Goal: Task Accomplishment & Management: Manage account settings

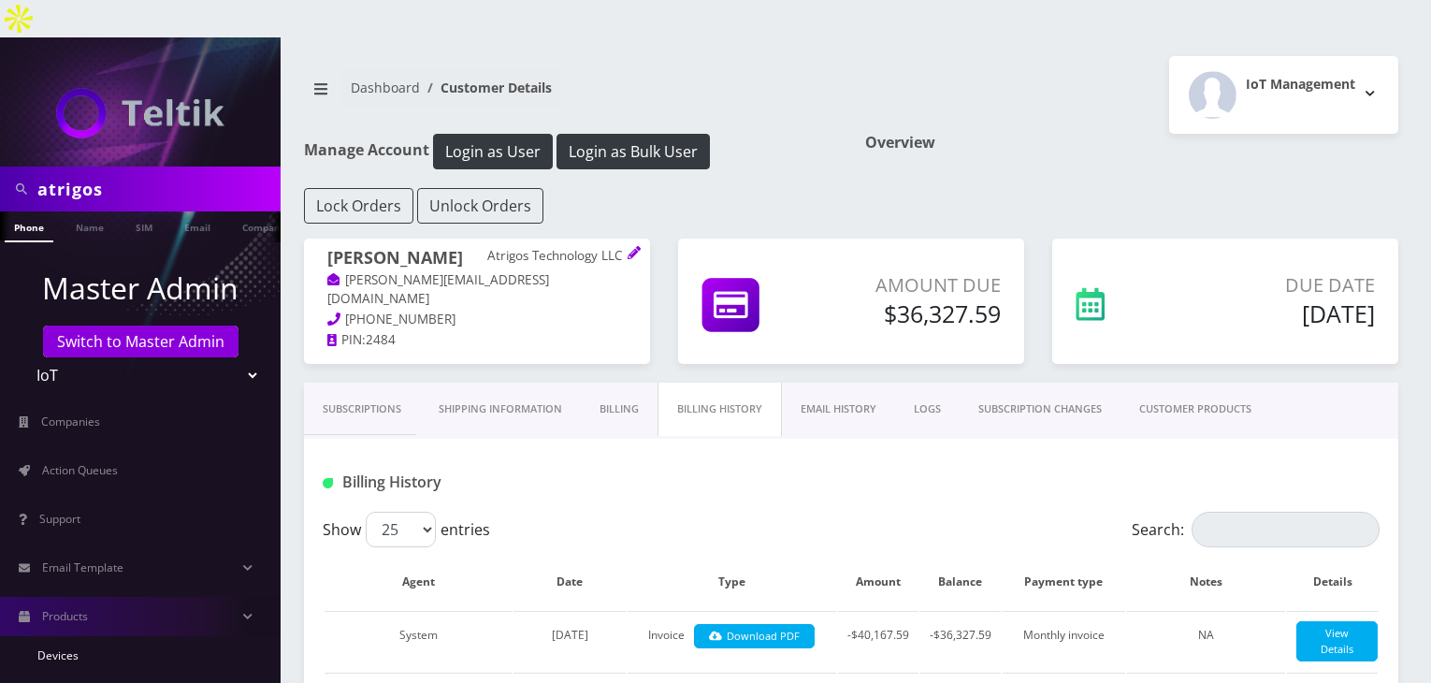
click at [0, 166] on div "atrigos" at bounding box center [140, 188] width 281 height 45
type input "ri"
click at [84, 451] on link "Action Queues" at bounding box center [140, 470] width 281 height 39
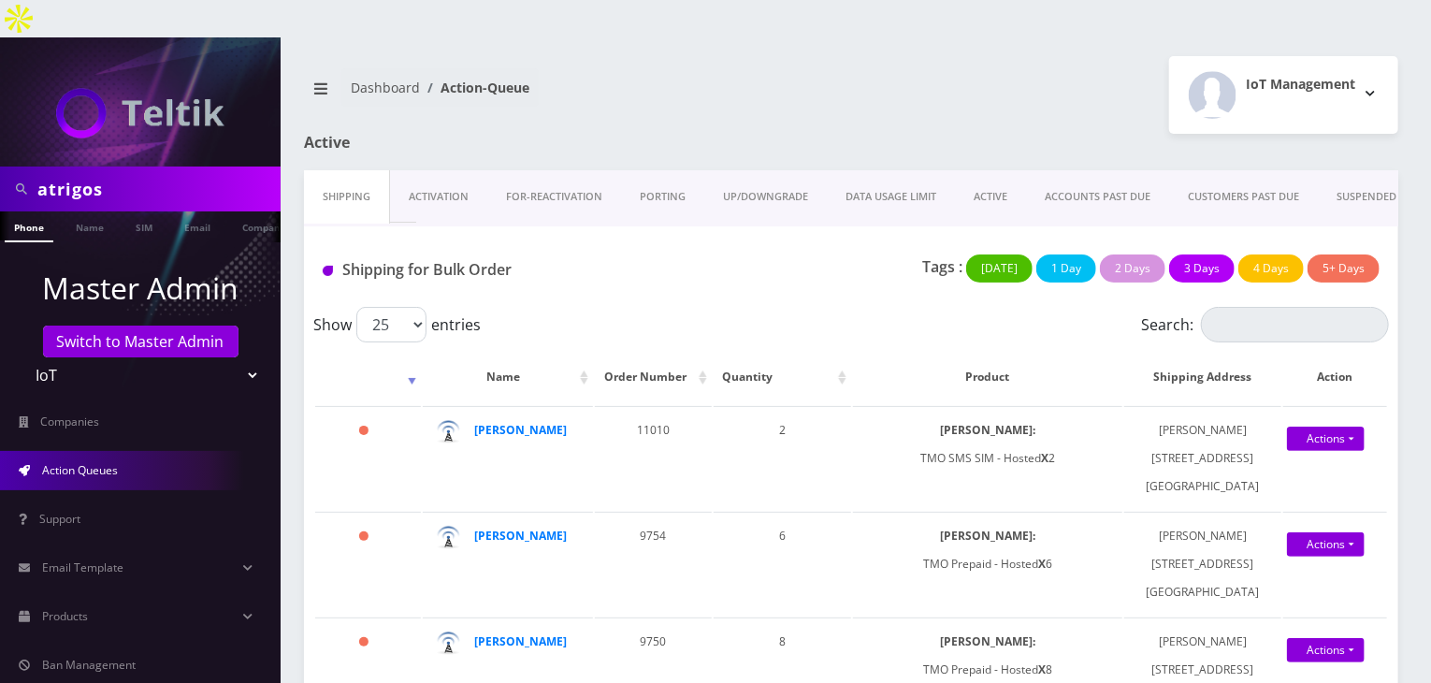
drag, startPoint x: 128, startPoint y: 145, endPoint x: 0, endPoint y: 151, distance: 128.2
click at [0, 166] on div "atrigos" at bounding box center [140, 188] width 281 height 45
type input "erica"
click at [74, 211] on link "Name" at bounding box center [89, 226] width 47 height 31
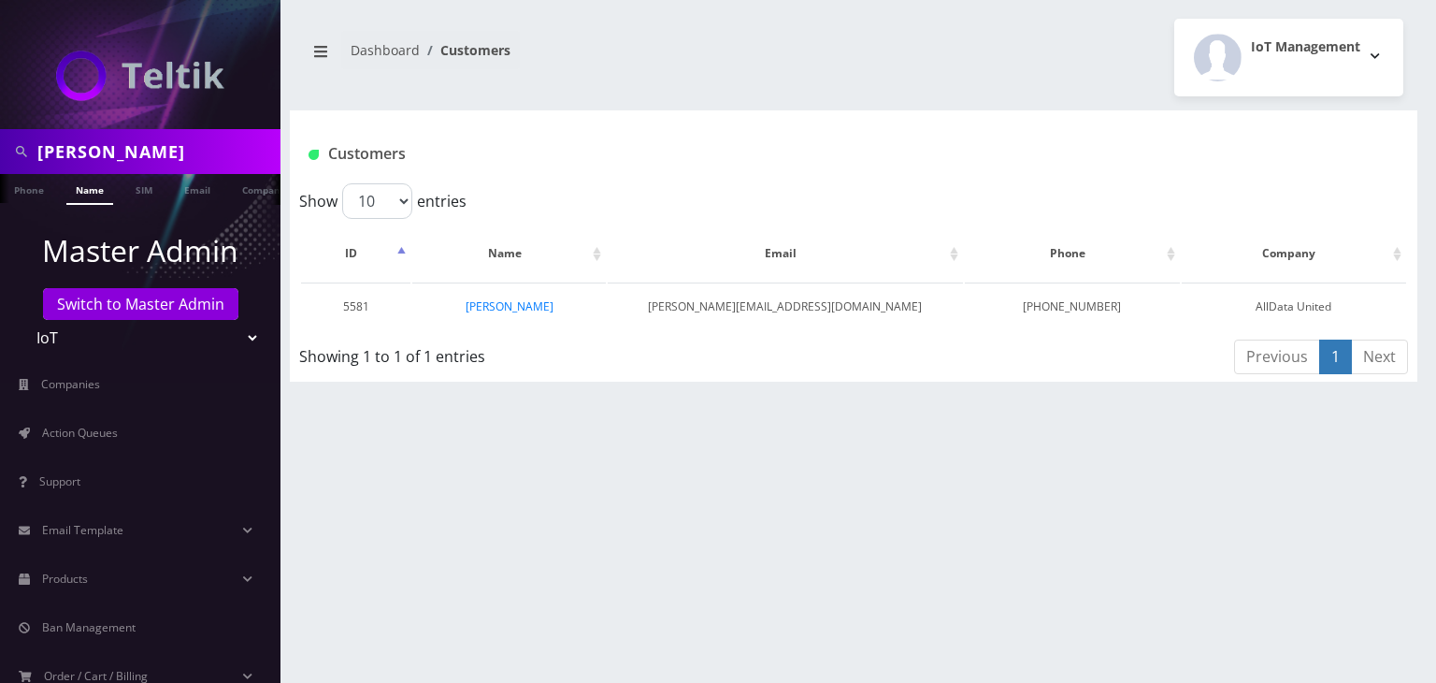
click at [508, 304] on link "Erica Madar" at bounding box center [510, 306] width 88 height 16
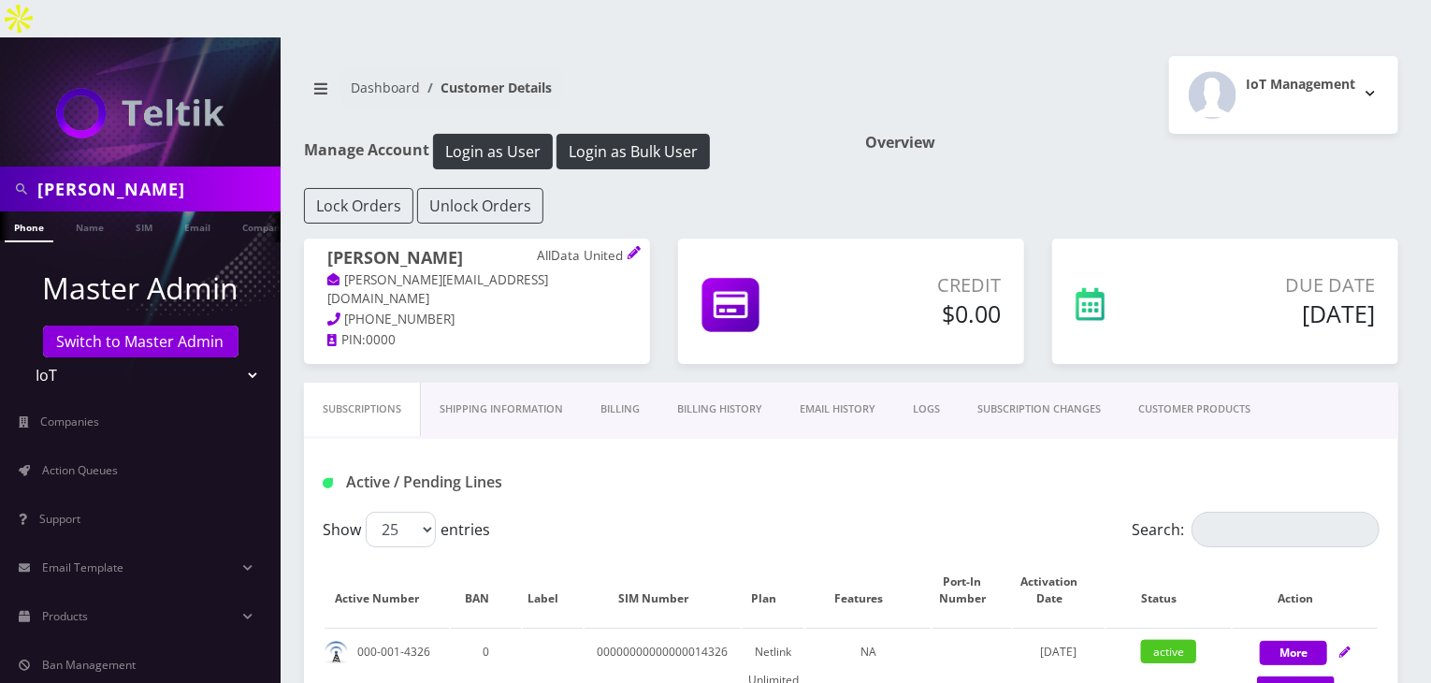
click at [733, 382] on link "Billing History" at bounding box center [719, 408] width 122 height 53
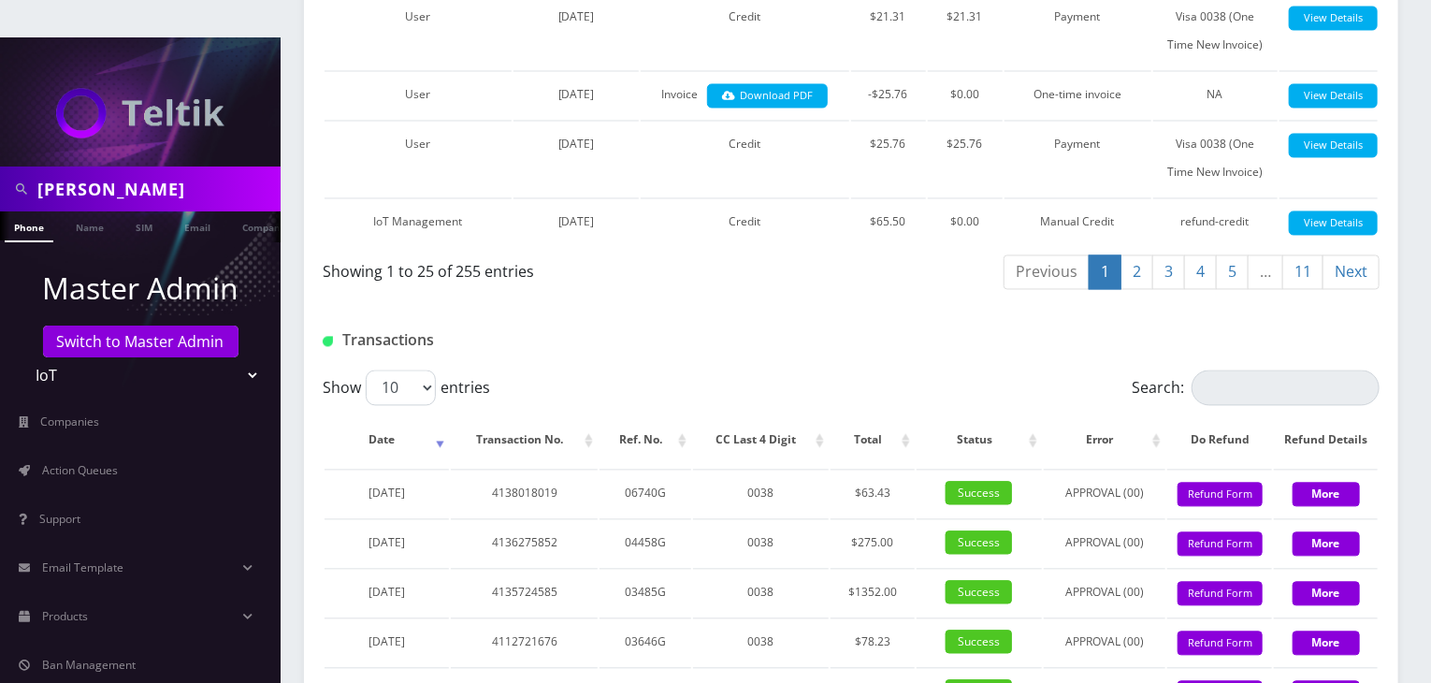
scroll to position [1558, 0]
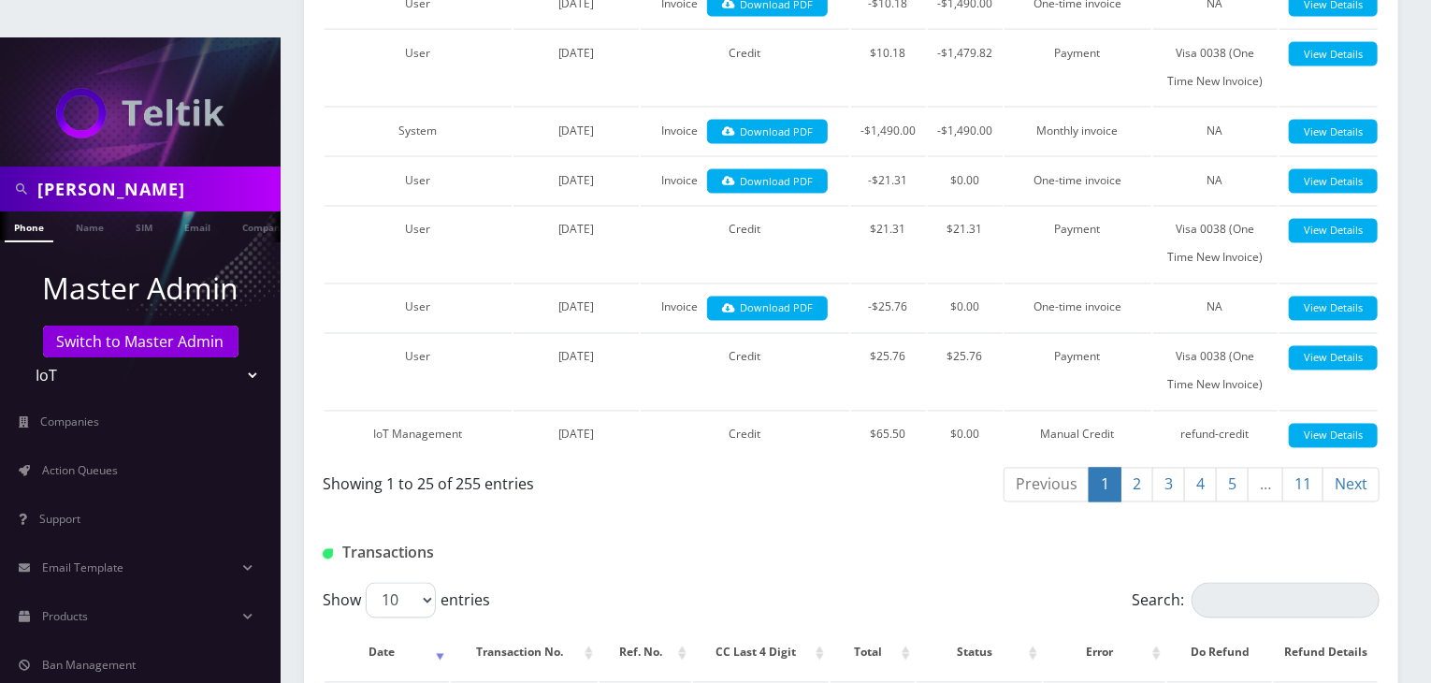
click at [1141, 468] on link "2" at bounding box center [1136, 485] width 33 height 35
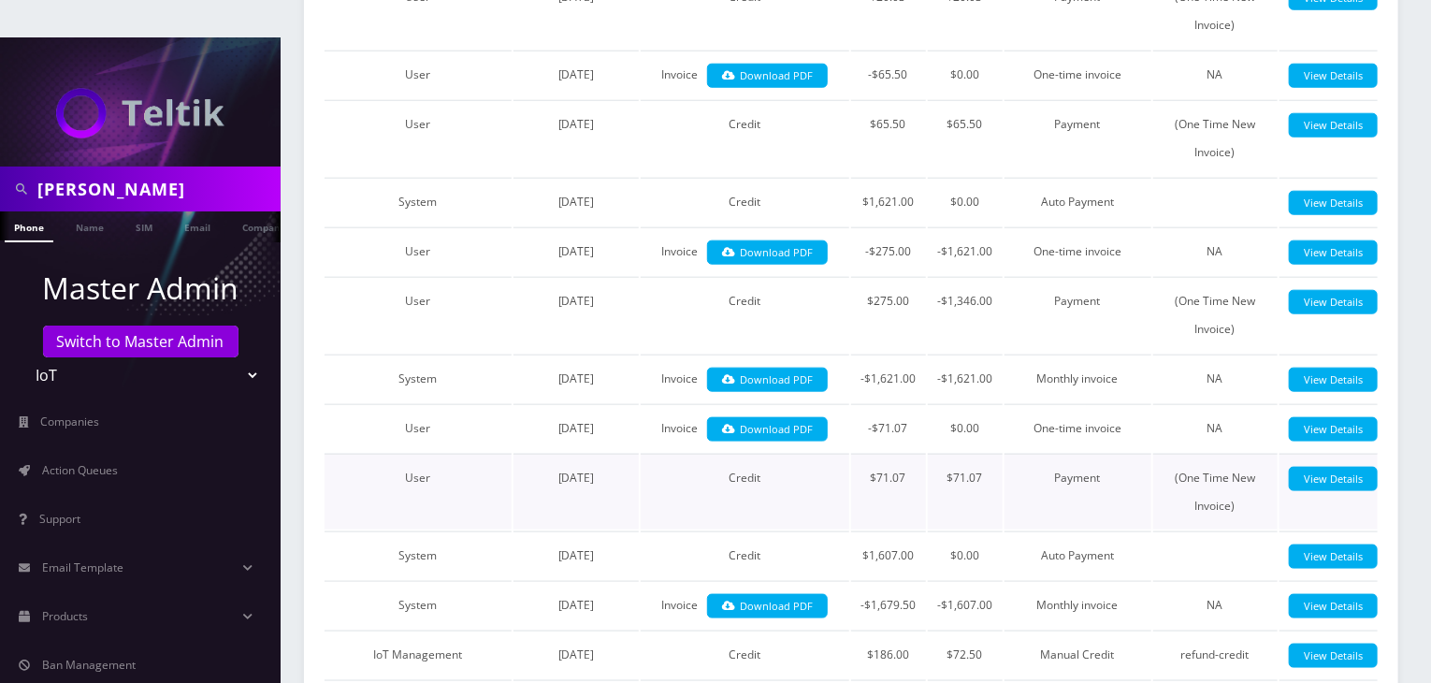
scroll to position [1090, 0]
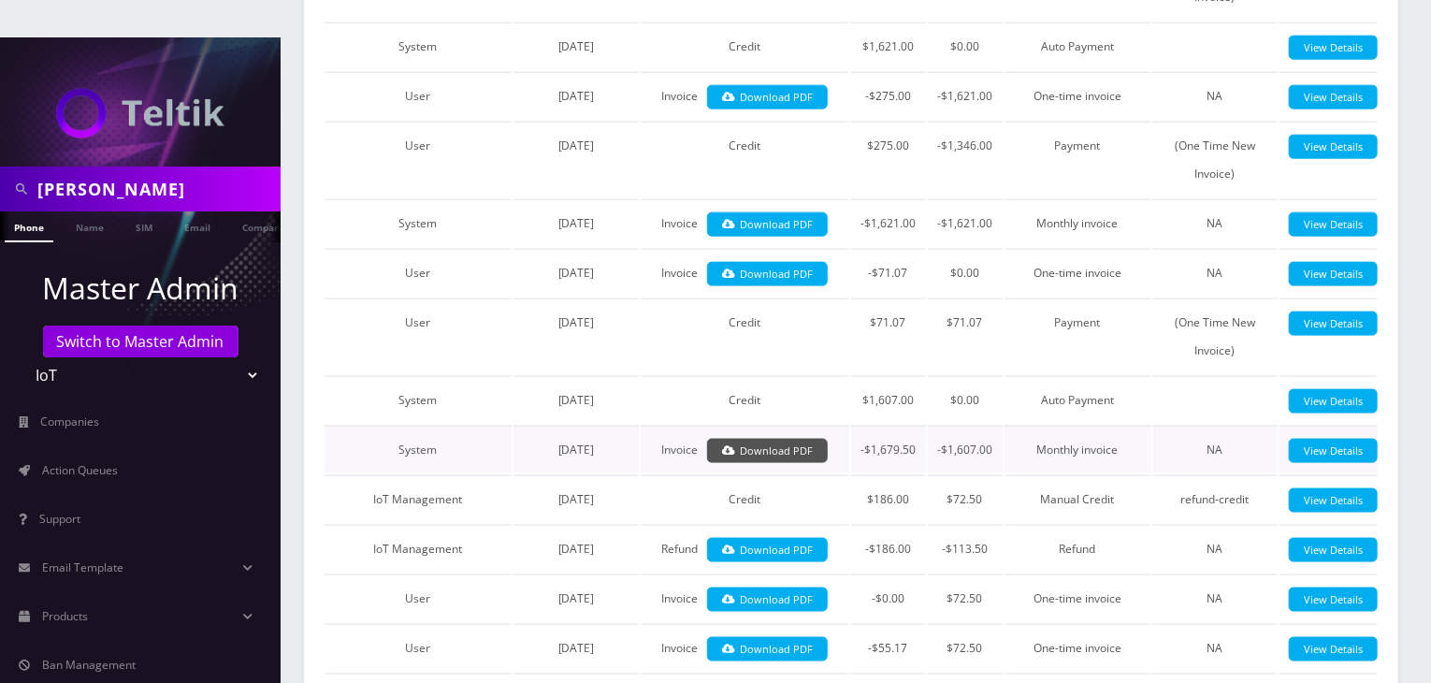
click at [755, 439] on link "Download PDF" at bounding box center [767, 451] width 121 height 25
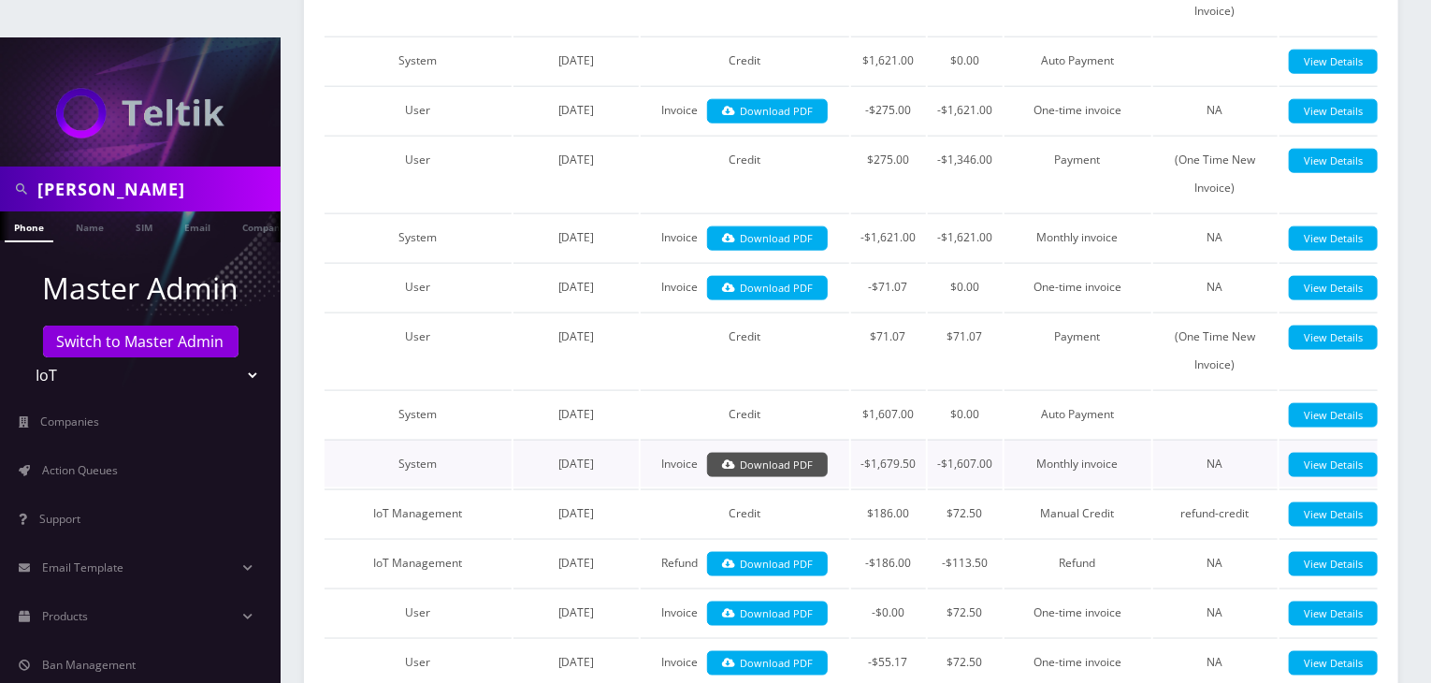
scroll to position [935, 0]
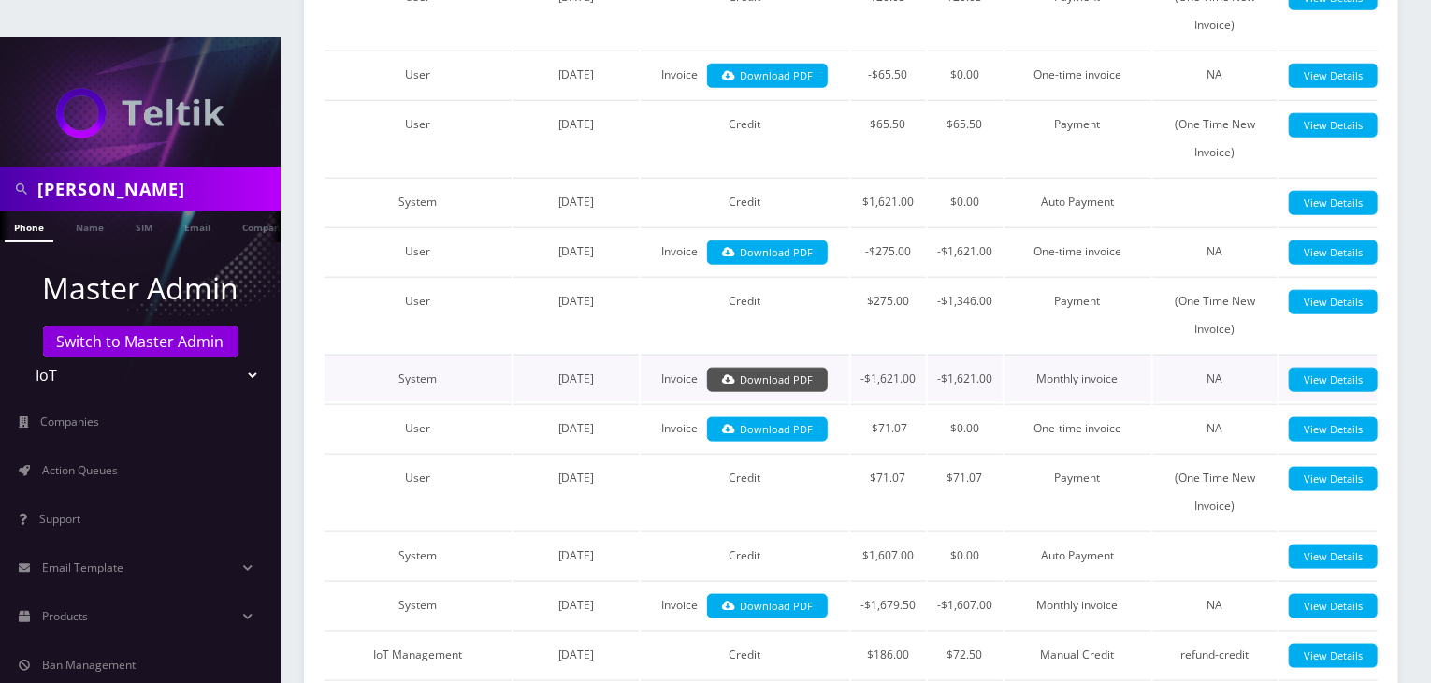
click at [760, 367] on link "Download PDF" at bounding box center [767, 379] width 121 height 25
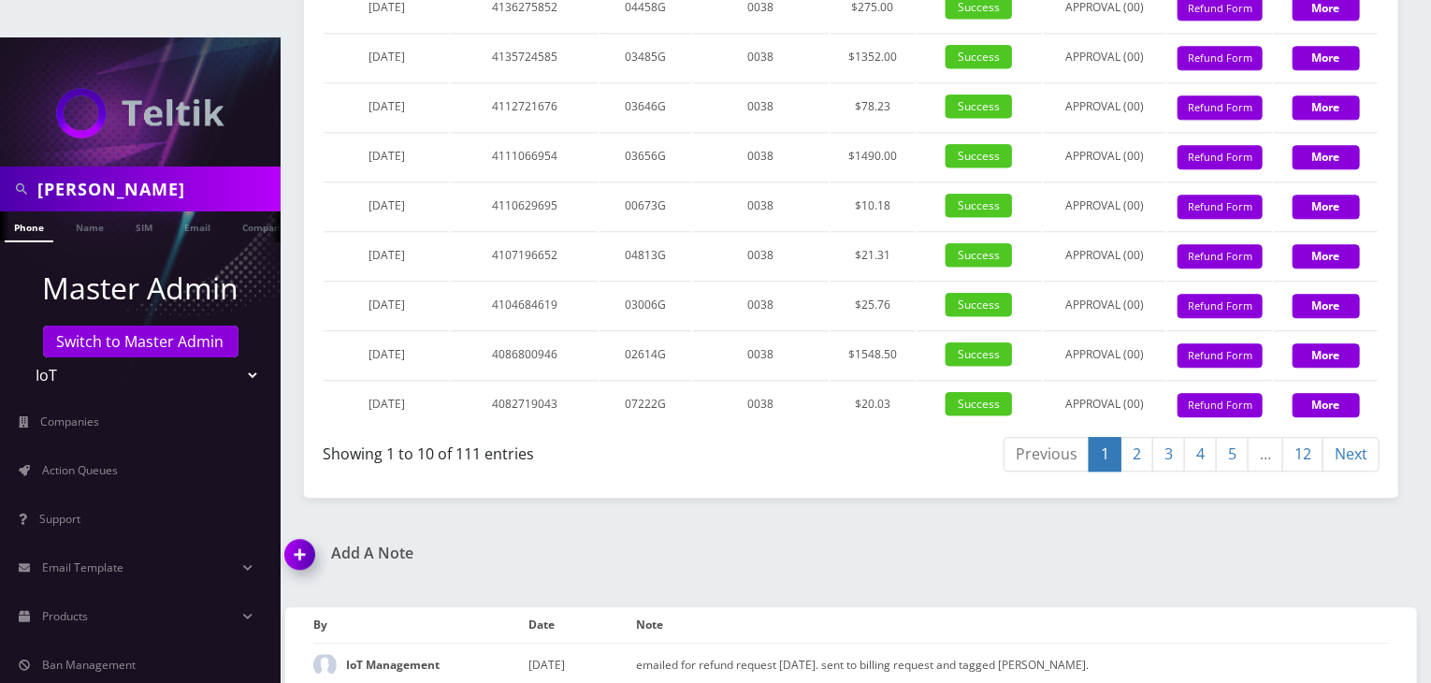
scroll to position [2122, 0]
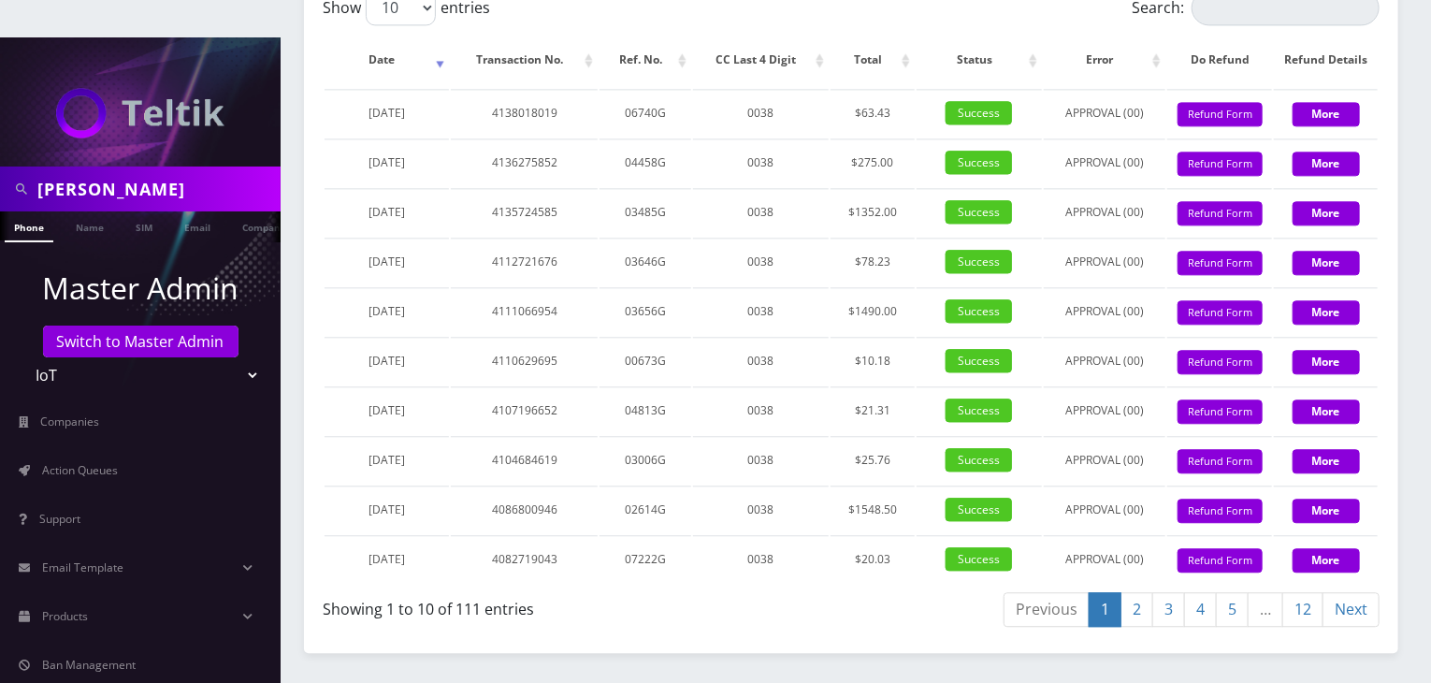
click at [1141, 592] on link "2" at bounding box center [1136, 609] width 33 height 35
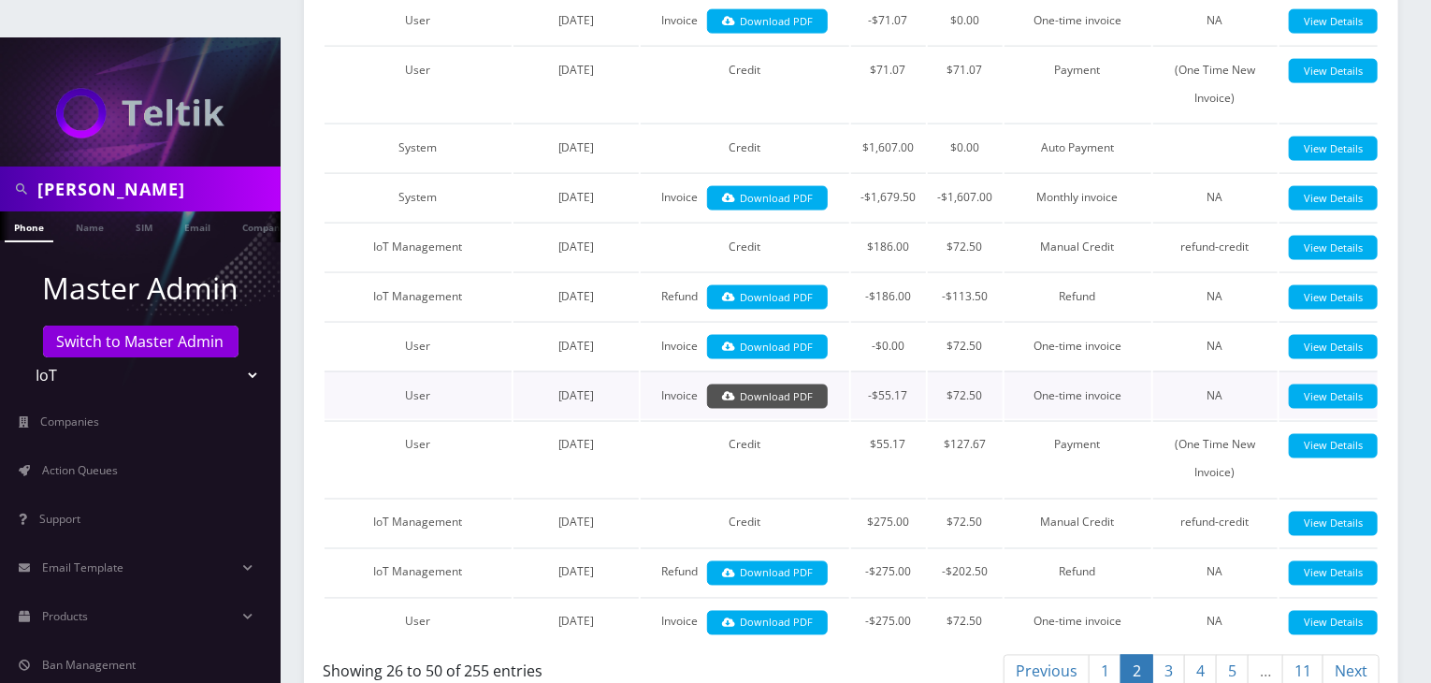
scroll to position [875, 0]
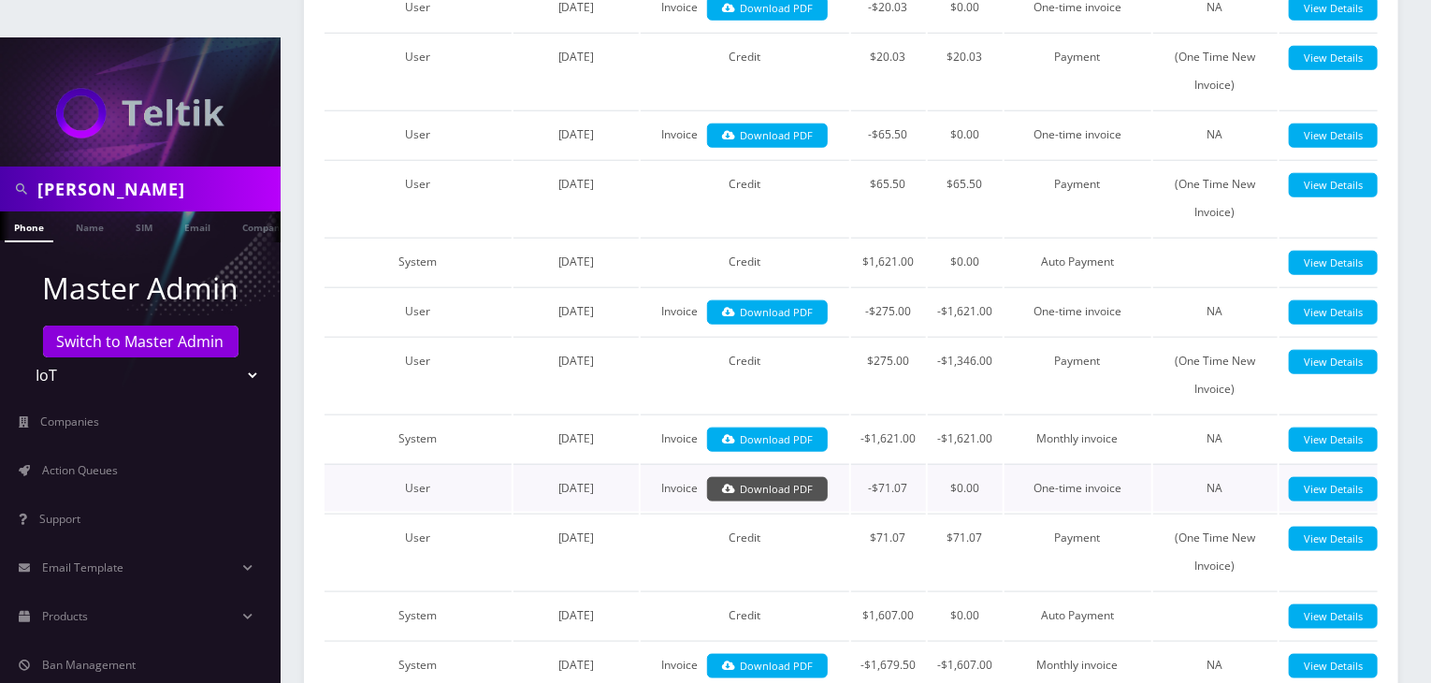
click at [806, 477] on link "Download PDF" at bounding box center [767, 489] width 121 height 25
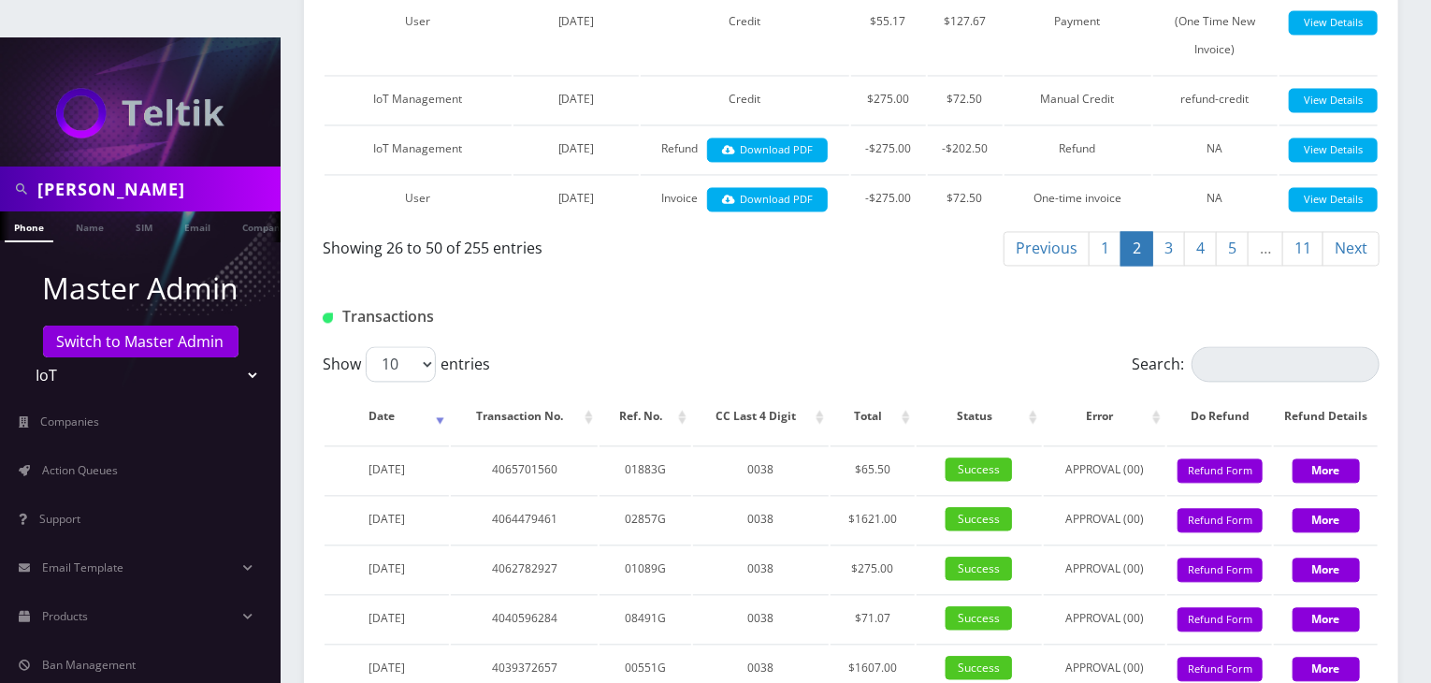
scroll to position [2122, 0]
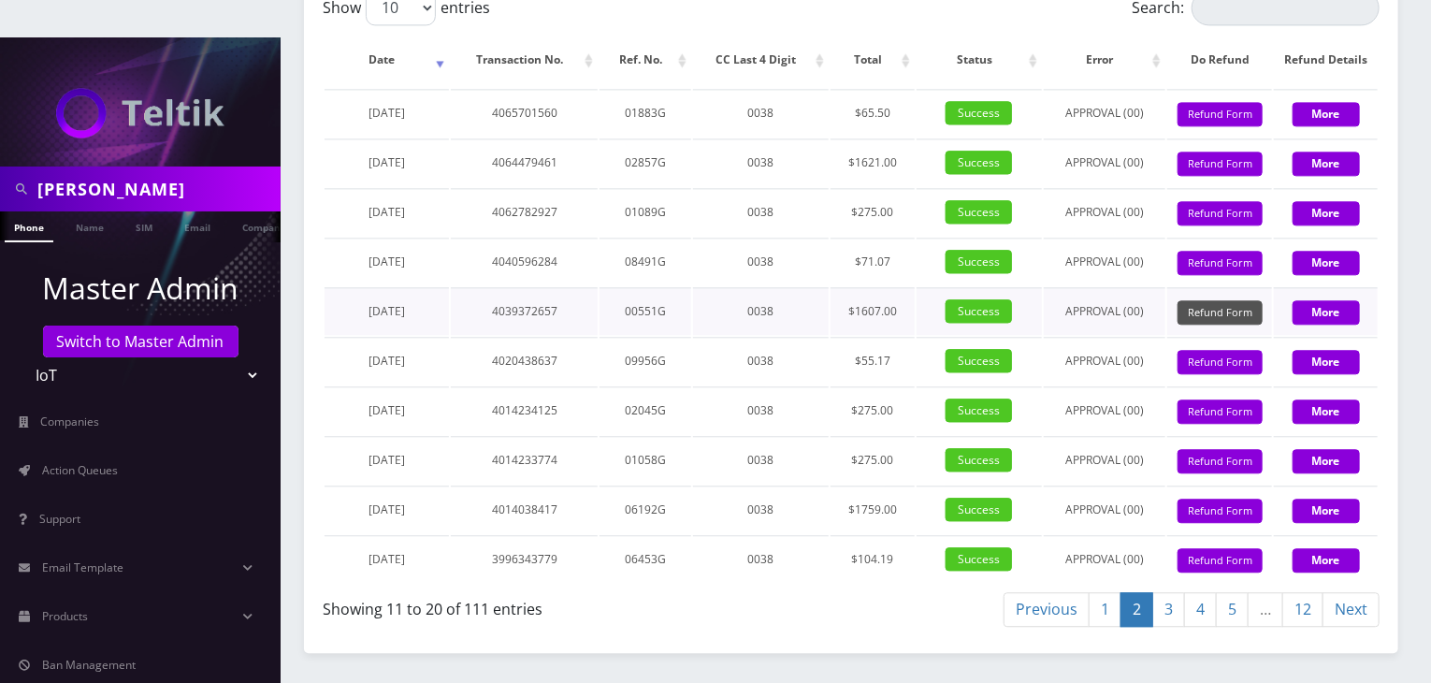
click at [1184, 300] on button "Refund Form" at bounding box center [1219, 312] width 85 height 25
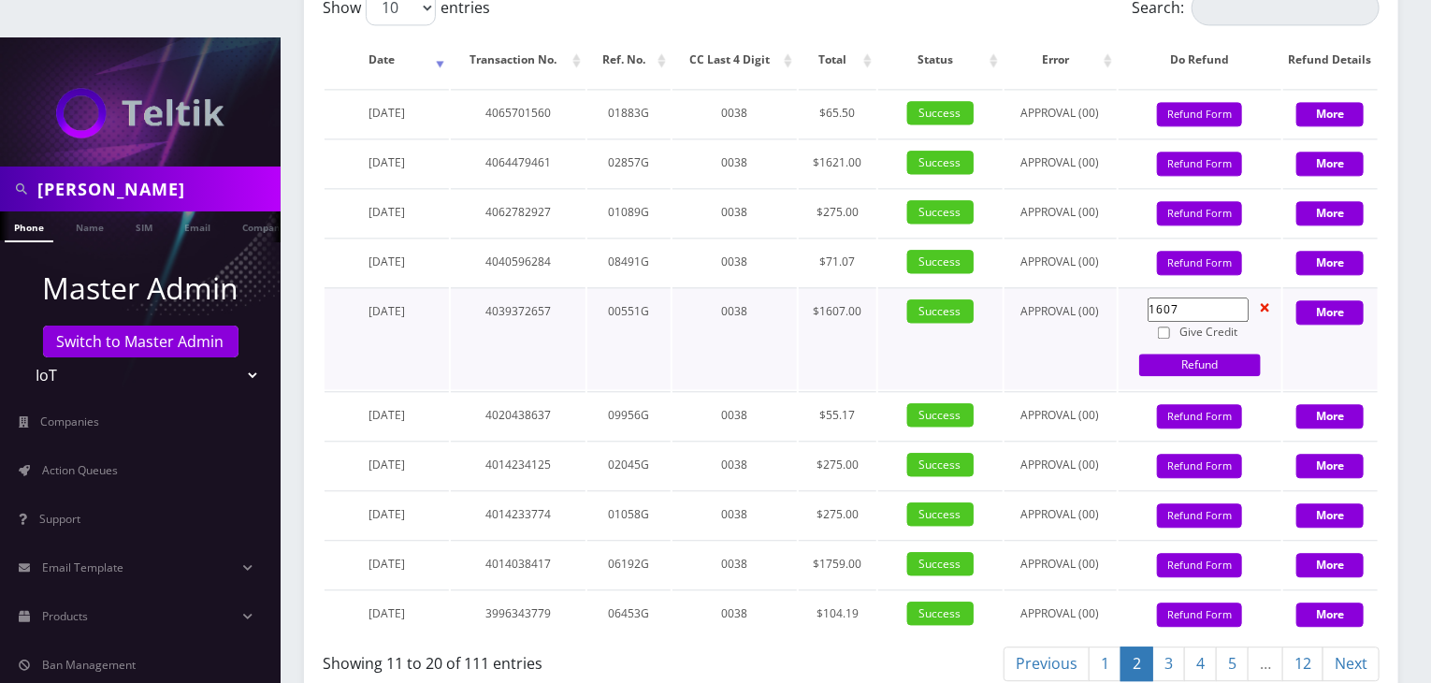
click at [1184, 297] on input "1607" at bounding box center [1197, 309] width 101 height 24
type input "1"
type input "65.5"
click at [1164, 326] on input "Give Credit" at bounding box center [1164, 332] width 12 height 12
checkbox input "true"
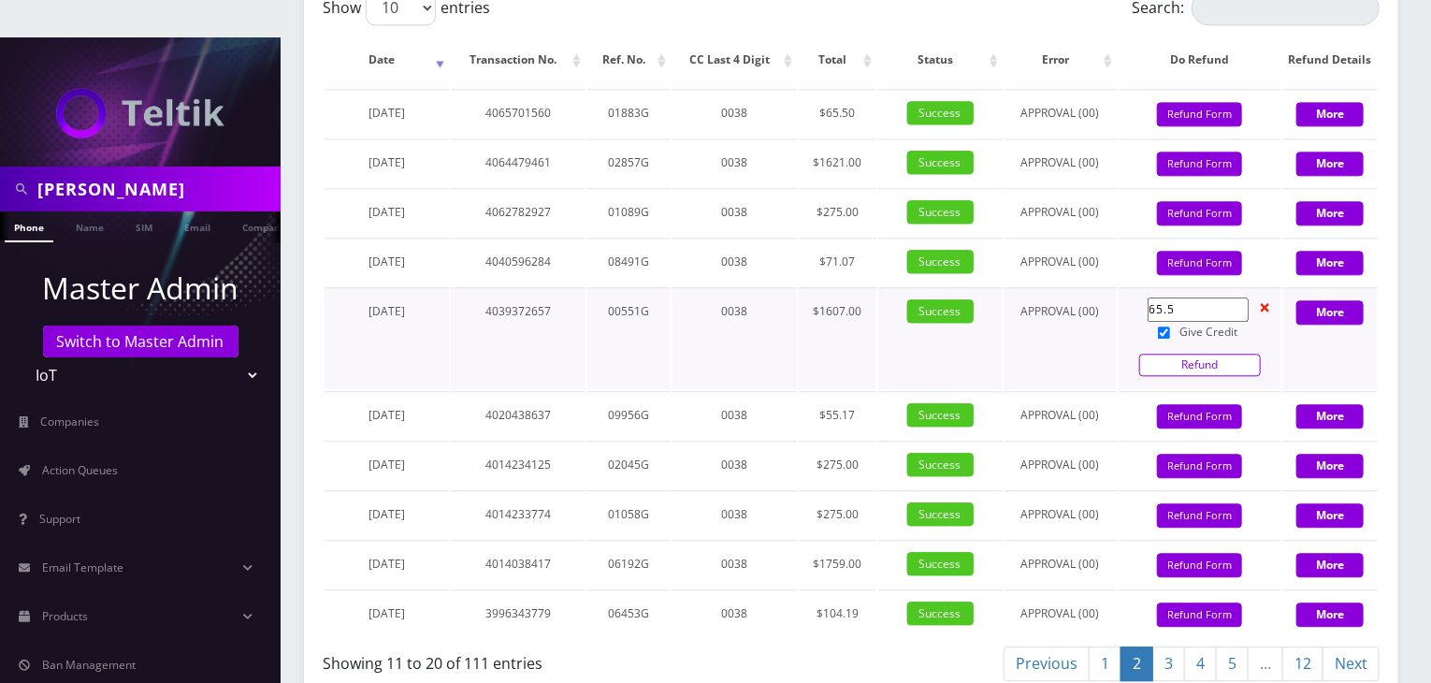
click at [1183, 353] on link "Refund" at bounding box center [1200, 364] width 122 height 22
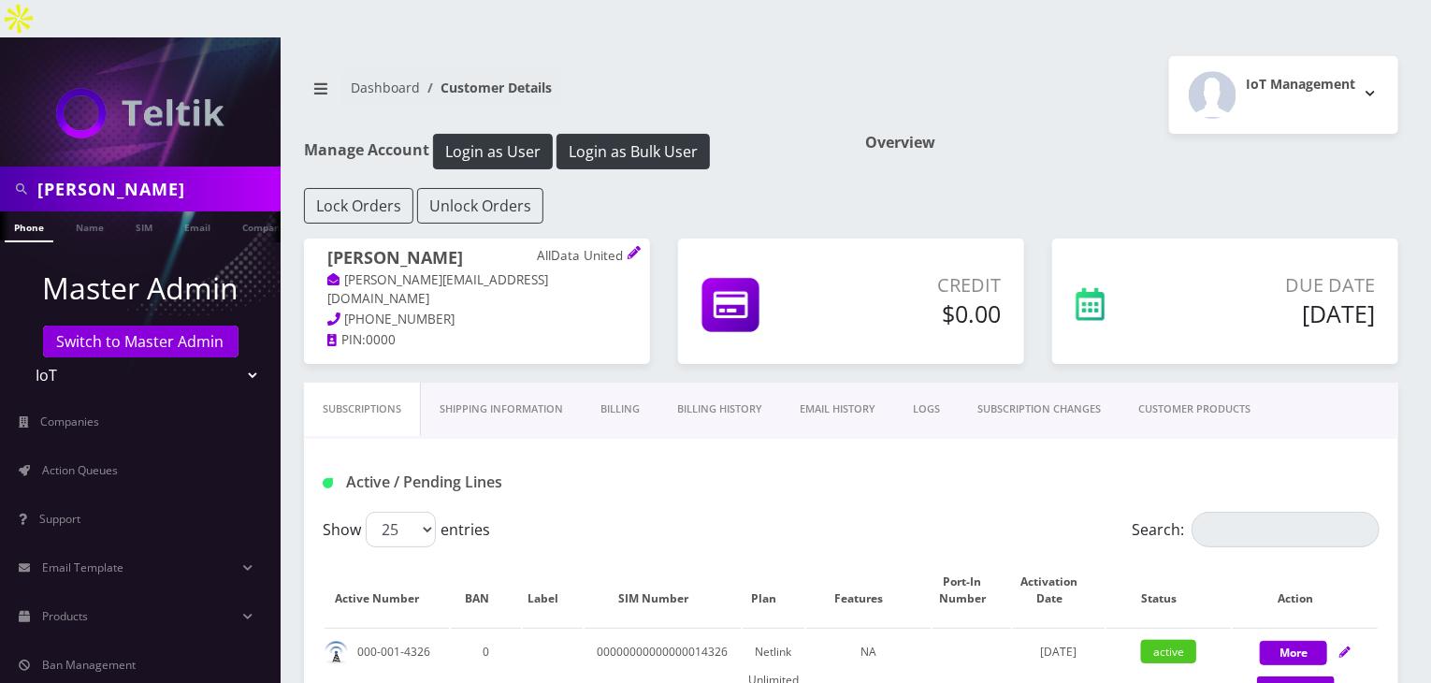
click at [692, 382] on link "Billing History" at bounding box center [719, 408] width 122 height 53
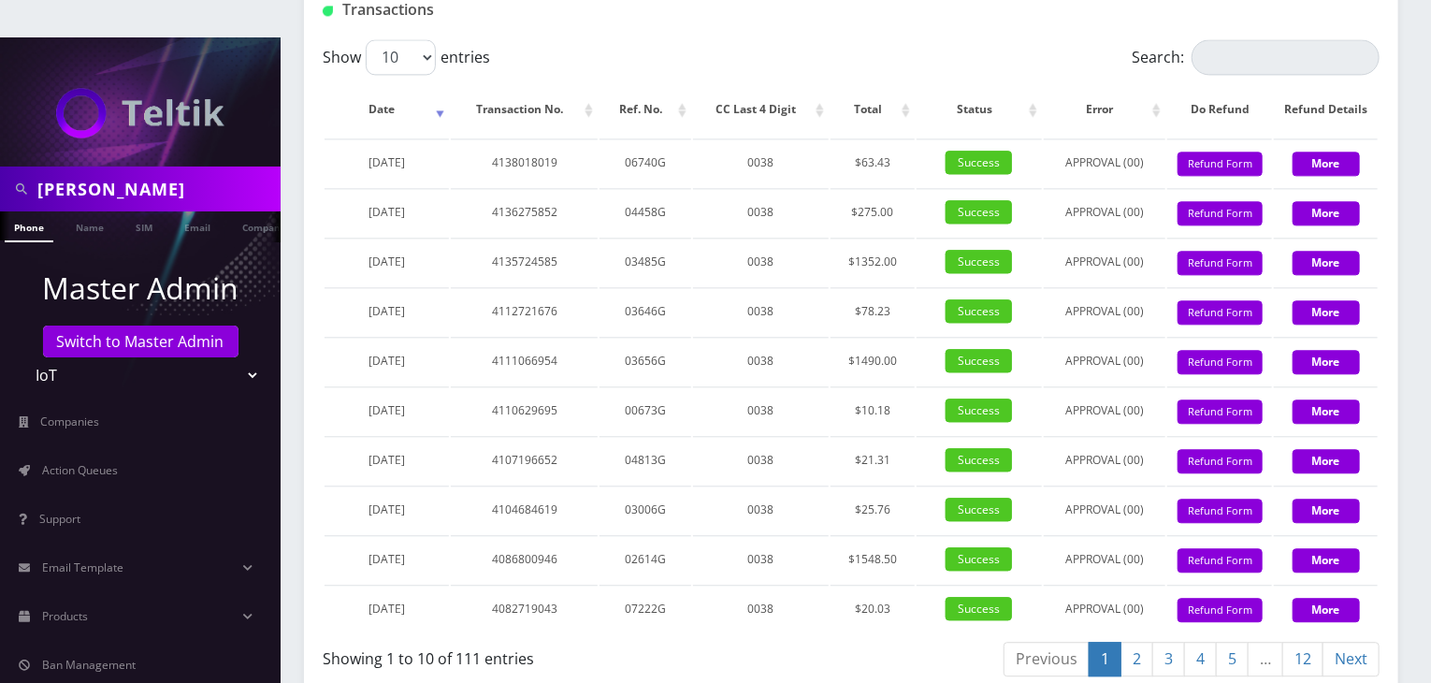
scroll to position [2307, 0]
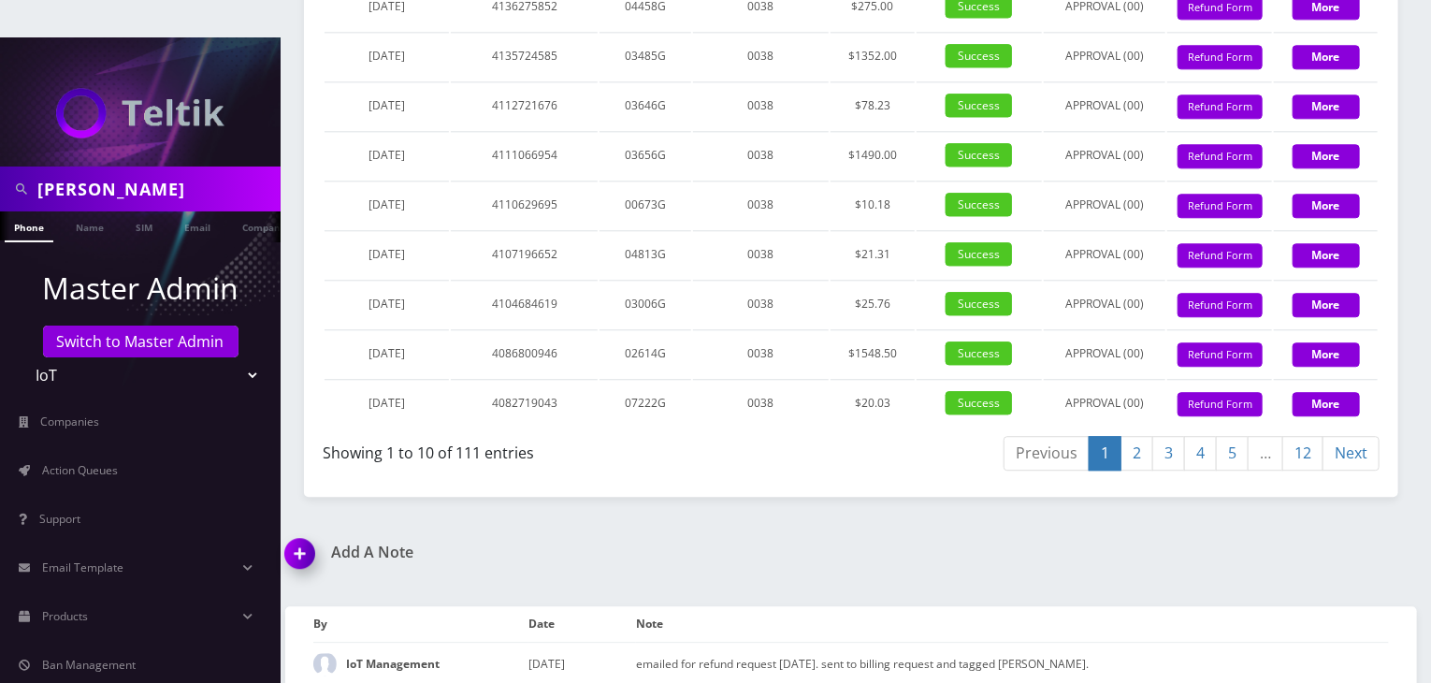
click at [1137, 436] on link "2" at bounding box center [1136, 453] width 33 height 35
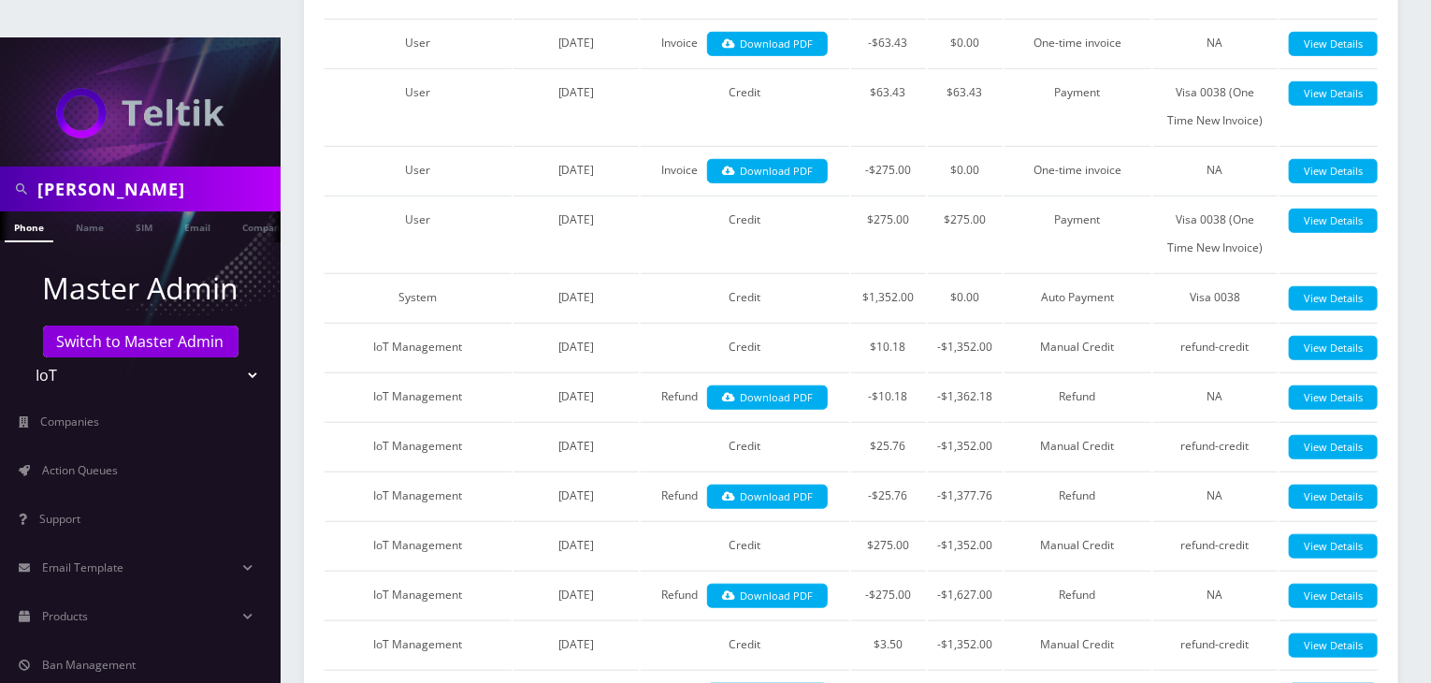
scroll to position [281, 0]
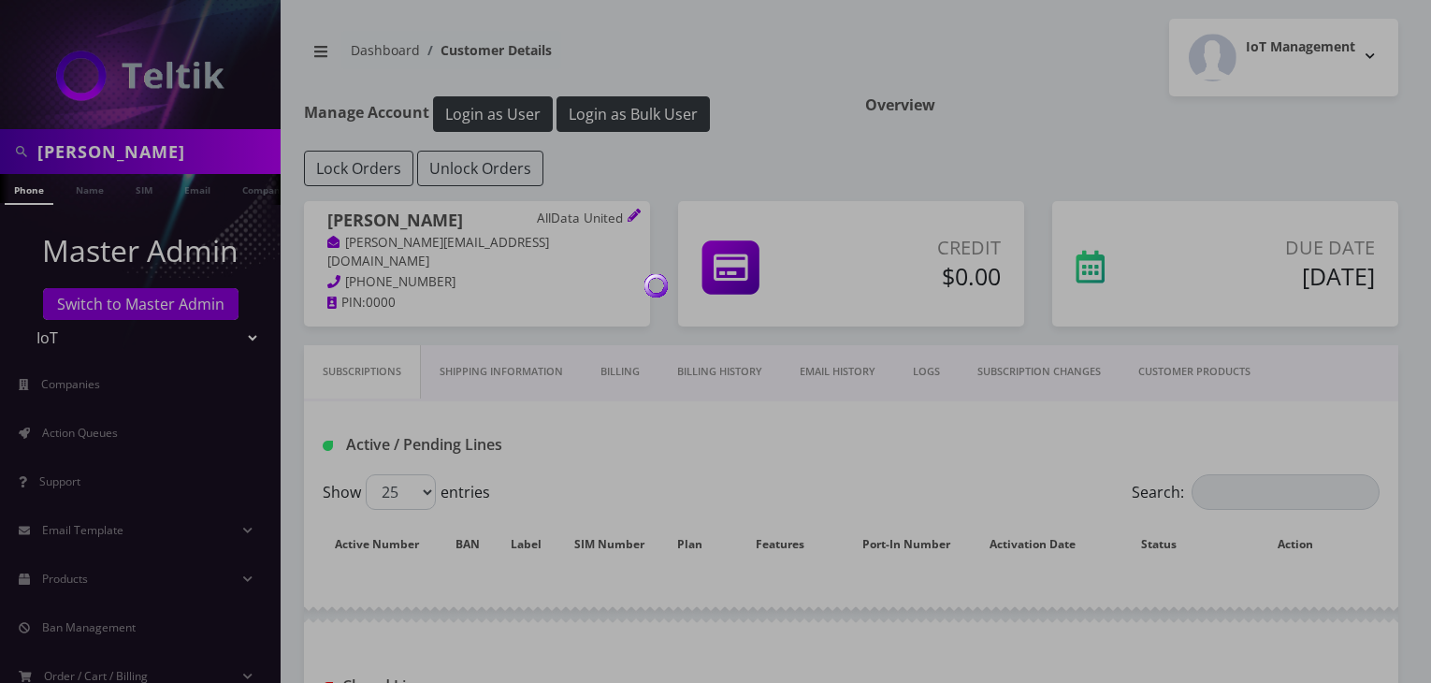
scroll to position [281, 0]
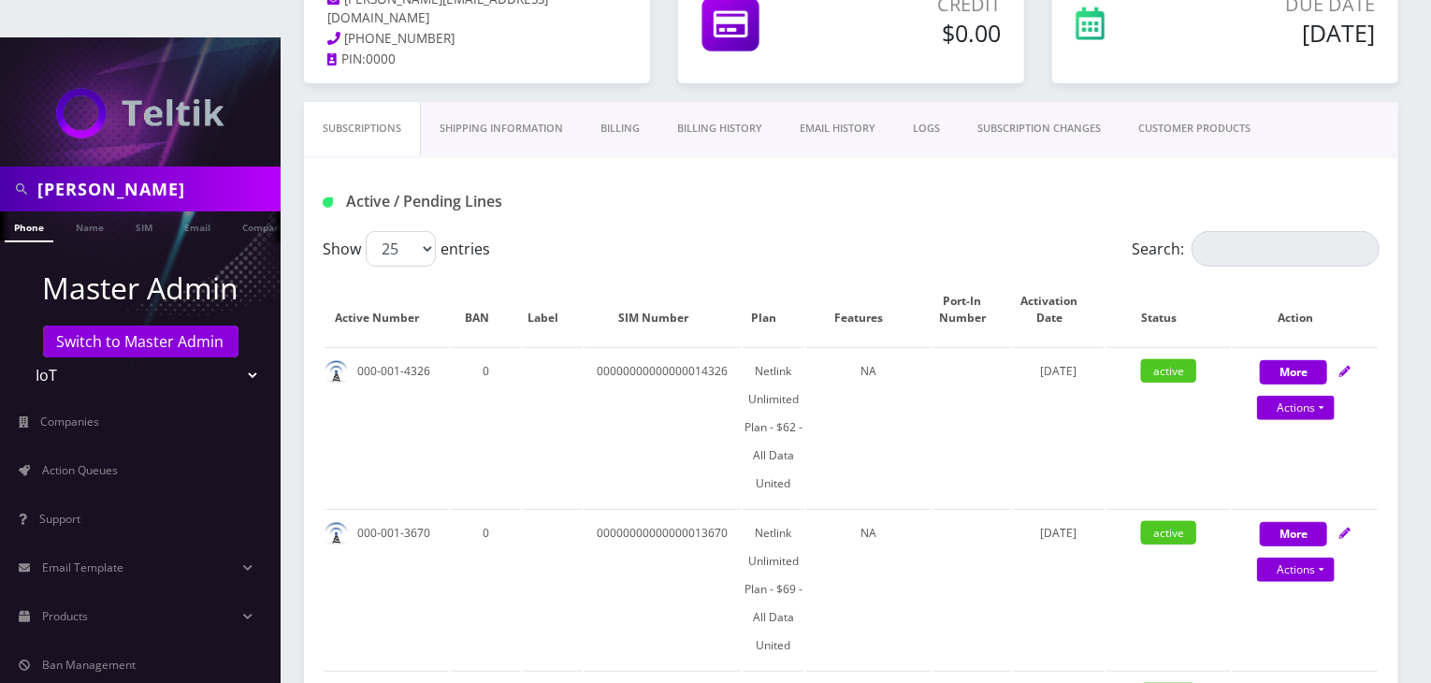
click at [701, 102] on link "Billing History" at bounding box center [719, 128] width 122 height 53
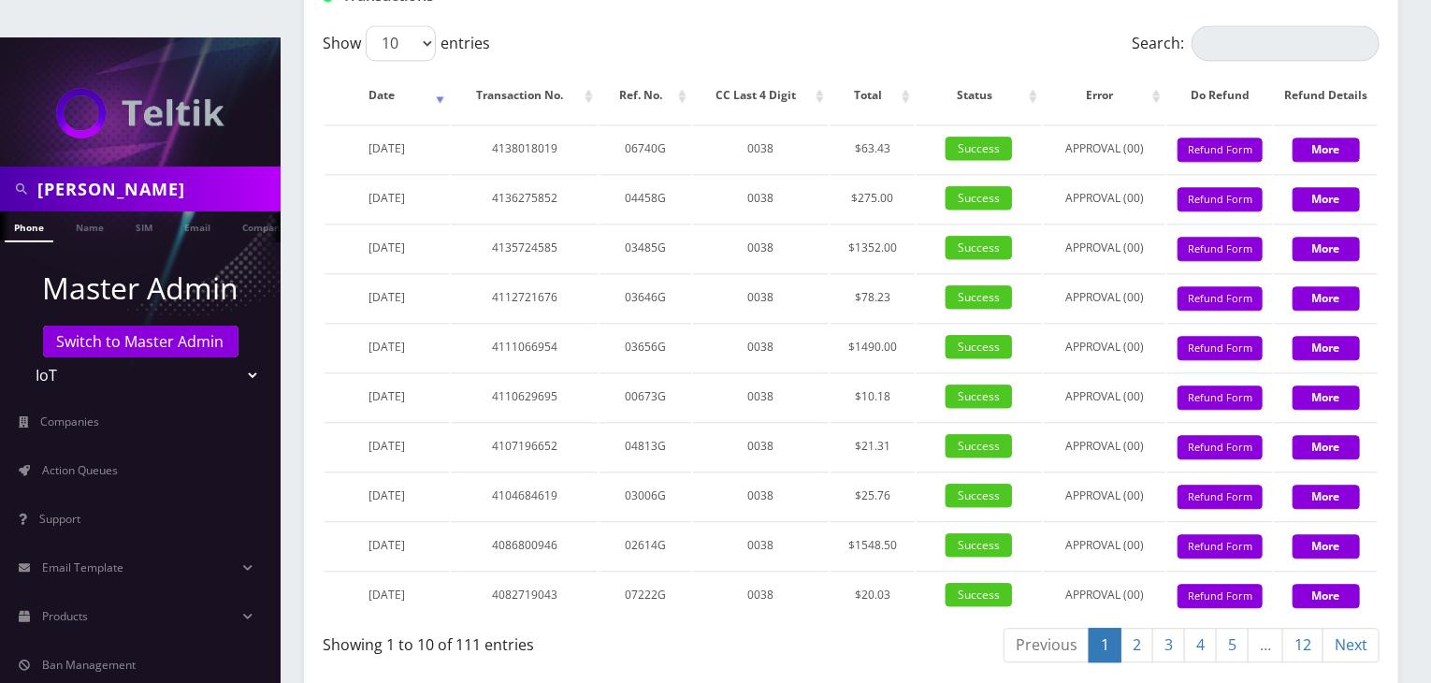
scroll to position [2307, 0]
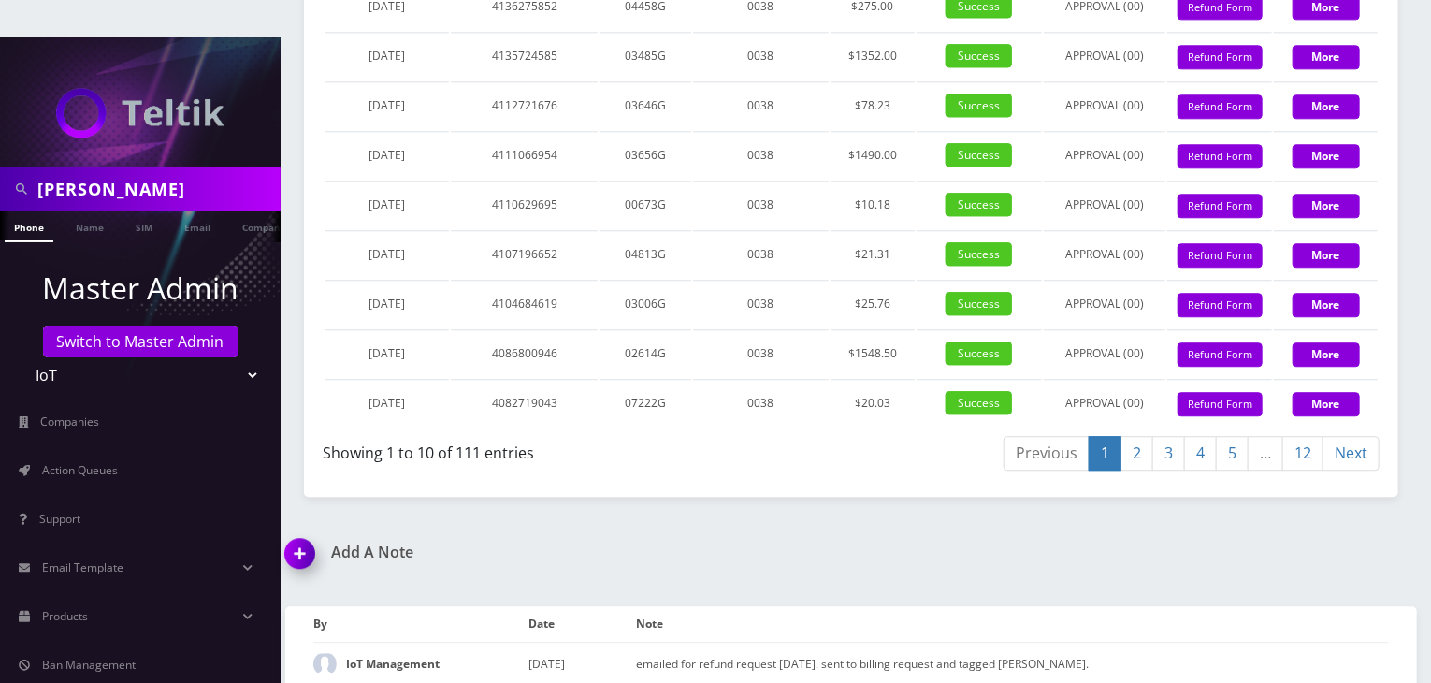
click at [1130, 436] on link "2" at bounding box center [1136, 453] width 33 height 35
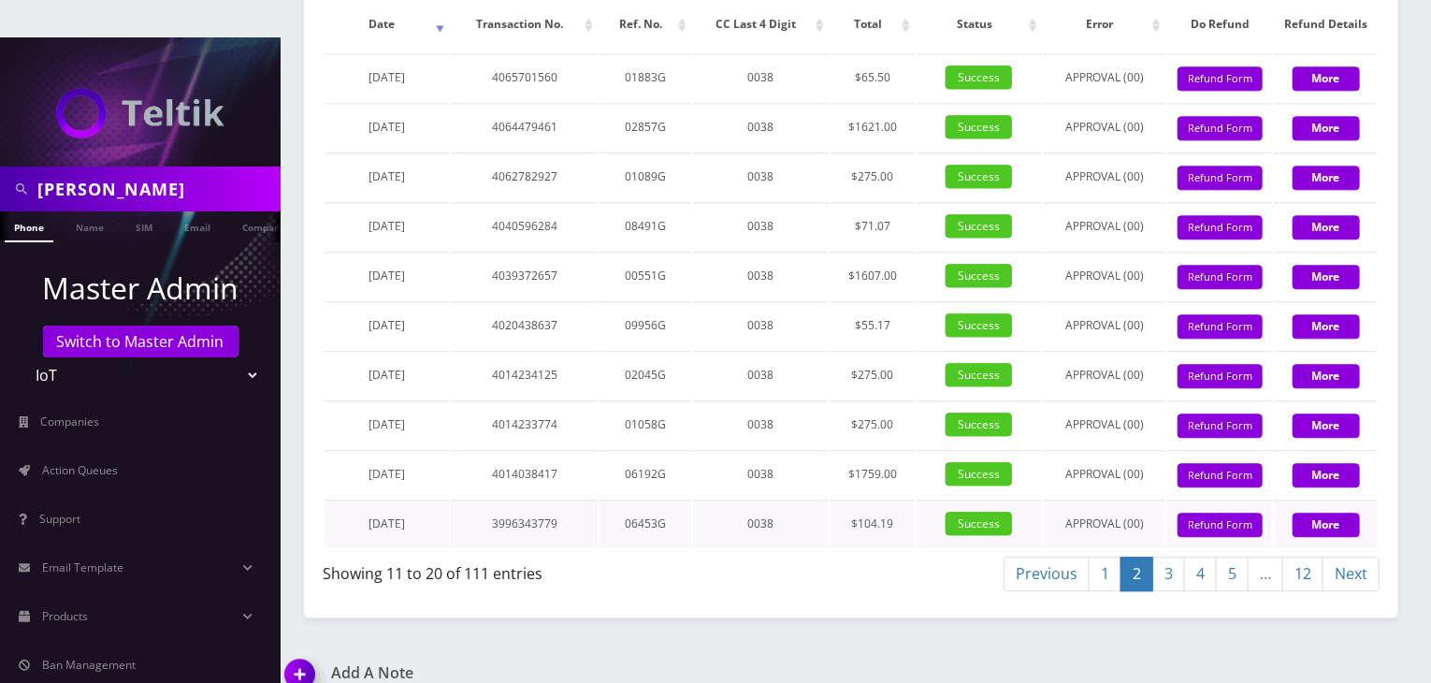
scroll to position [2151, 0]
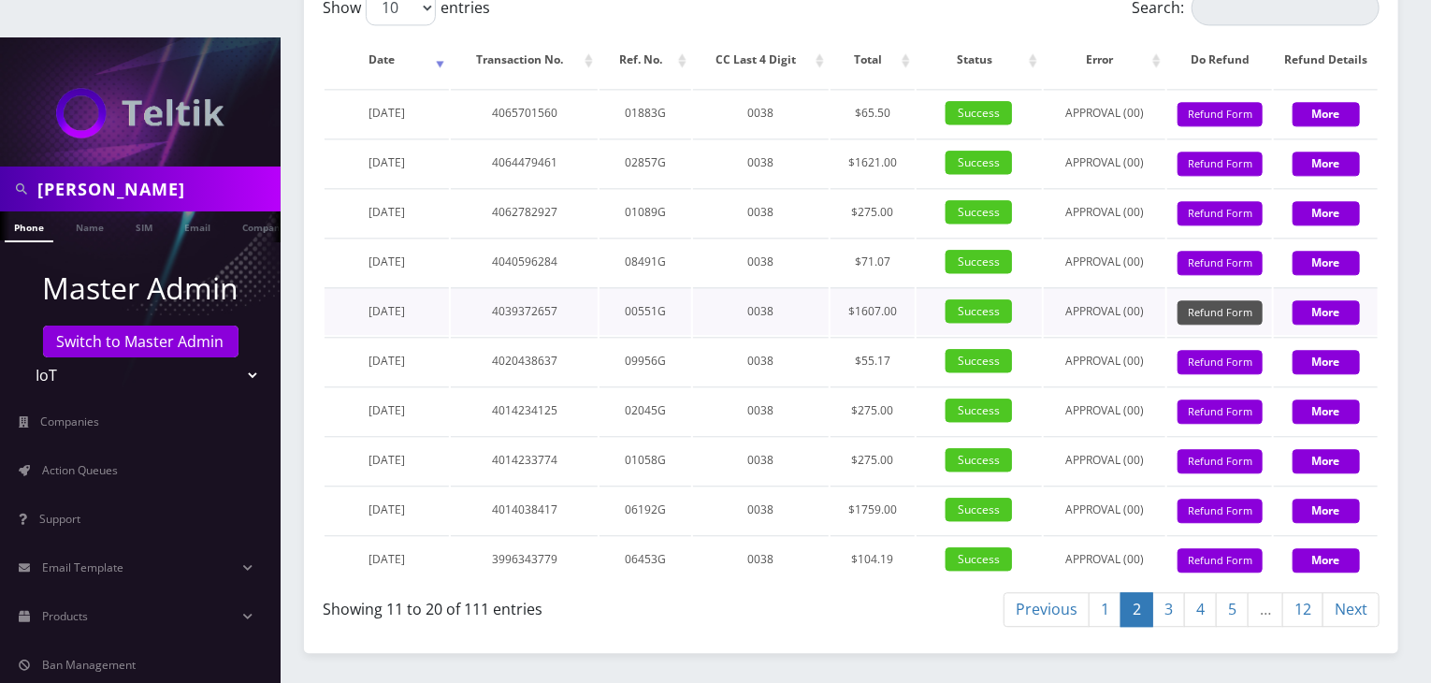
click at [1222, 300] on button "Refund Form" at bounding box center [1219, 312] width 85 height 25
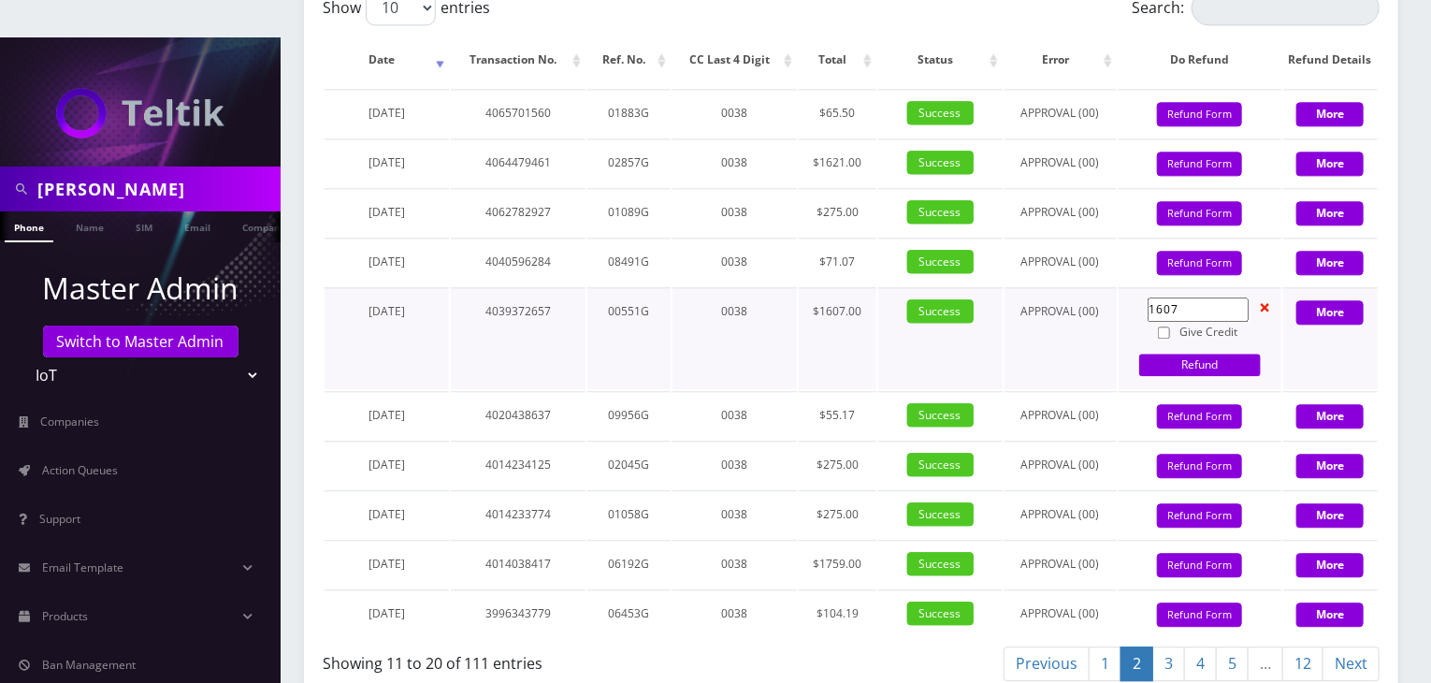
drag, startPoint x: 1174, startPoint y: 258, endPoint x: 1111, endPoint y: 255, distance: 63.6
click at [1111, 287] on tr "May 07, 2025 4039372657 00551G 0038 $1607.00 Success APPROVAL (00) 1607 Give Cr…" at bounding box center [850, 338] width 1053 height 102
type input "65.5"
click at [1165, 326] on input "Give Credit" at bounding box center [1164, 332] width 12 height 12
checkbox input "true"
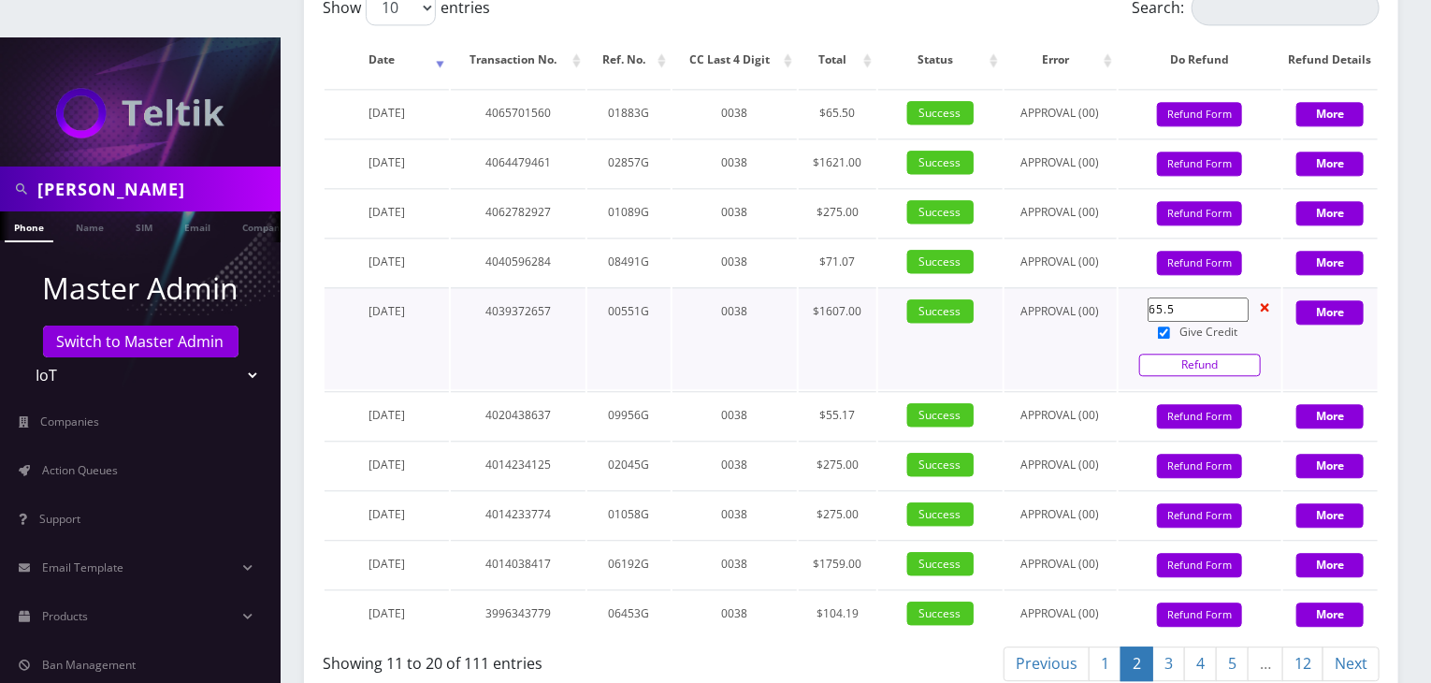
click at [1177, 353] on link "Refund" at bounding box center [1200, 364] width 122 height 22
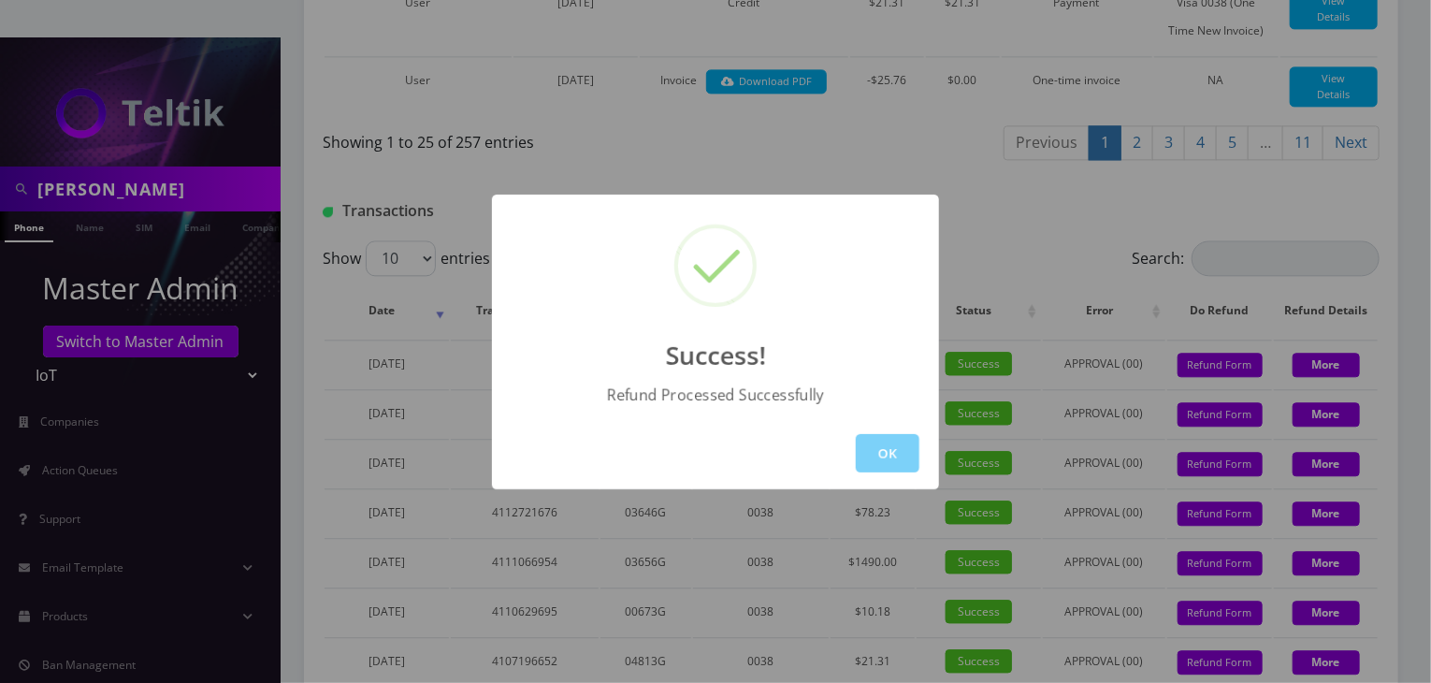
scroll to position [2123, 0]
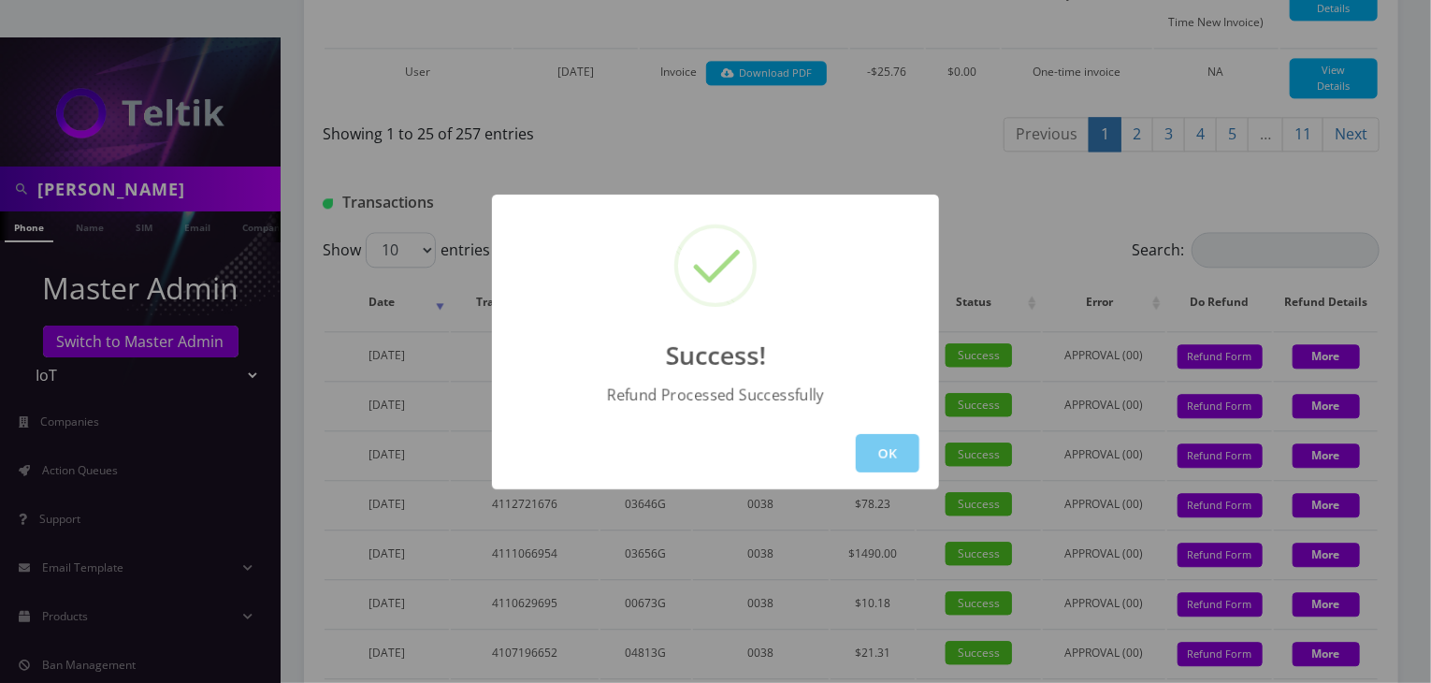
click at [885, 465] on button "OK" at bounding box center [888, 453] width 64 height 38
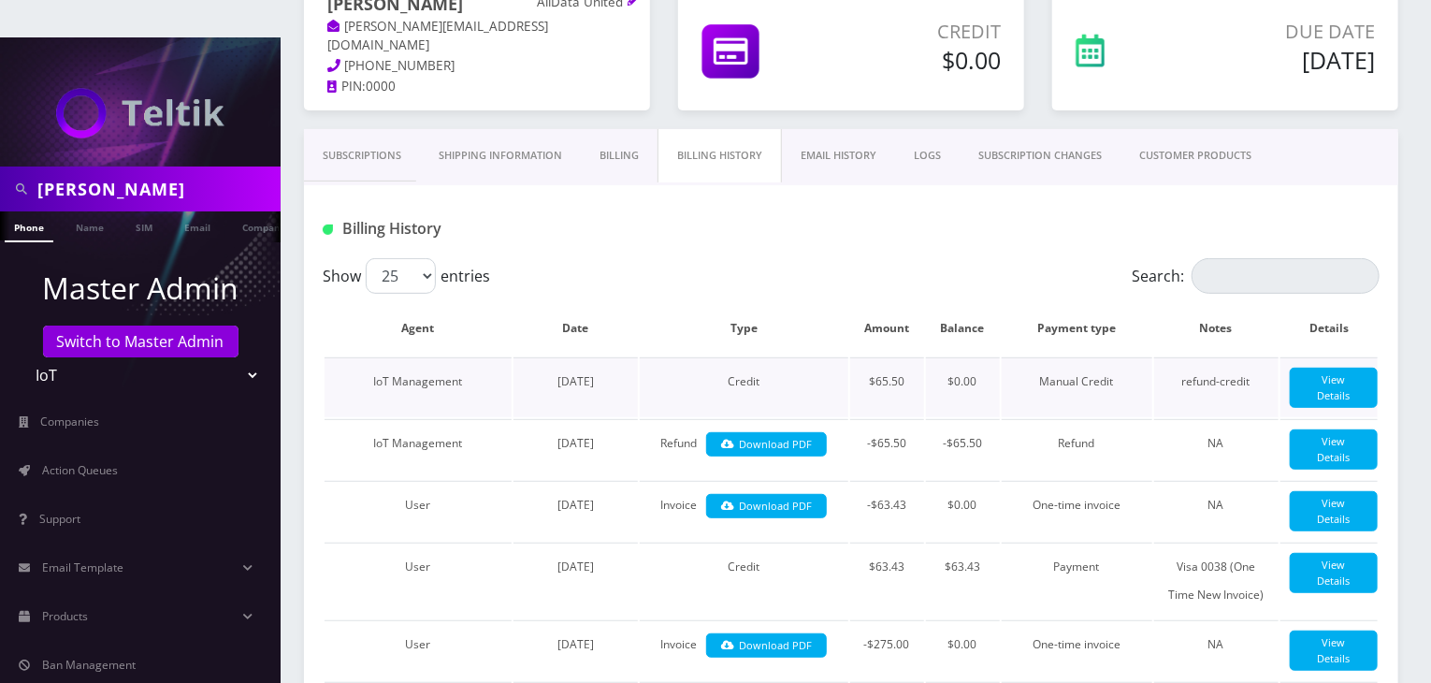
scroll to position [565, 0]
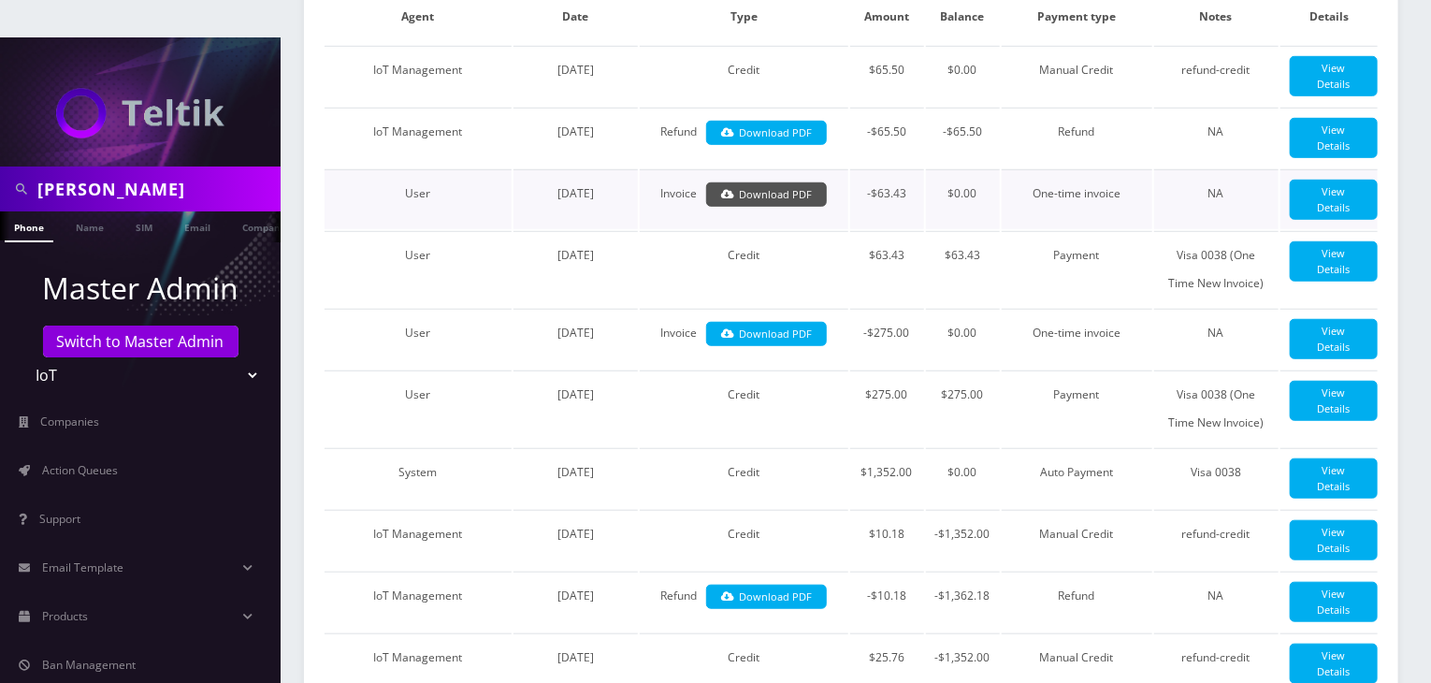
click at [763, 182] on link "Download PDF" at bounding box center [766, 194] width 121 height 25
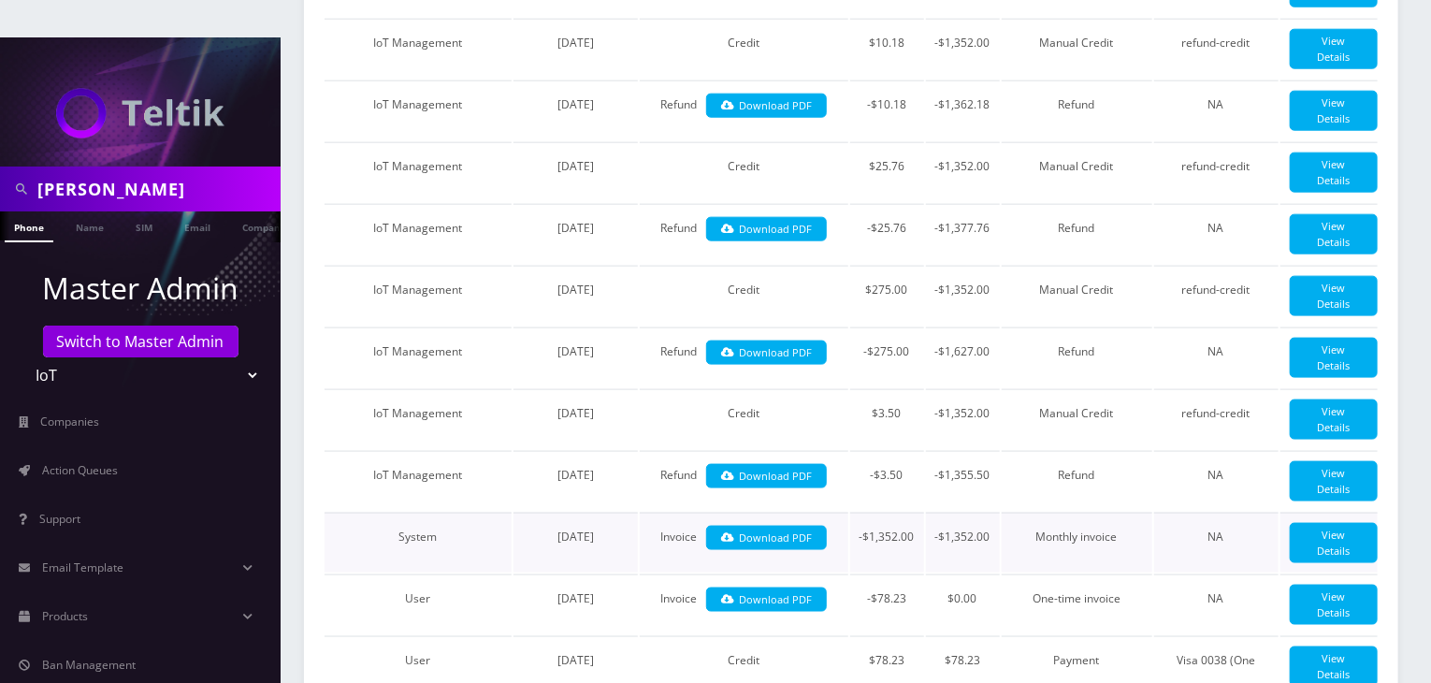
scroll to position [1090, 0]
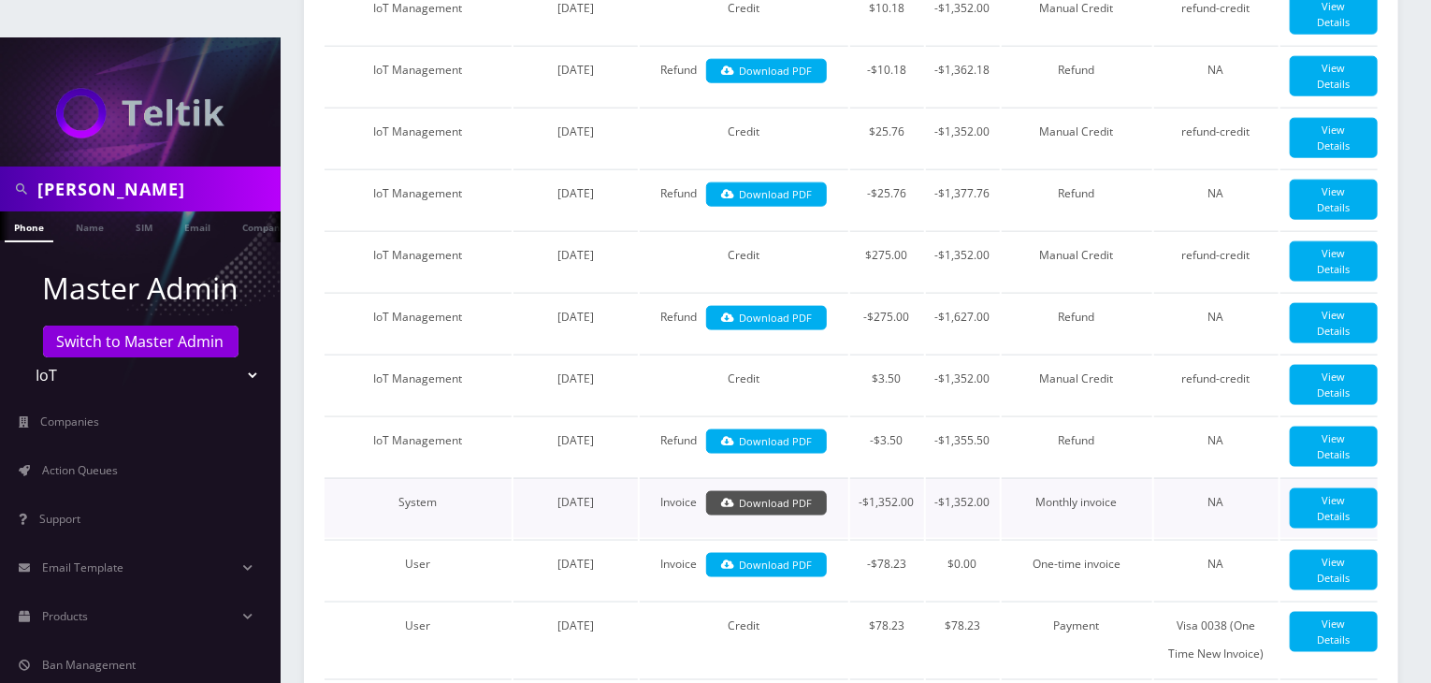
click at [747, 491] on link "Download PDF" at bounding box center [766, 503] width 121 height 25
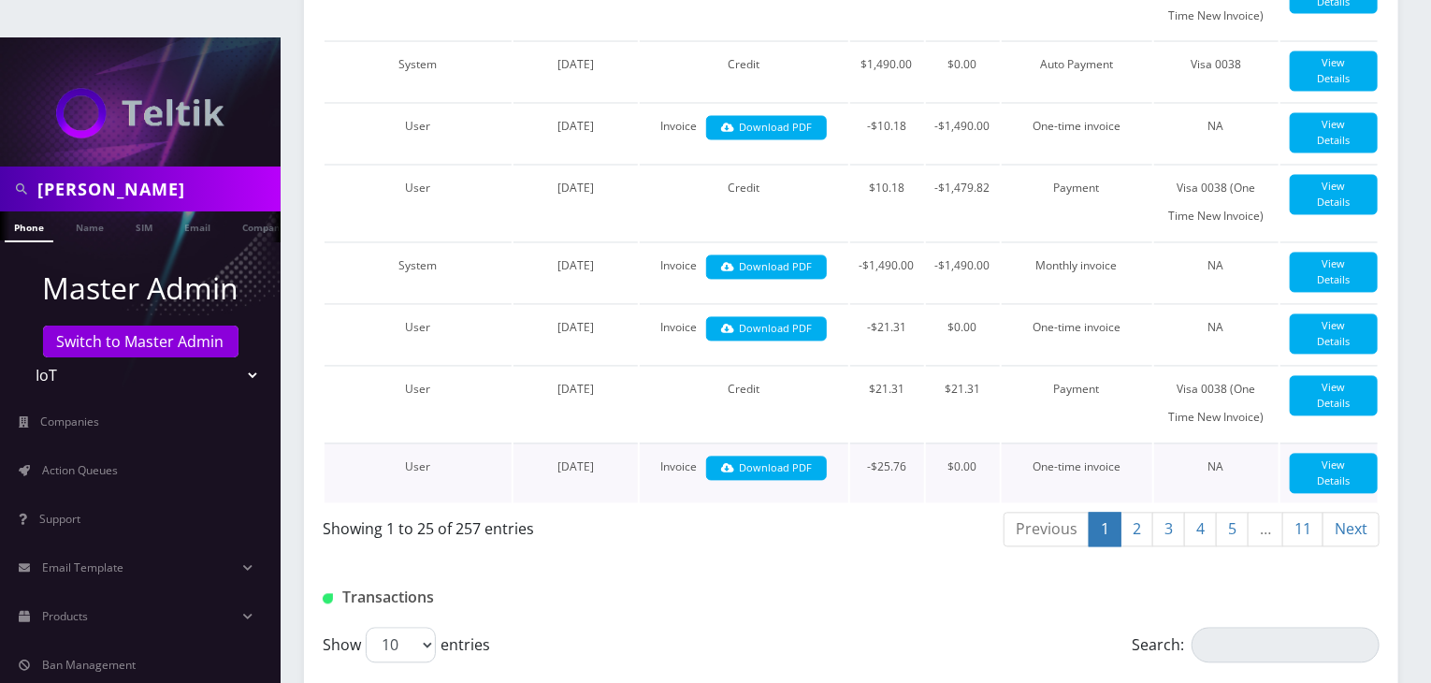
scroll to position [2025, 0]
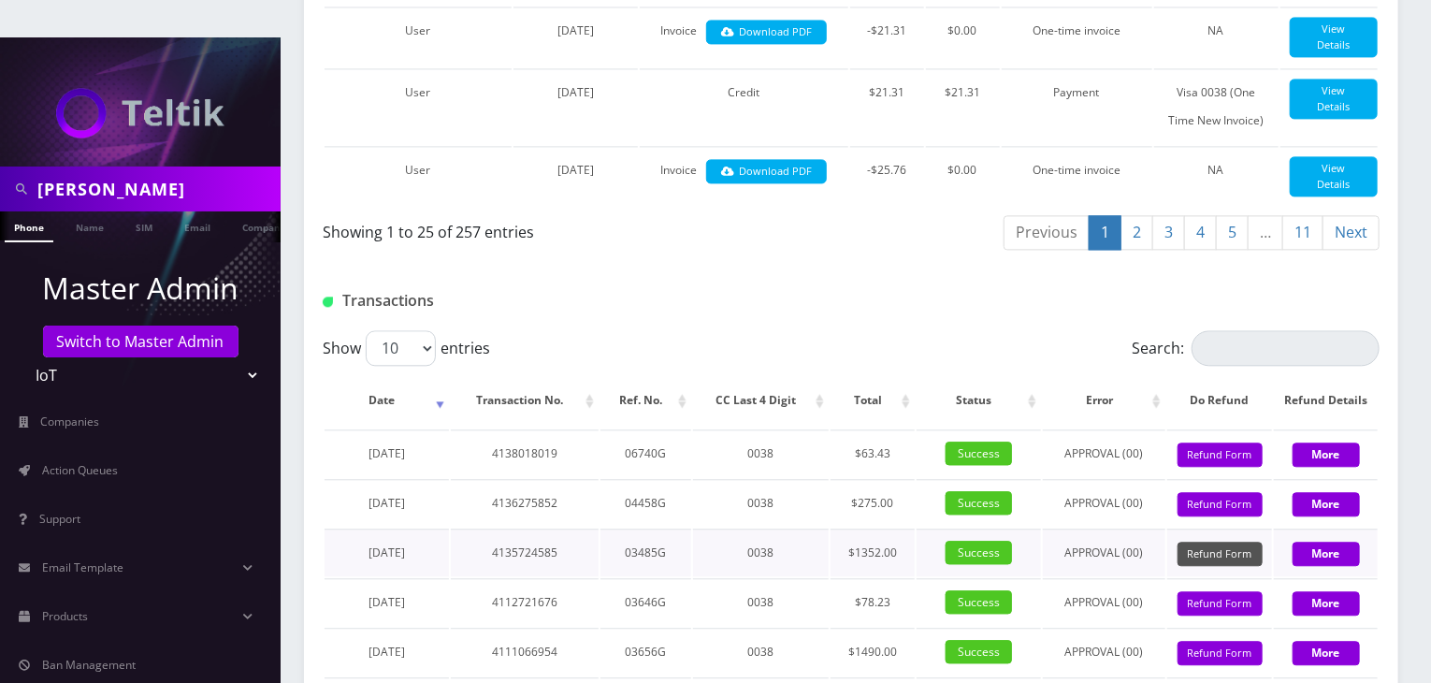
click at [1223, 541] on button "Refund Form" at bounding box center [1219, 553] width 85 height 25
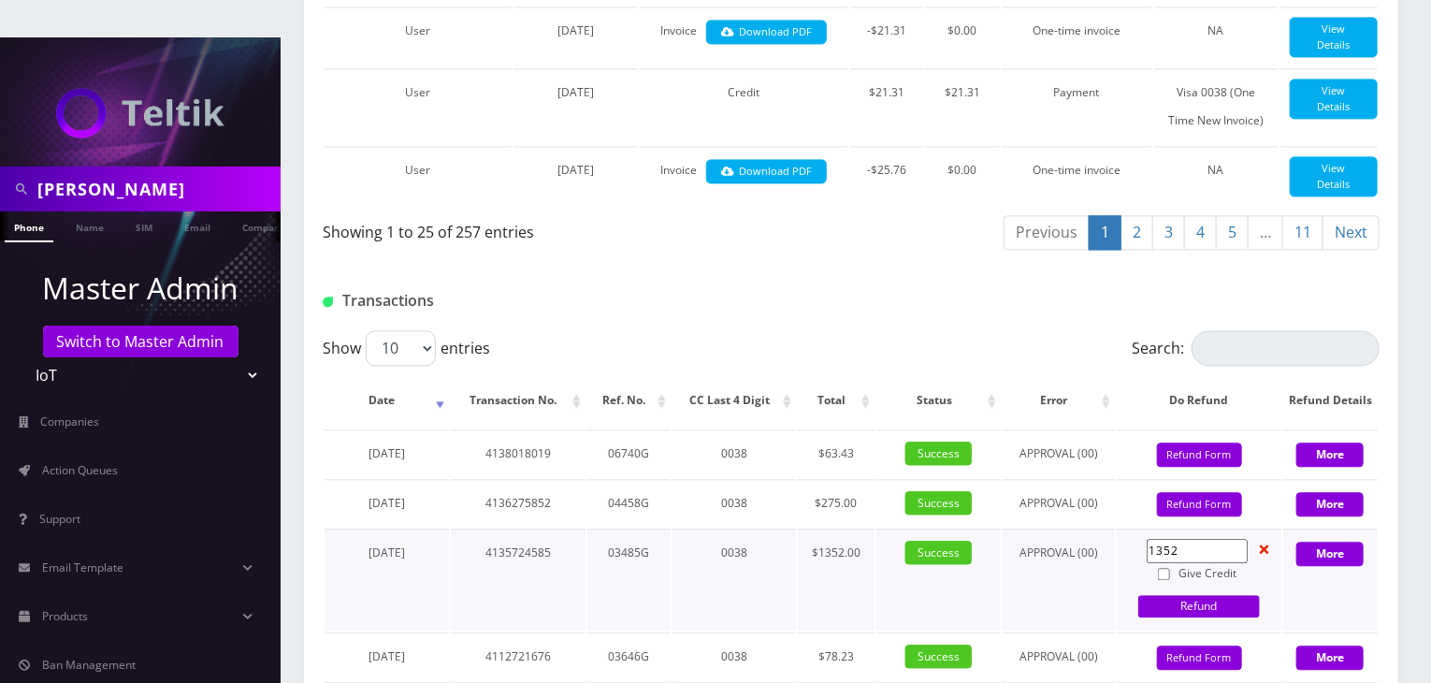
click at [1193, 539] on input "1352" at bounding box center [1196, 551] width 101 height 24
type input "1"
type input "65.5"
click at [1164, 568] on input "Give Credit" at bounding box center [1164, 574] width 12 height 12
checkbox input "true"
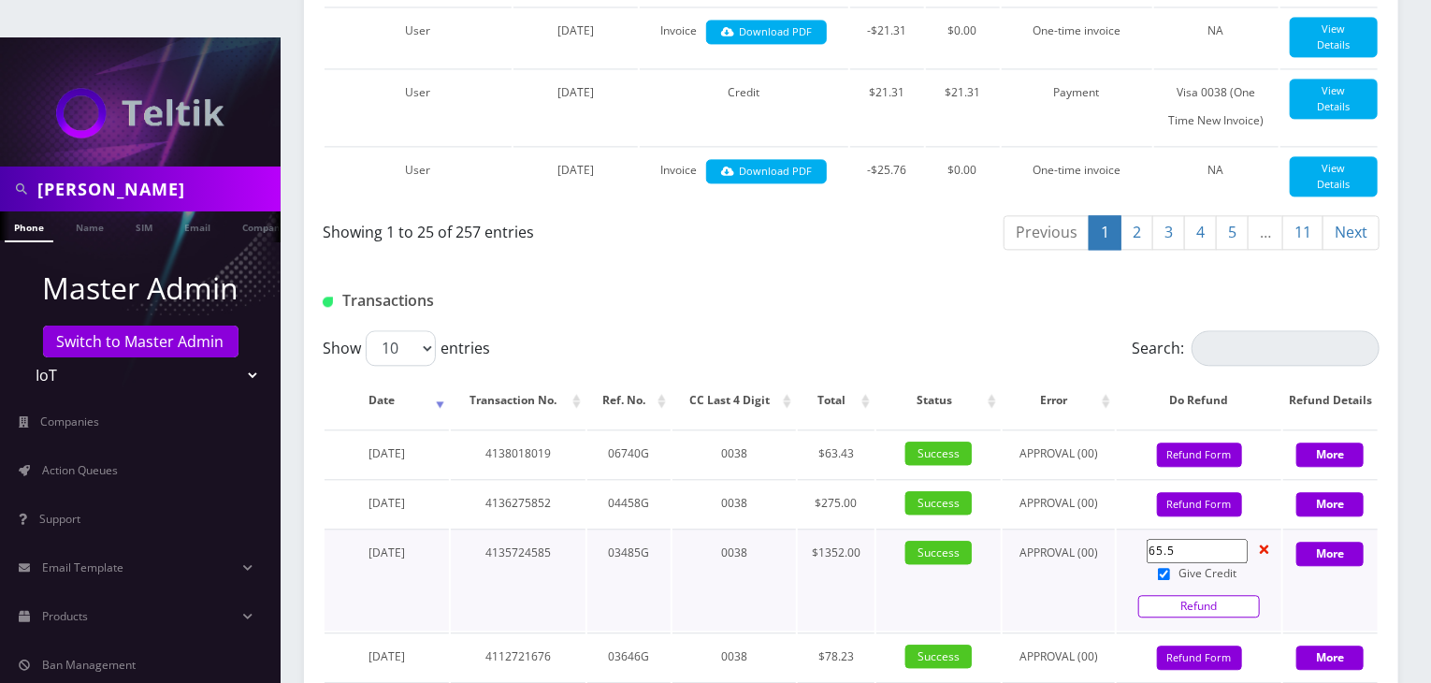
click at [1171, 595] on link "Refund" at bounding box center [1199, 606] width 122 height 22
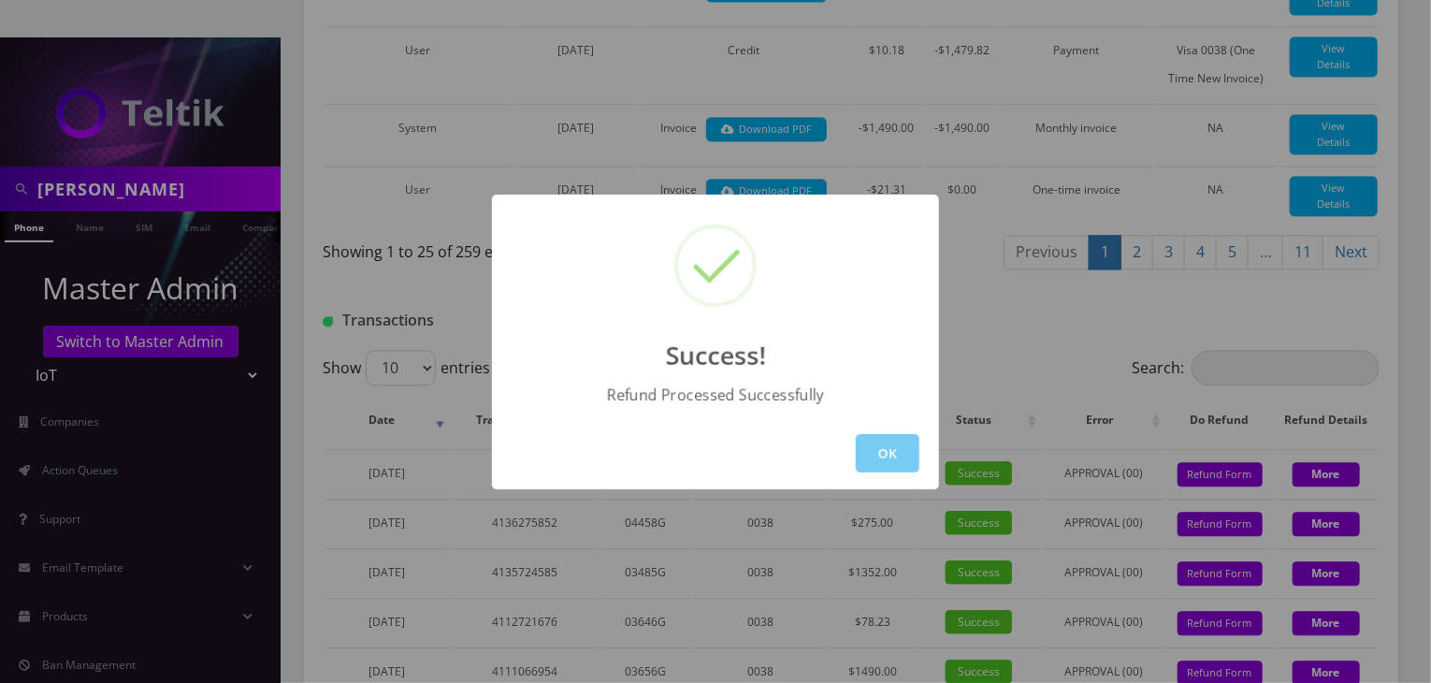
scroll to position [1997, 0]
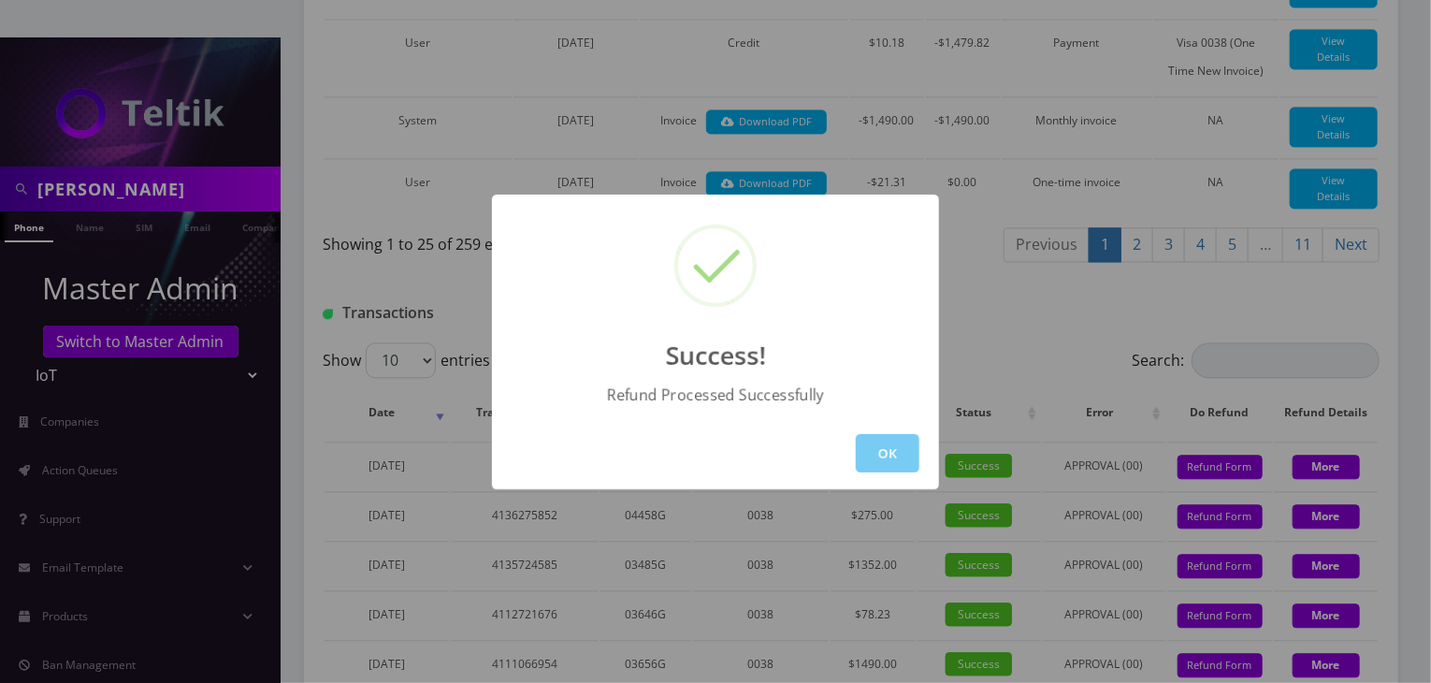
click at [886, 444] on button "OK" at bounding box center [888, 453] width 64 height 38
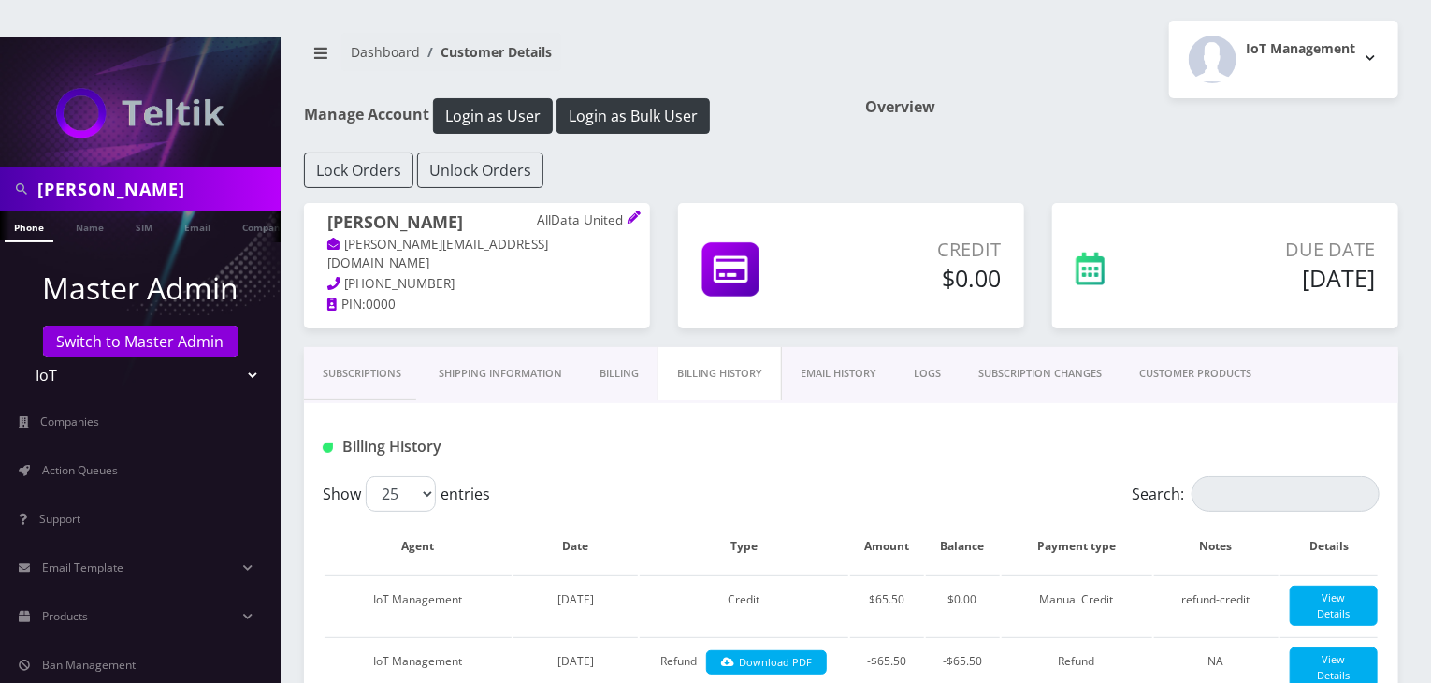
scroll to position [0, 0]
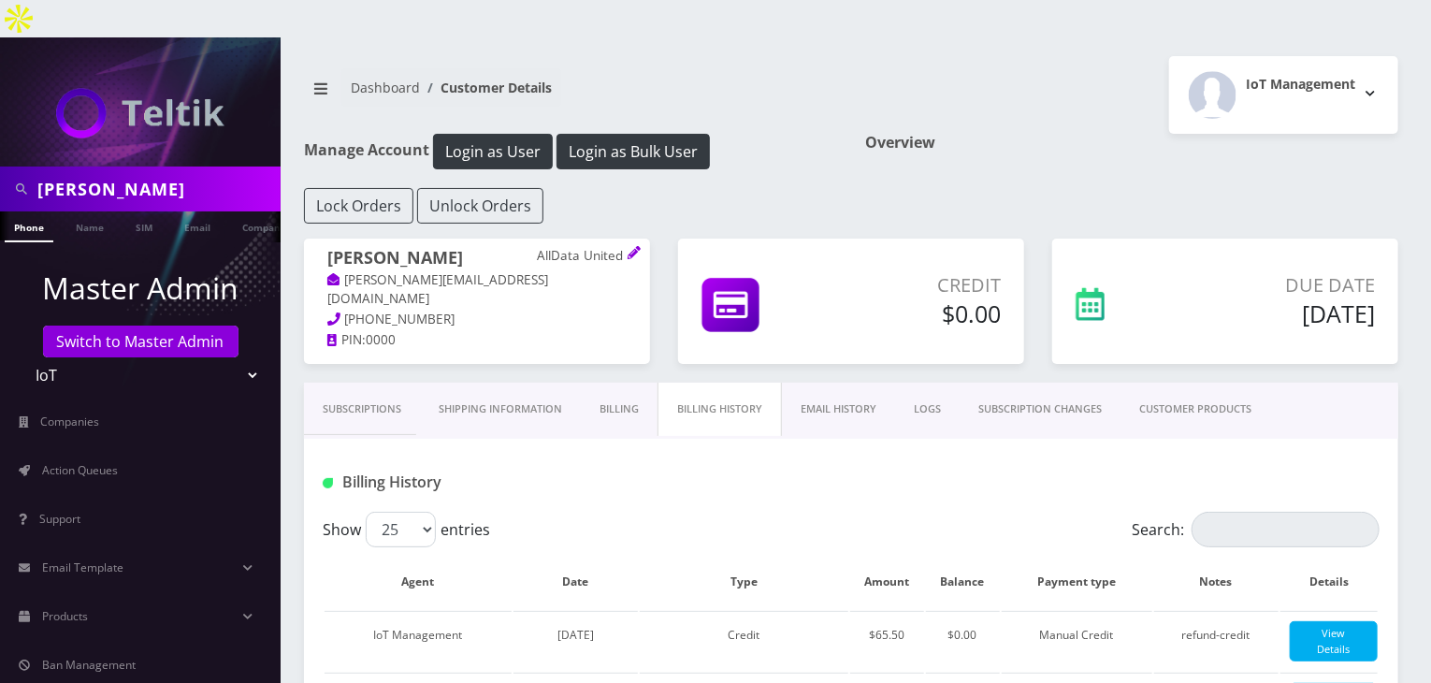
click at [355, 382] on link "Subscriptions" at bounding box center [362, 408] width 116 height 53
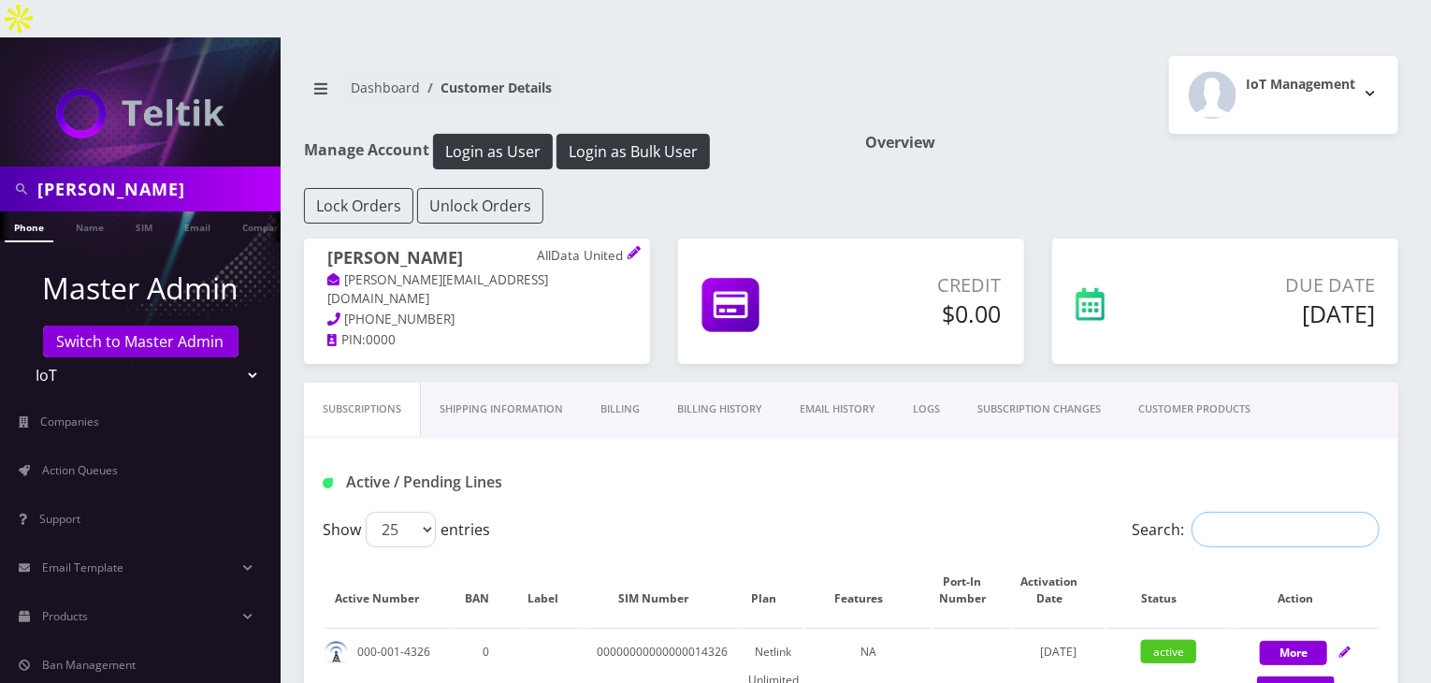
click at [1279, 511] on input "Search:" at bounding box center [1285, 529] width 188 height 36
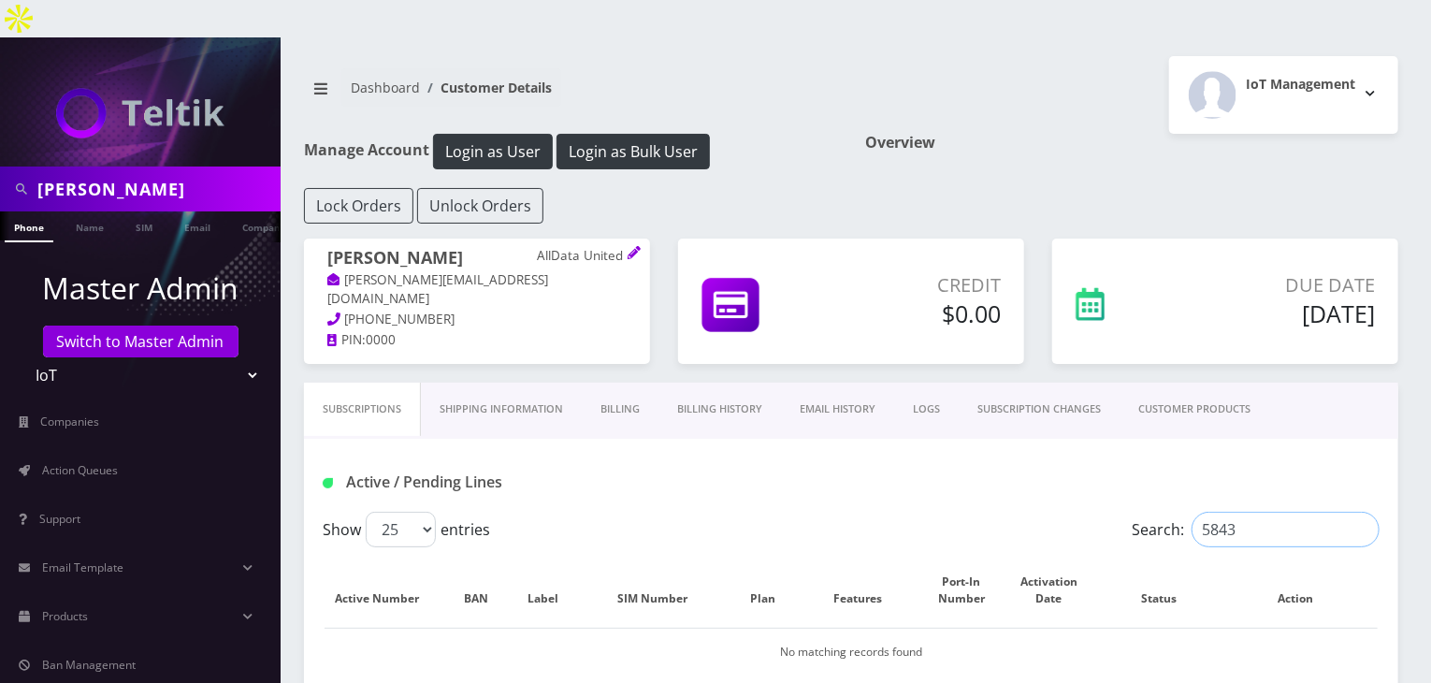
scroll to position [468, 0]
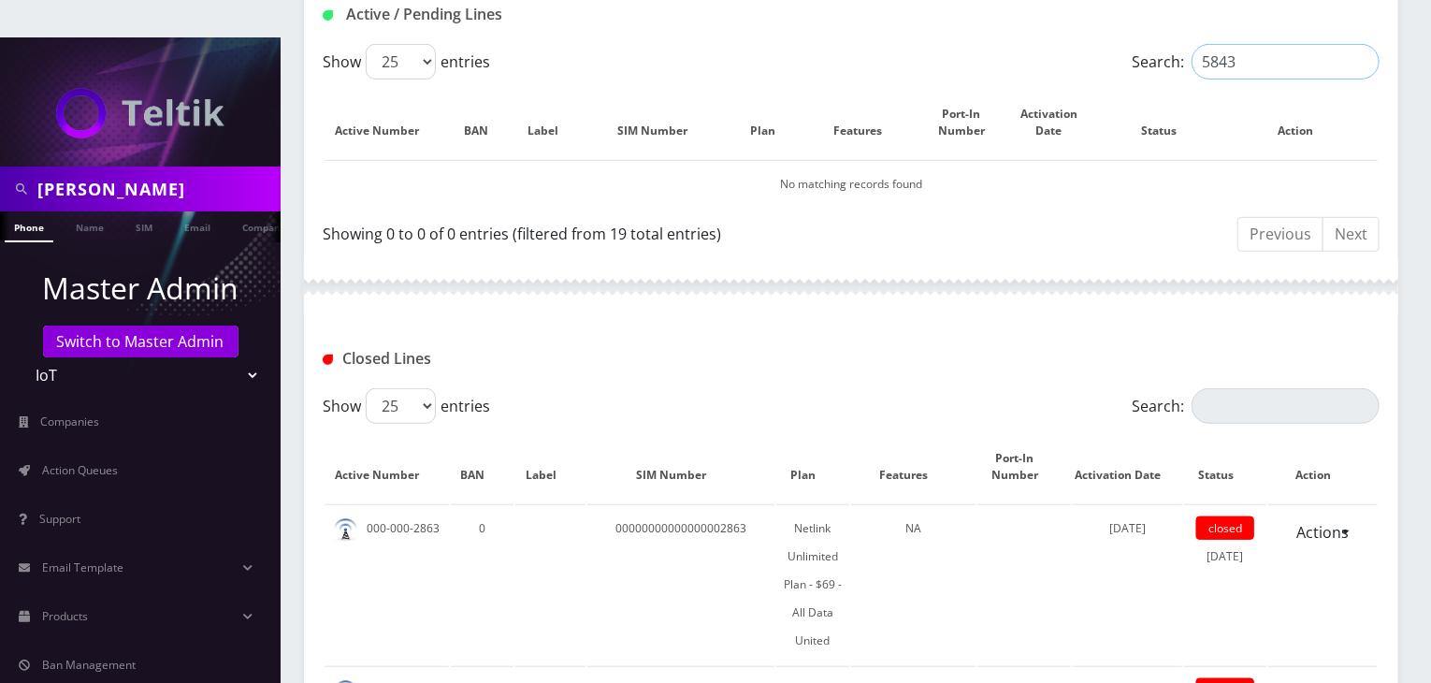
type input "5843"
click at [1239, 388] on input "Search:" at bounding box center [1285, 406] width 188 height 36
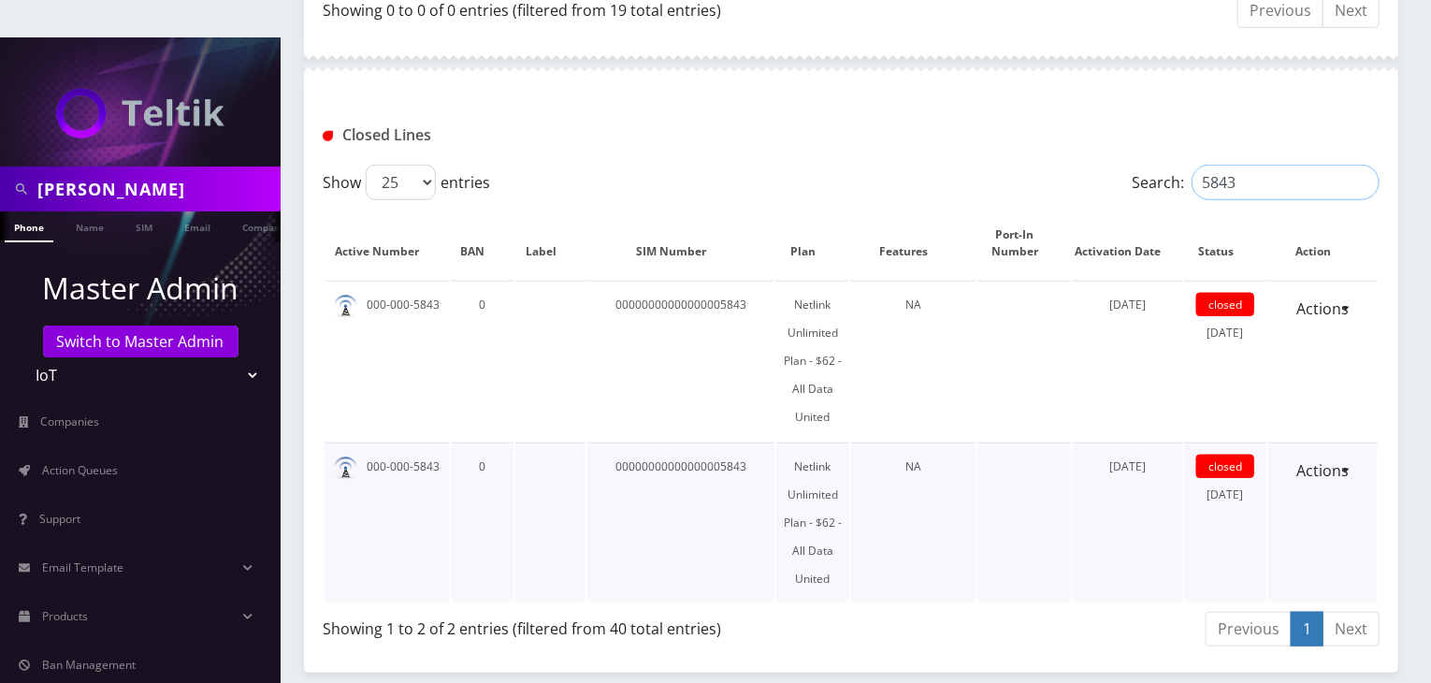
scroll to position [673, 0]
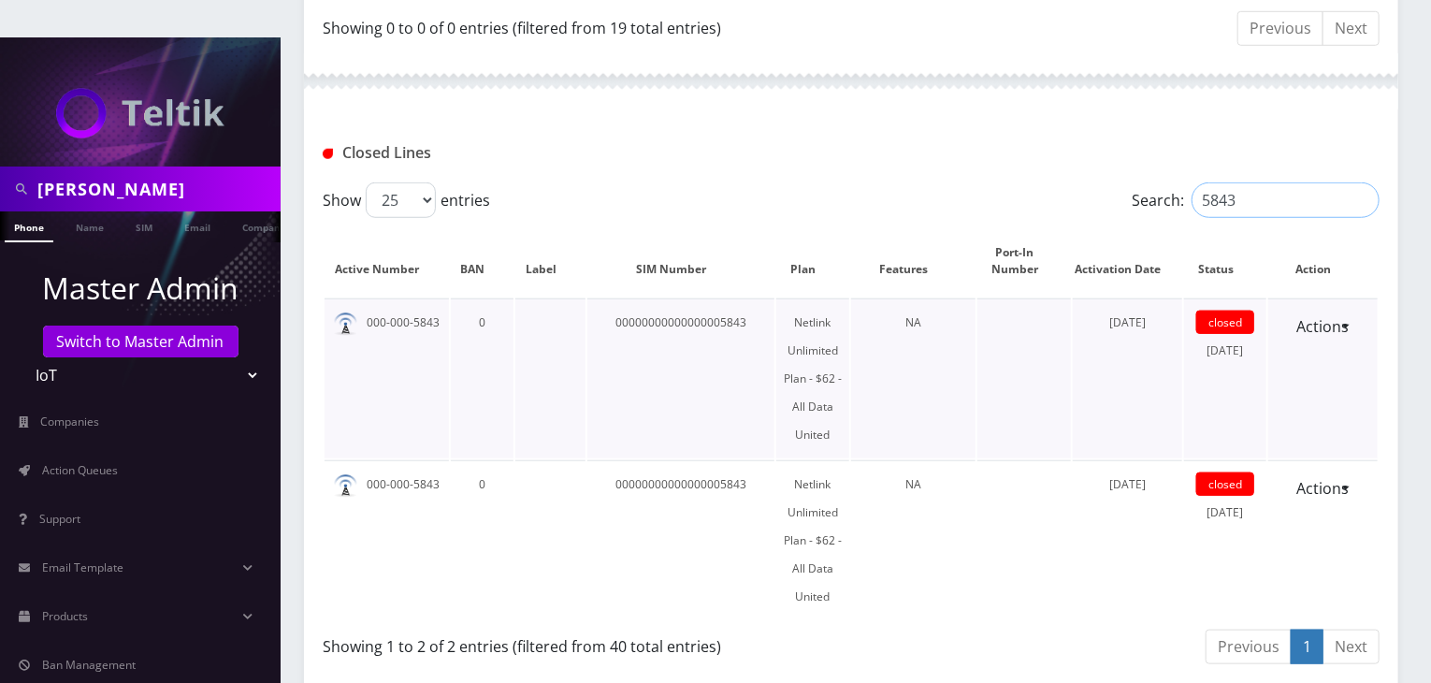
type input "5843"
click at [1144, 363] on td "September 27, 2024" at bounding box center [1126, 378] width 109 height 160
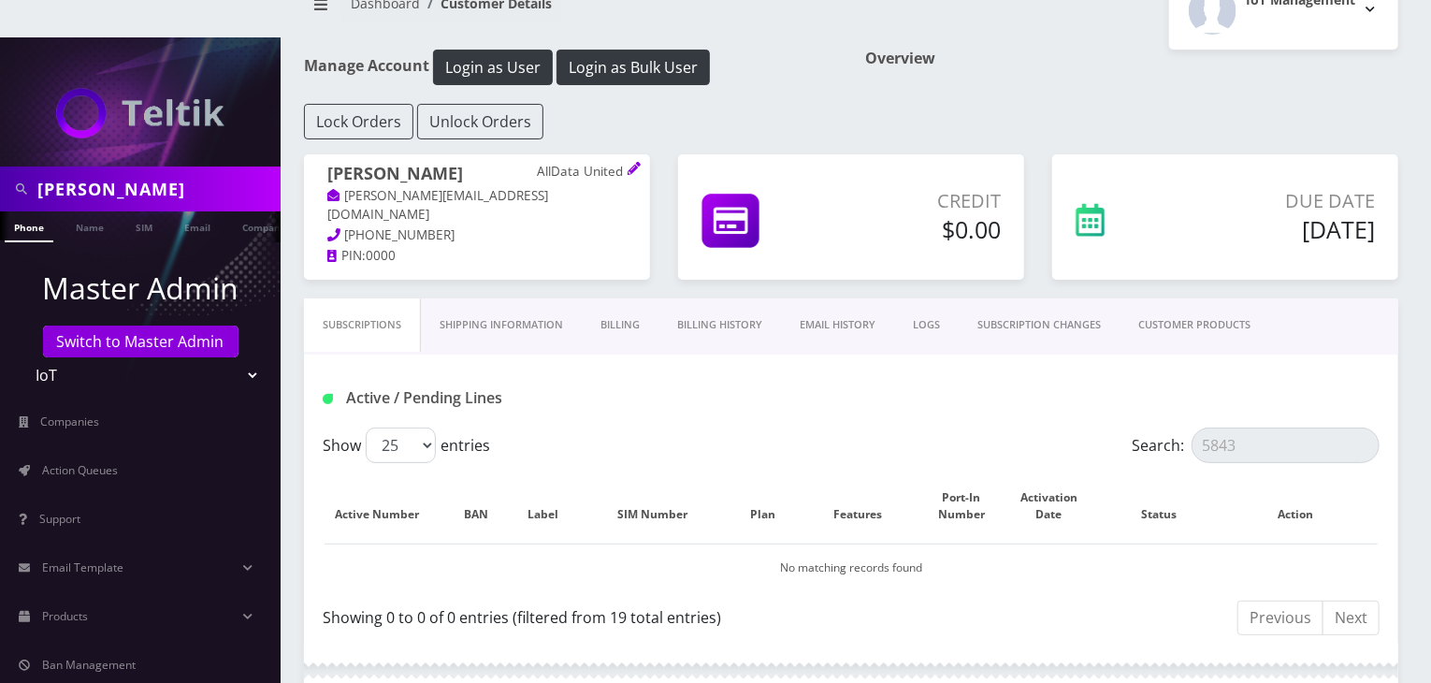
scroll to position [49, 0]
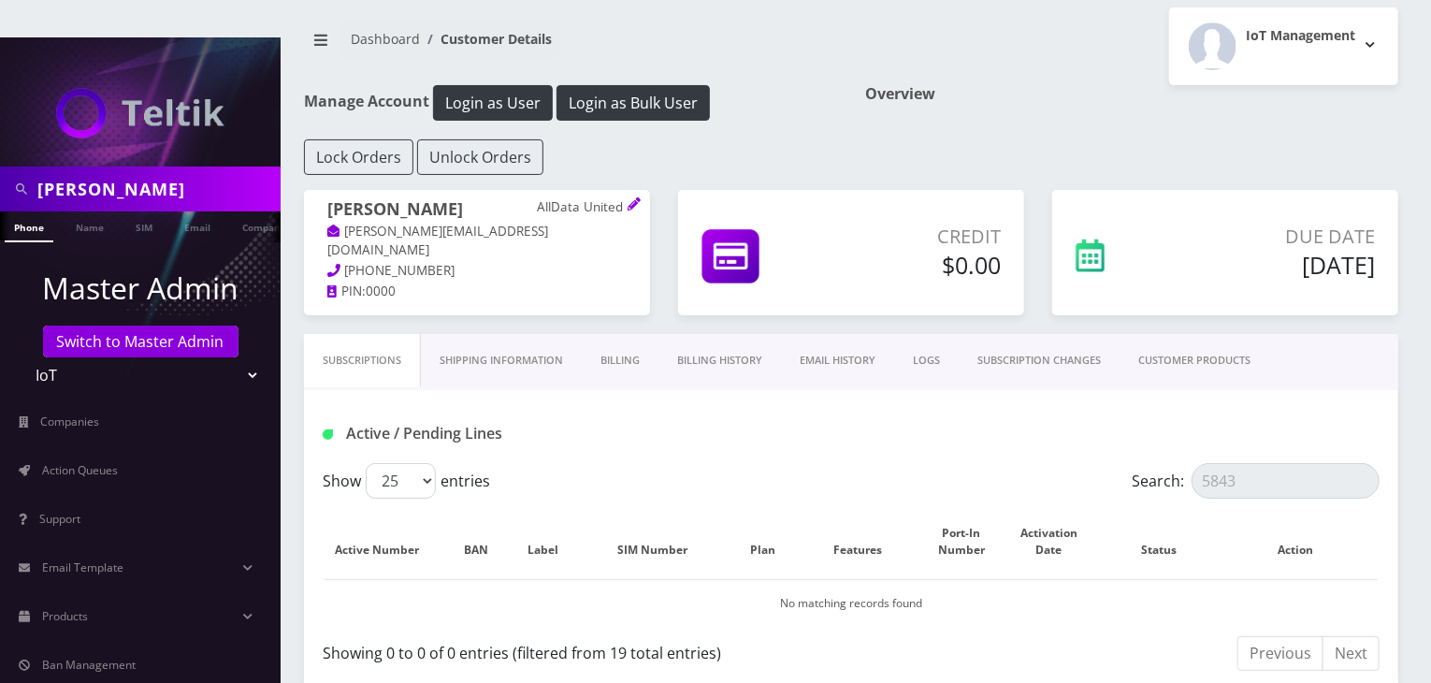
click at [684, 338] on link "Billing History" at bounding box center [719, 360] width 122 height 53
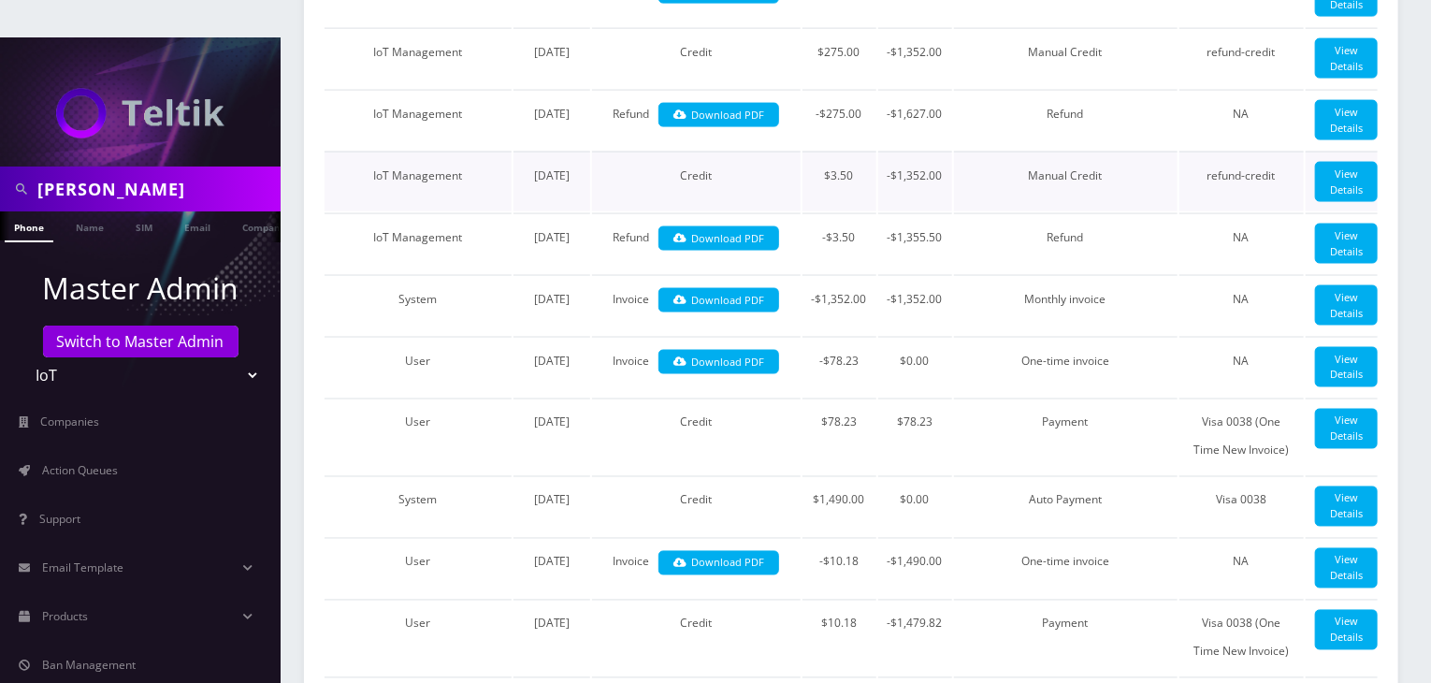
scroll to position [1451, 0]
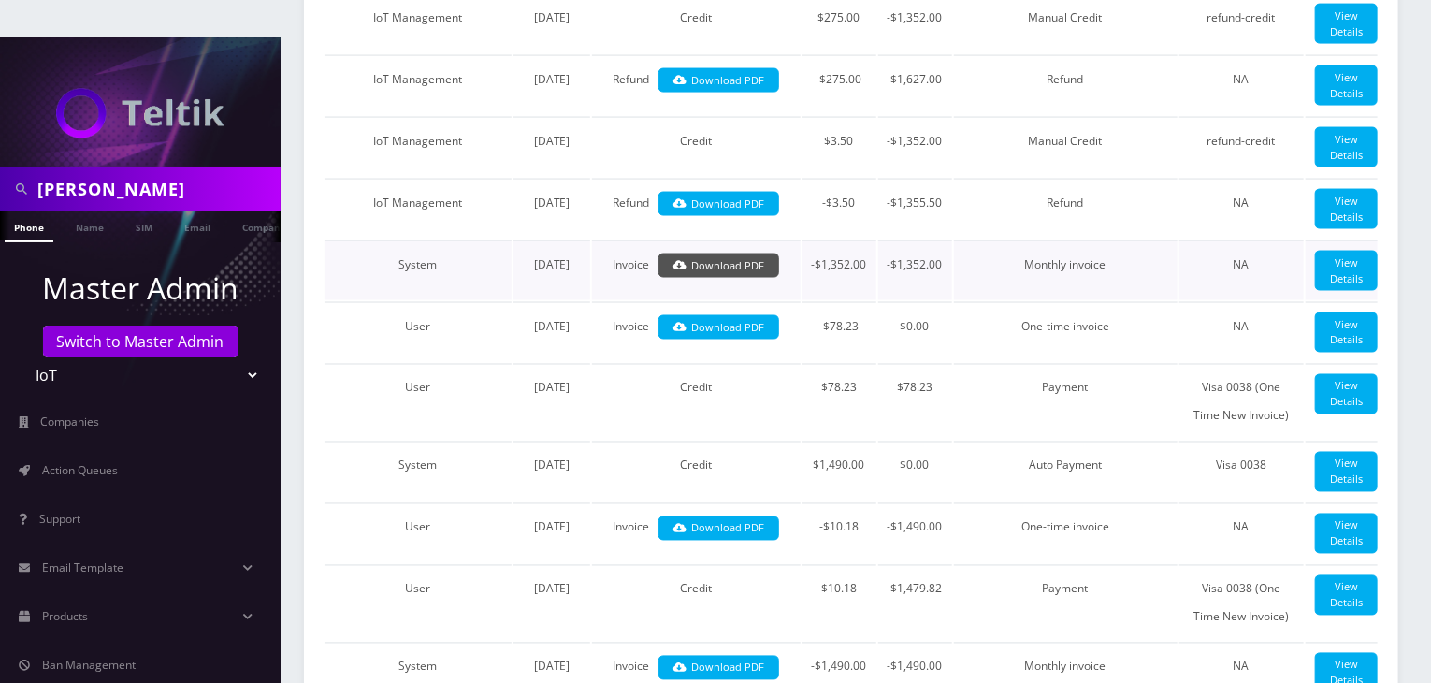
click at [741, 279] on link "Download PDF" at bounding box center [718, 265] width 121 height 25
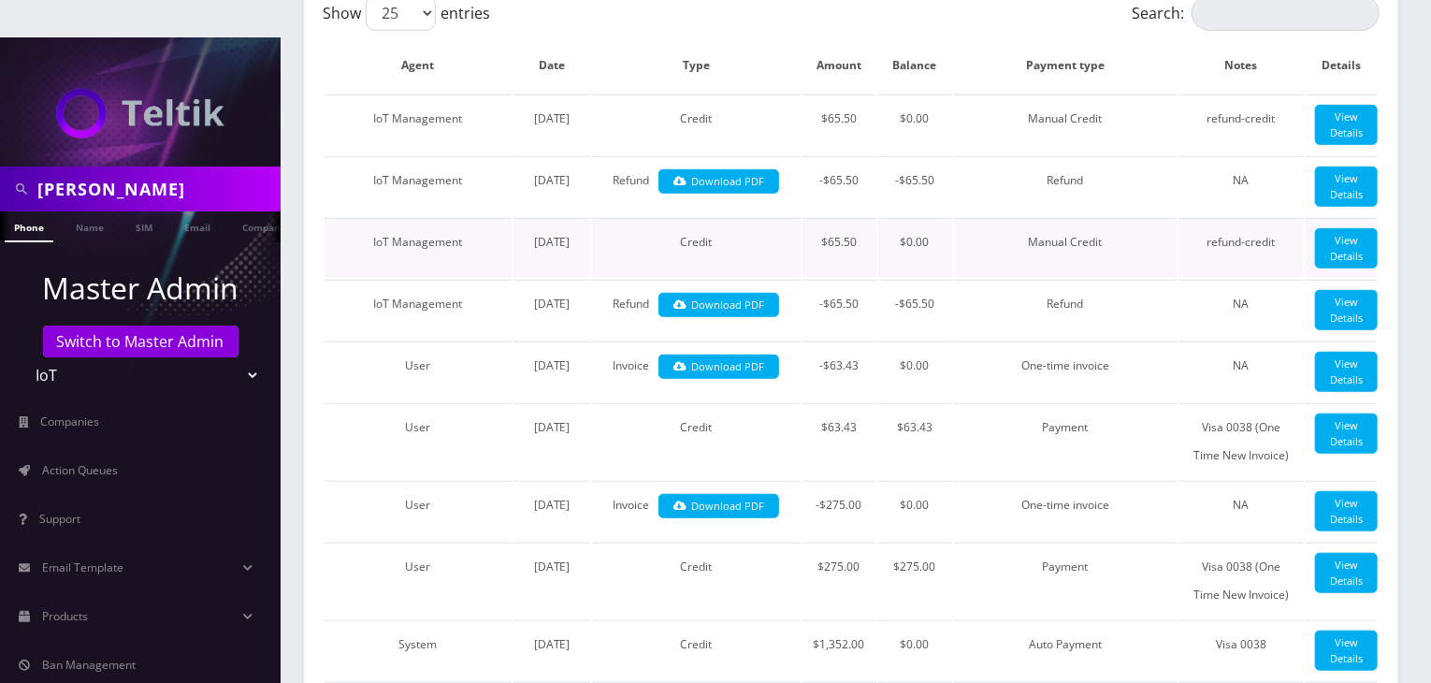
scroll to position [0, 0]
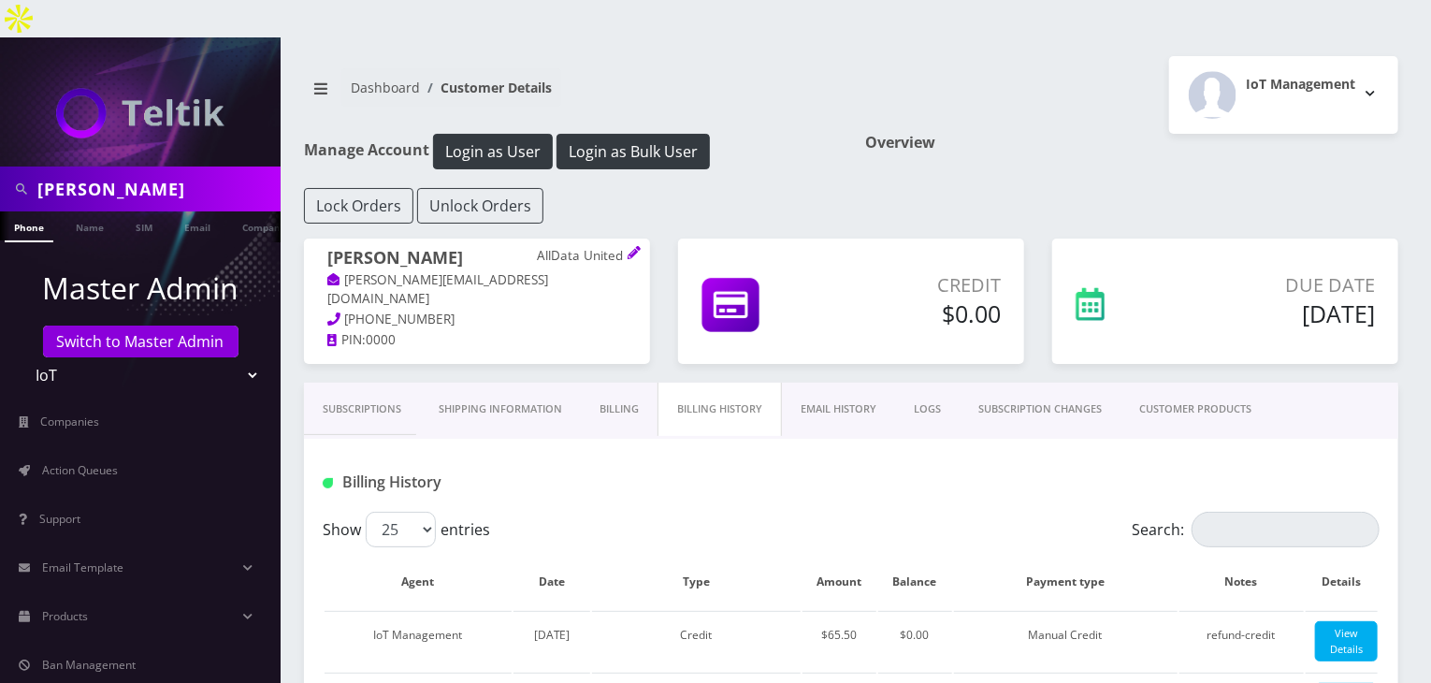
click at [396, 382] on link "Subscriptions" at bounding box center [362, 408] width 116 height 53
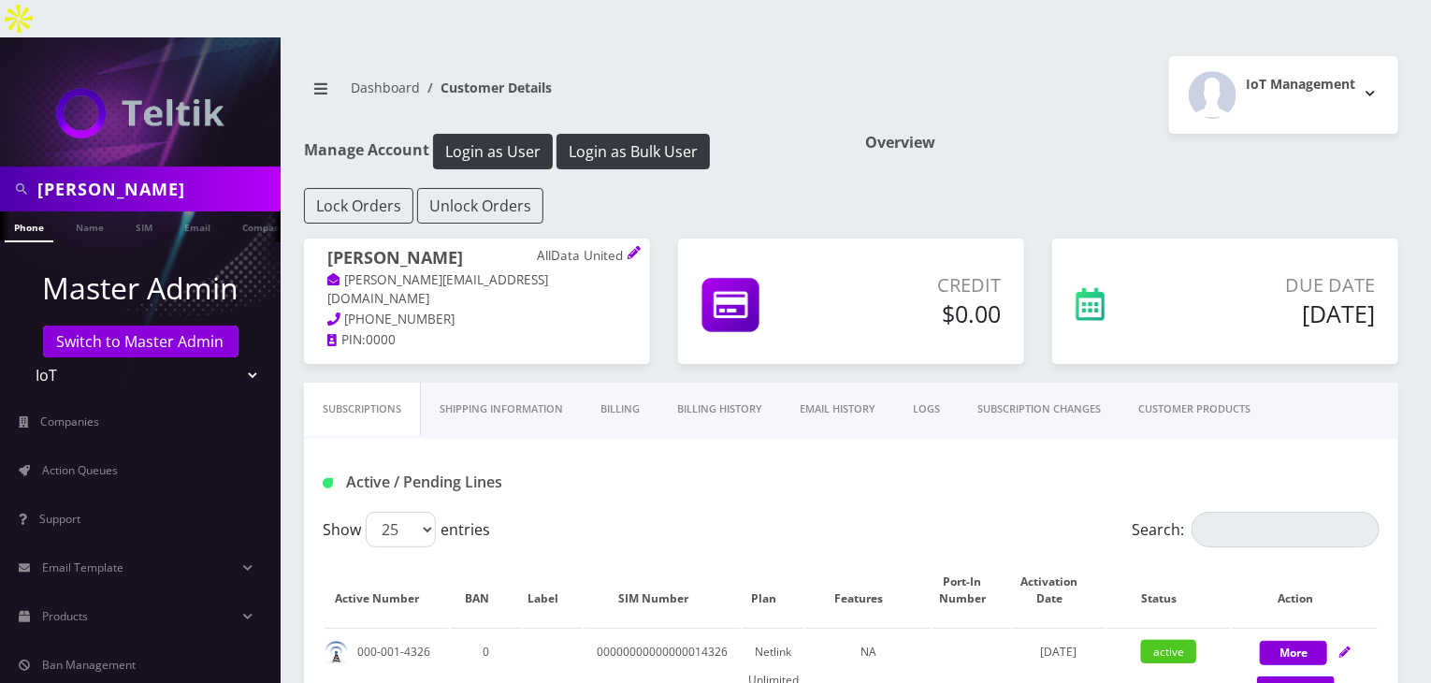
click at [708, 382] on link "Billing History" at bounding box center [719, 408] width 122 height 53
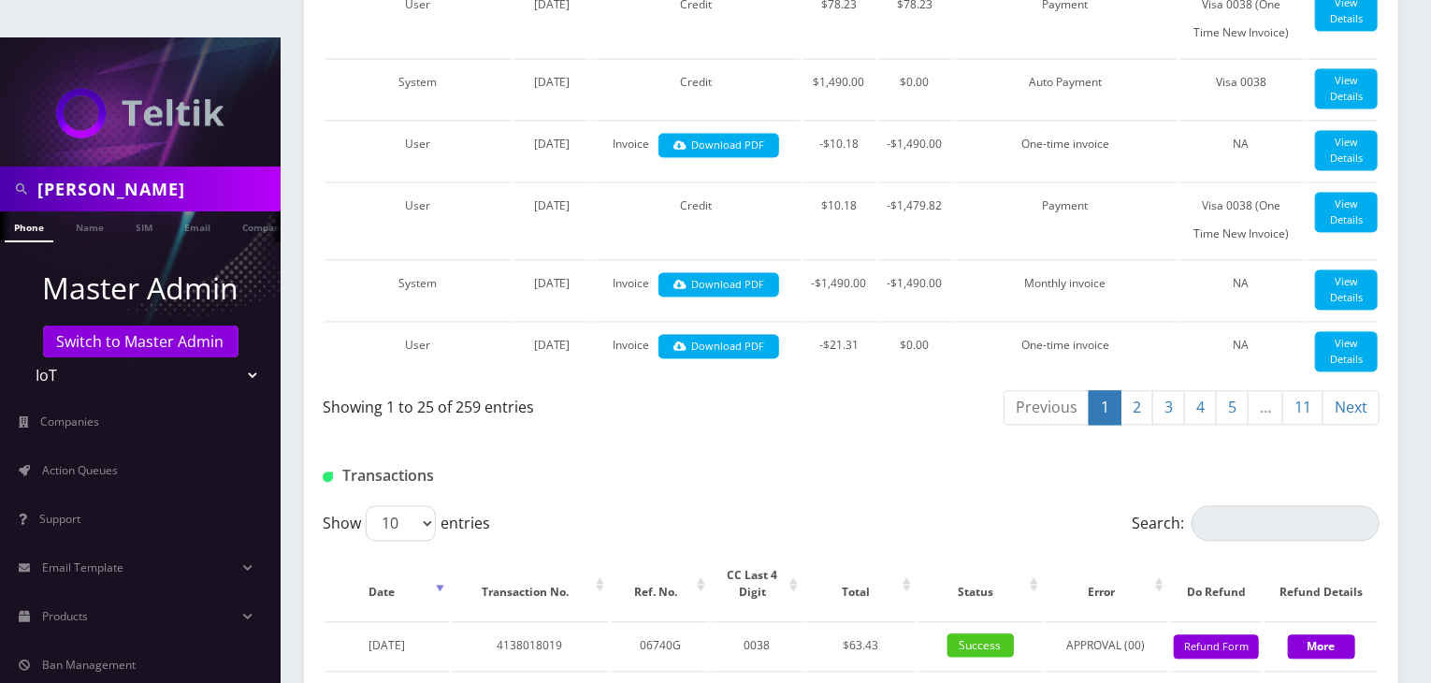
scroll to position [1870, 0]
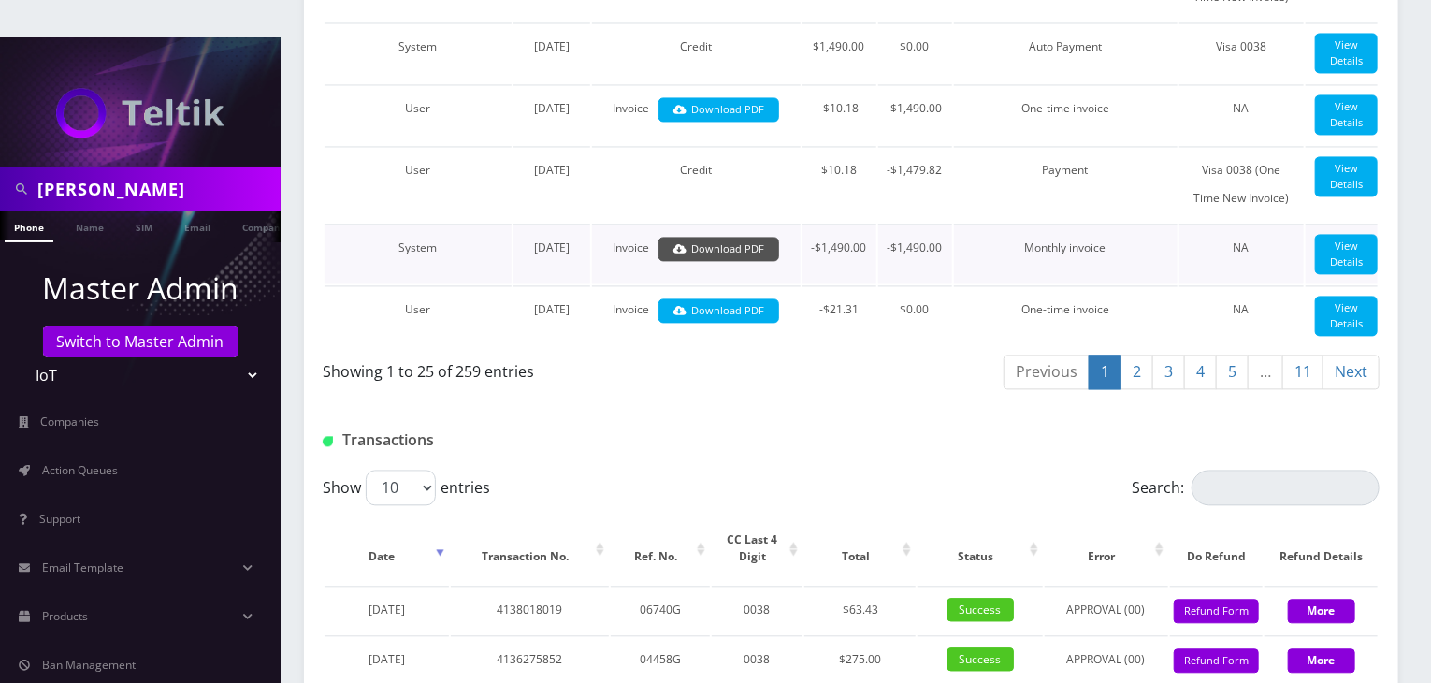
click at [752, 262] on link "Download PDF" at bounding box center [718, 249] width 121 height 25
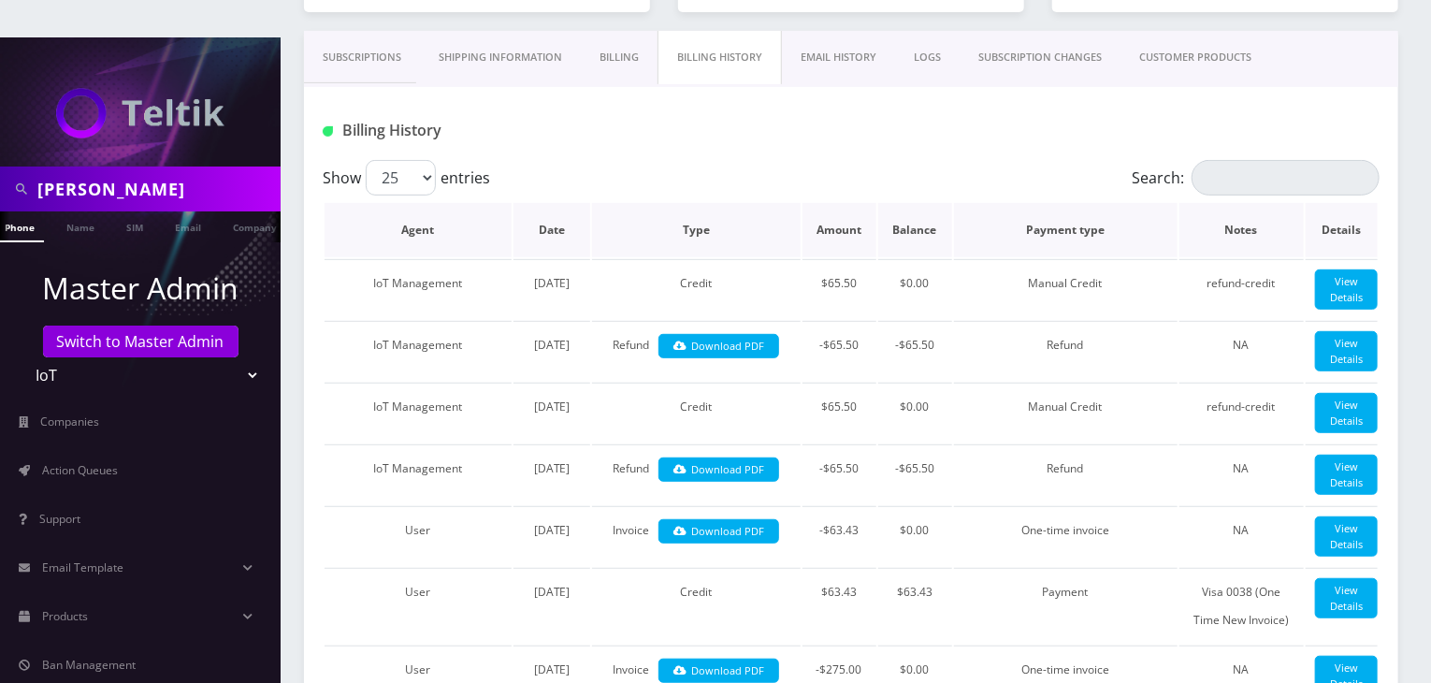
scroll to position [0, 0]
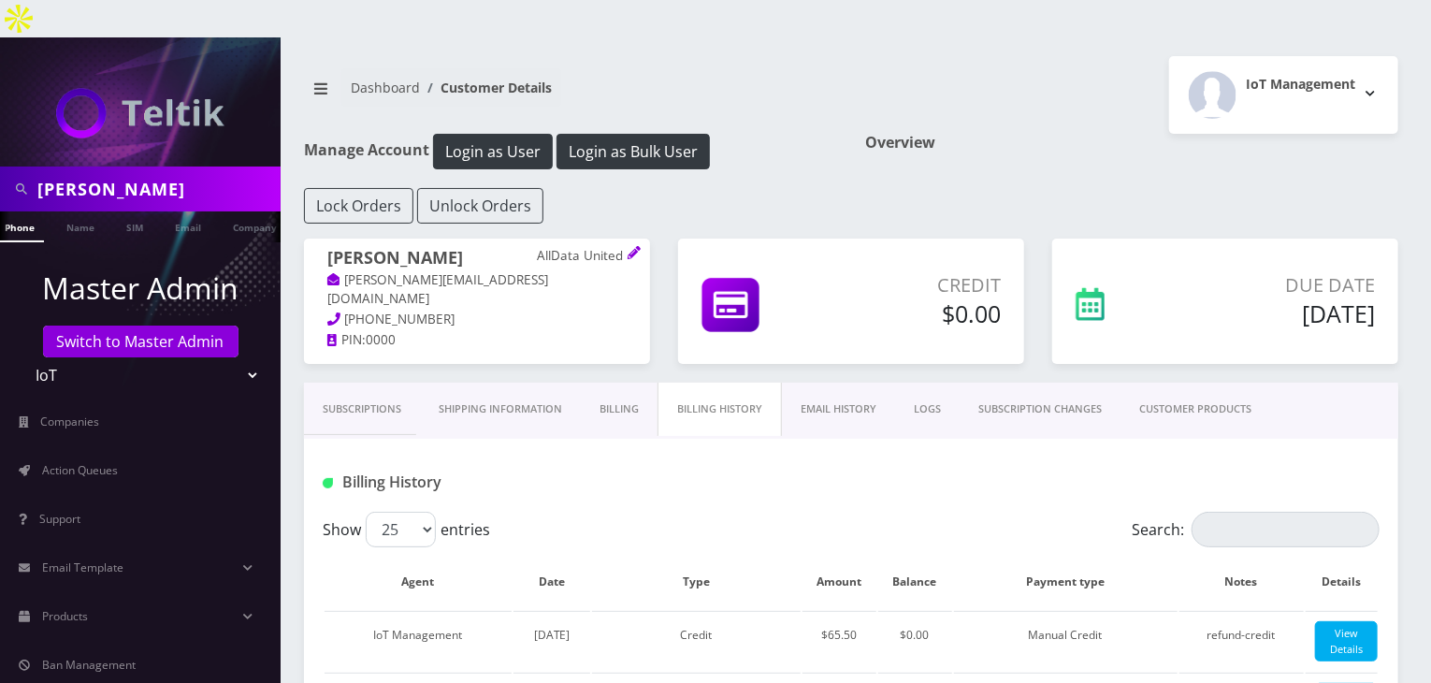
click at [342, 382] on link "Subscriptions" at bounding box center [362, 408] width 116 height 53
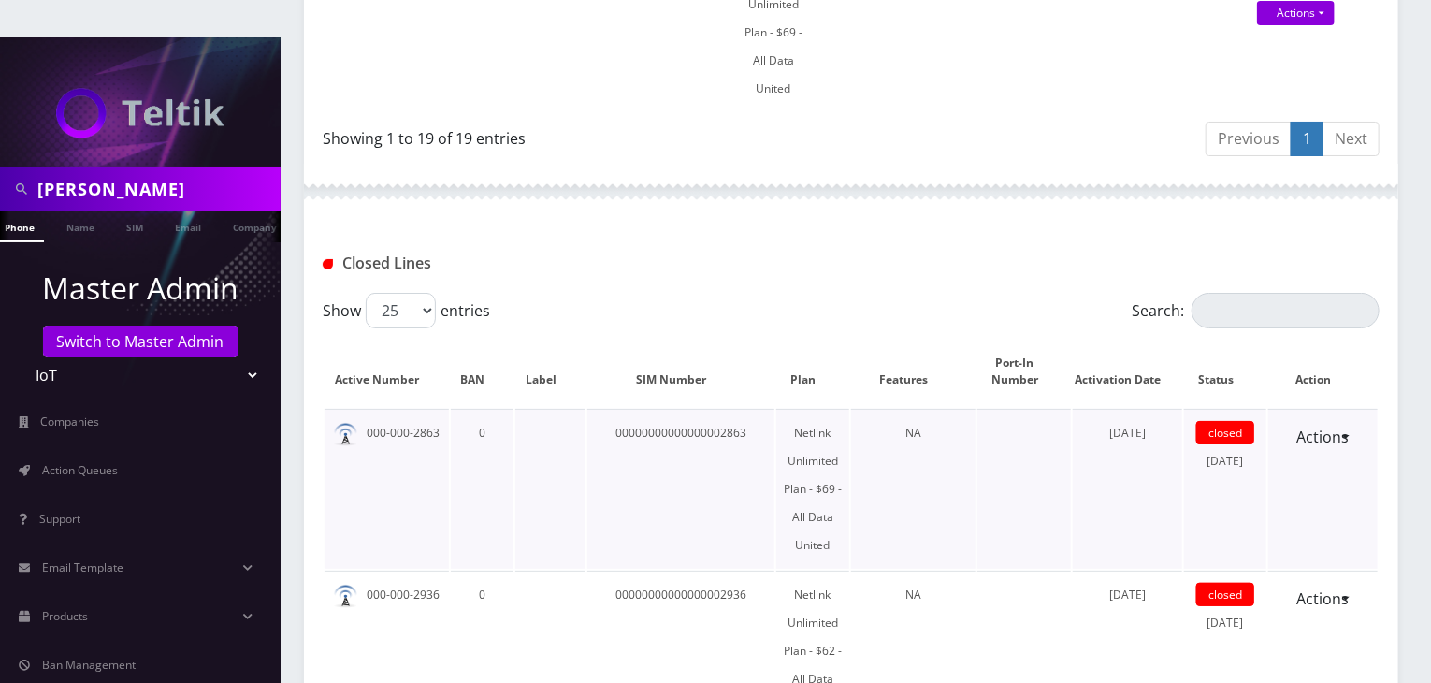
scroll to position [3584, 0]
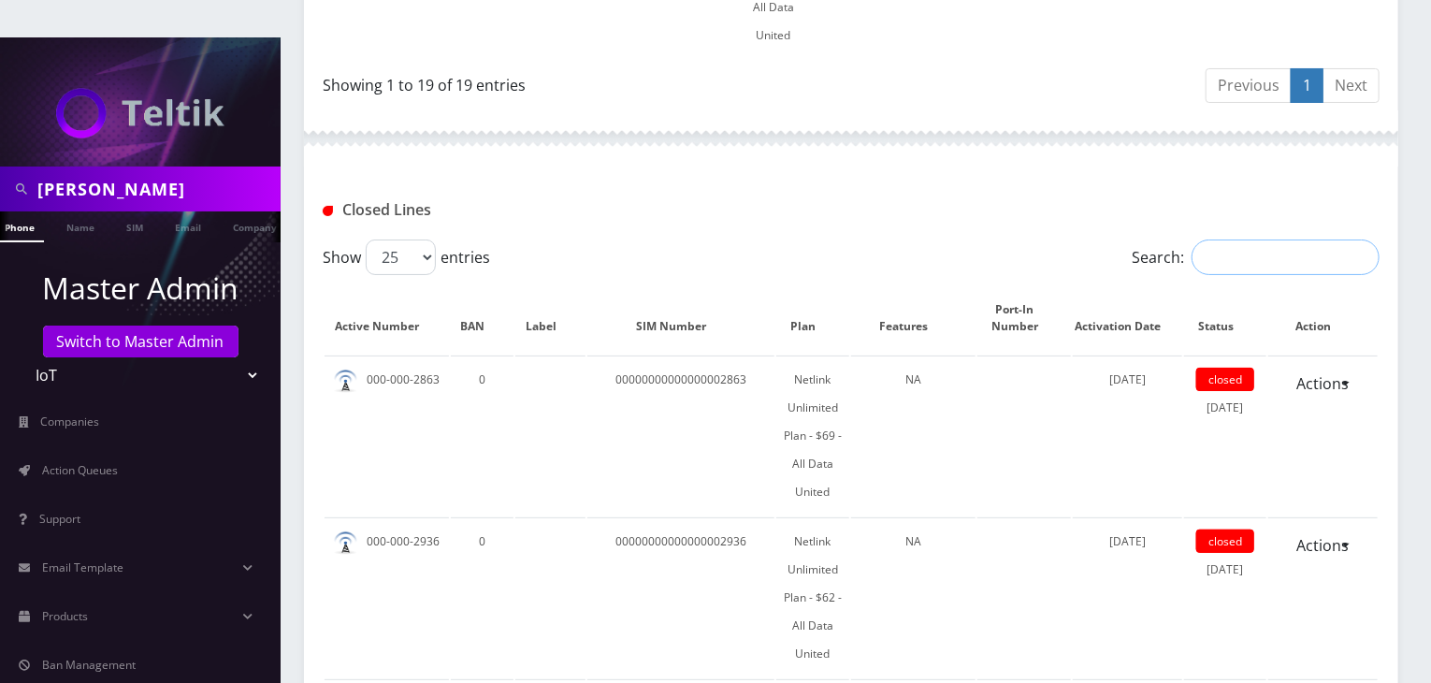
click at [1236, 239] on input "Search:" at bounding box center [1285, 257] width 188 height 36
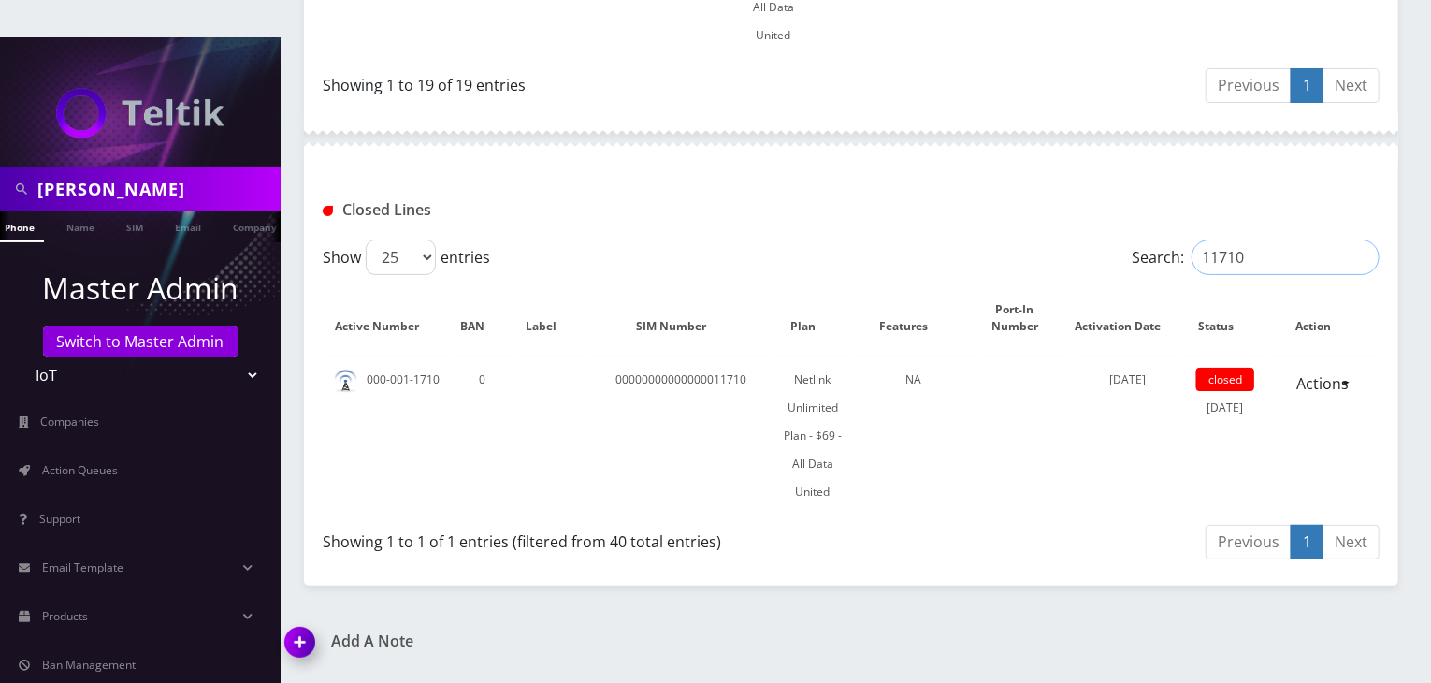
type input "11710"
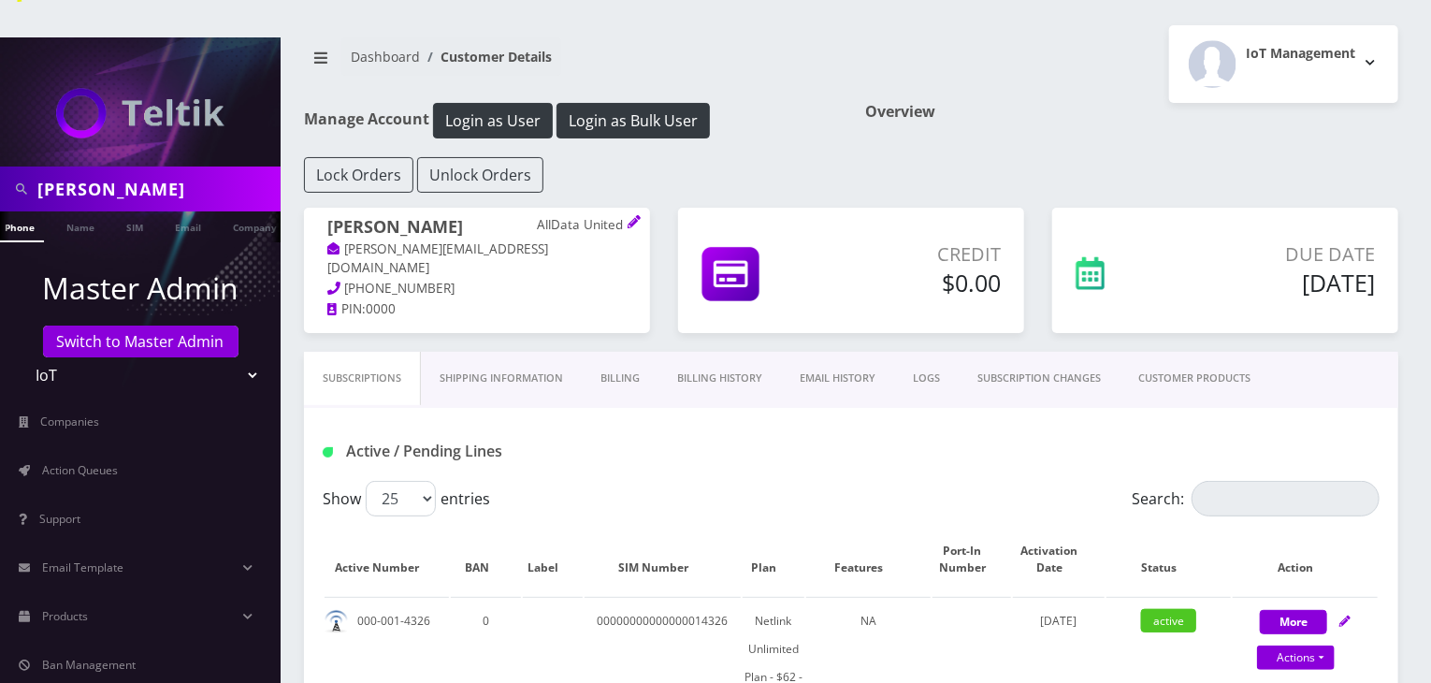
scroll to position [0, 0]
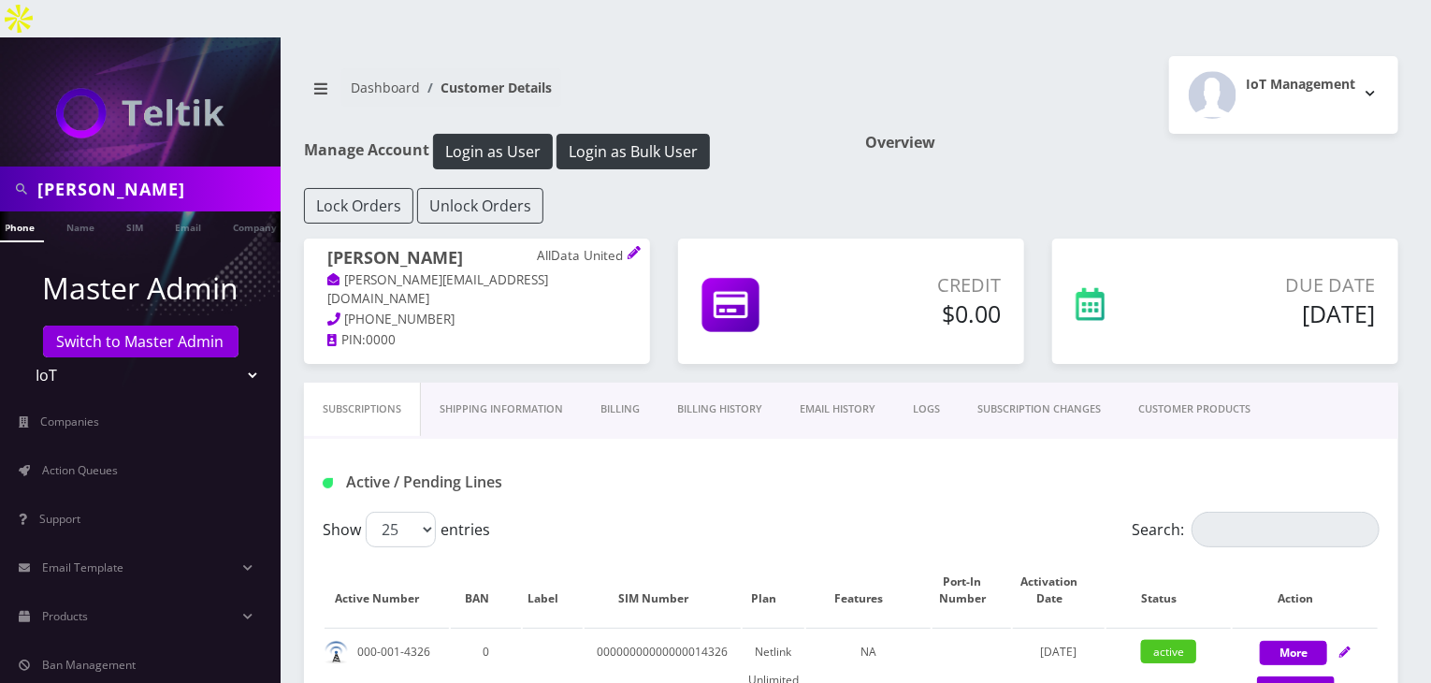
click at [747, 382] on link "Billing History" at bounding box center [719, 408] width 122 height 53
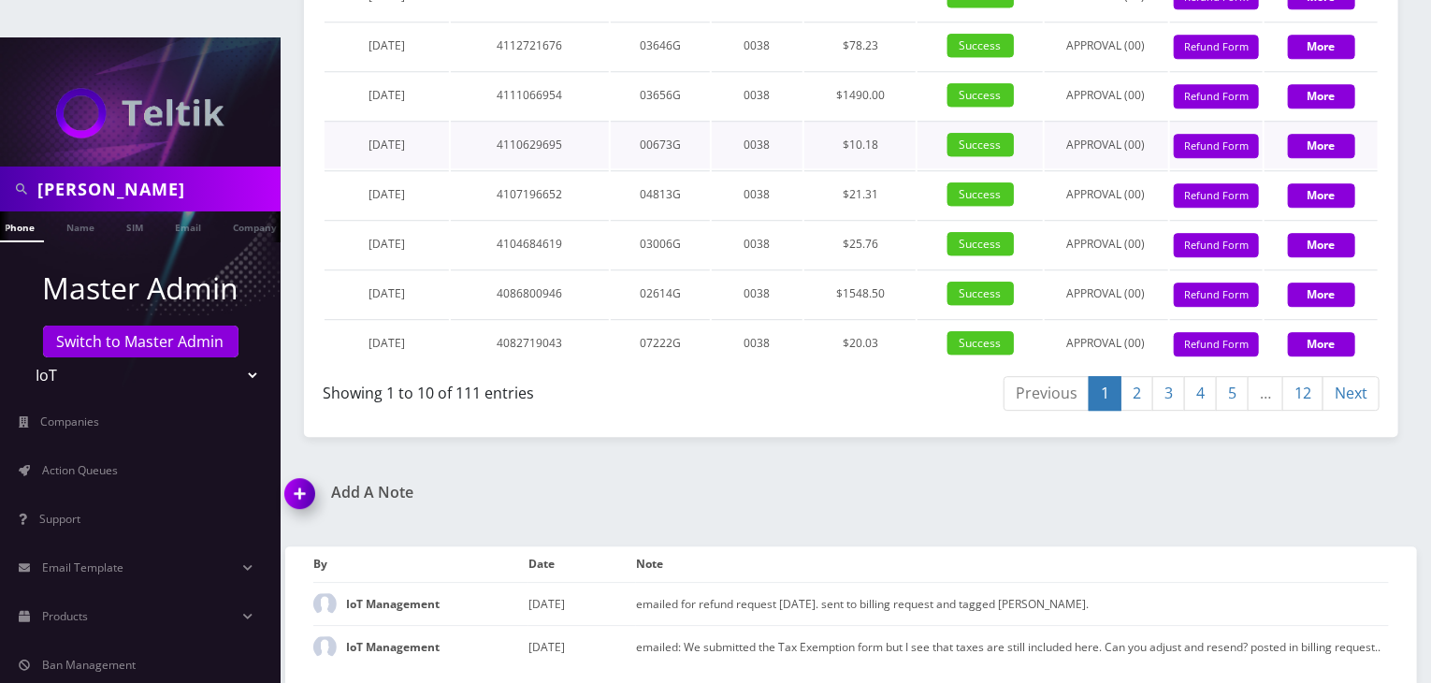
scroll to position [2544, 0]
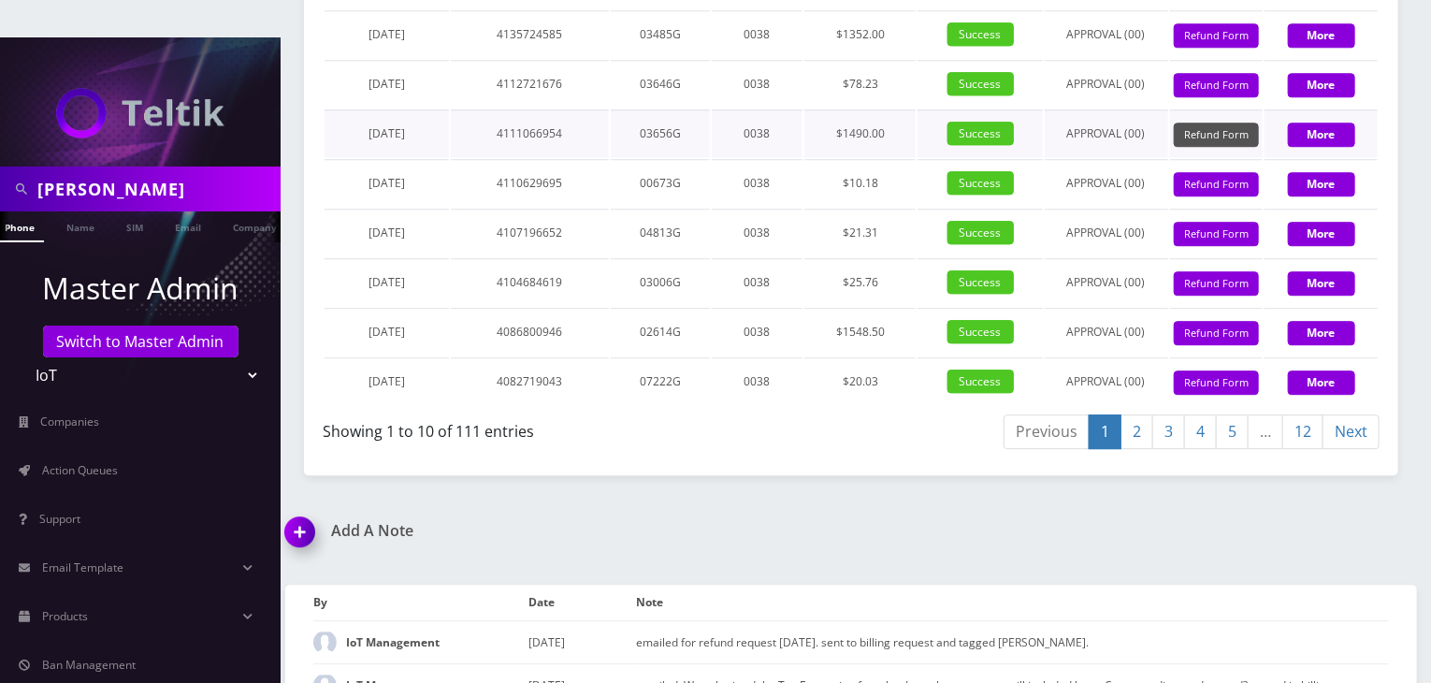
click at [1201, 148] on button "Refund Form" at bounding box center [1215, 134] width 85 height 25
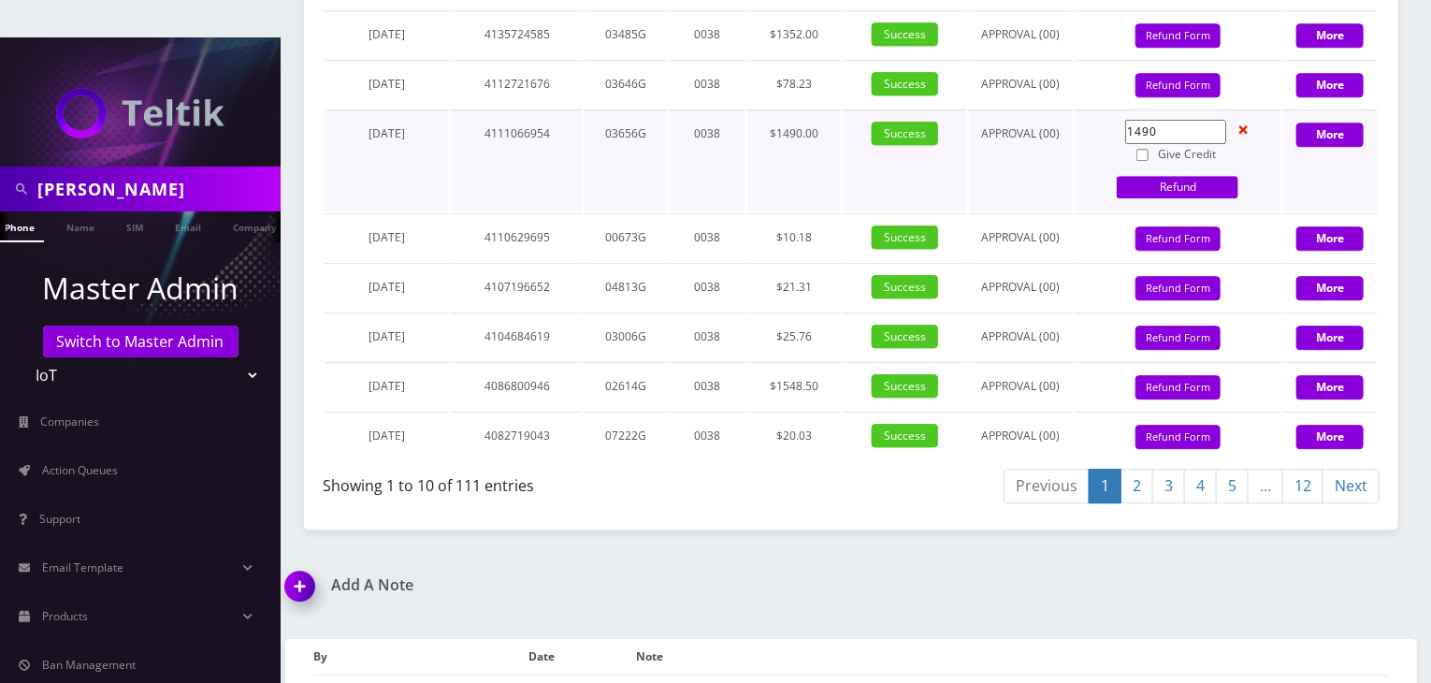
click at [1163, 144] on input "1490" at bounding box center [1175, 132] width 101 height 24
type input "1"
type input "210.5"
click at [1145, 161] on input "Give Credit" at bounding box center [1142, 155] width 12 height 12
checkbox input "true"
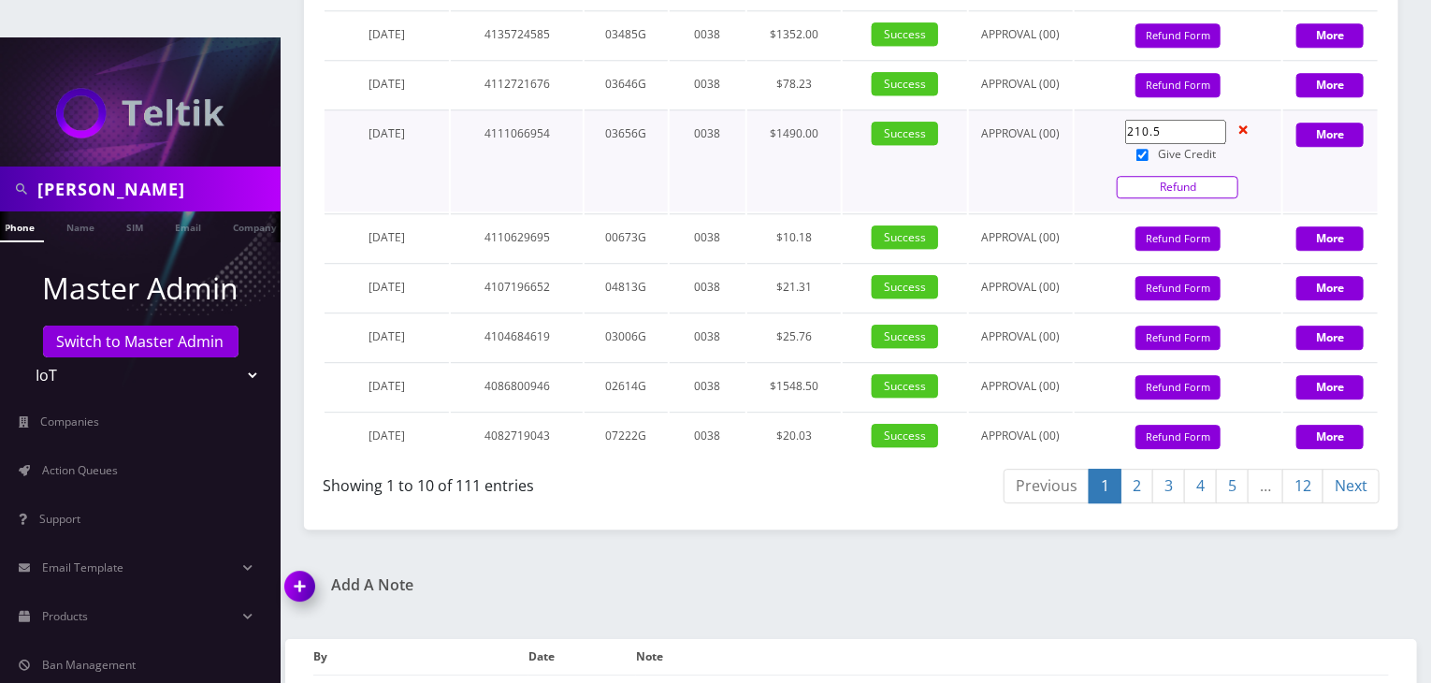
click at [1167, 198] on link "Refund" at bounding box center [1177, 187] width 122 height 22
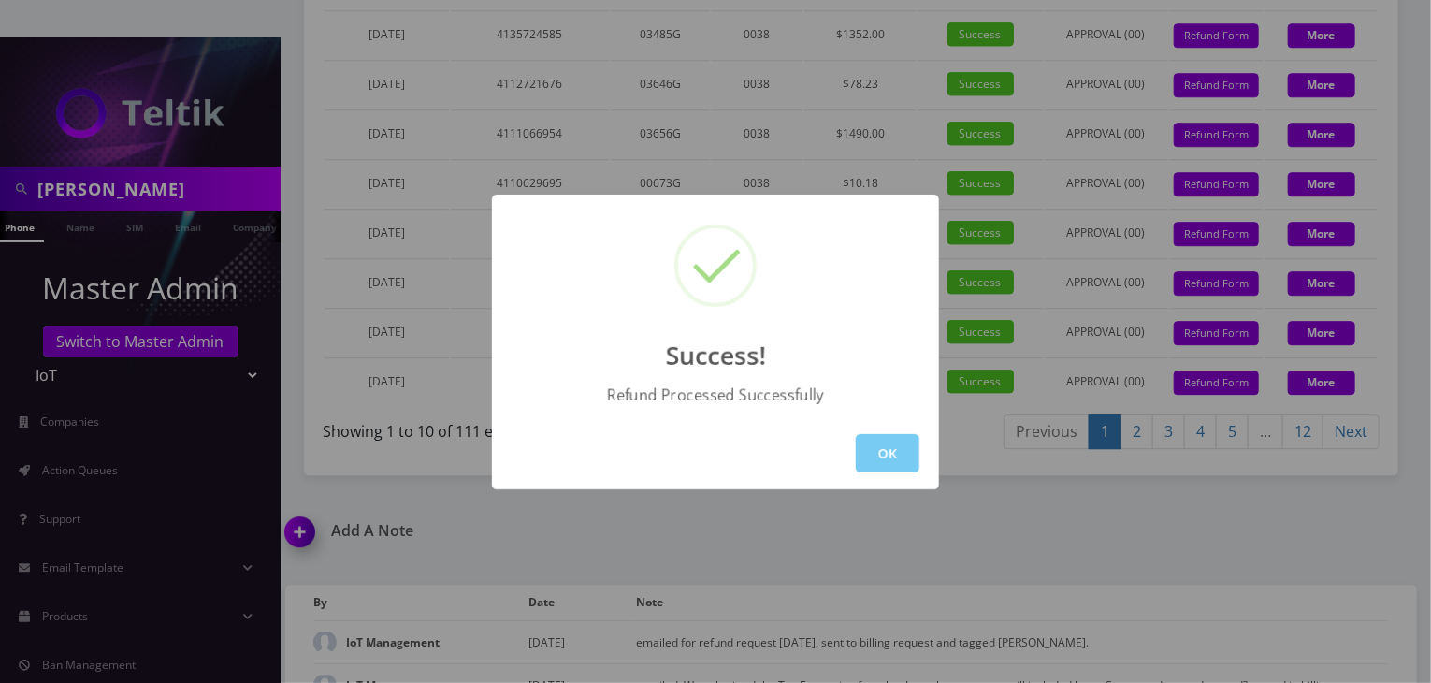
click at [895, 455] on button "OK" at bounding box center [888, 453] width 64 height 38
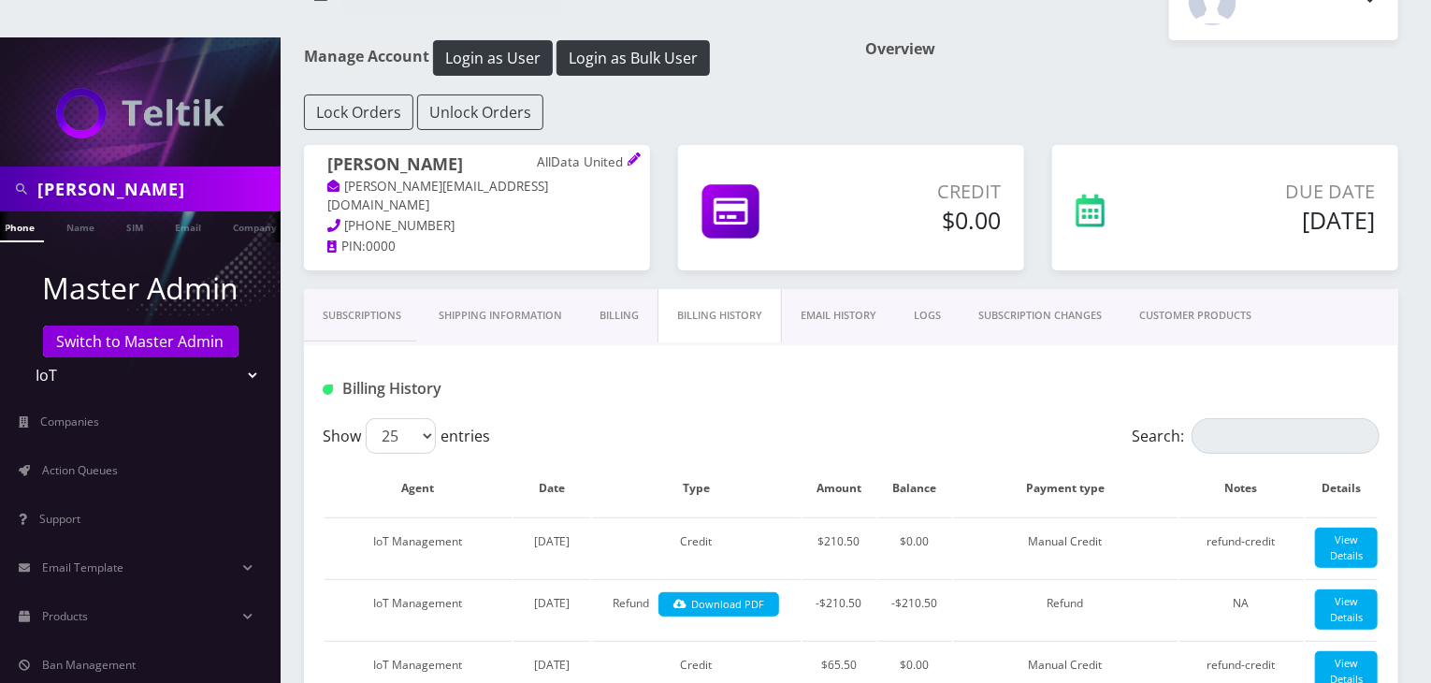
scroll to position [0, 0]
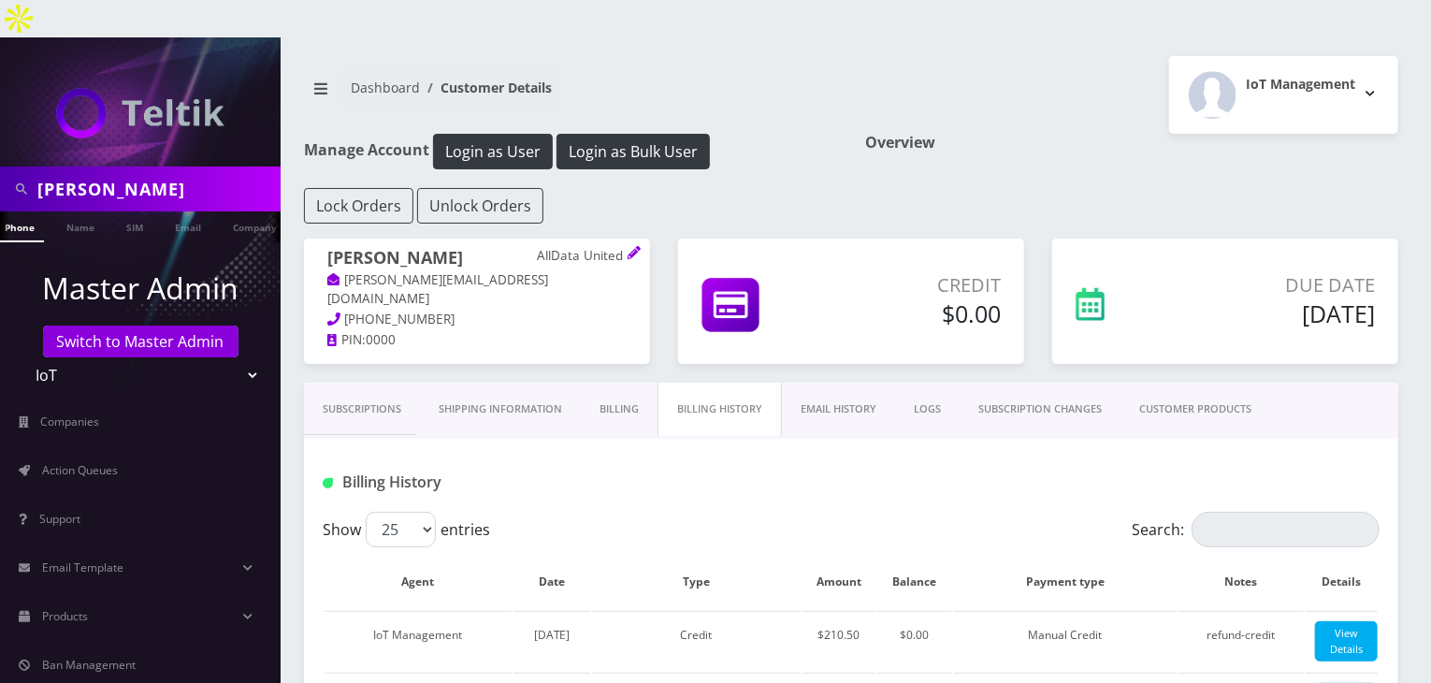
click at [349, 386] on link "Subscriptions" at bounding box center [362, 408] width 116 height 53
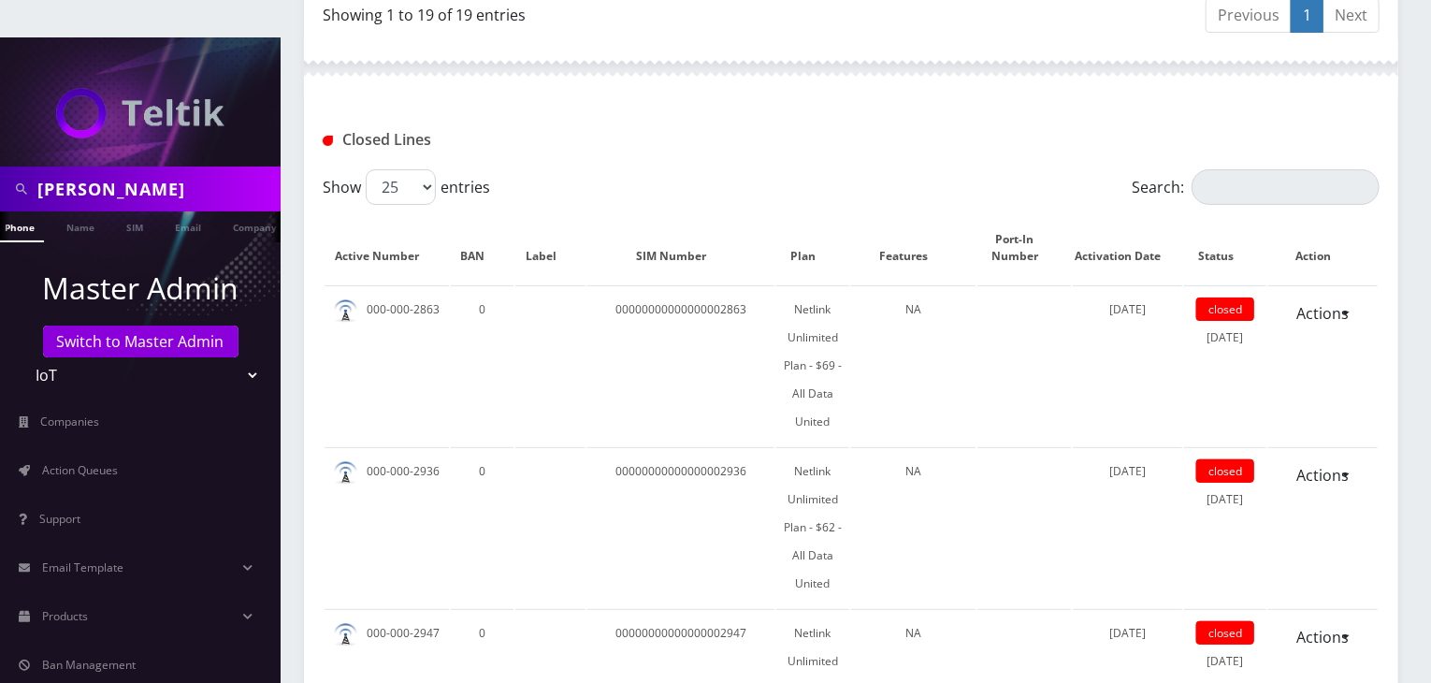
scroll to position [3740, 0]
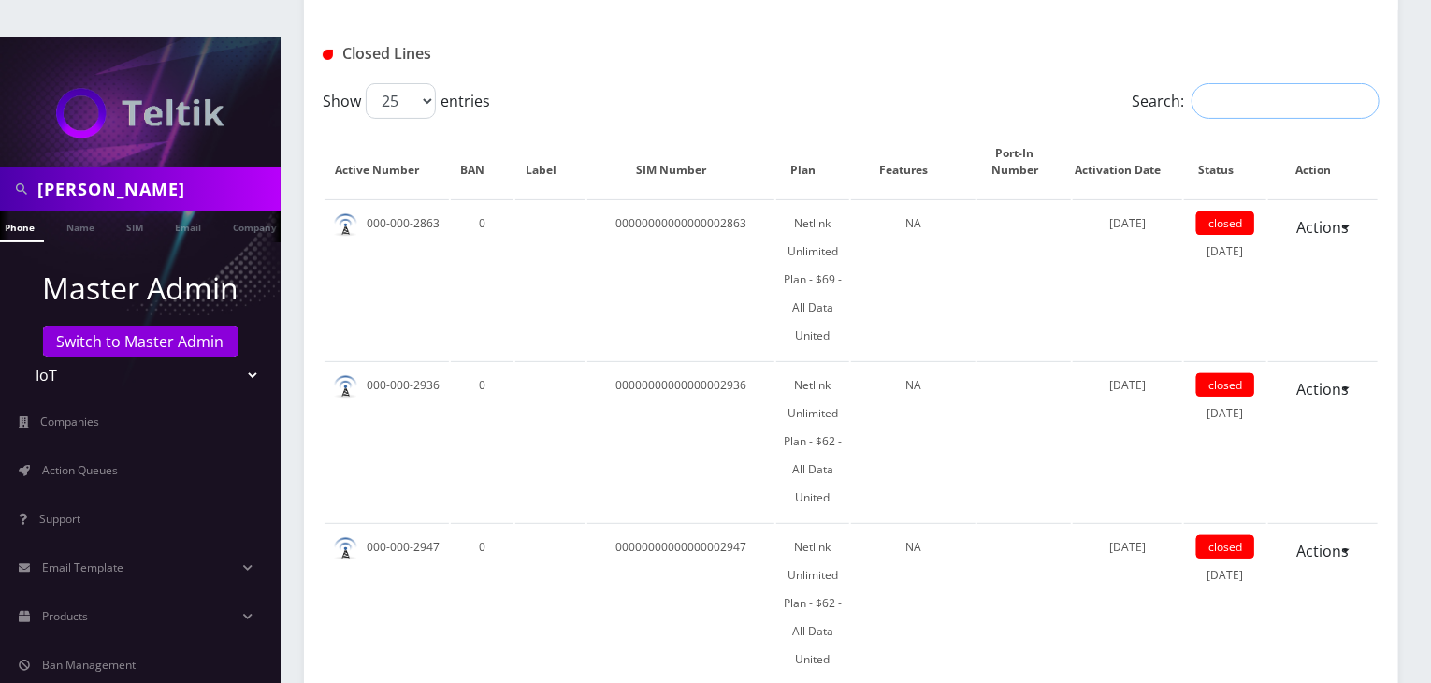
click at [1228, 83] on input "Search:" at bounding box center [1285, 101] width 188 height 36
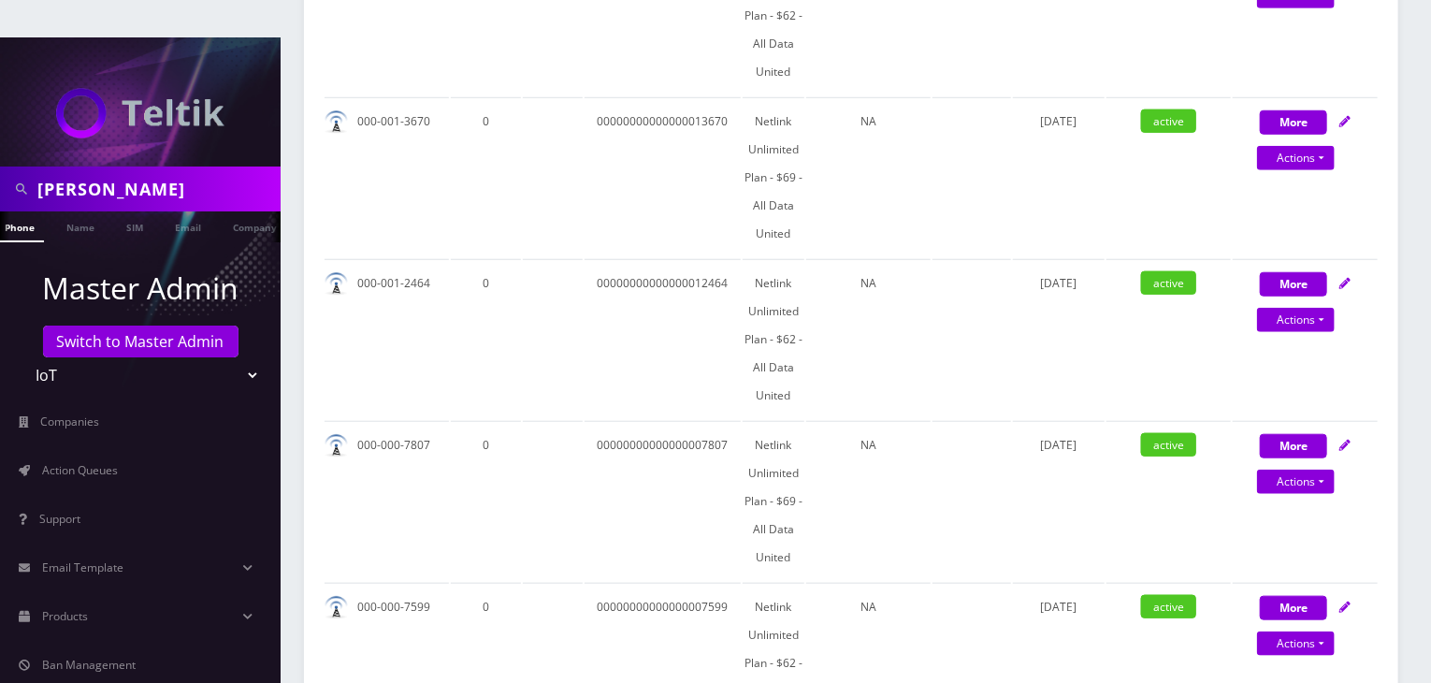
scroll to position [0, 0]
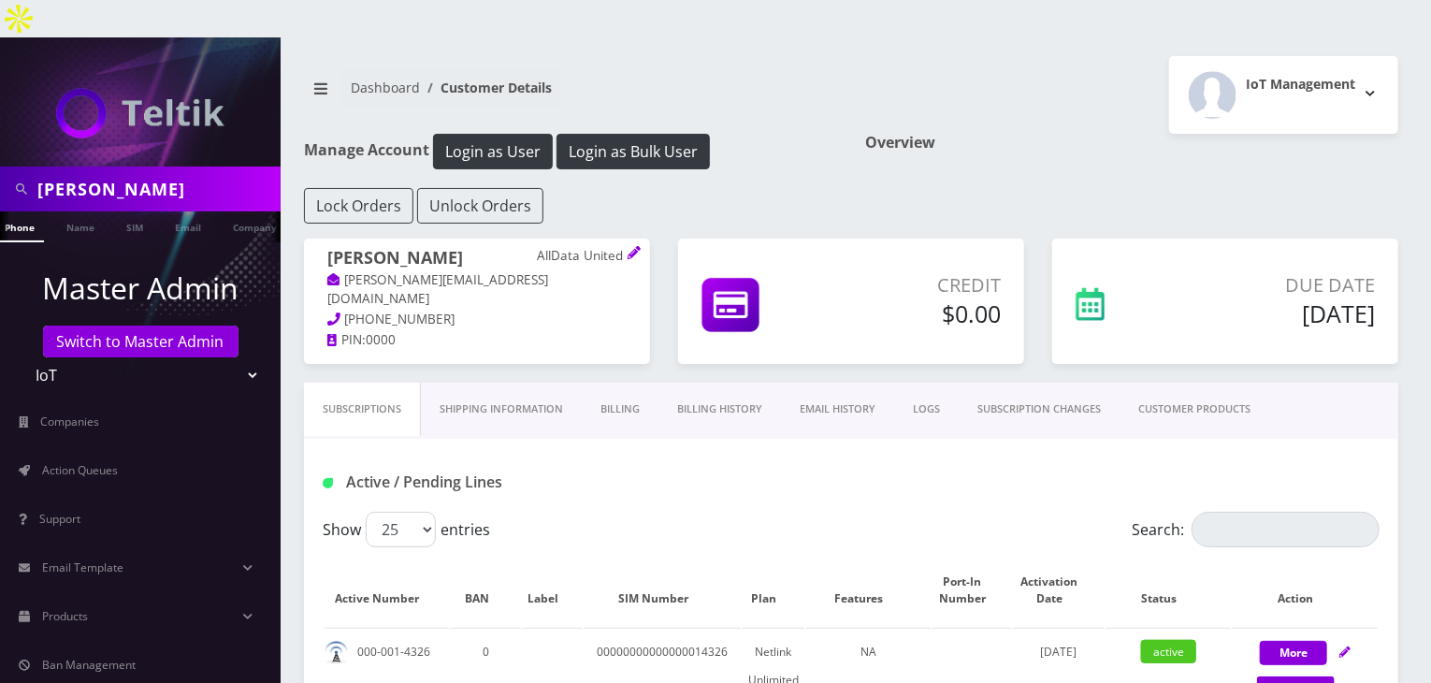
type input "2947"
click at [742, 382] on link "Billing History" at bounding box center [719, 408] width 122 height 53
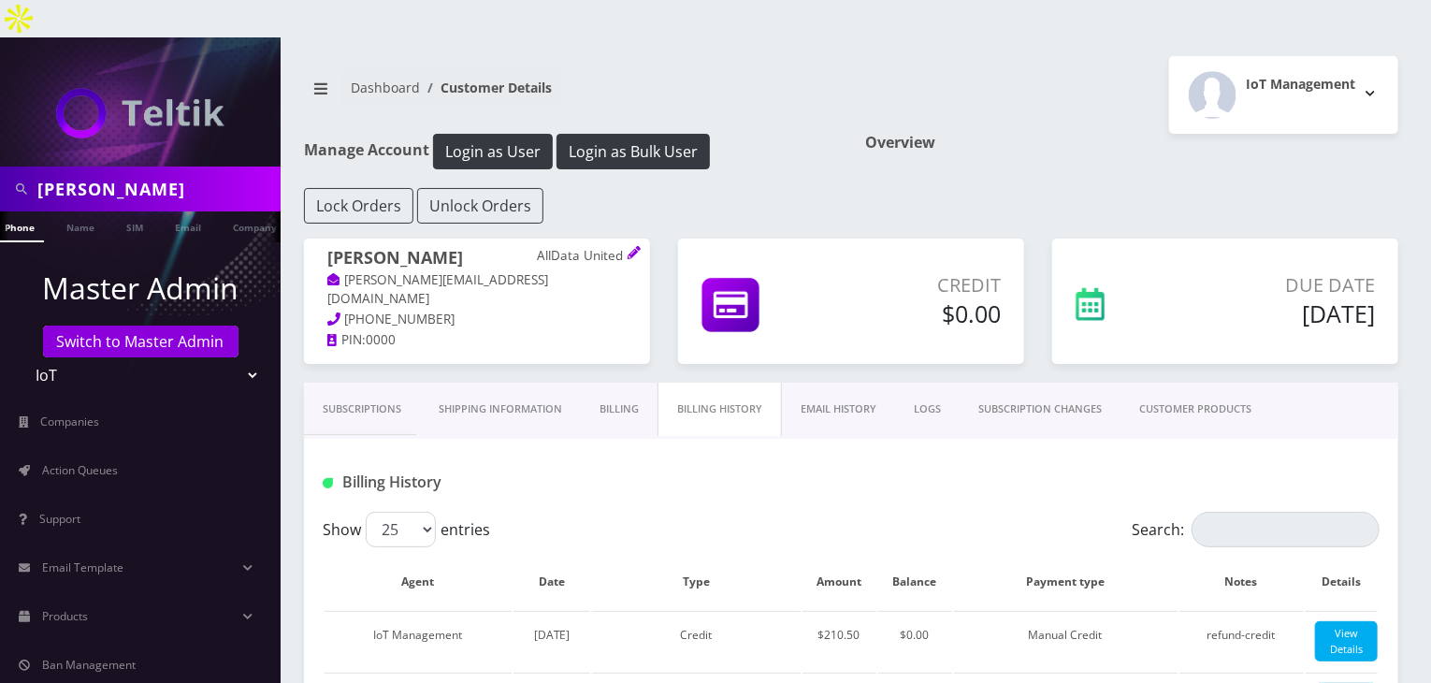
click at [355, 382] on link "Subscriptions" at bounding box center [362, 408] width 116 height 53
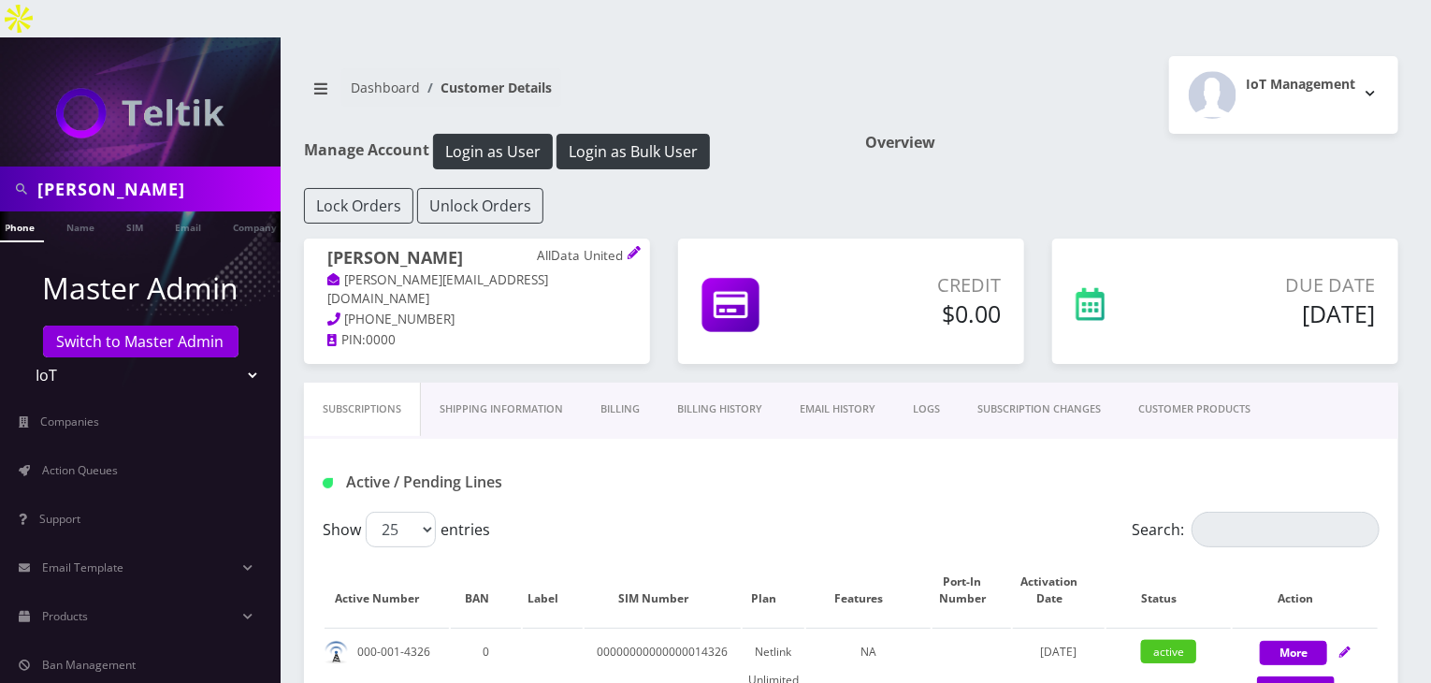
click at [681, 382] on link "Billing History" at bounding box center [719, 408] width 122 height 53
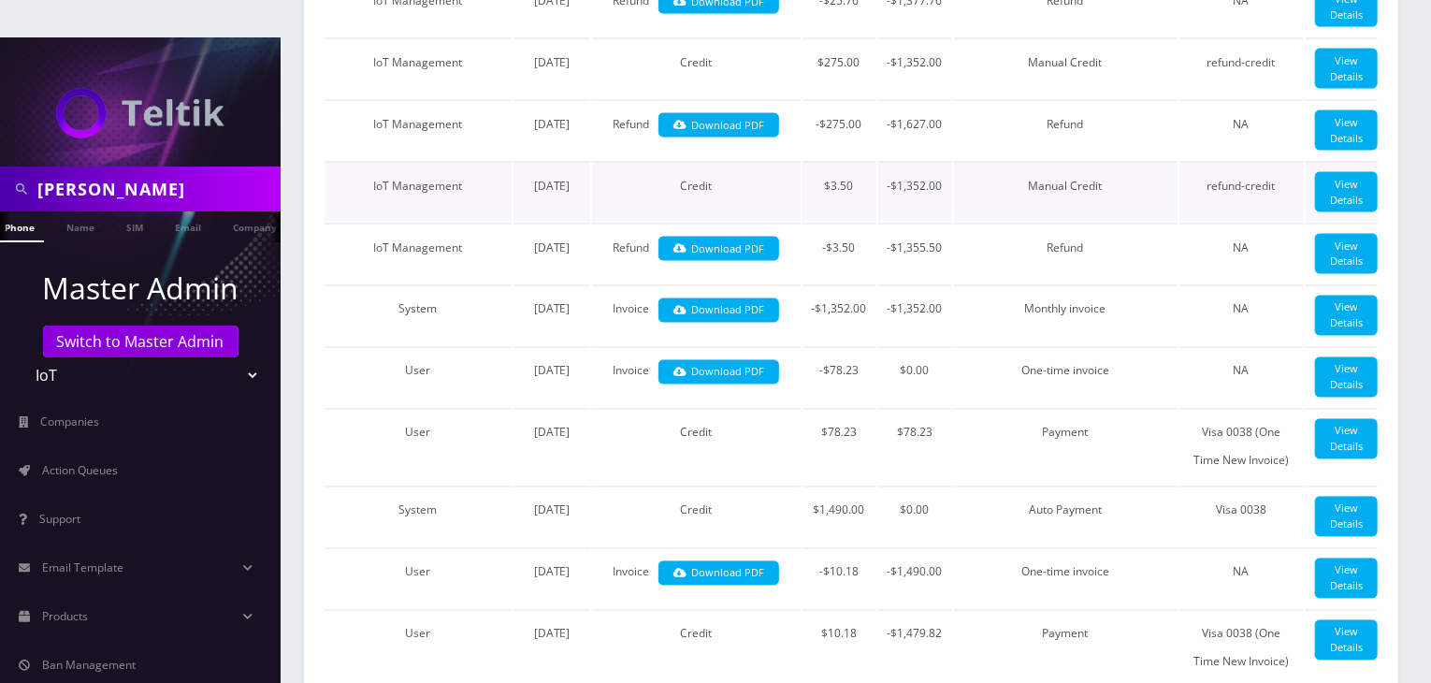
scroll to position [1558, 0]
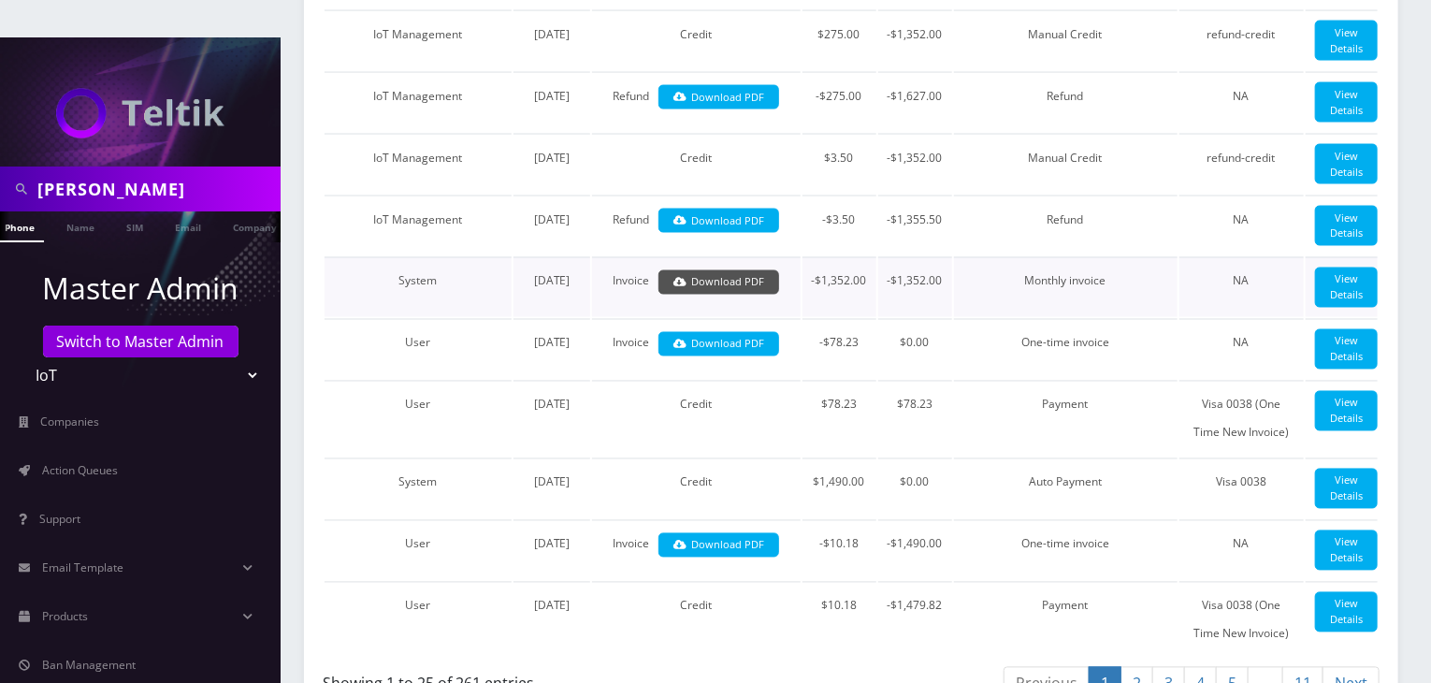
click at [748, 295] on link "Download PDF" at bounding box center [718, 282] width 121 height 25
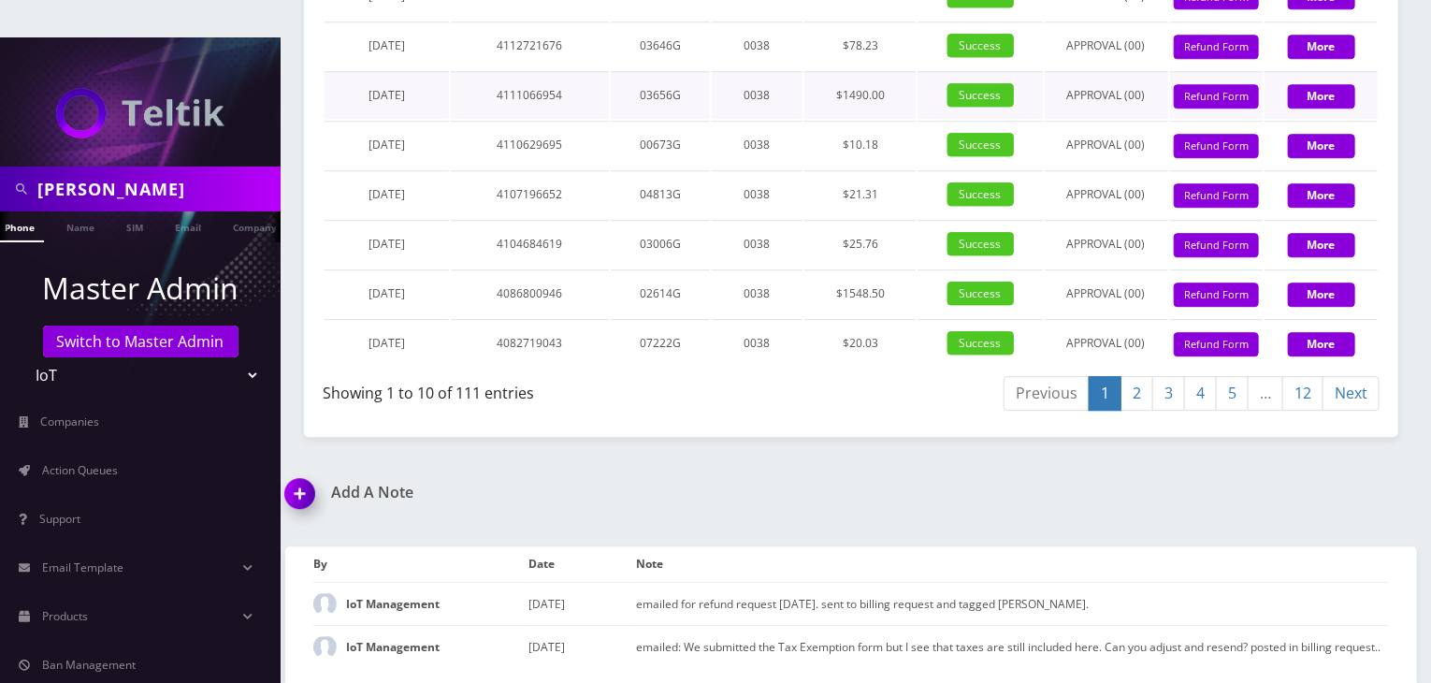
scroll to position [2544, 0]
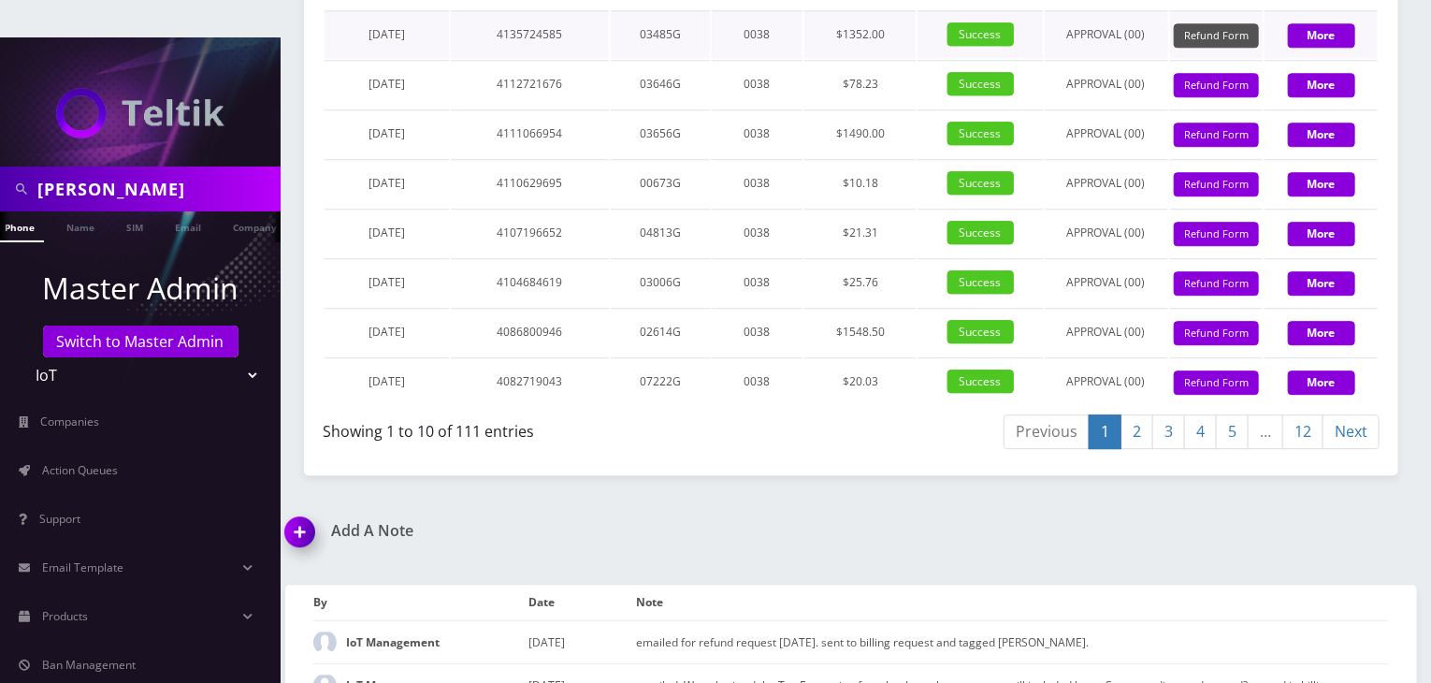
click at [1202, 49] on button "Refund Form" at bounding box center [1215, 35] width 85 height 25
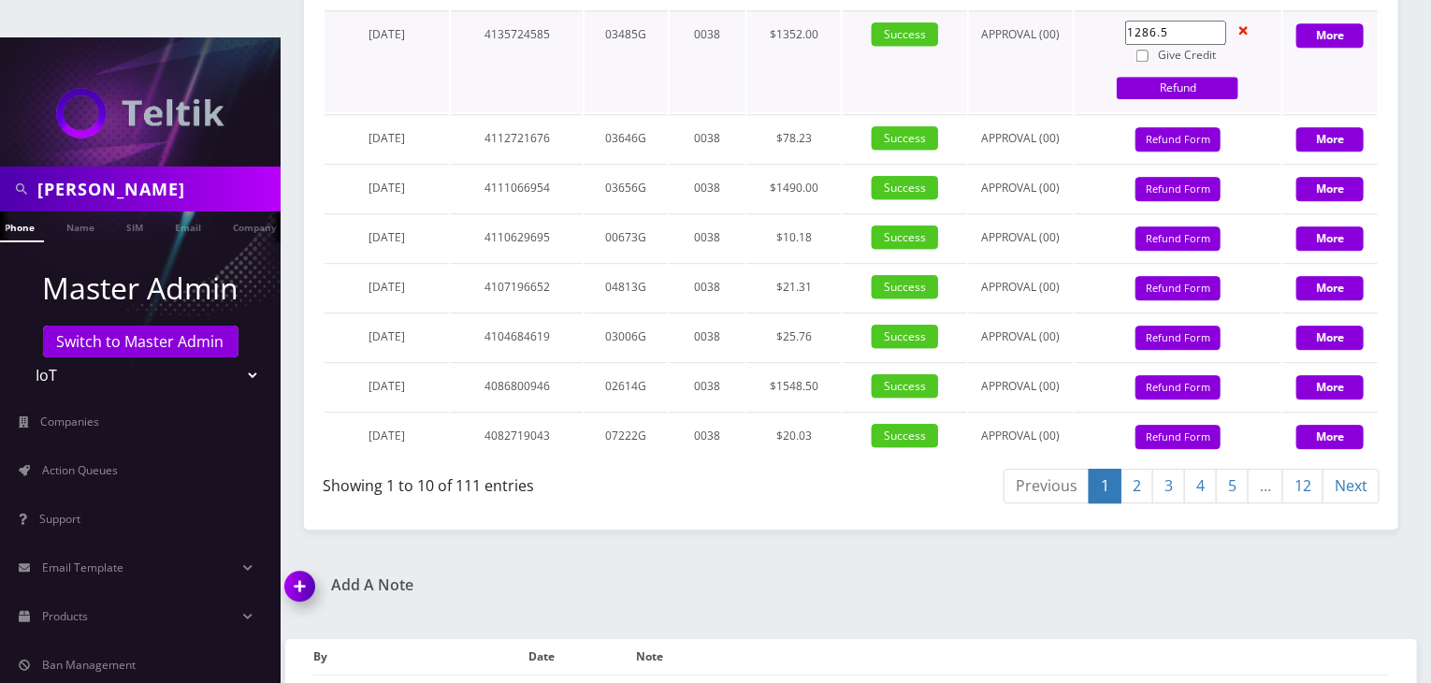
click at [1173, 45] on input "1286.5" at bounding box center [1175, 33] width 101 height 24
type input "1"
type input "65.5"
click at [1144, 62] on input "Give Credit" at bounding box center [1142, 56] width 12 height 12
checkbox input "true"
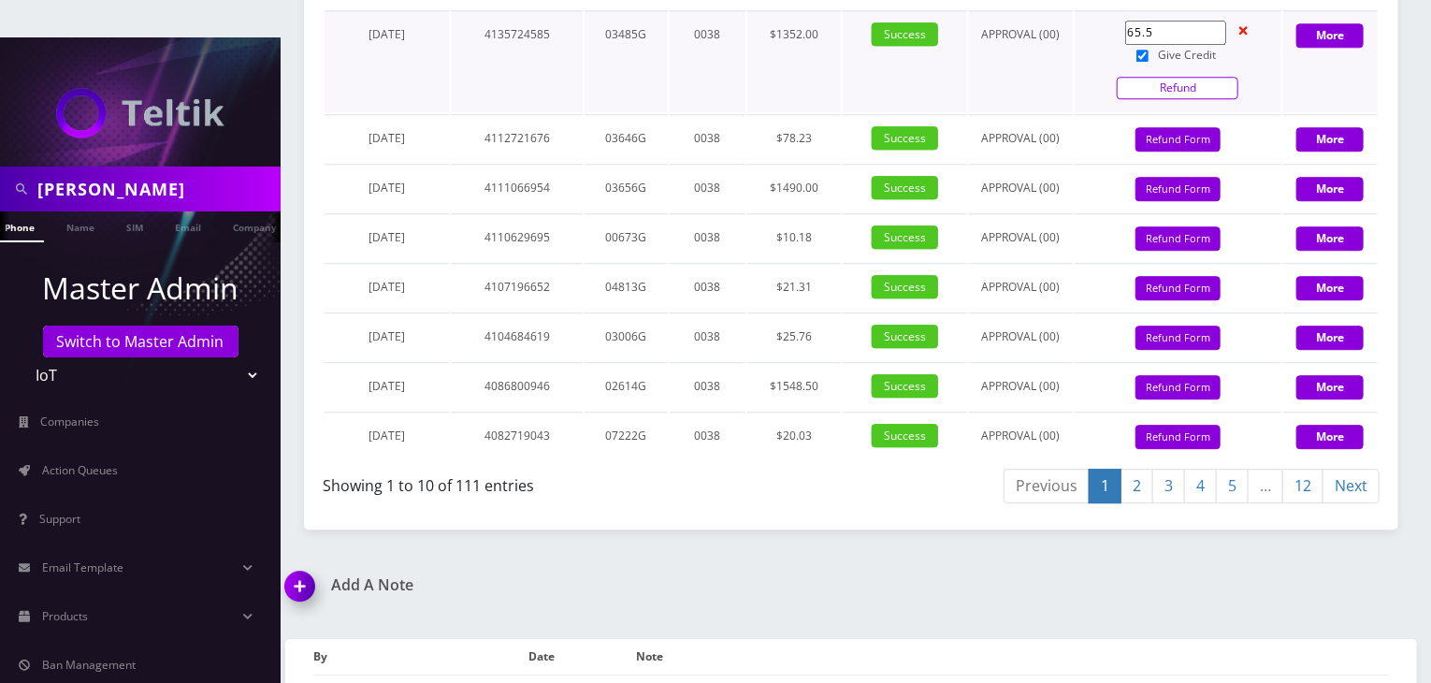
click at [1151, 99] on link "Refund" at bounding box center [1177, 88] width 122 height 22
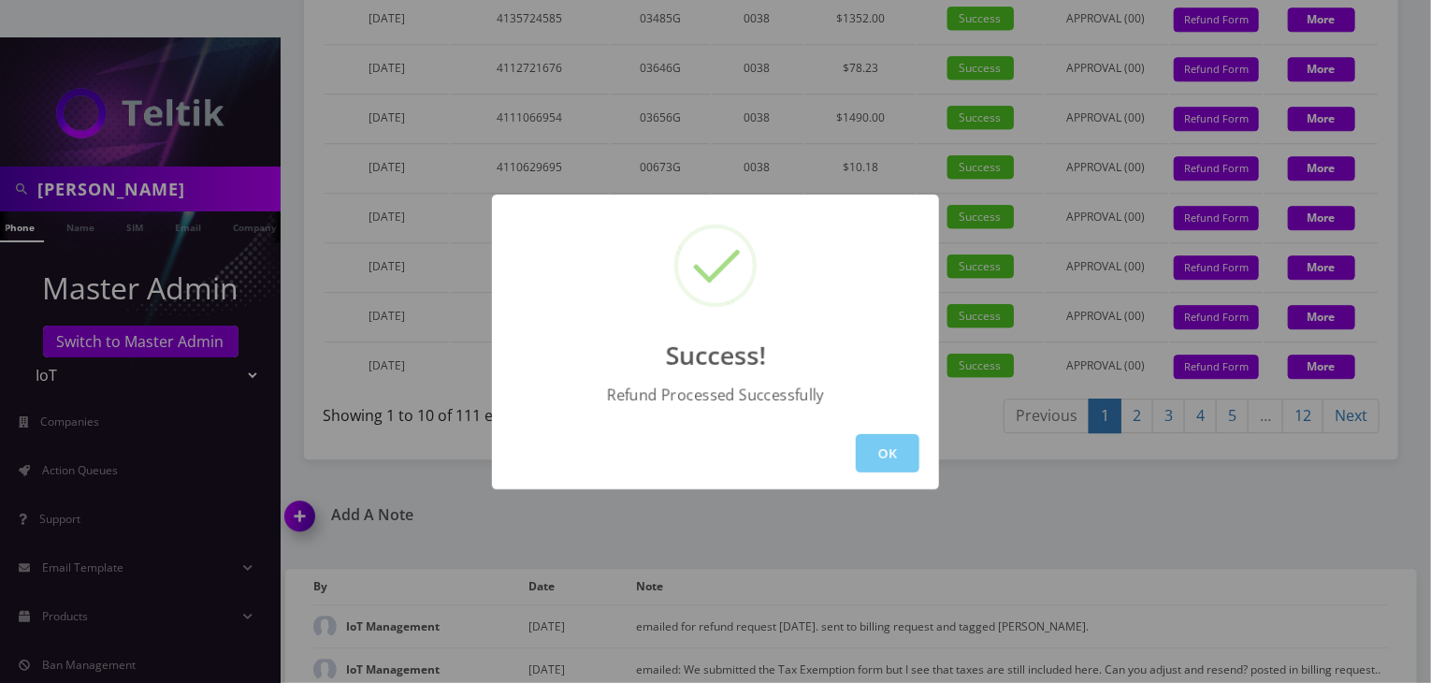
click at [875, 453] on button "OK" at bounding box center [888, 453] width 64 height 38
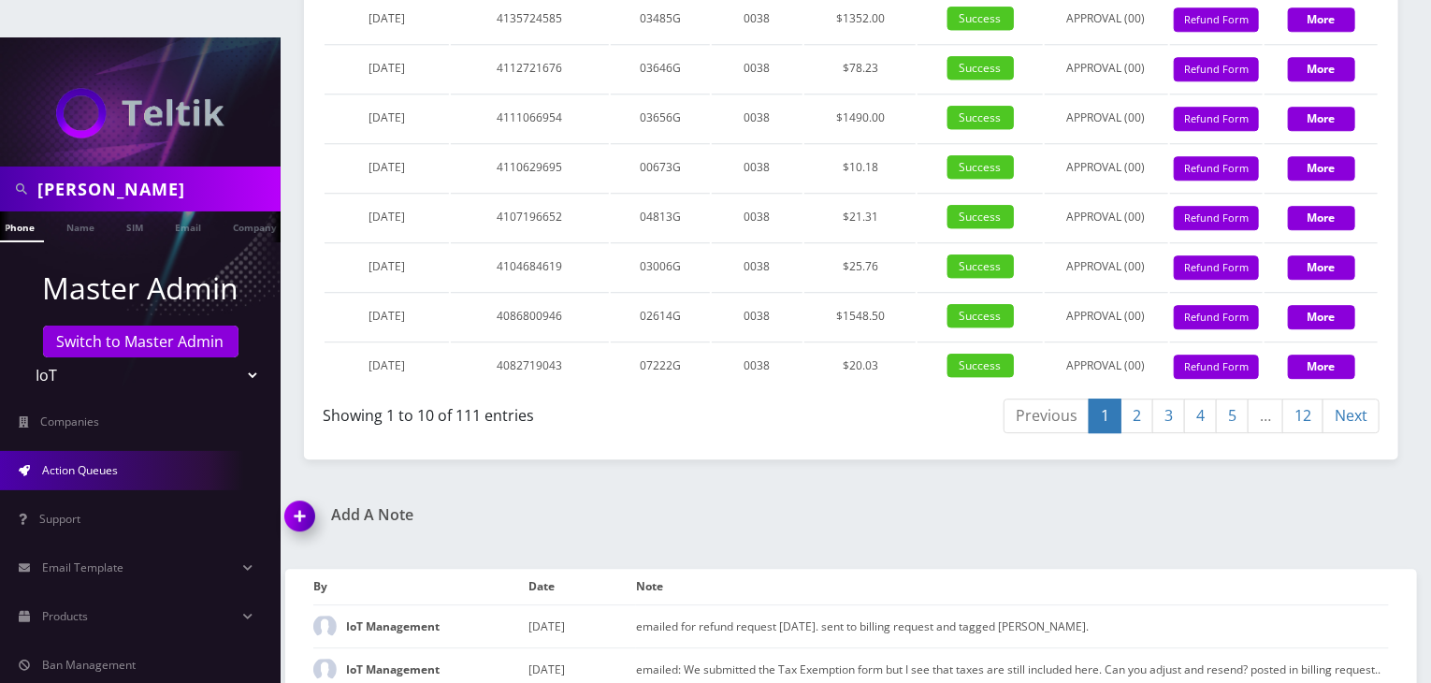
click at [86, 462] on span "Action Queues" at bounding box center [80, 470] width 76 height 16
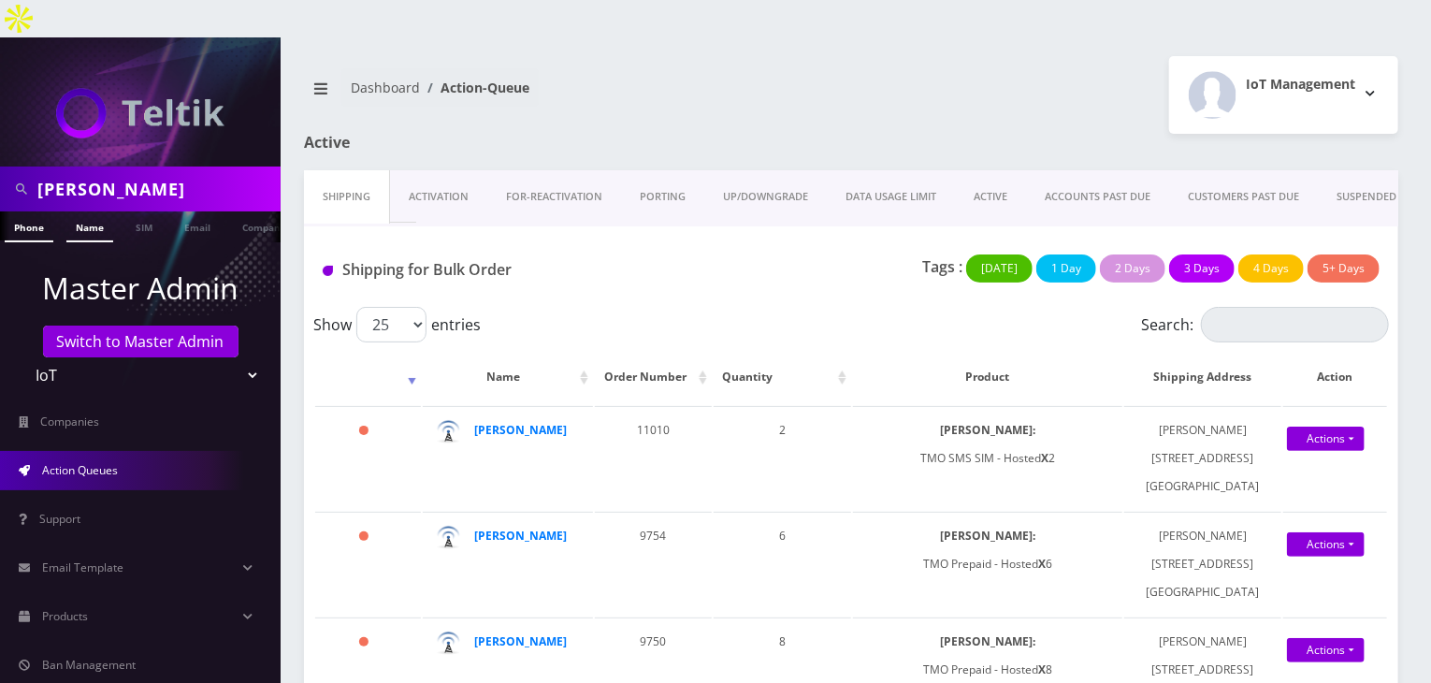
click at [91, 211] on link "Name" at bounding box center [89, 226] width 47 height 31
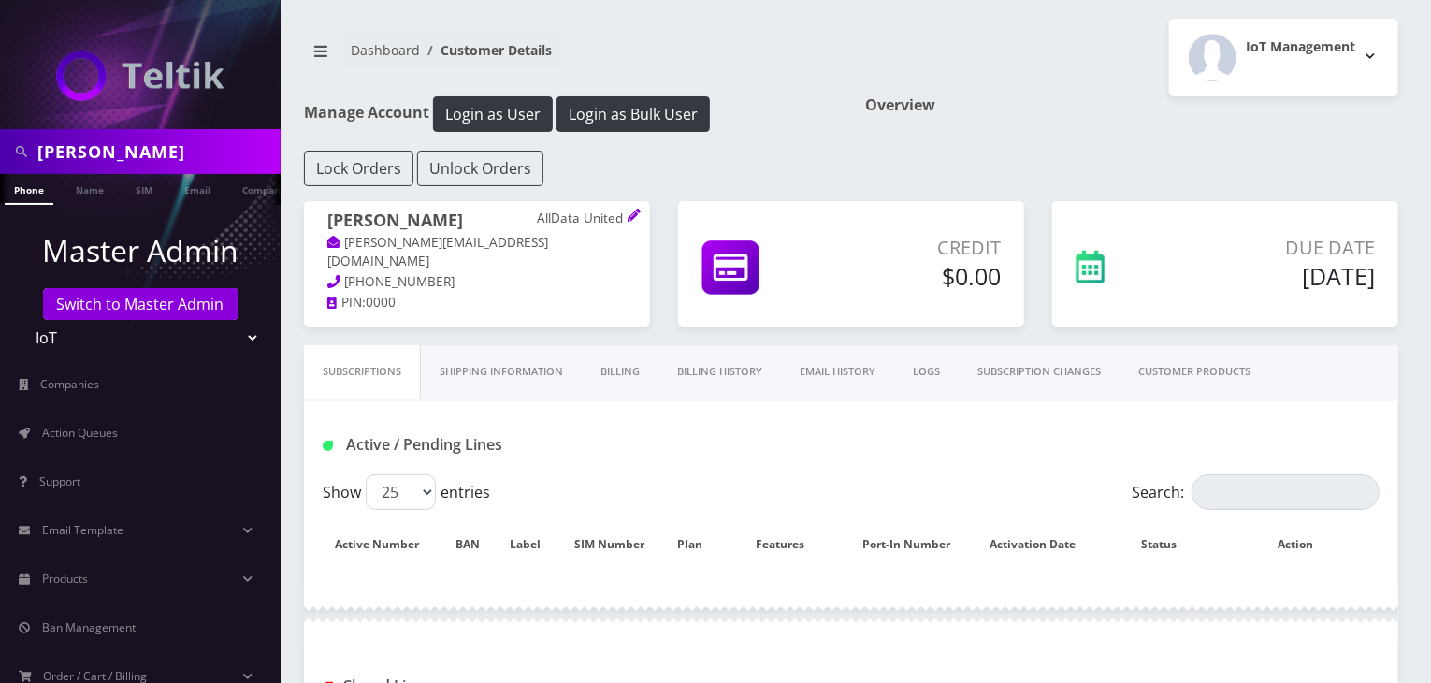
click at [684, 381] on link "Billing History" at bounding box center [719, 371] width 122 height 53
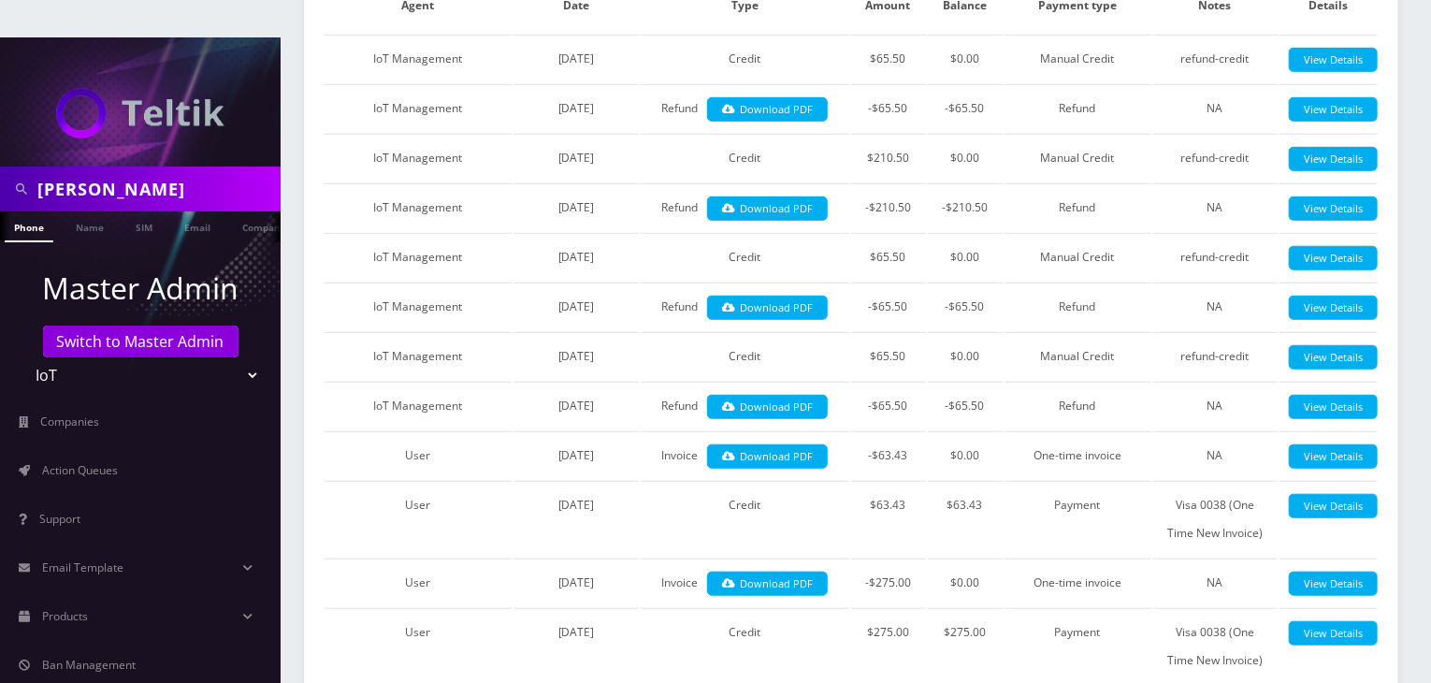
scroll to position [2222, 0]
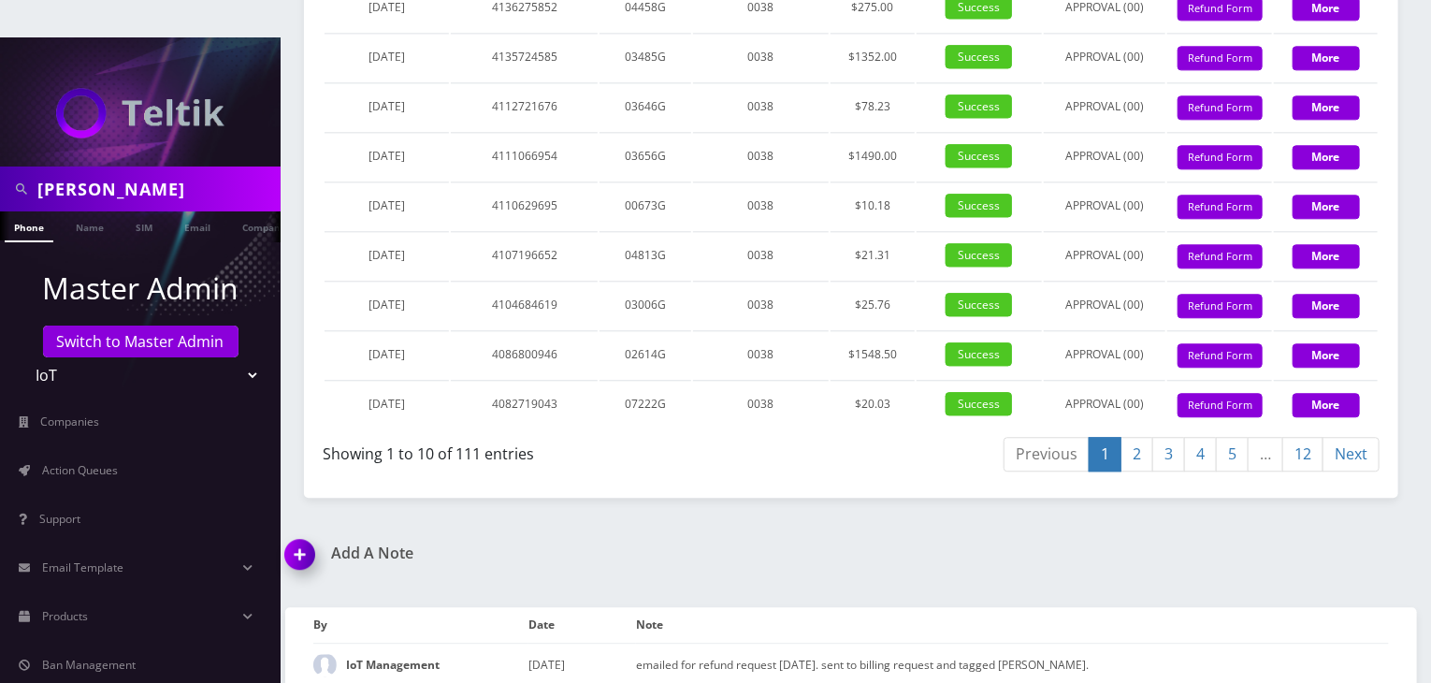
click at [1309, 437] on link "12" at bounding box center [1302, 454] width 41 height 35
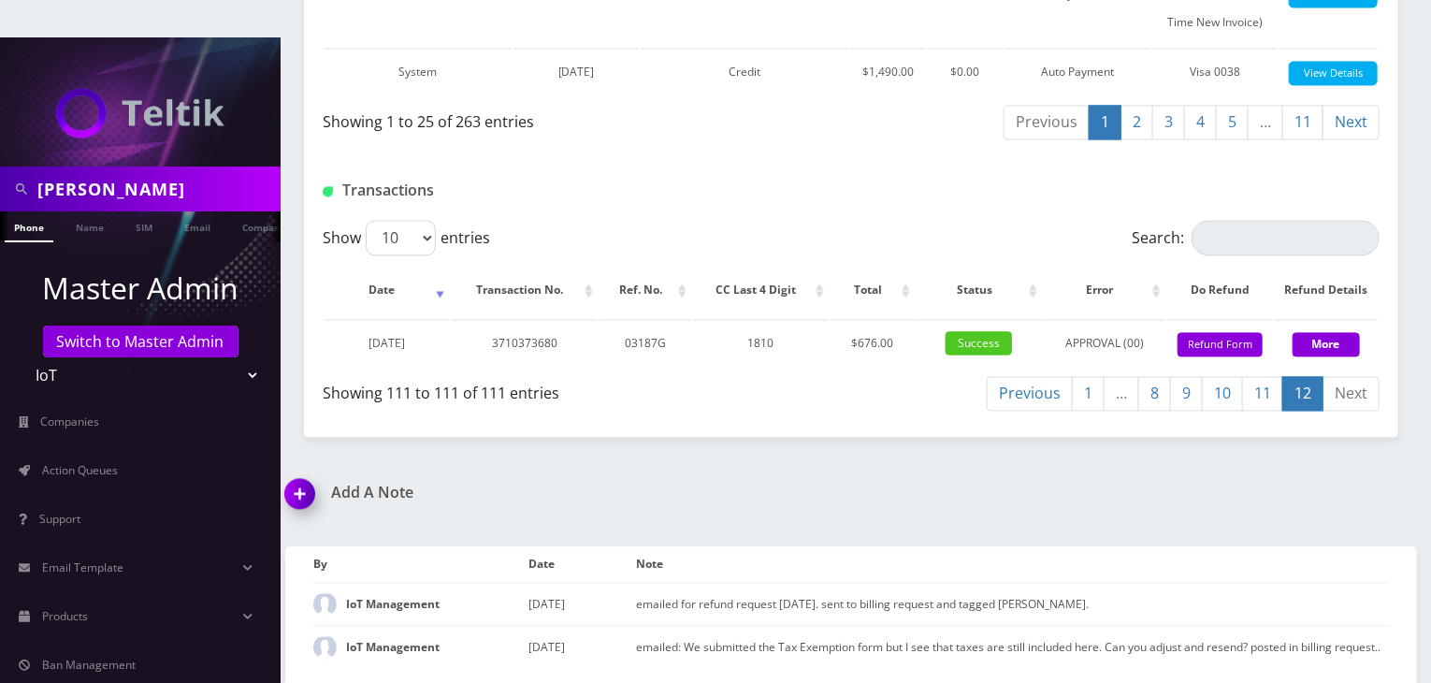
scroll to position [1781, 0]
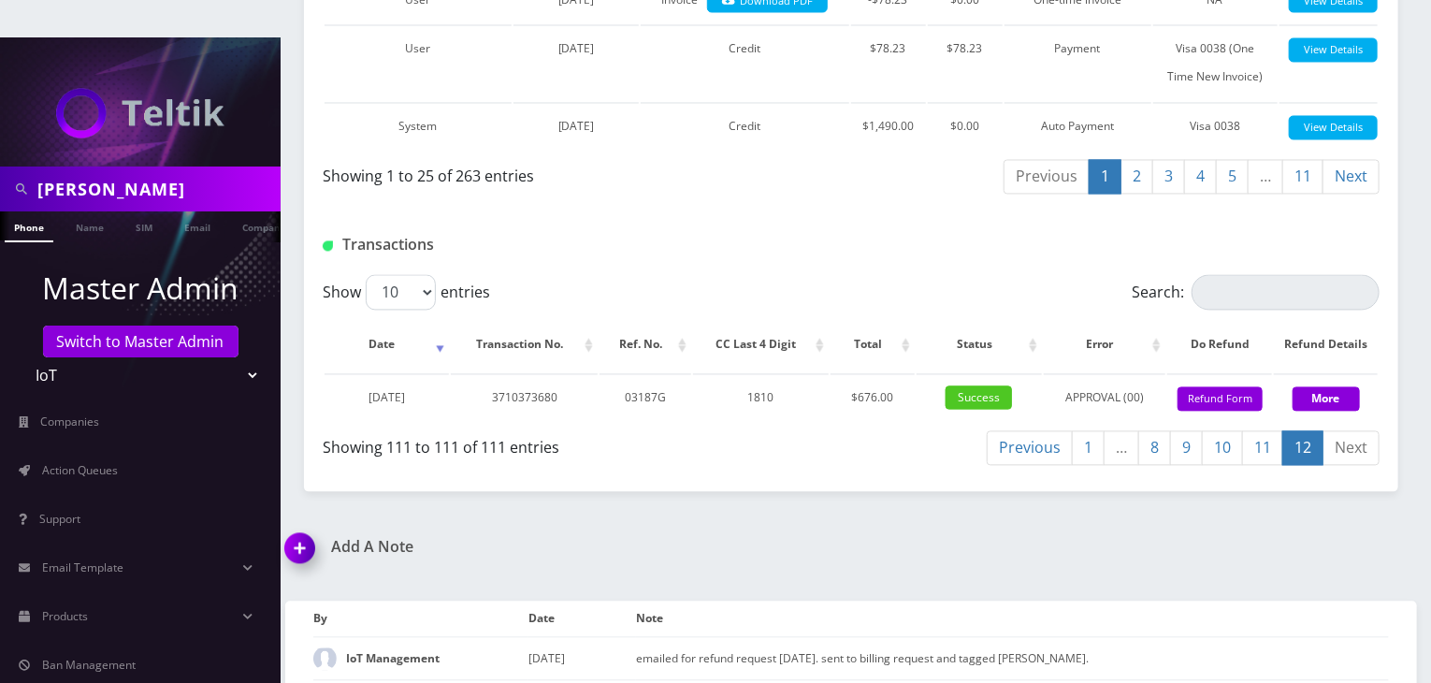
click at [1269, 431] on link "11" at bounding box center [1262, 448] width 41 height 35
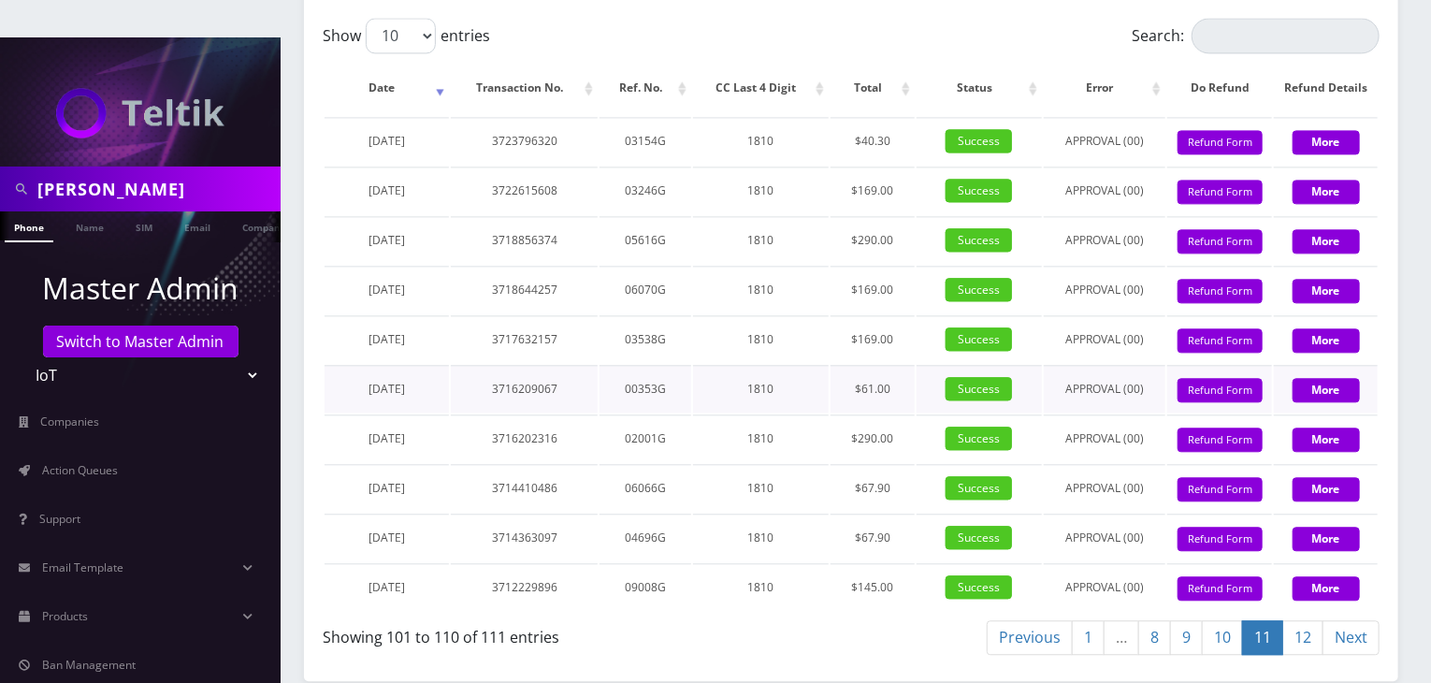
scroll to position [2066, 0]
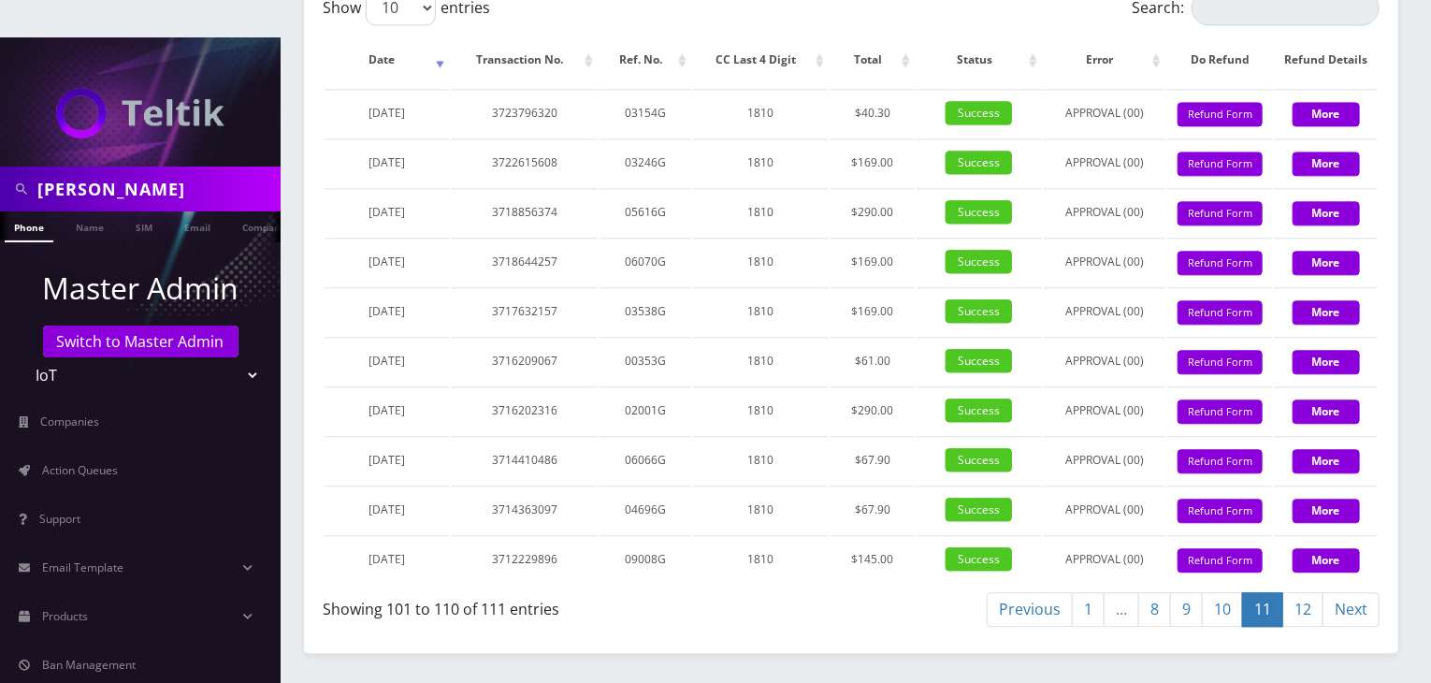
click at [1234, 592] on link "10" at bounding box center [1222, 609] width 41 height 35
click at [1181, 592] on link "9" at bounding box center [1186, 609] width 33 height 35
click at [1152, 592] on link "8" at bounding box center [1154, 609] width 33 height 35
click at [1173, 592] on link "7" at bounding box center [1168, 609] width 33 height 35
click at [1168, 592] on link "6" at bounding box center [1168, 609] width 33 height 35
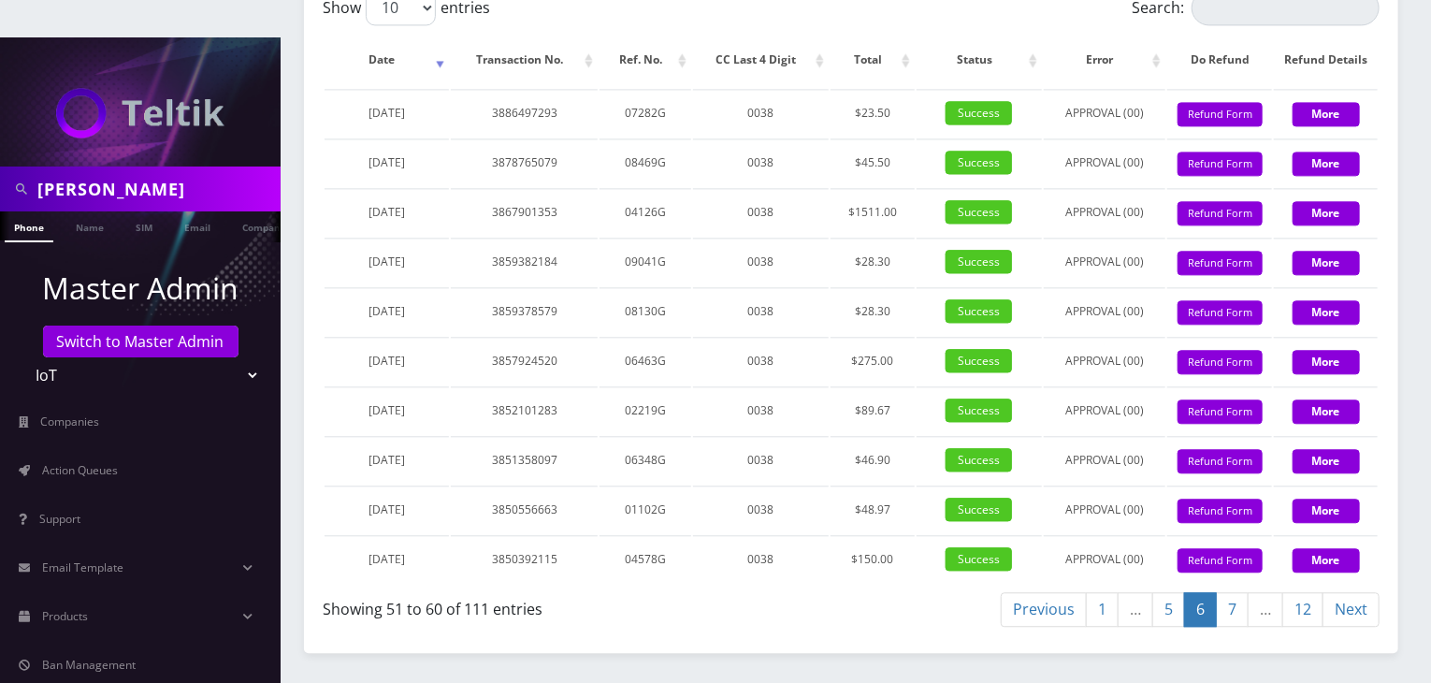
click at [1166, 592] on link "5" at bounding box center [1168, 609] width 33 height 35
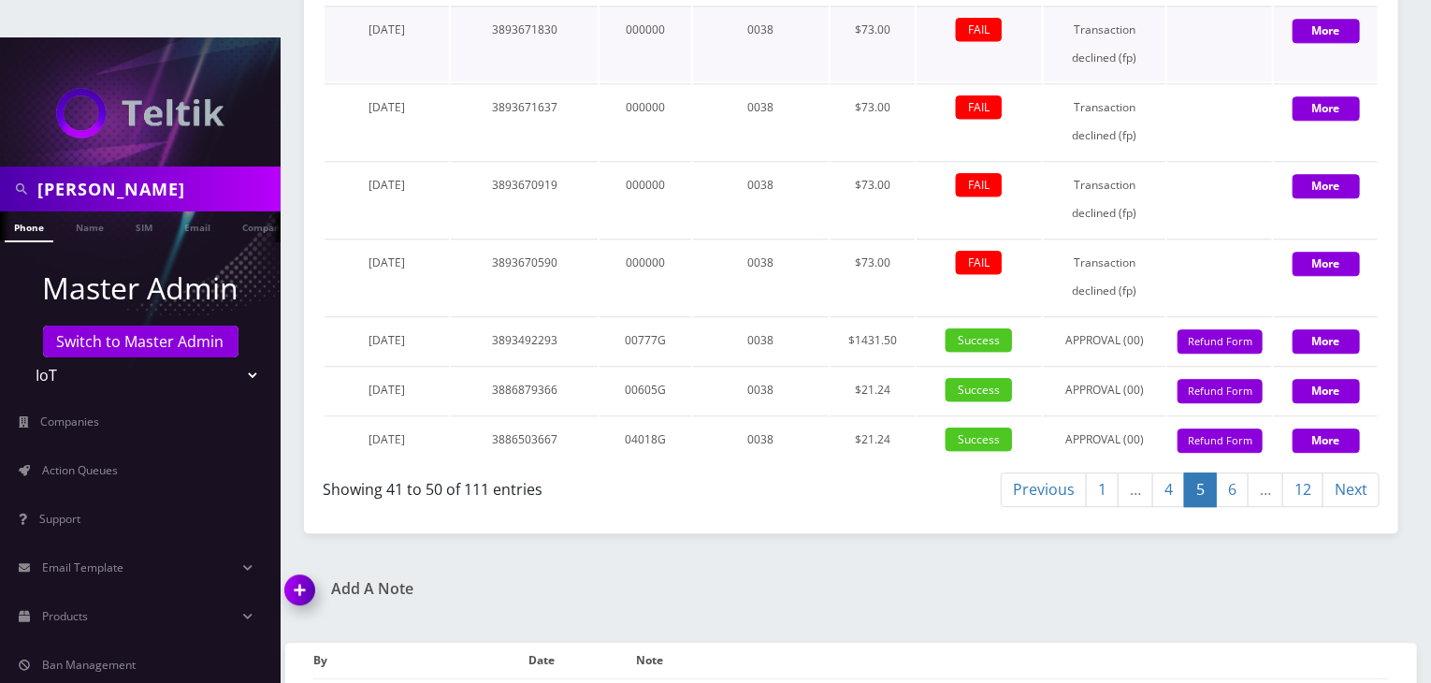
scroll to position [2419, 0]
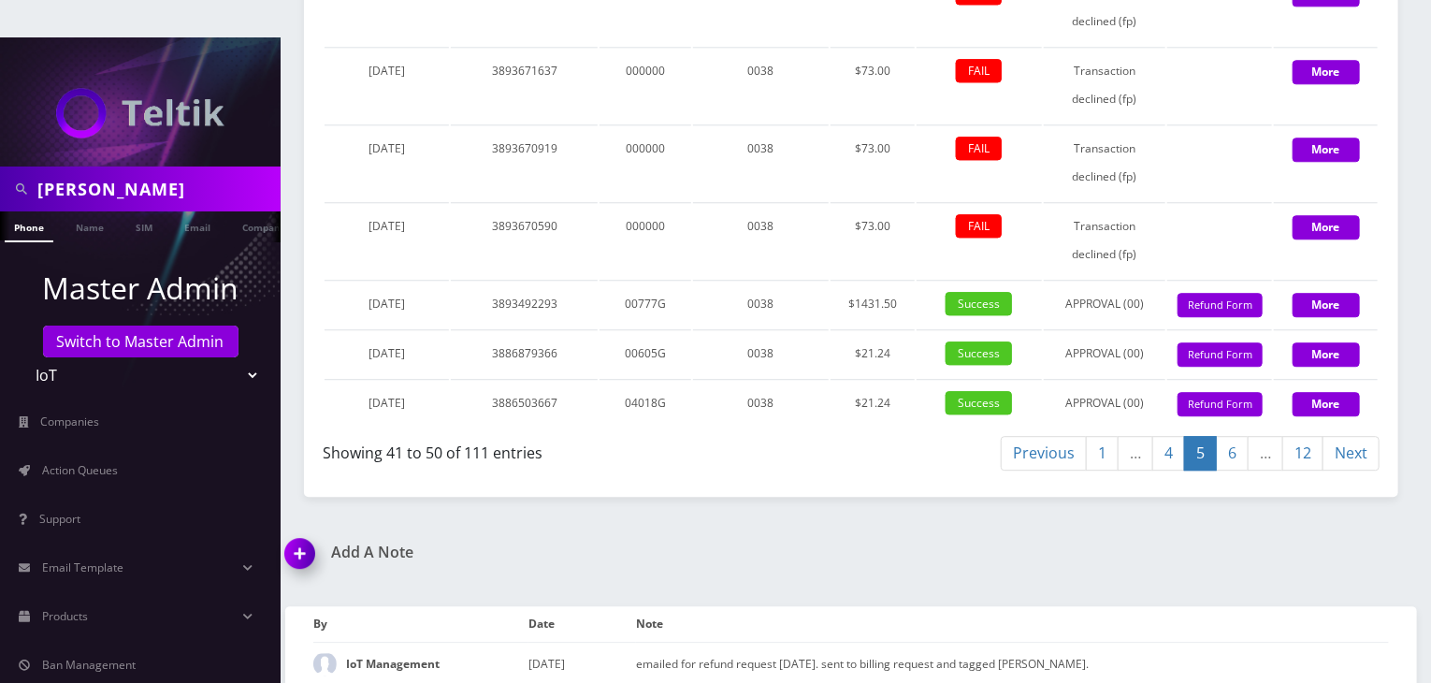
click at [1163, 436] on link "4" at bounding box center [1168, 453] width 33 height 35
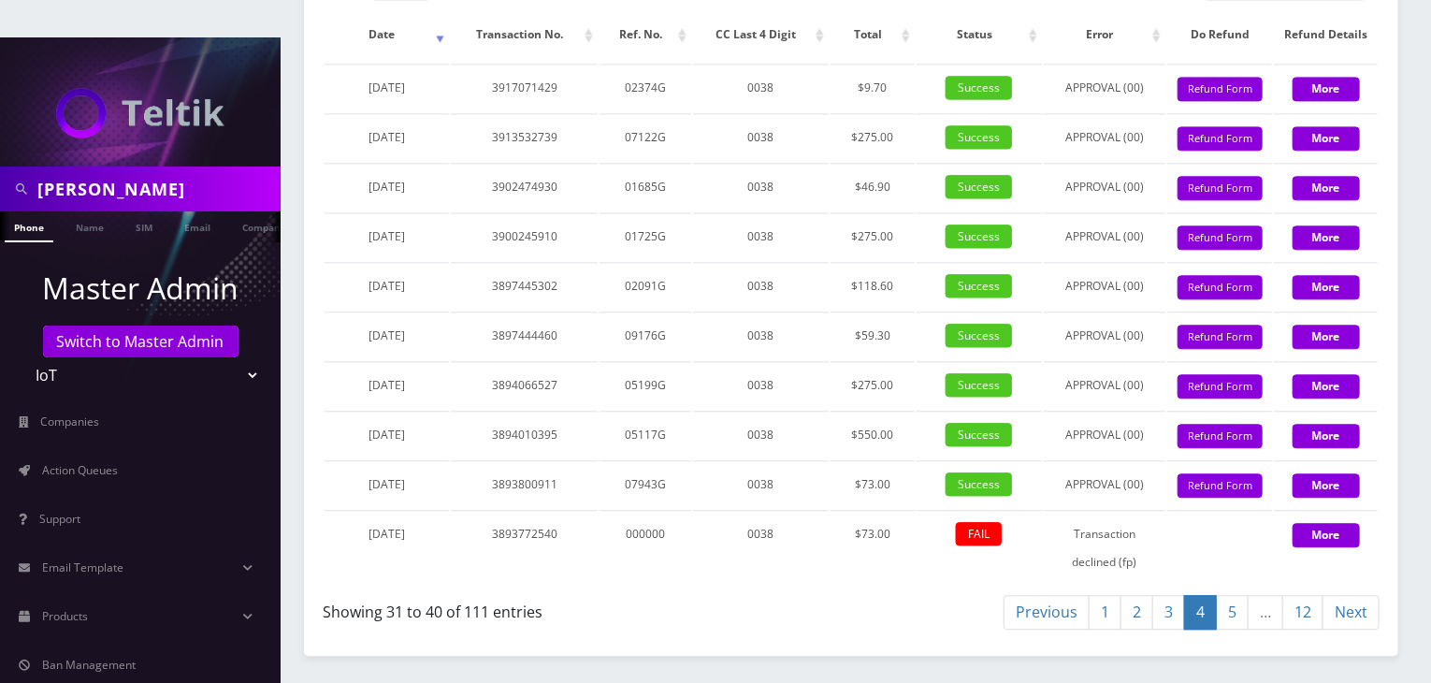
scroll to position [2251, 0]
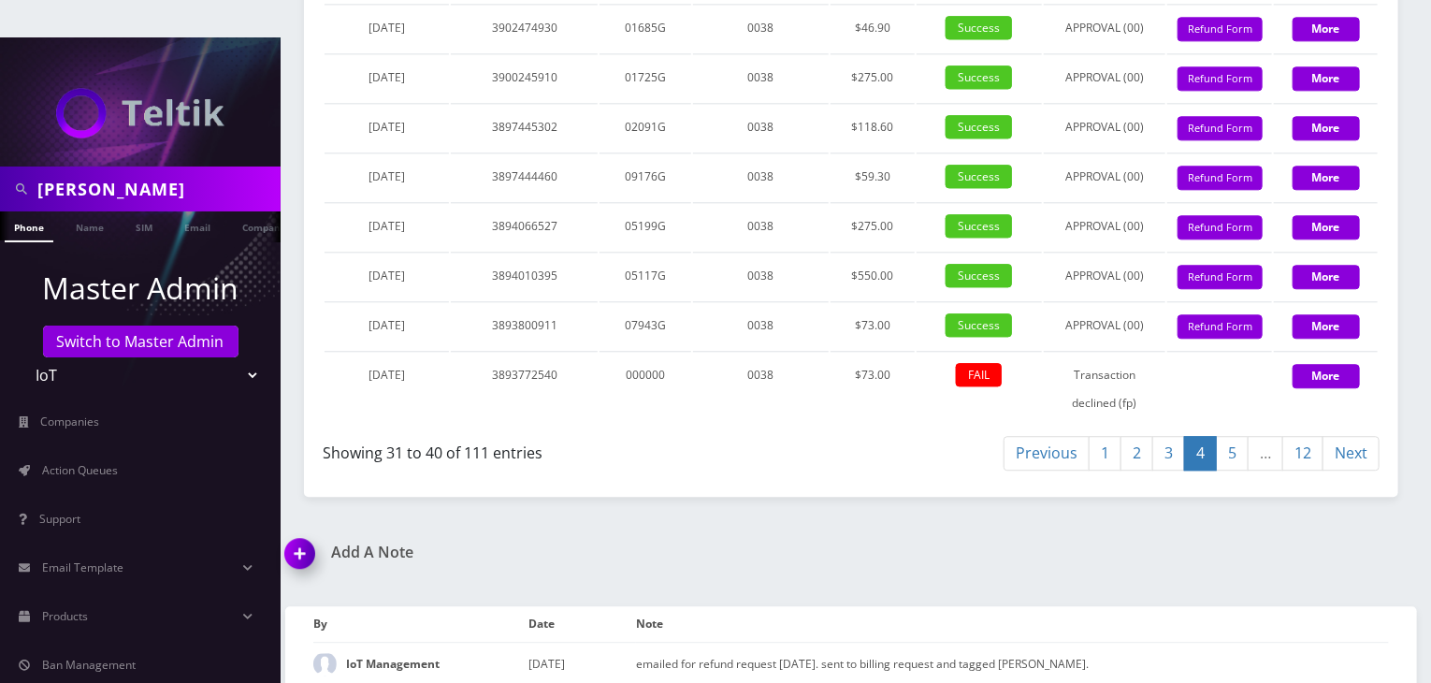
click at [1156, 436] on link "3" at bounding box center [1168, 453] width 33 height 35
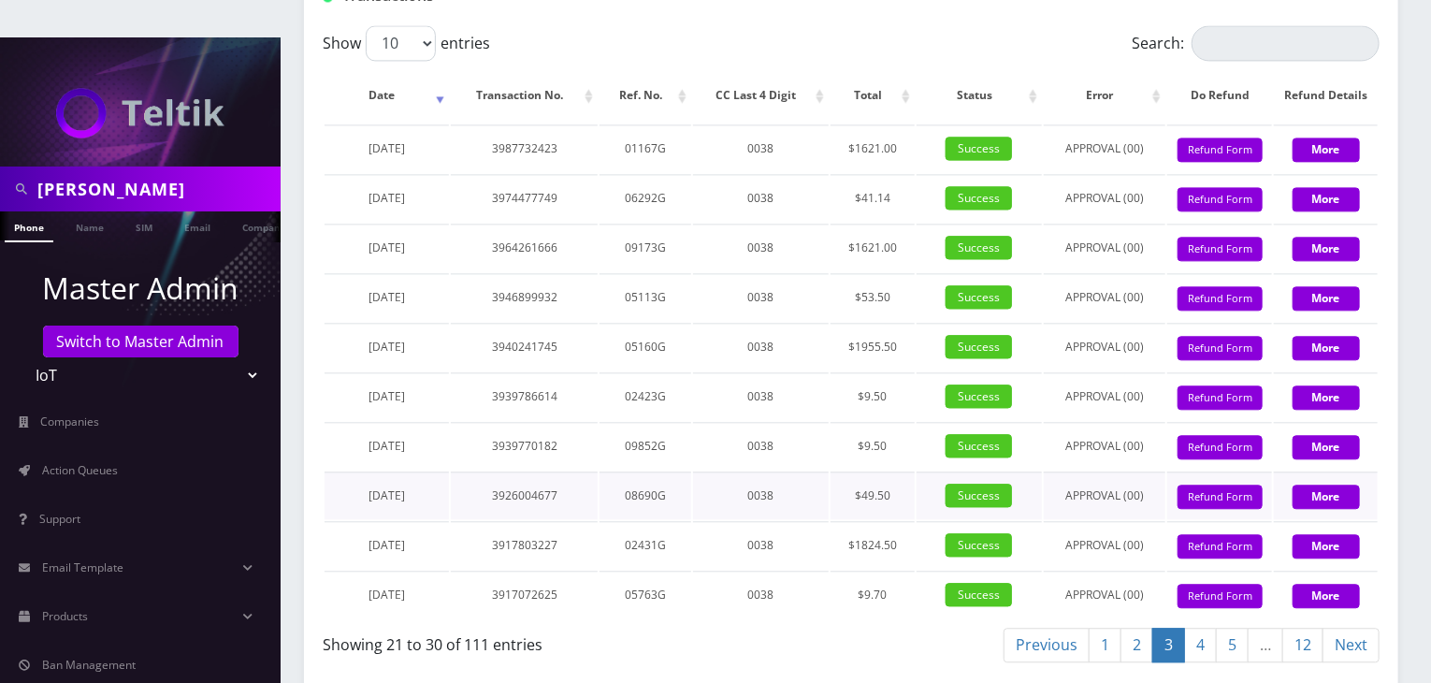
scroll to position [2066, 0]
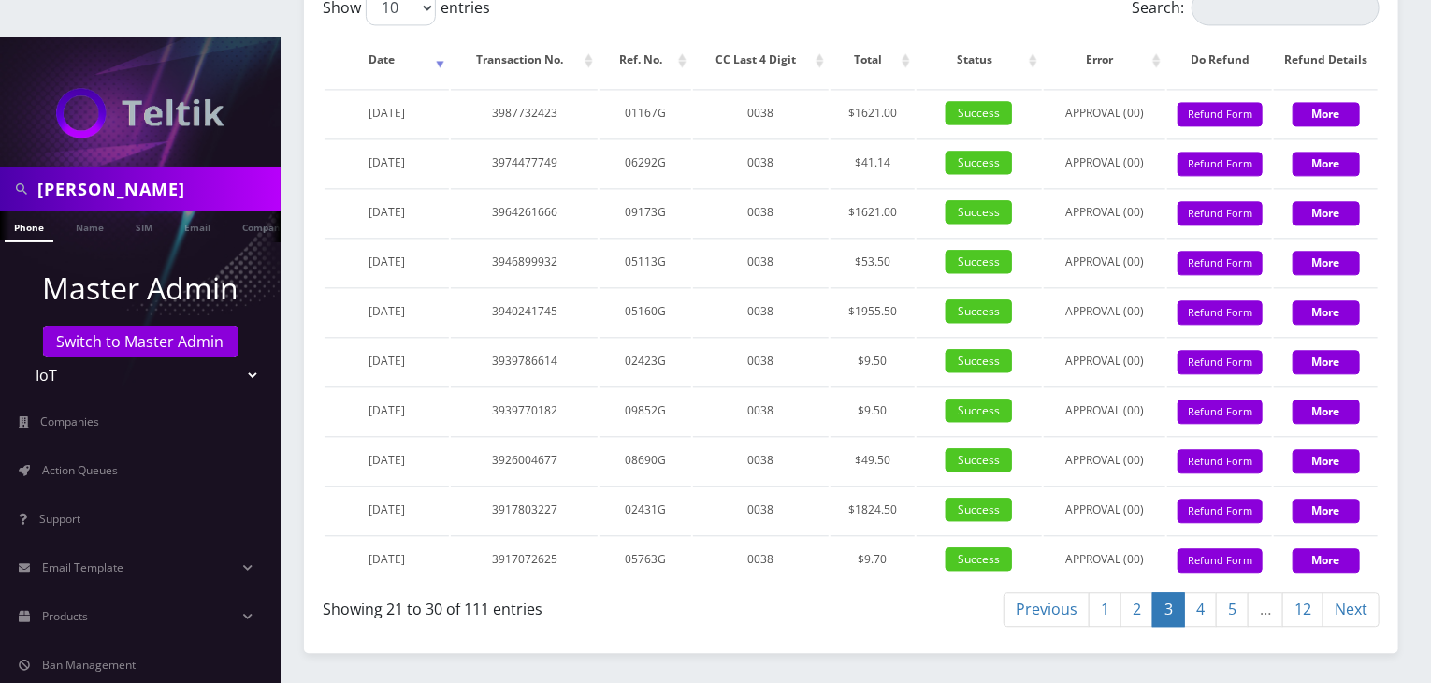
click at [1140, 592] on link "2" at bounding box center [1136, 609] width 33 height 35
click at [1099, 592] on link "1" at bounding box center [1104, 609] width 33 height 35
drag, startPoint x: 151, startPoint y: 151, endPoint x: 0, endPoint y: 137, distance: 152.0
click at [0, 166] on div "erica" at bounding box center [140, 188] width 281 height 45
type input "[PERSON_NAME]"
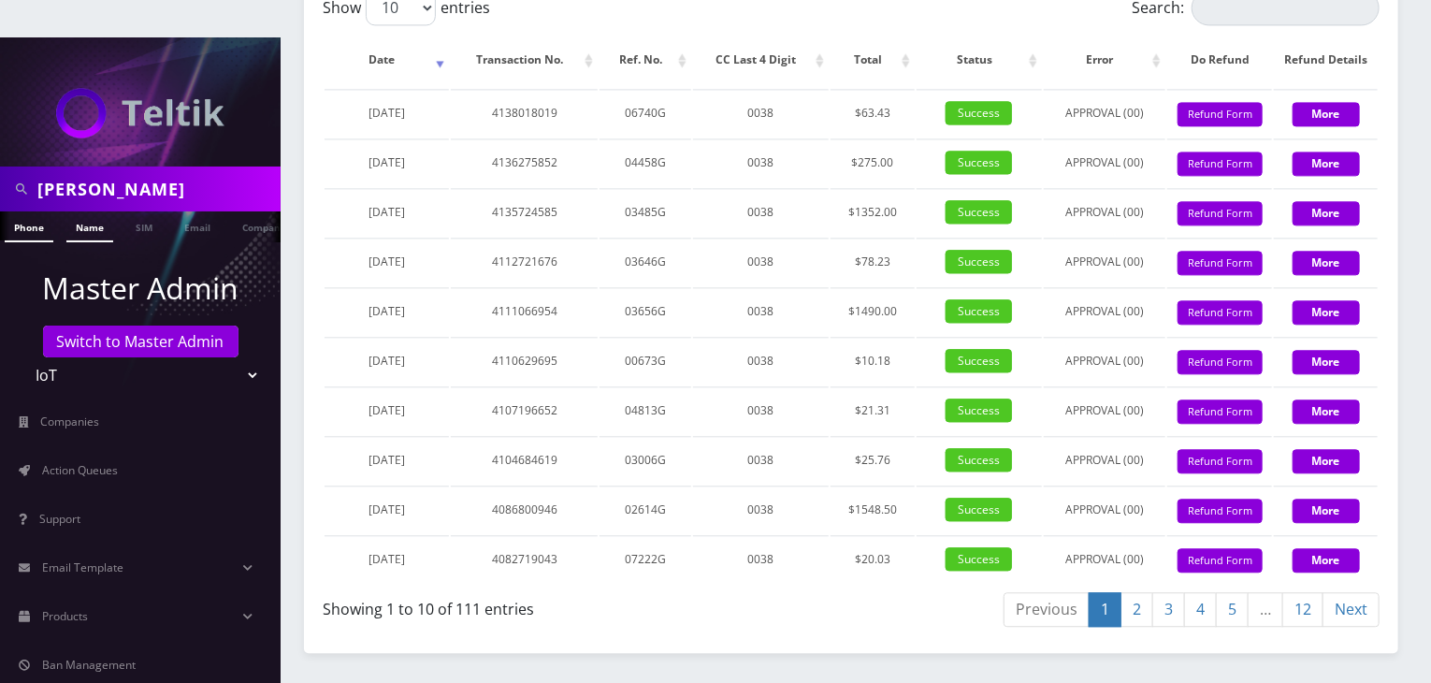
click at [93, 211] on link "Name" at bounding box center [89, 226] width 47 height 31
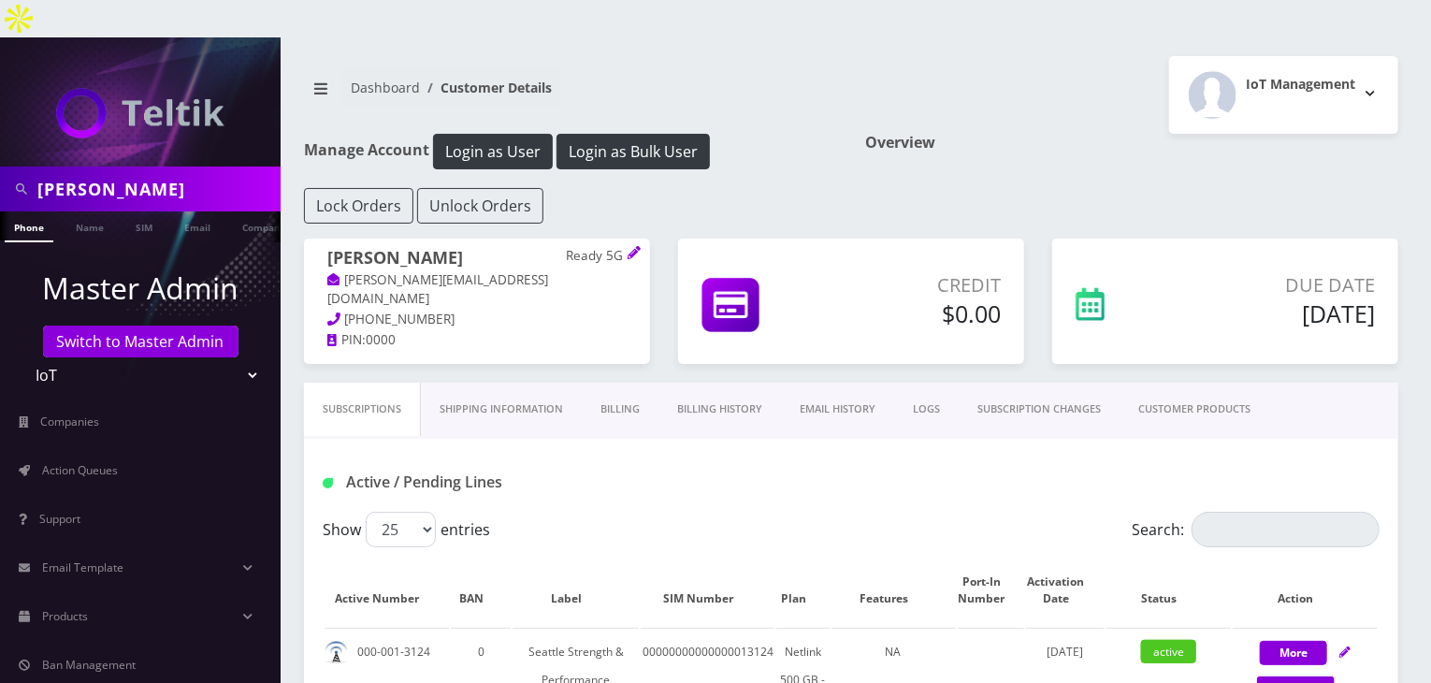
click at [729, 382] on link "Billing History" at bounding box center [719, 408] width 122 height 53
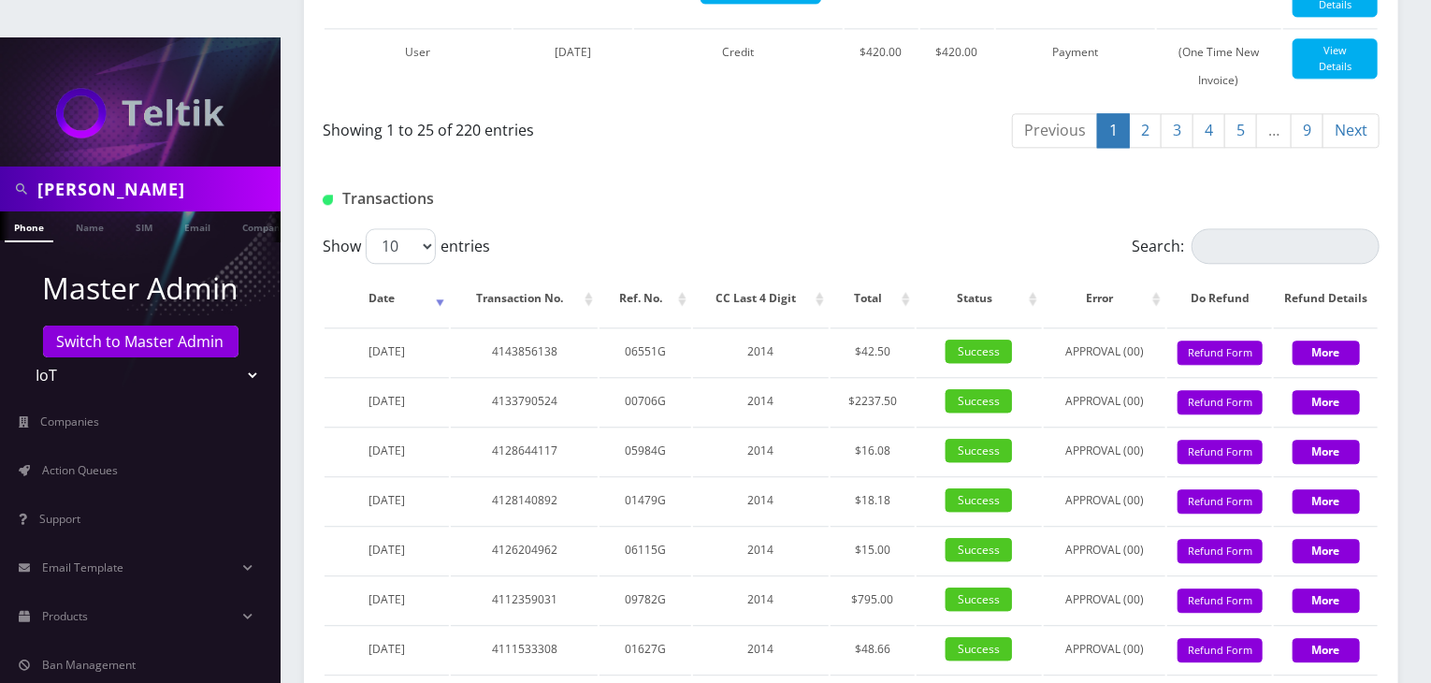
scroll to position [2473, 0]
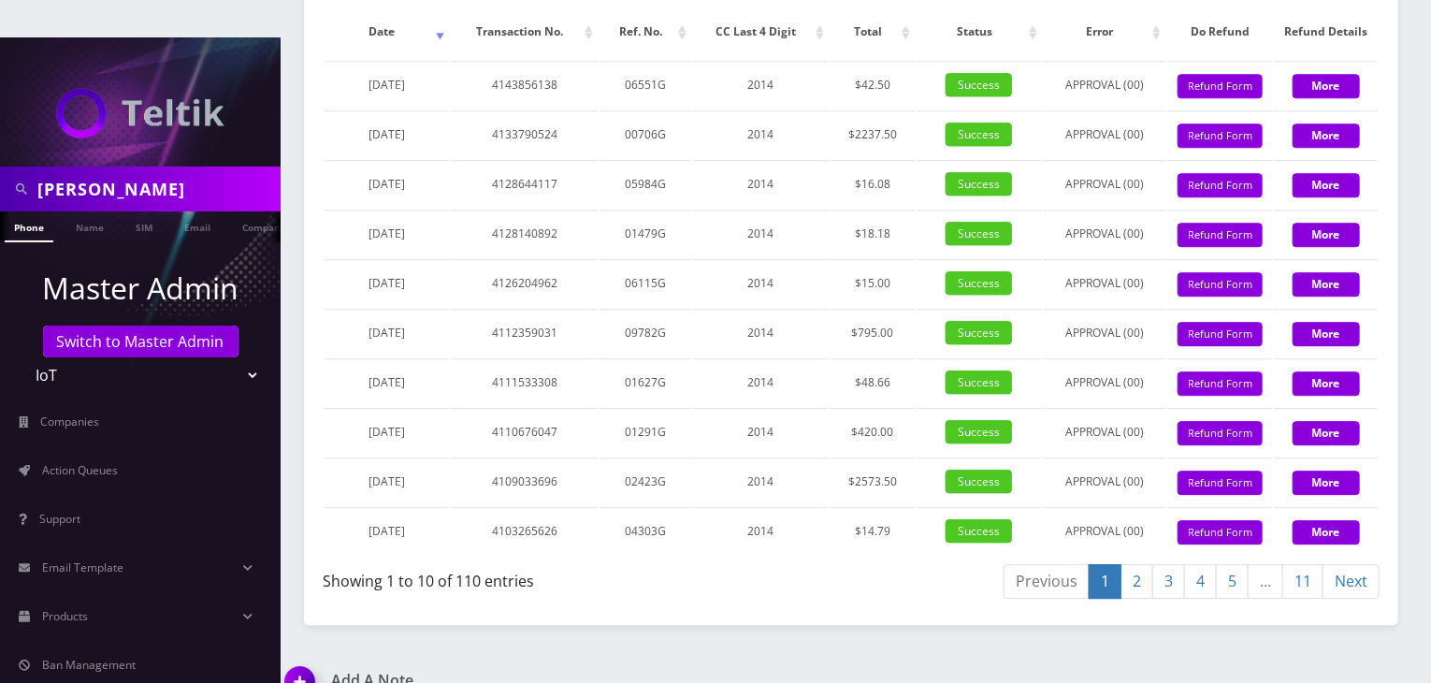
click at [1302, 564] on link "11" at bounding box center [1302, 581] width 41 height 35
click at [1268, 564] on link "10" at bounding box center [1262, 581] width 41 height 35
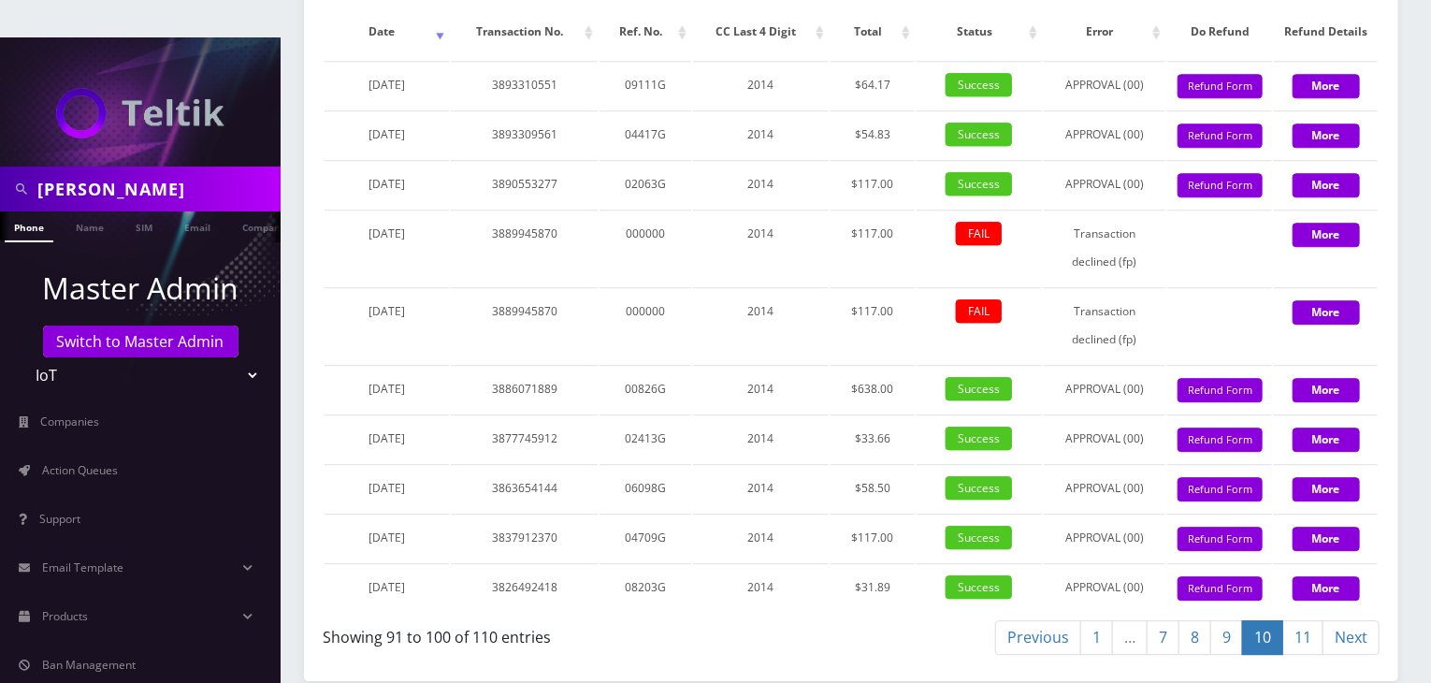
click at [1221, 620] on link "9" at bounding box center [1226, 637] width 33 height 35
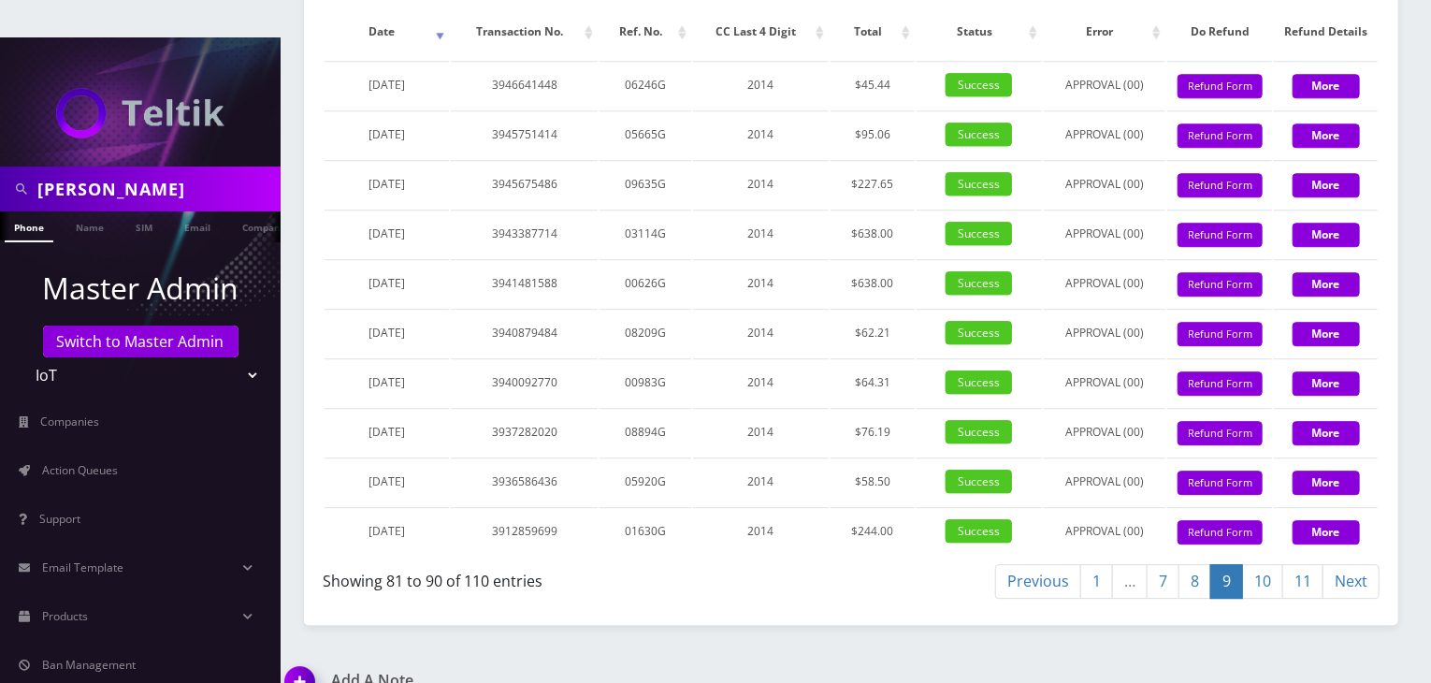
click at [1202, 564] on link "8" at bounding box center [1194, 581] width 33 height 35
click at [1162, 564] on link "7" at bounding box center [1162, 581] width 33 height 35
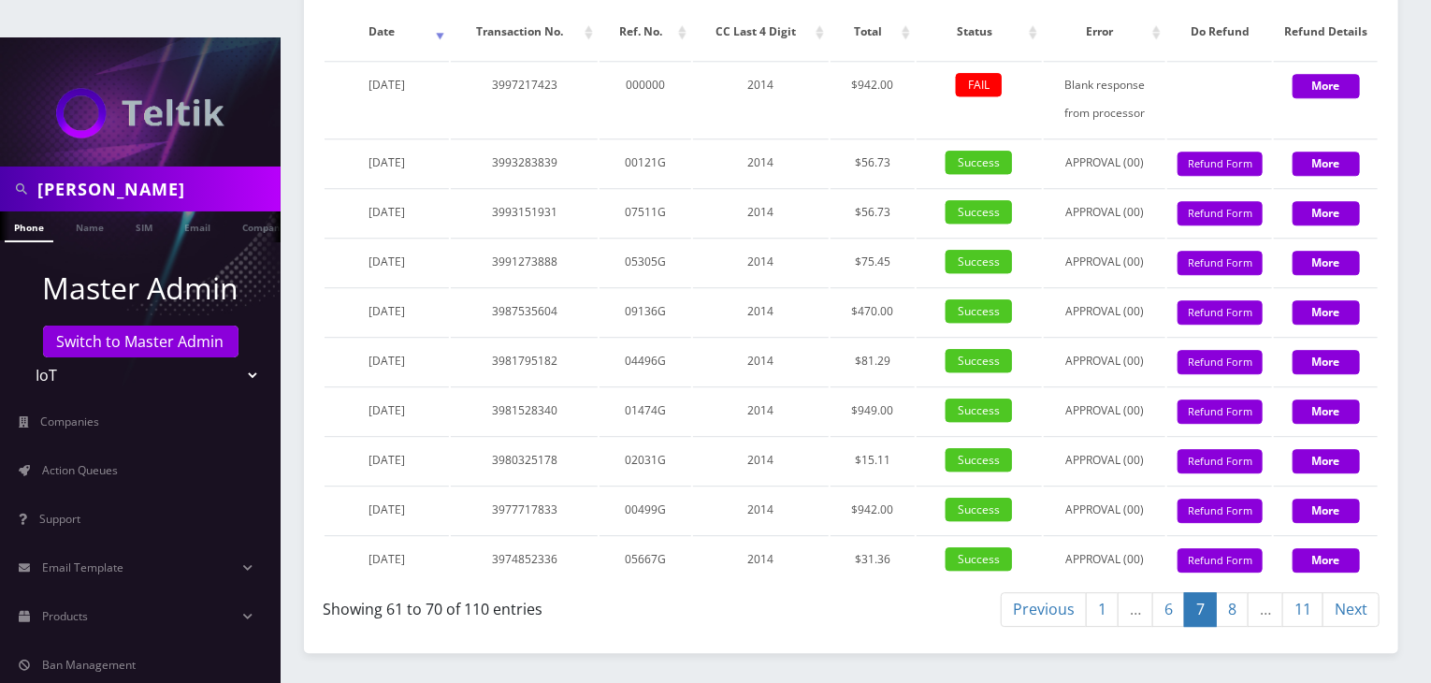
click at [1168, 592] on link "6" at bounding box center [1168, 609] width 33 height 35
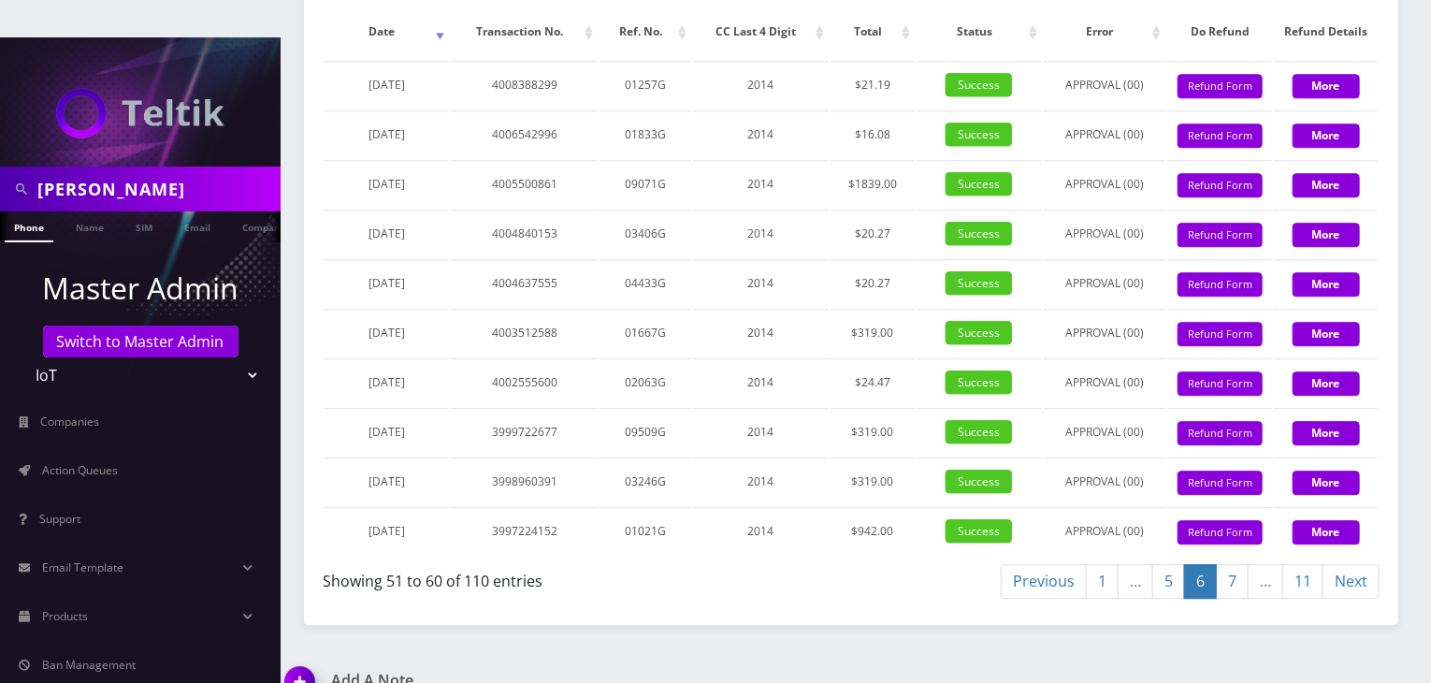
click at [1169, 564] on link "5" at bounding box center [1168, 581] width 33 height 35
click at [1167, 564] on link "4" at bounding box center [1168, 581] width 33 height 35
click at [1172, 564] on link "3" at bounding box center [1168, 581] width 33 height 35
click at [1129, 564] on link "2" at bounding box center [1136, 581] width 33 height 35
drag, startPoint x: 1107, startPoint y: 548, endPoint x: 1077, endPoint y: 598, distance: 58.7
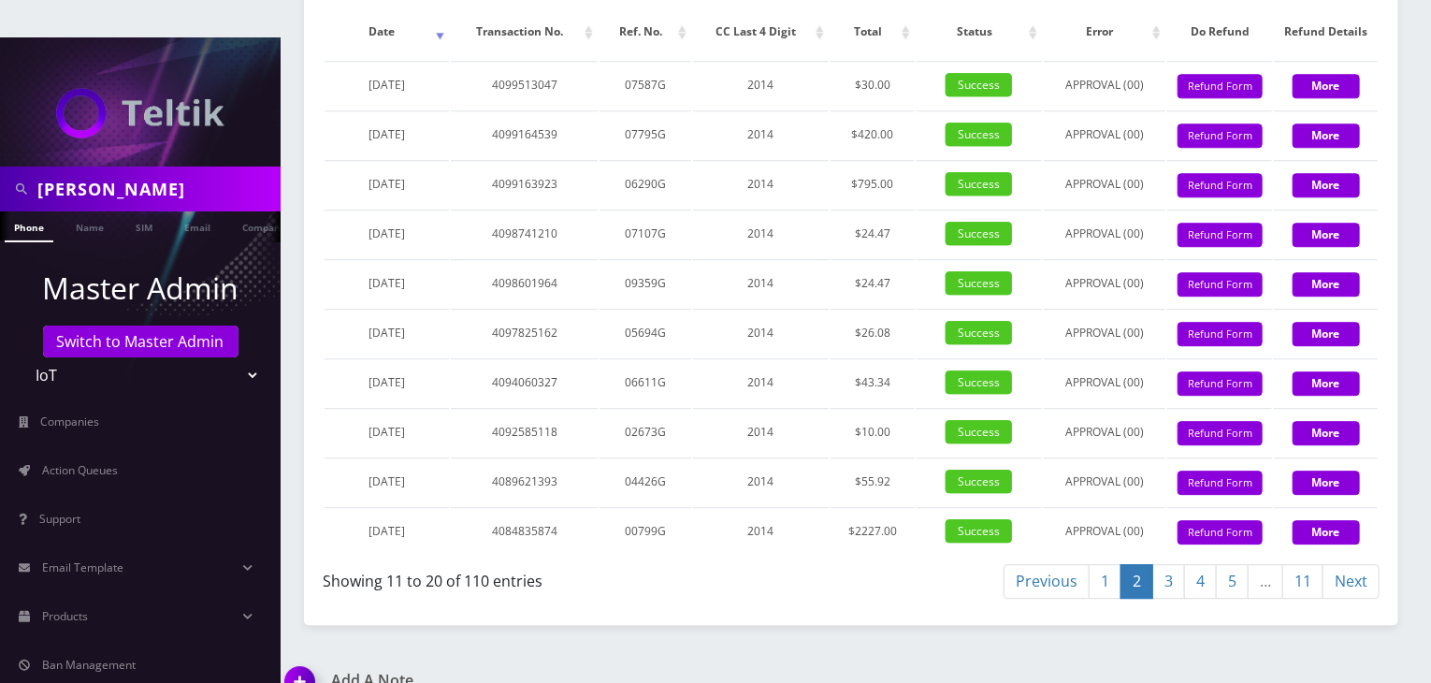
click at [1099, 564] on link "1" at bounding box center [1104, 581] width 33 height 35
drag, startPoint x: 137, startPoint y: 158, endPoint x: 0, endPoint y: 145, distance: 137.1
click at [0, 166] on div "darren" at bounding box center [140, 188] width 281 height 45
type input "faron"
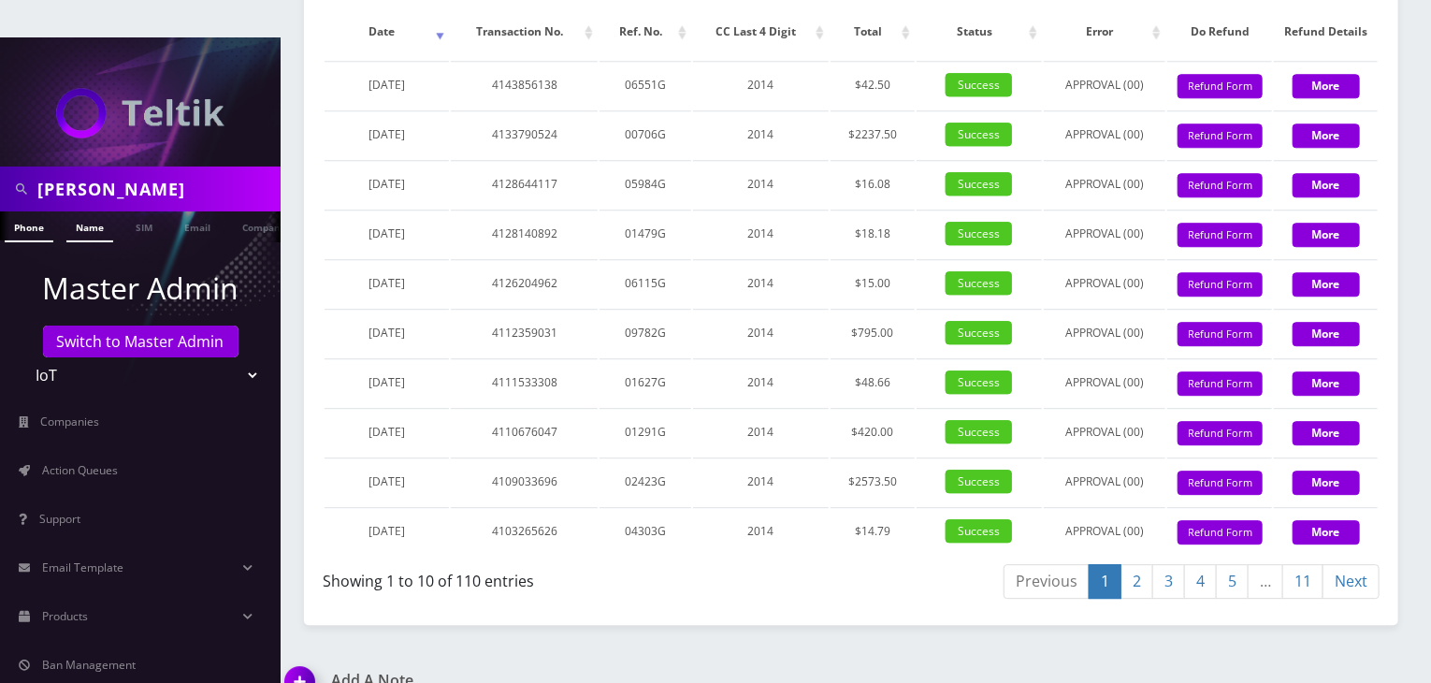
click at [93, 211] on link "Name" at bounding box center [89, 226] width 47 height 31
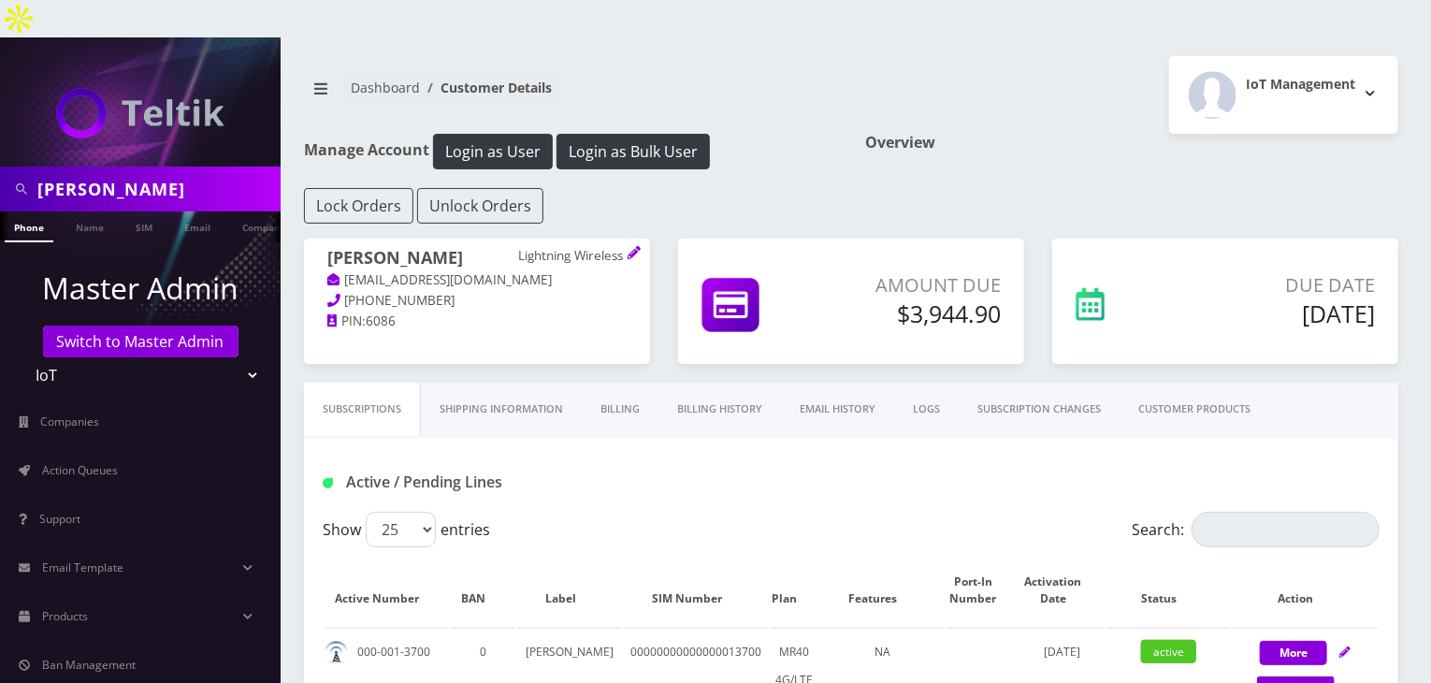
click at [720, 382] on link "Billing History" at bounding box center [719, 408] width 122 height 53
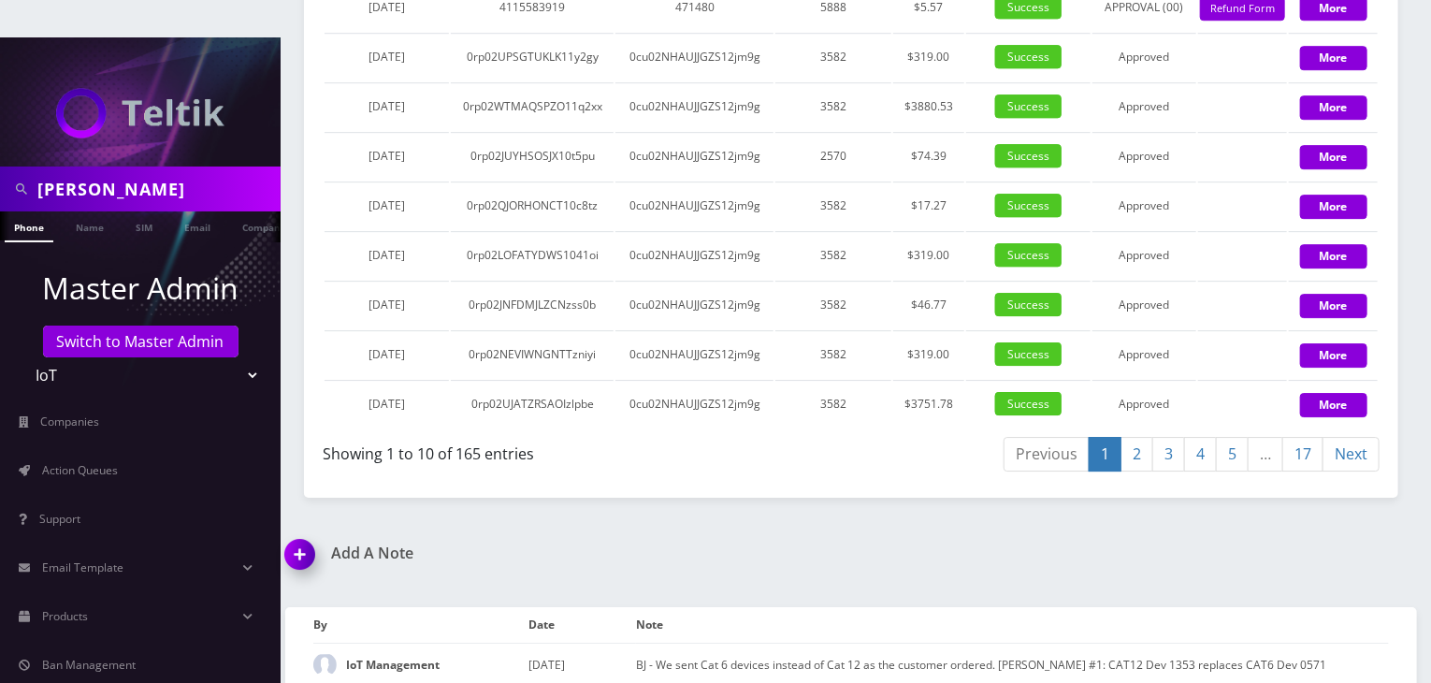
scroll to position [2841, 0]
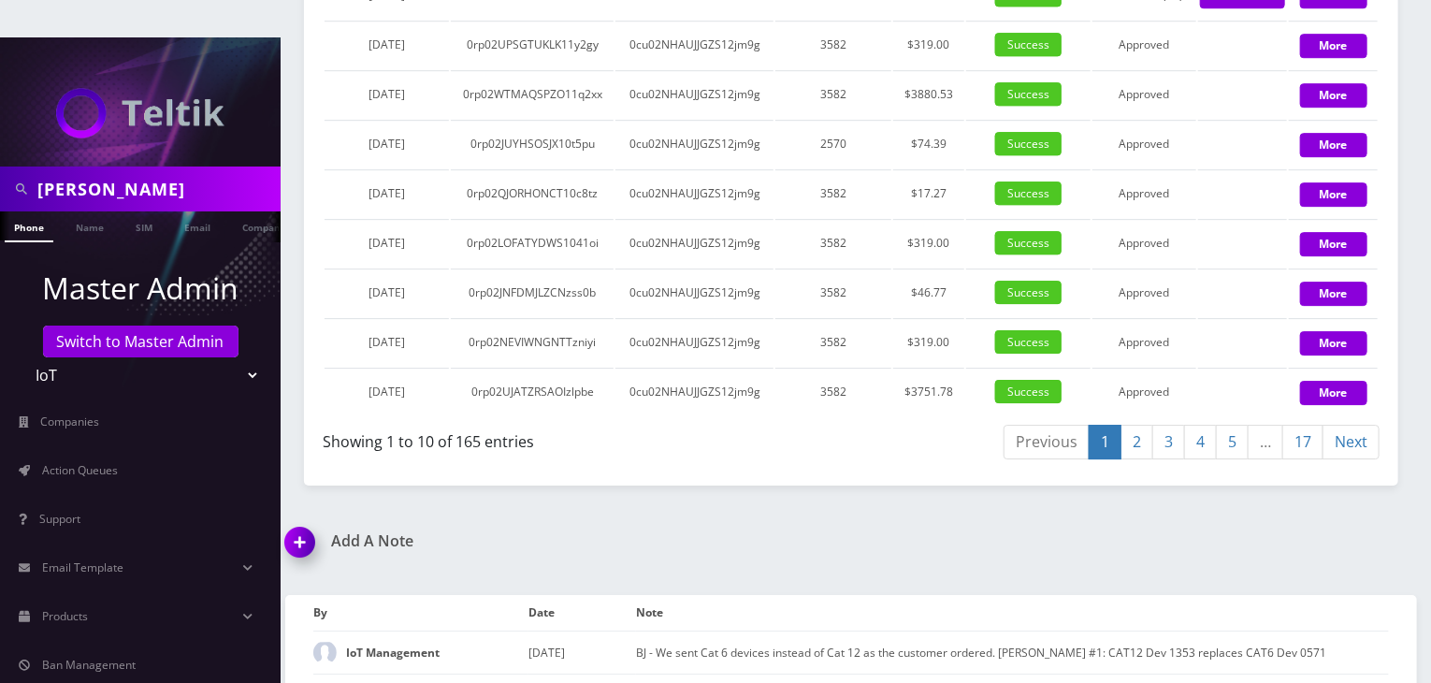
click at [1302, 424] on link "17" at bounding box center [1302, 441] width 41 height 35
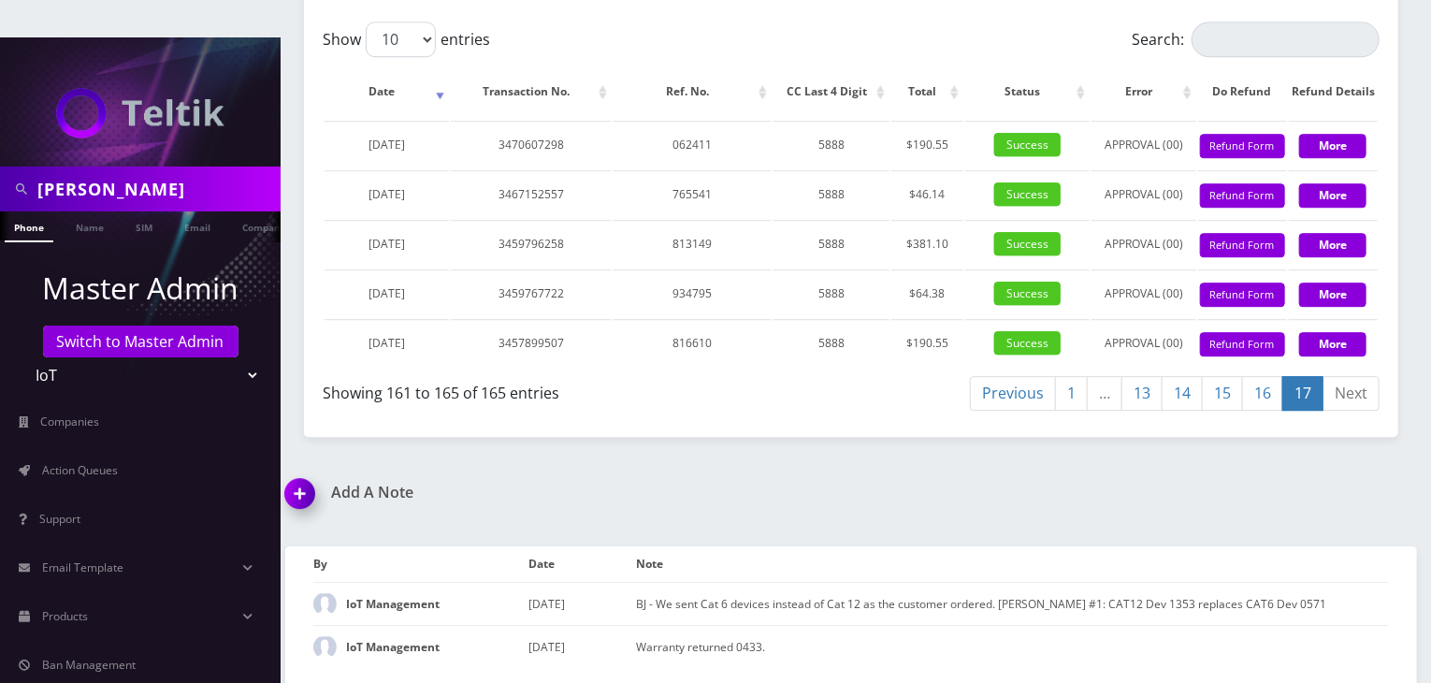
scroll to position [2596, 0]
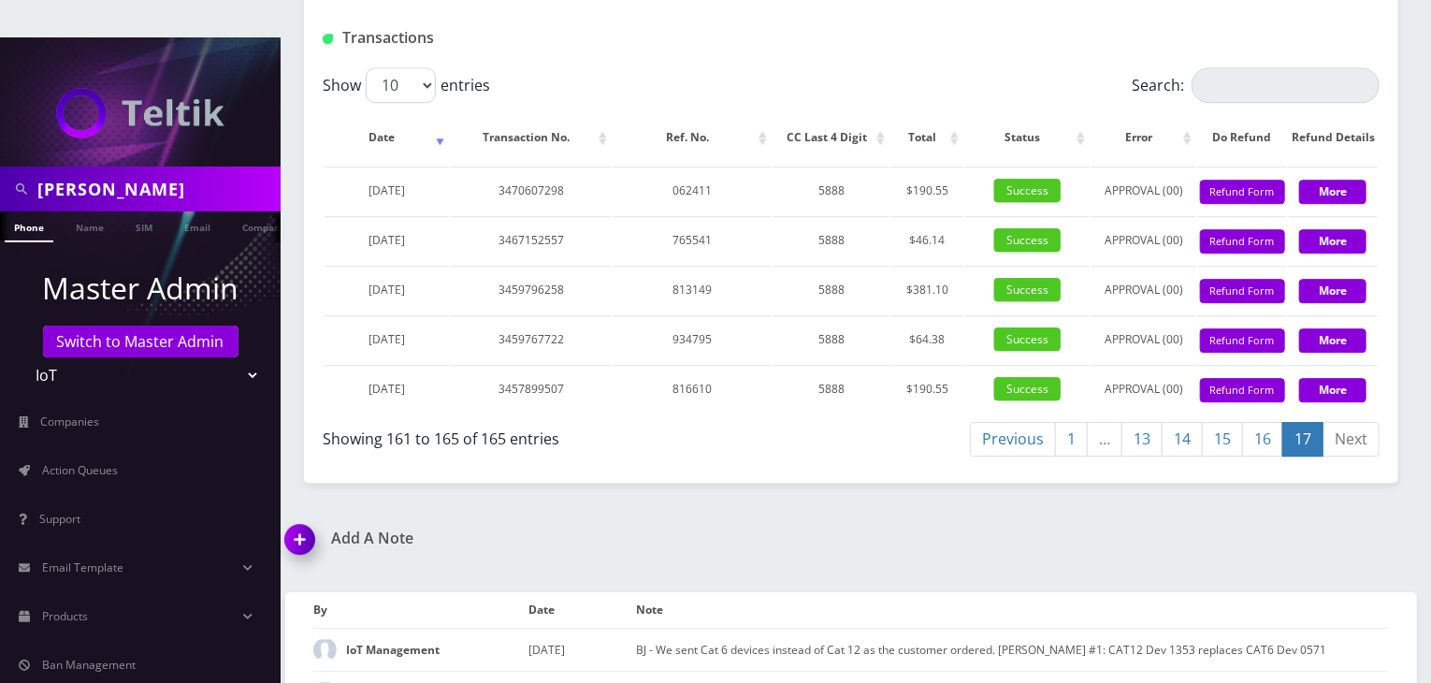
click at [1260, 422] on link "16" at bounding box center [1262, 439] width 41 height 35
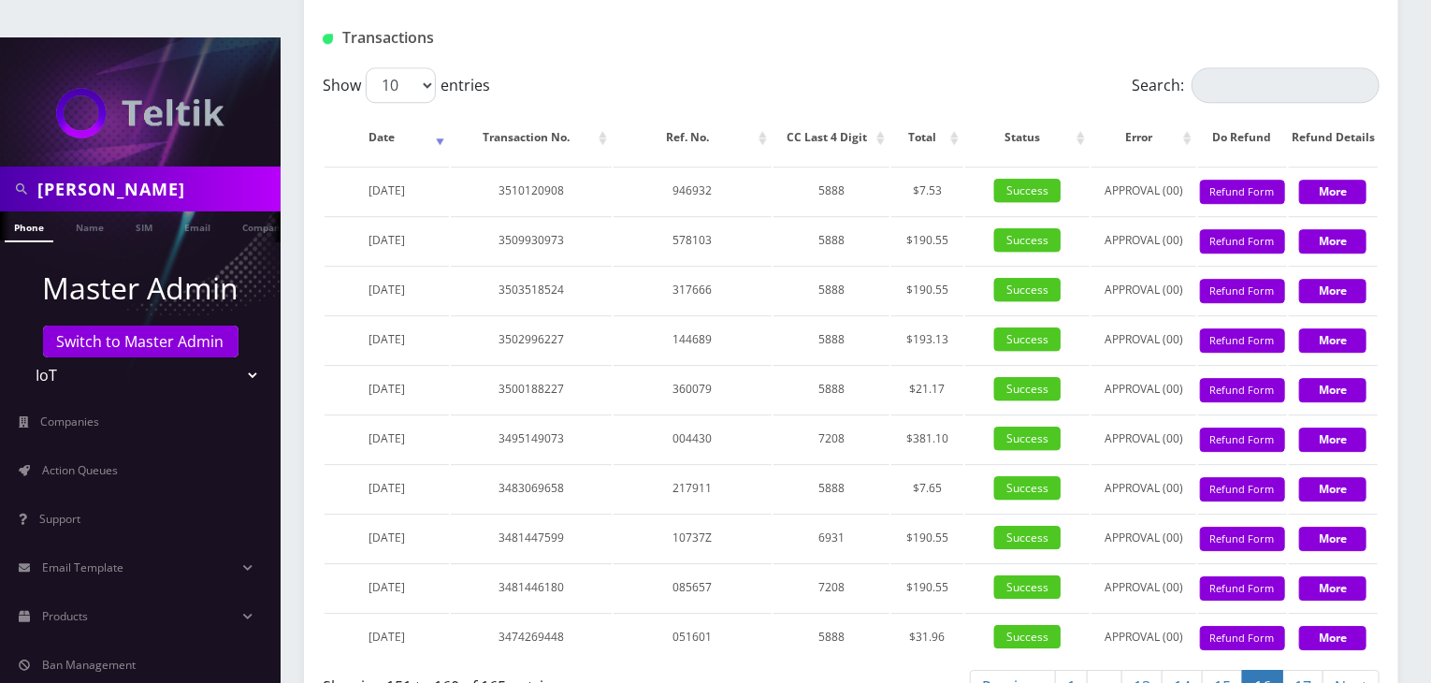
click at [1230, 669] on link "15" at bounding box center [1222, 686] width 41 height 35
click at [1173, 669] on link "14" at bounding box center [1181, 686] width 41 height 35
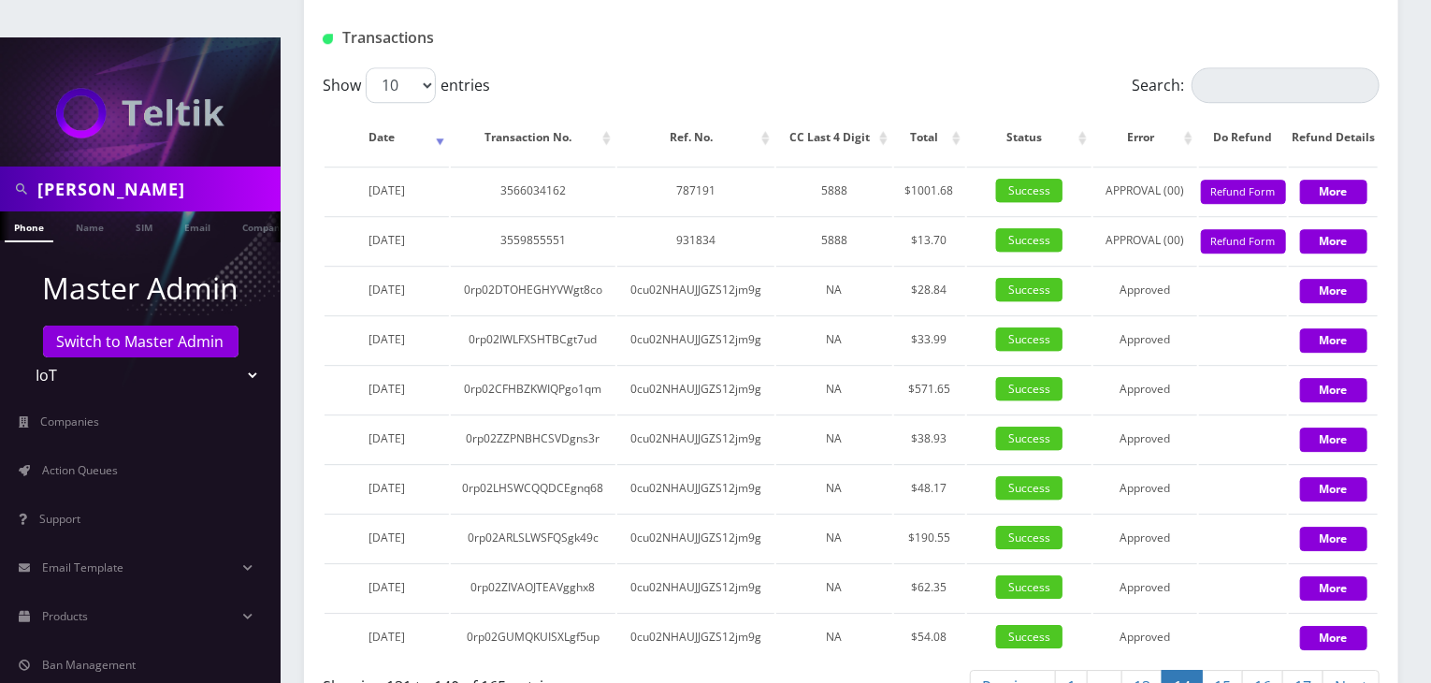
click at [1152, 669] on link "13" at bounding box center [1141, 686] width 41 height 35
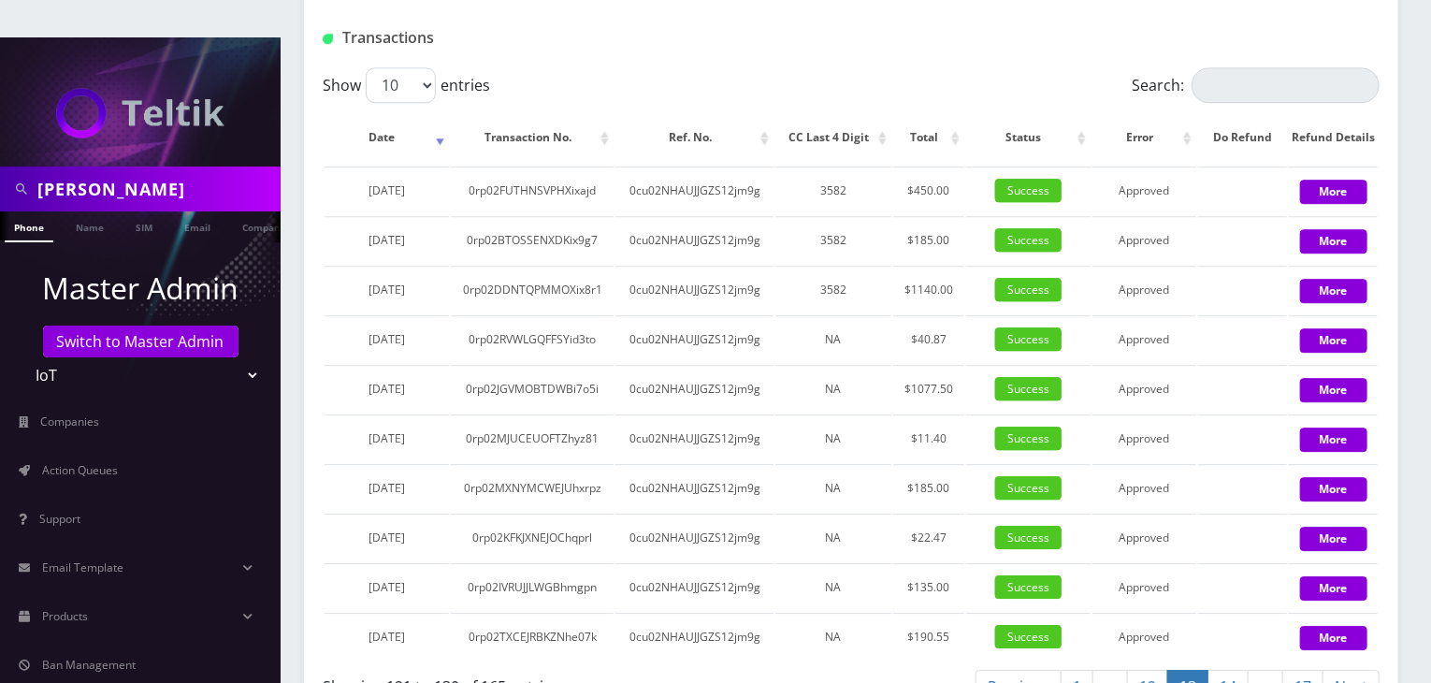
click at [1151, 669] on link "12" at bounding box center [1147, 686] width 41 height 35
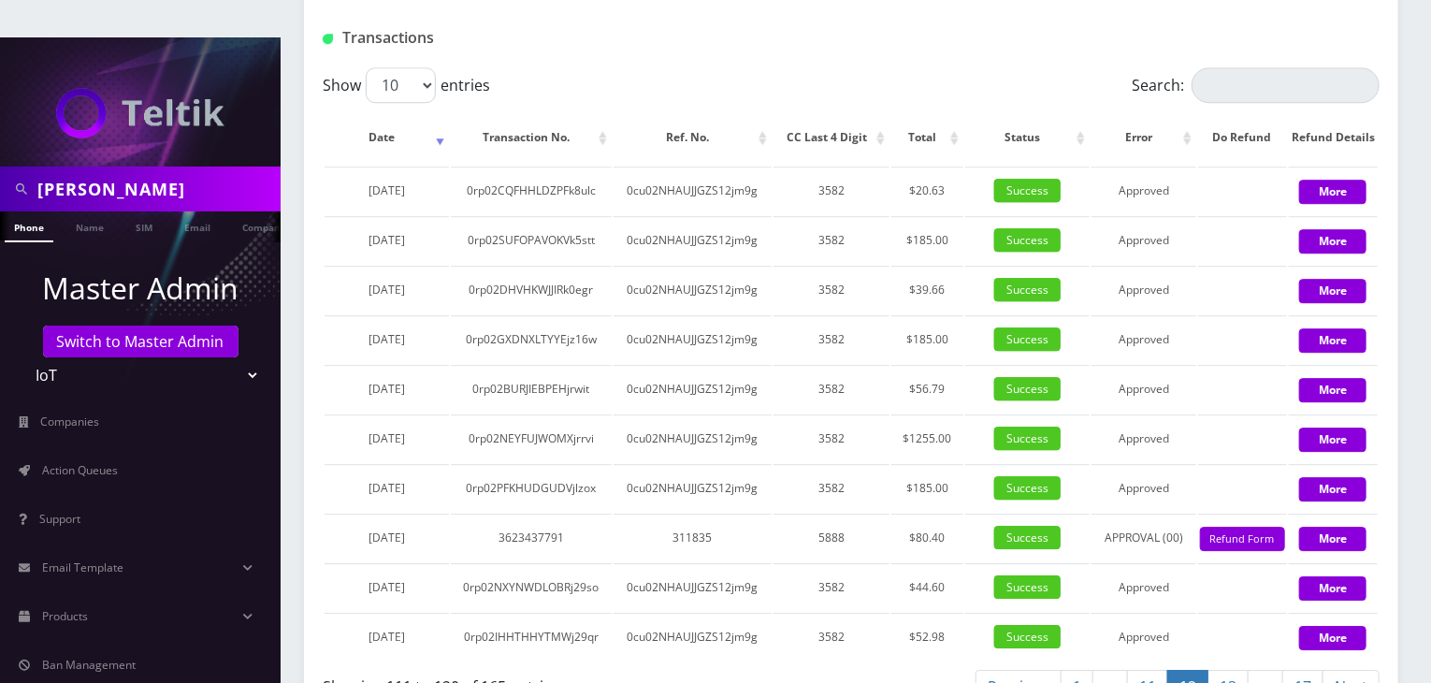
click at [1152, 669] on link "11" at bounding box center [1147, 686] width 41 height 35
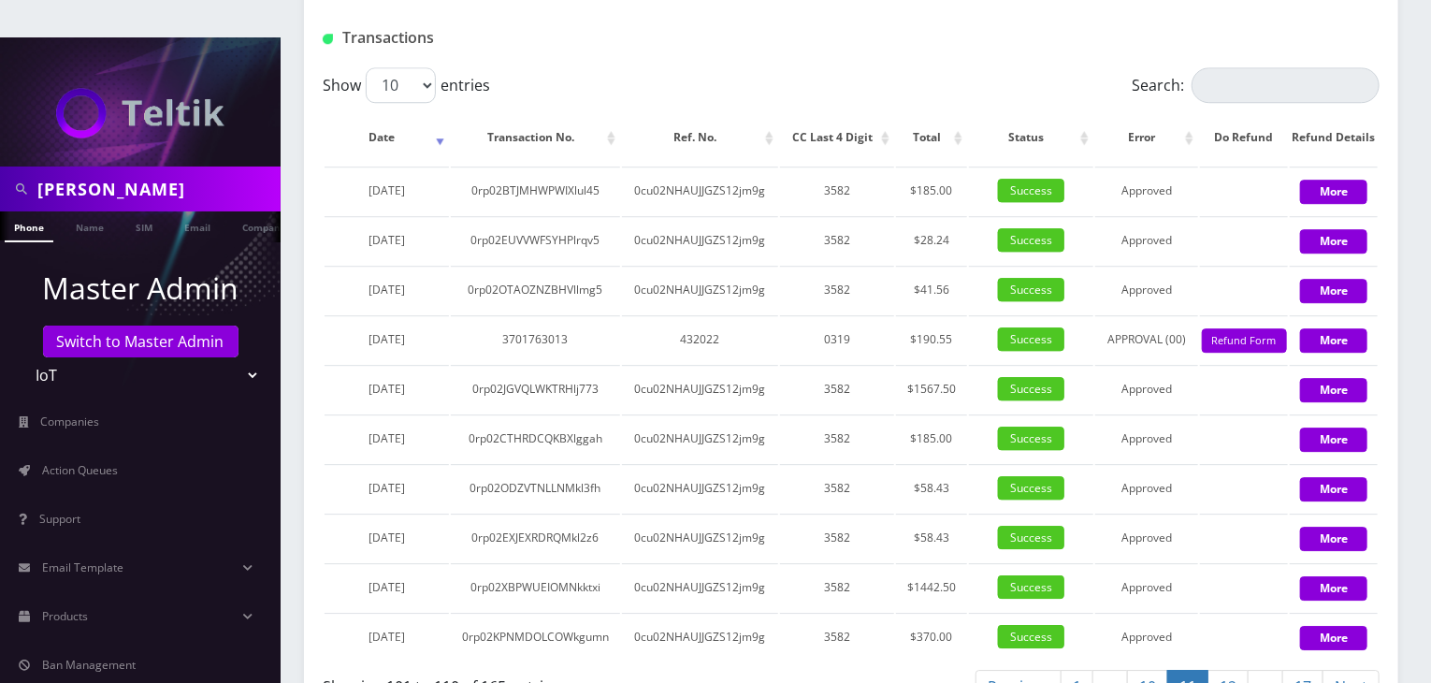
click at [1148, 669] on link "10" at bounding box center [1147, 686] width 41 height 35
click at [1161, 669] on link "9" at bounding box center [1151, 686] width 33 height 35
click at [1161, 669] on link "8" at bounding box center [1160, 686] width 33 height 35
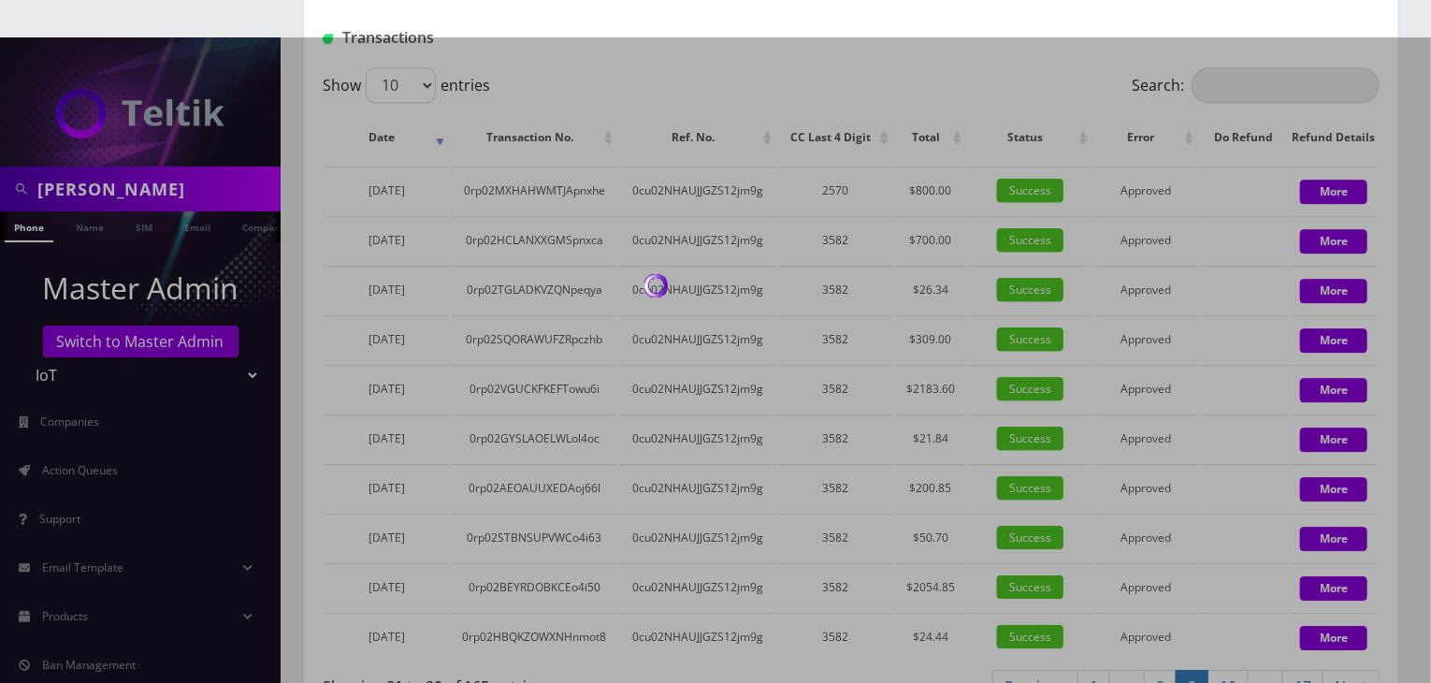
scroll to position [2597, 0]
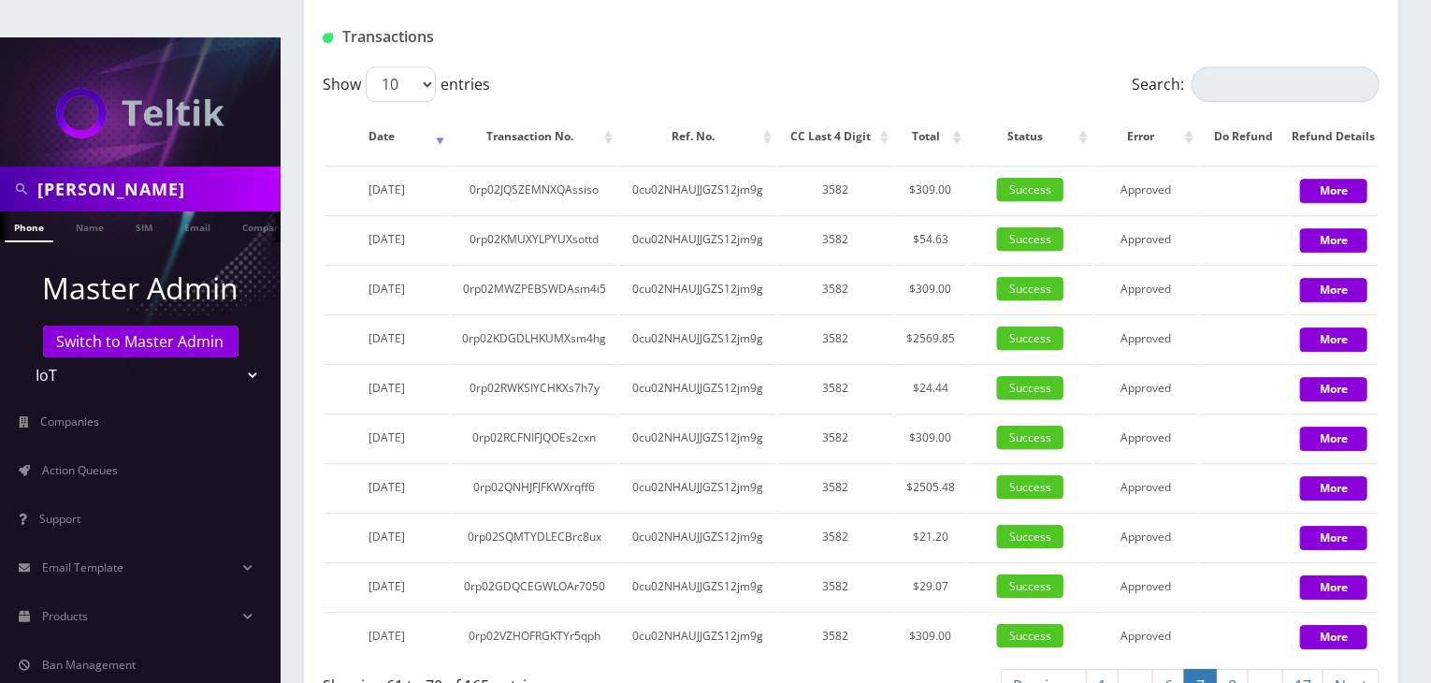
click at [1159, 669] on link "6" at bounding box center [1168, 686] width 33 height 35
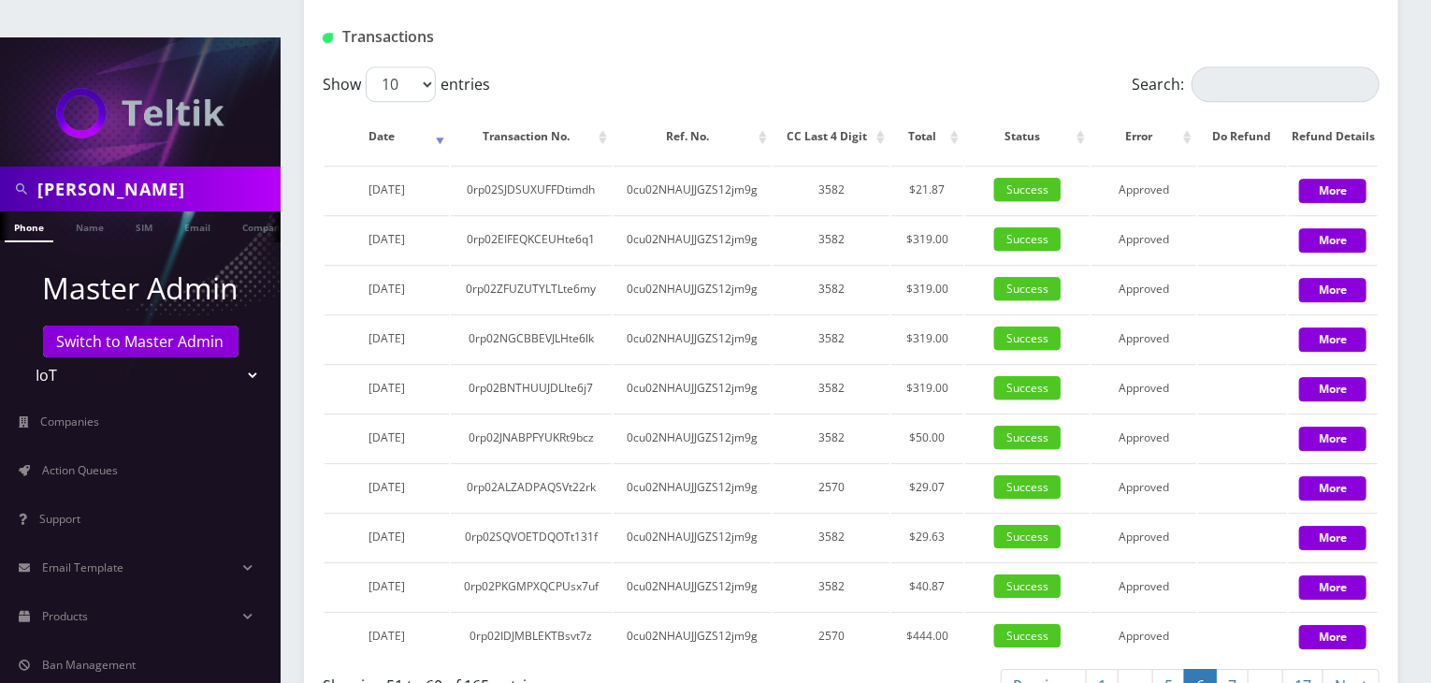
click at [1159, 669] on link "5" at bounding box center [1168, 686] width 33 height 35
click at [1159, 669] on link "4" at bounding box center [1168, 686] width 33 height 35
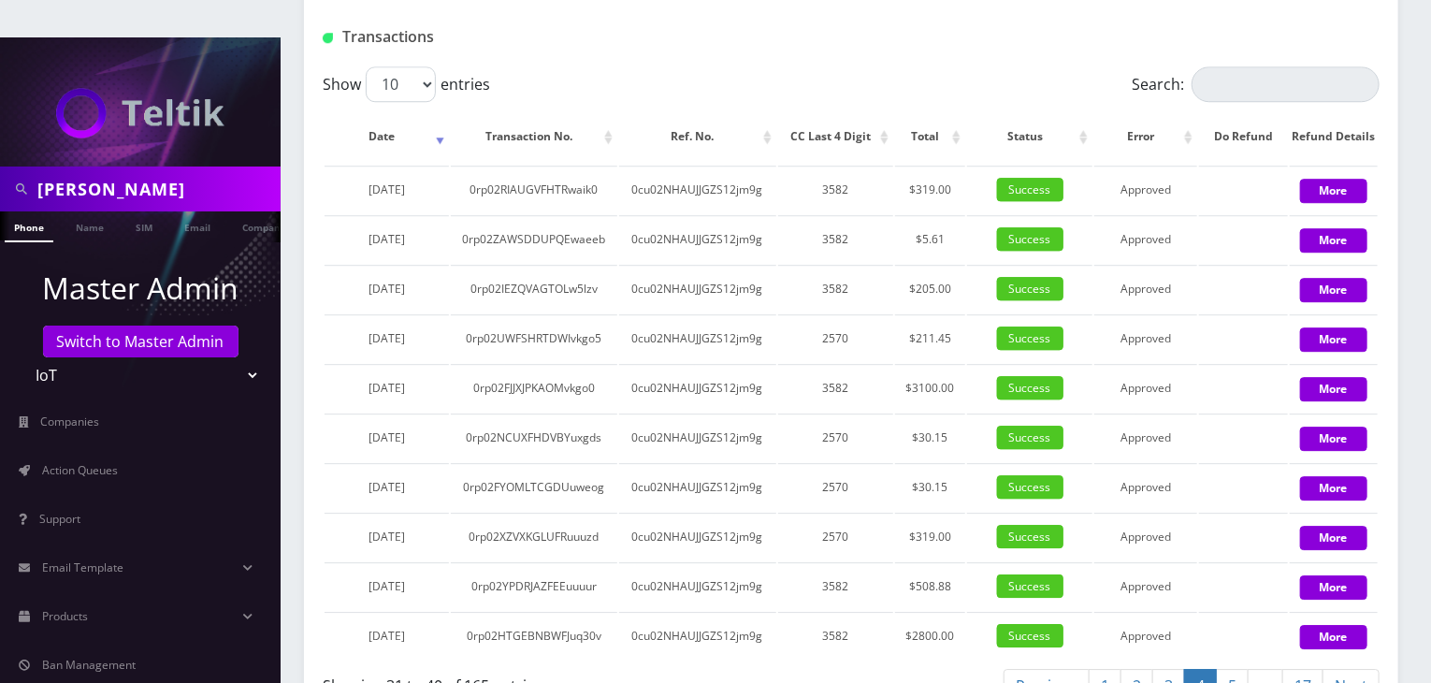
click at [1178, 669] on link "3" at bounding box center [1168, 686] width 33 height 35
click at [1161, 669] on link "3" at bounding box center [1168, 686] width 33 height 35
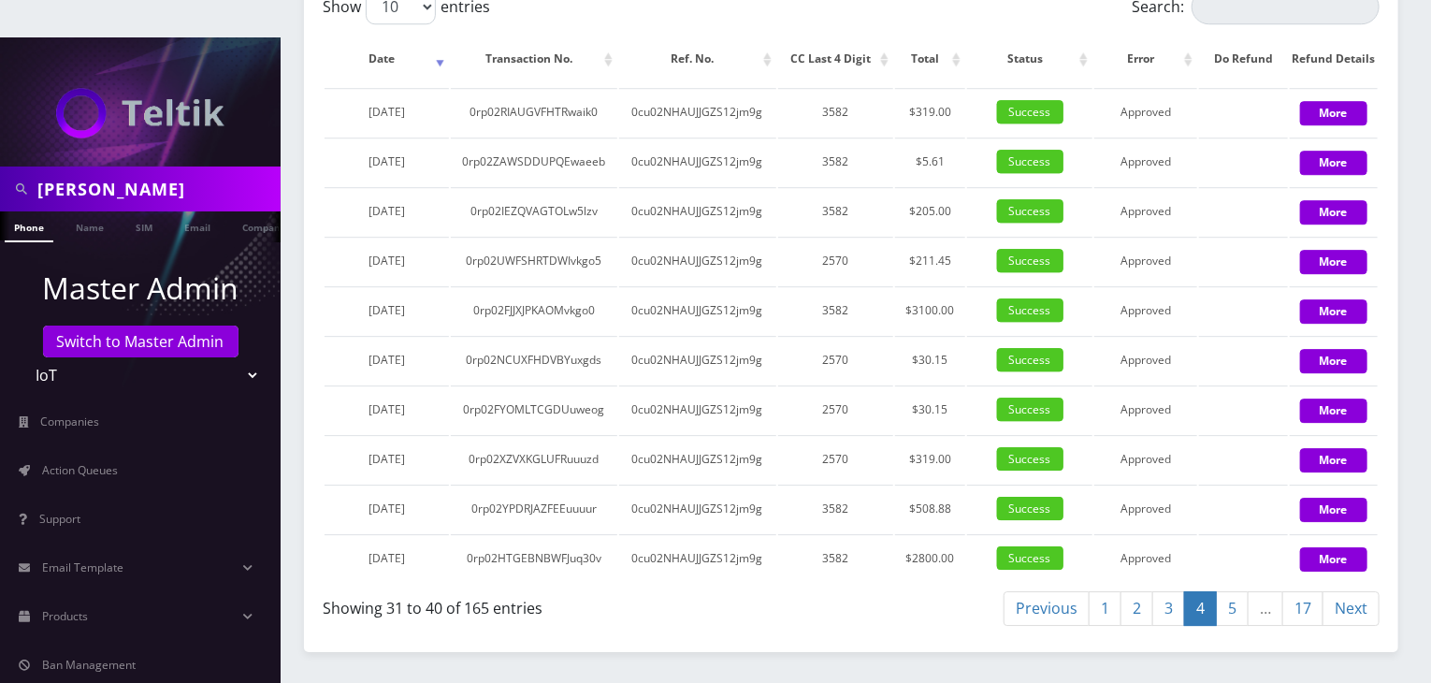
scroll to position [2841, 0]
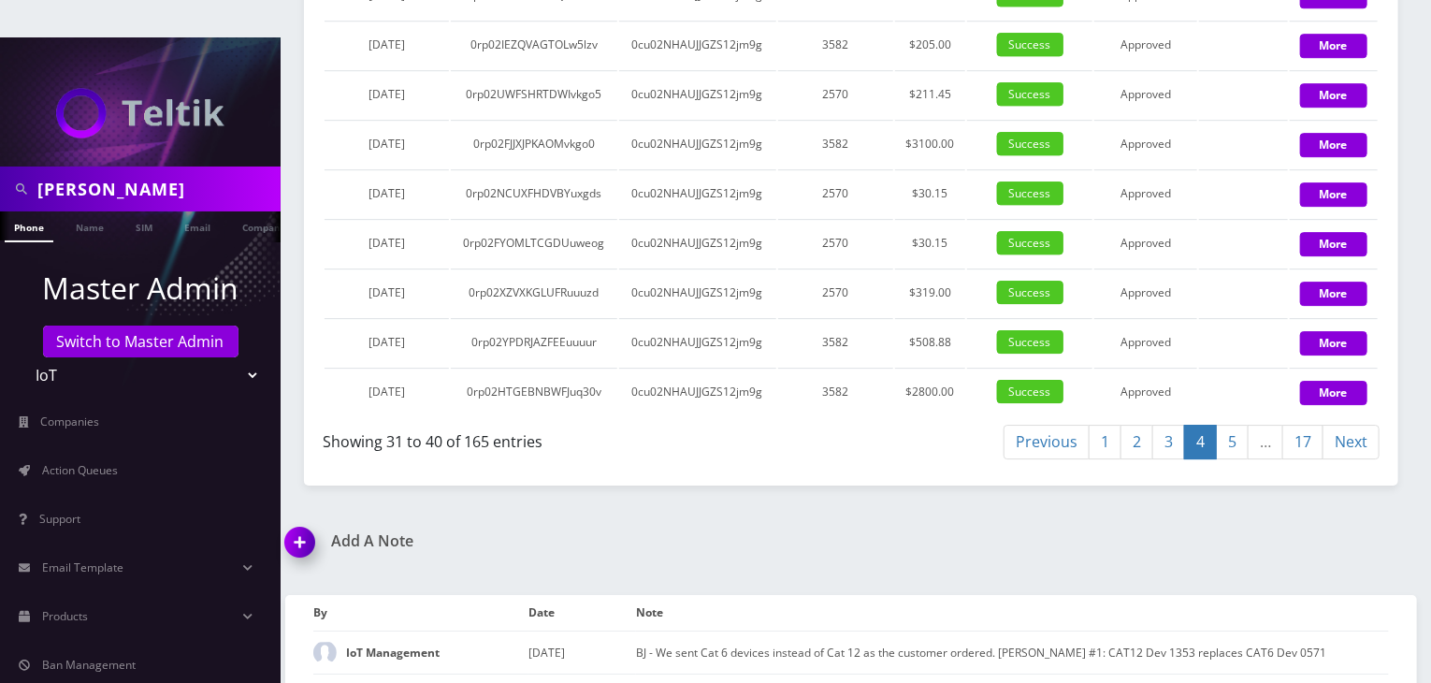
click at [1172, 424] on link "3" at bounding box center [1168, 441] width 33 height 35
click at [1169, 424] on link "3" at bounding box center [1168, 441] width 33 height 35
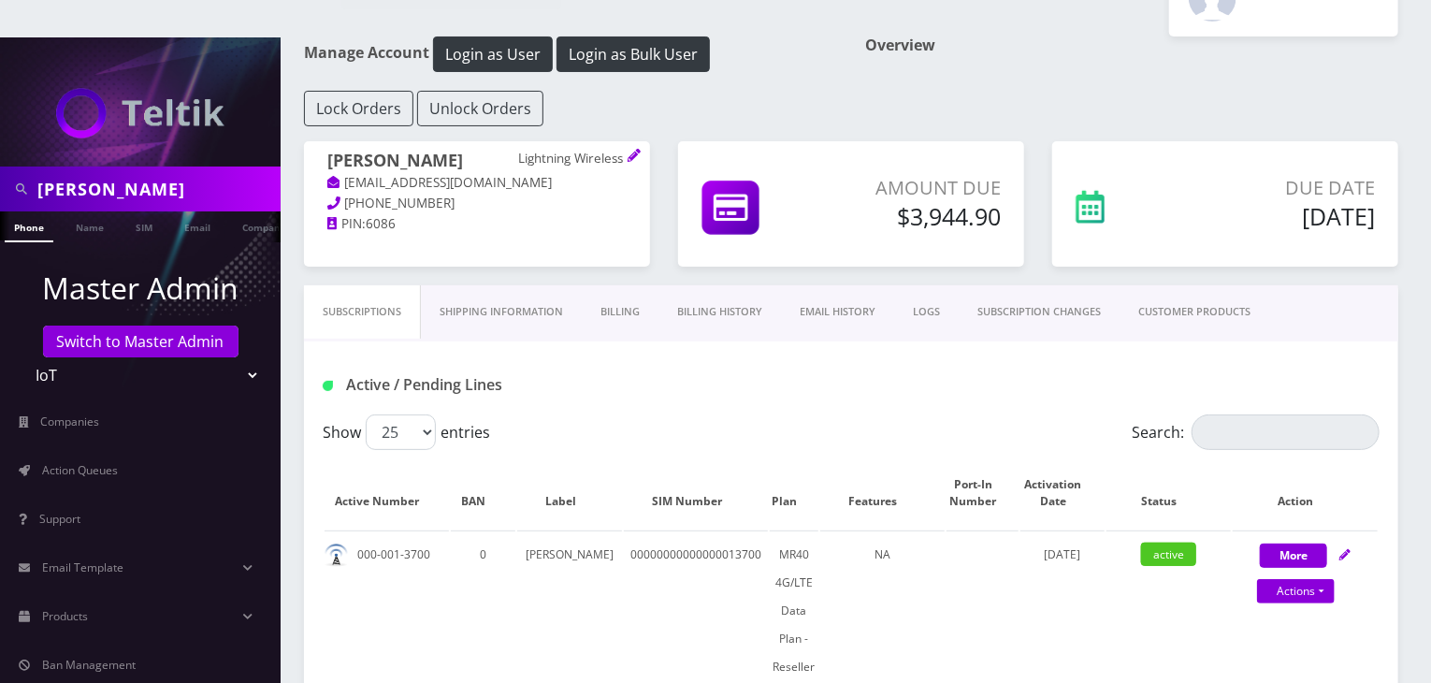
scroll to position [94, 0]
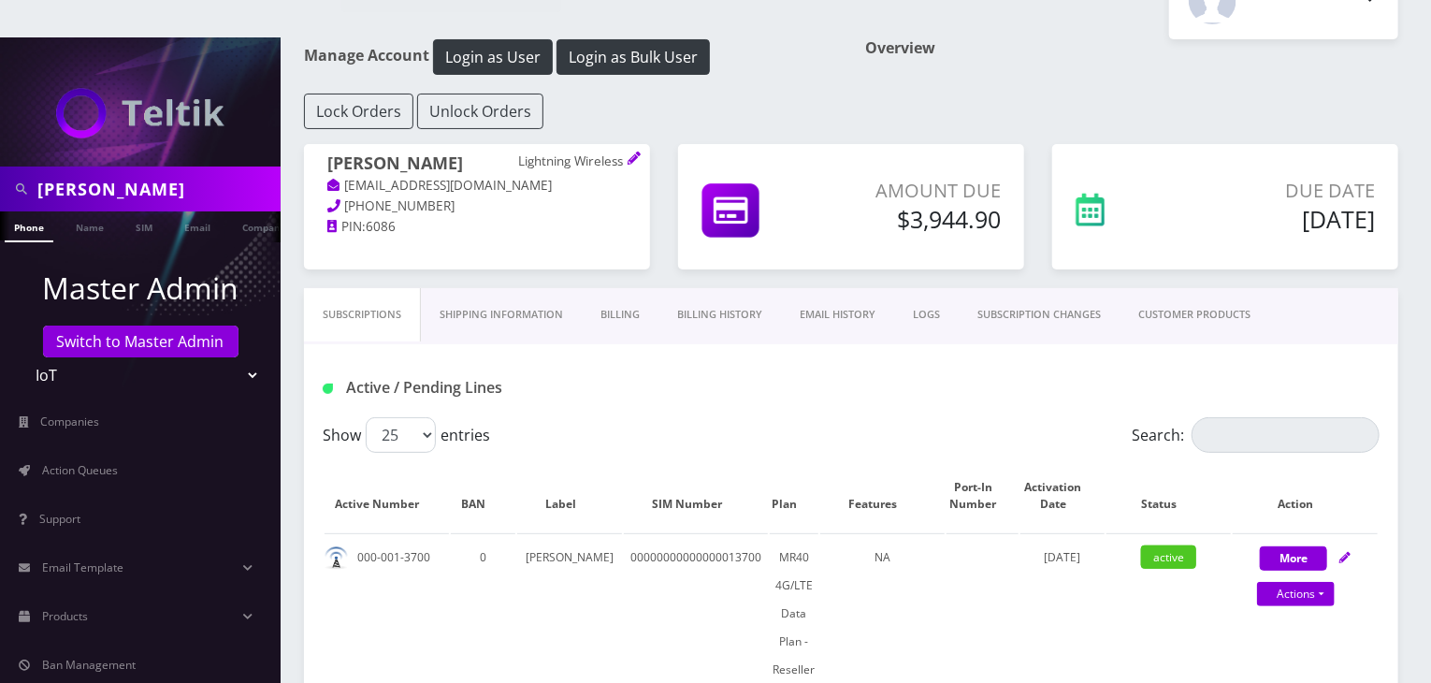
click at [732, 288] on link "Billing History" at bounding box center [719, 314] width 122 height 53
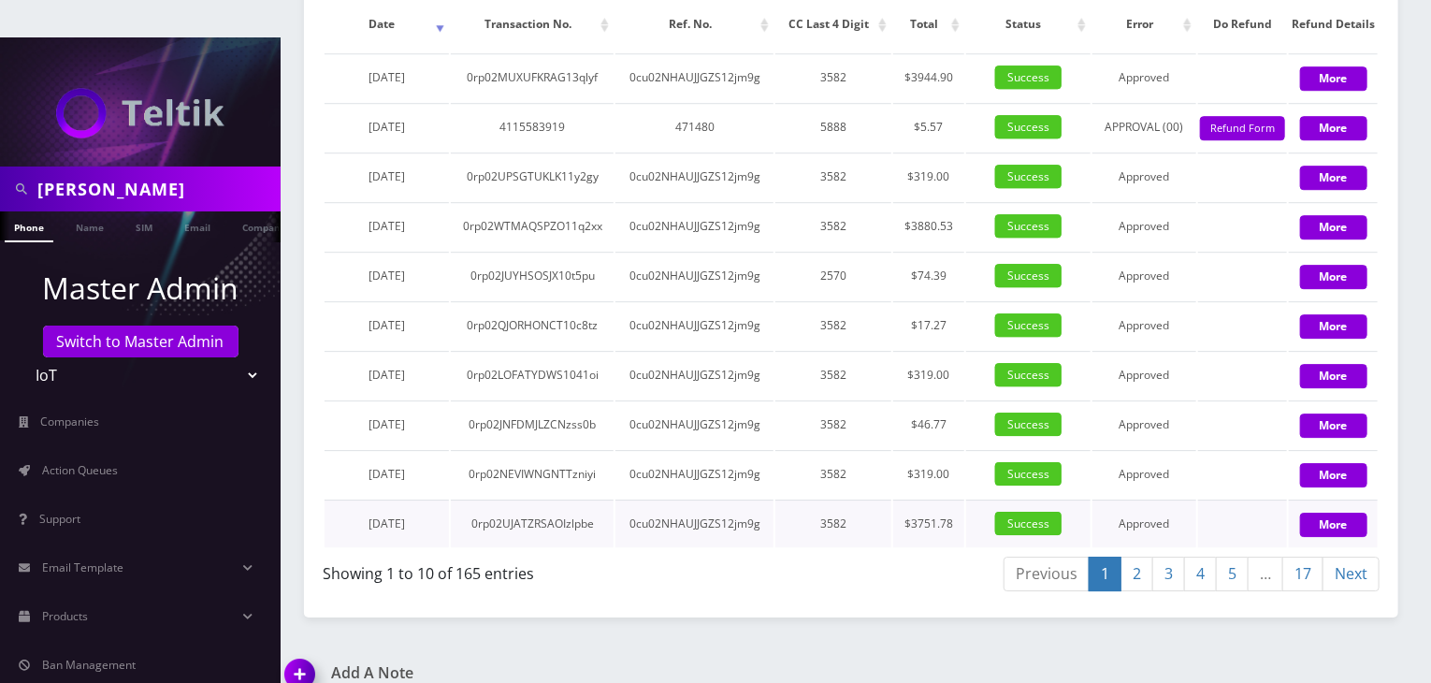
scroll to position [2744, 0]
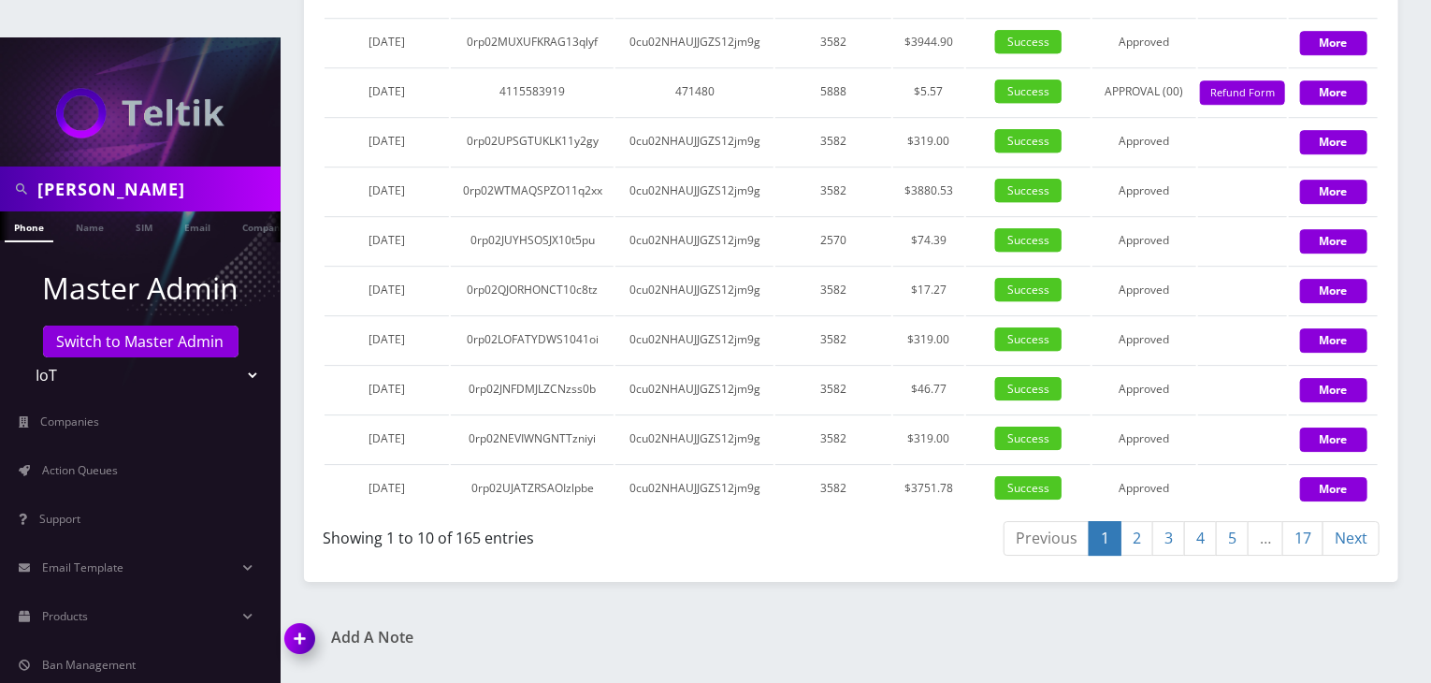
click at [1163, 521] on link "3" at bounding box center [1168, 538] width 33 height 35
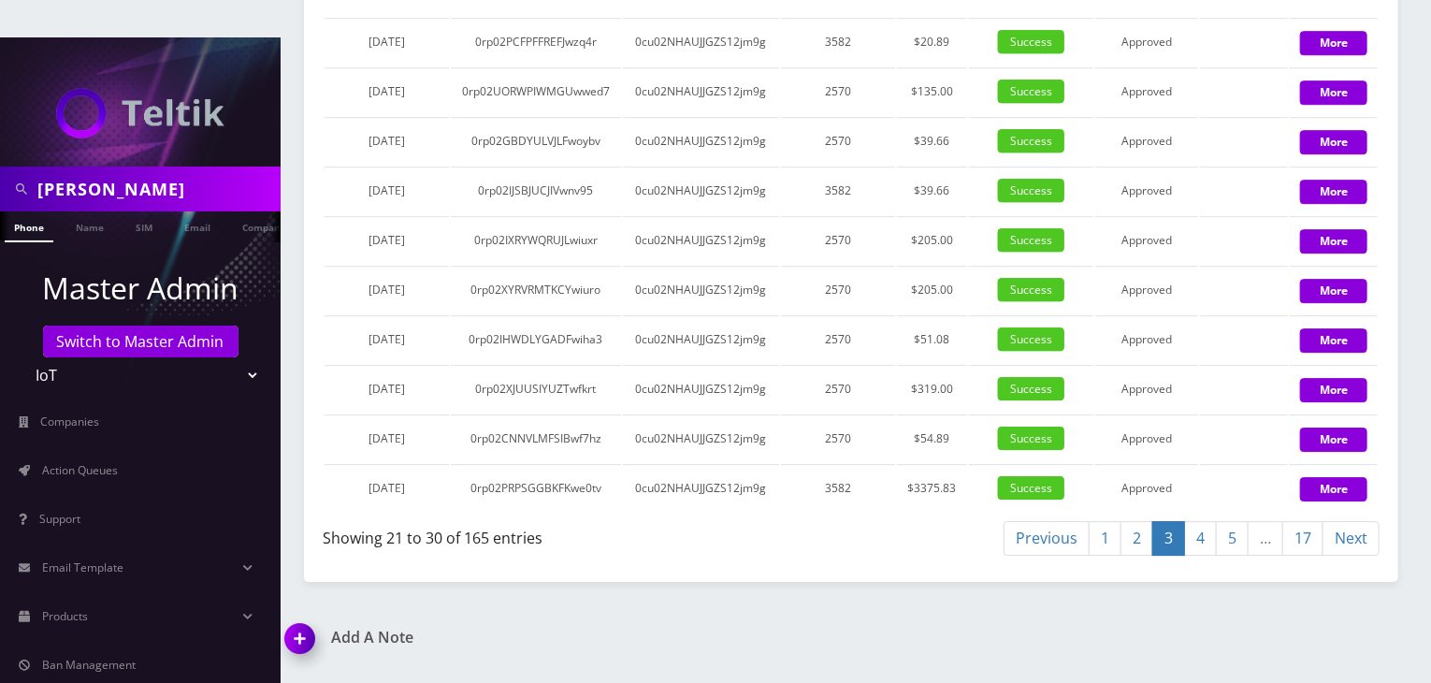
click at [1201, 521] on link "4" at bounding box center [1200, 538] width 33 height 35
click at [1169, 521] on link "3" at bounding box center [1168, 538] width 33 height 35
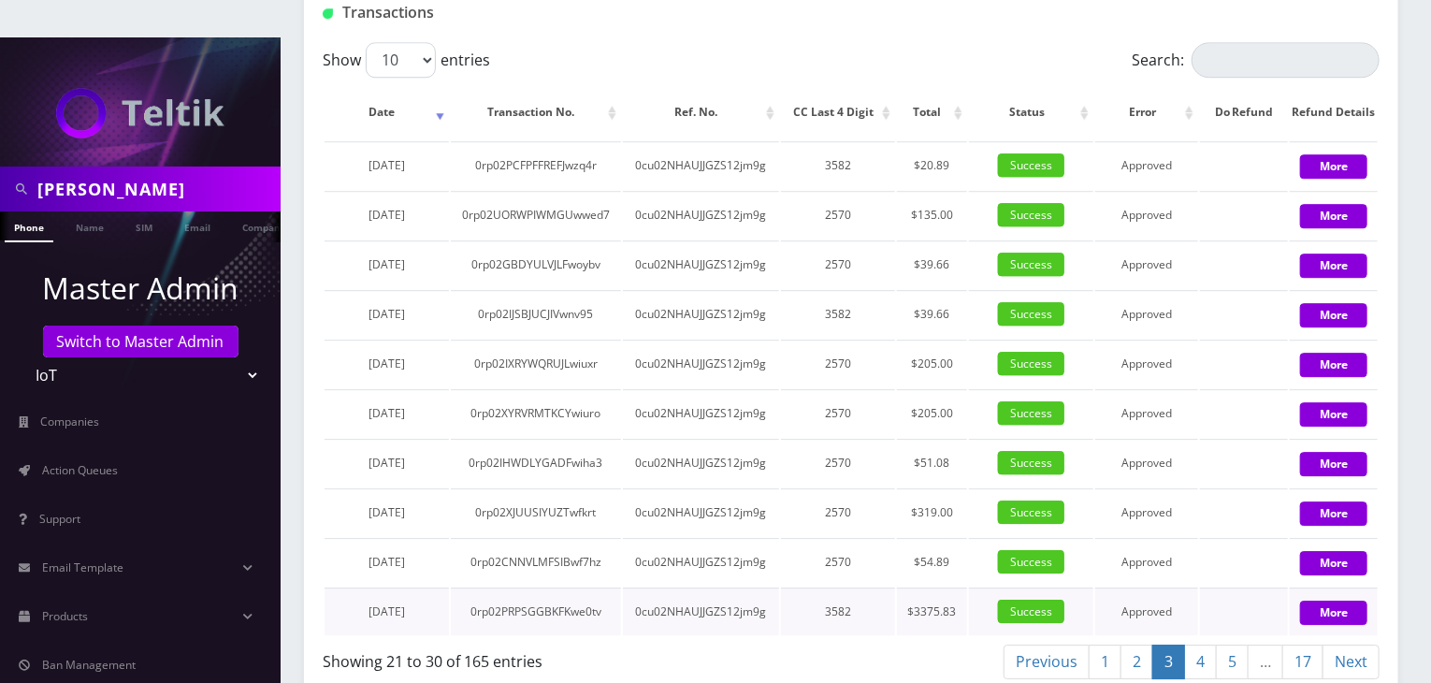
scroll to position [2588, 0]
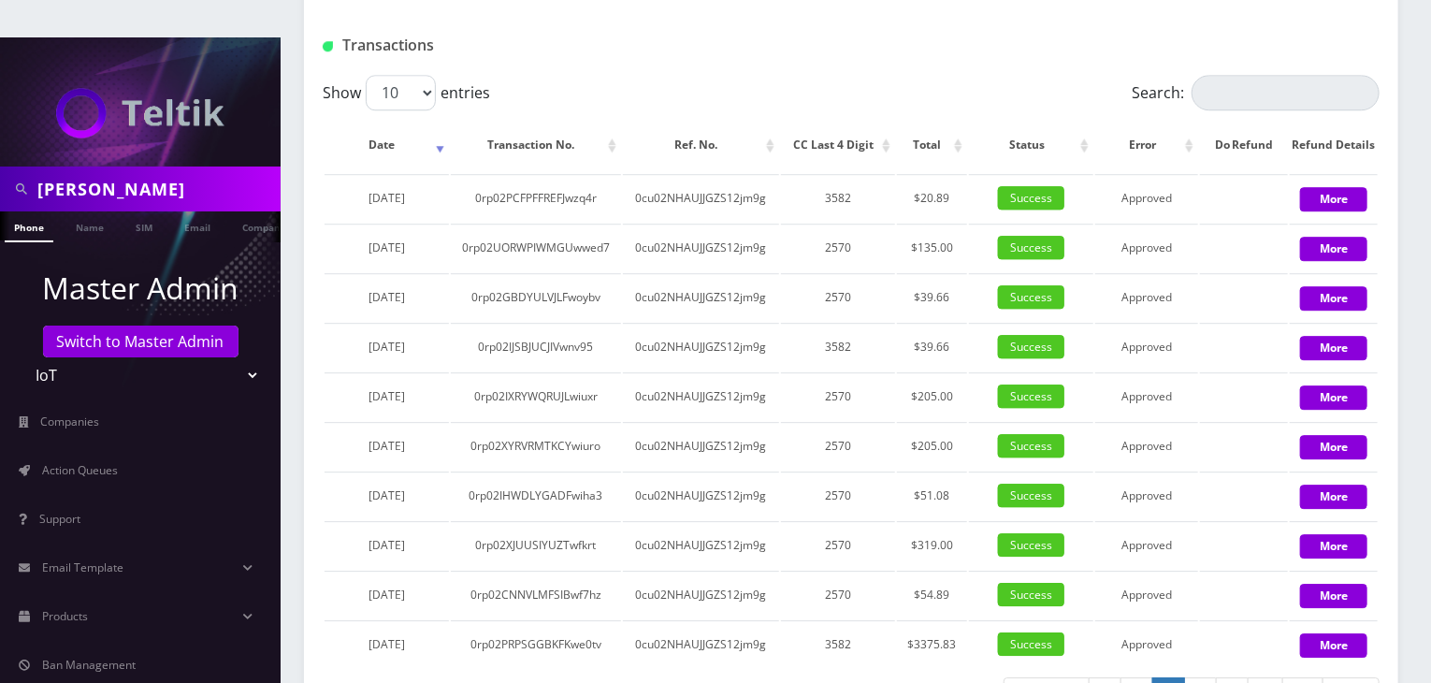
click at [1133, 677] on link "2" at bounding box center [1136, 694] width 33 height 35
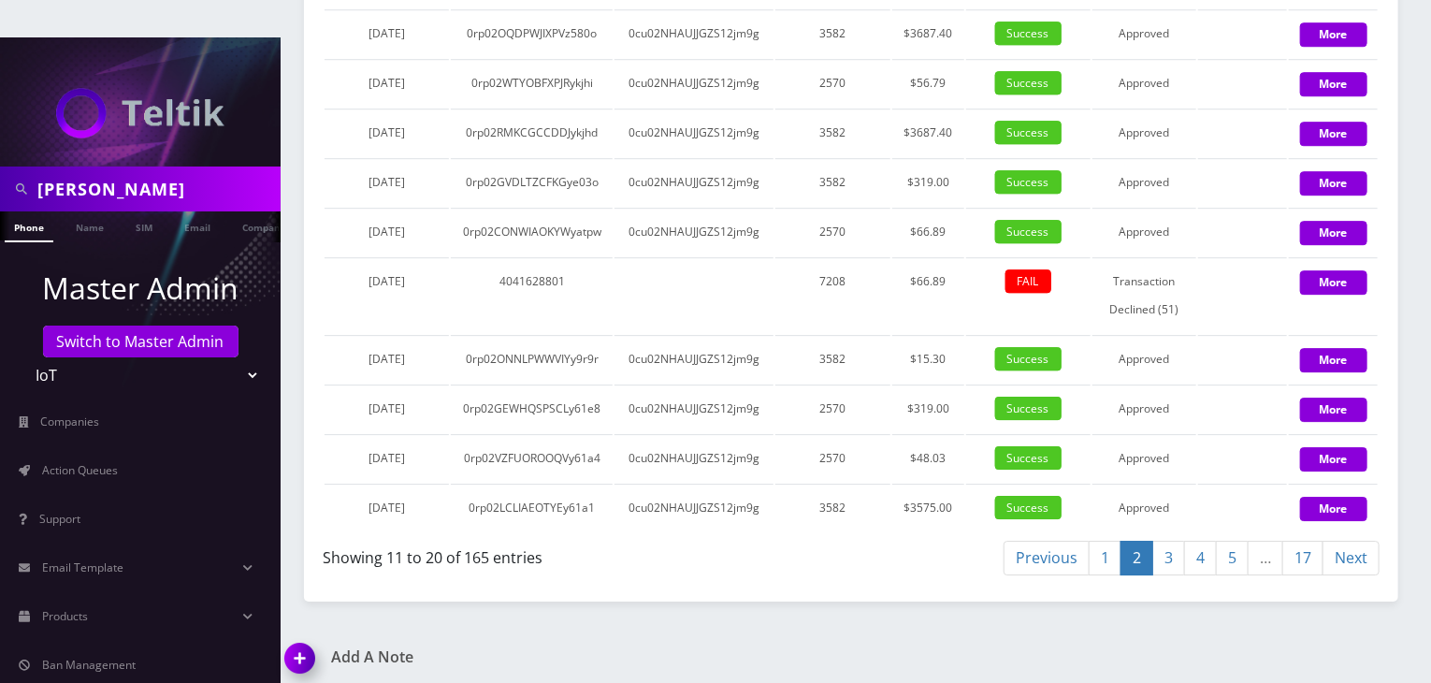
scroll to position [2597, 0]
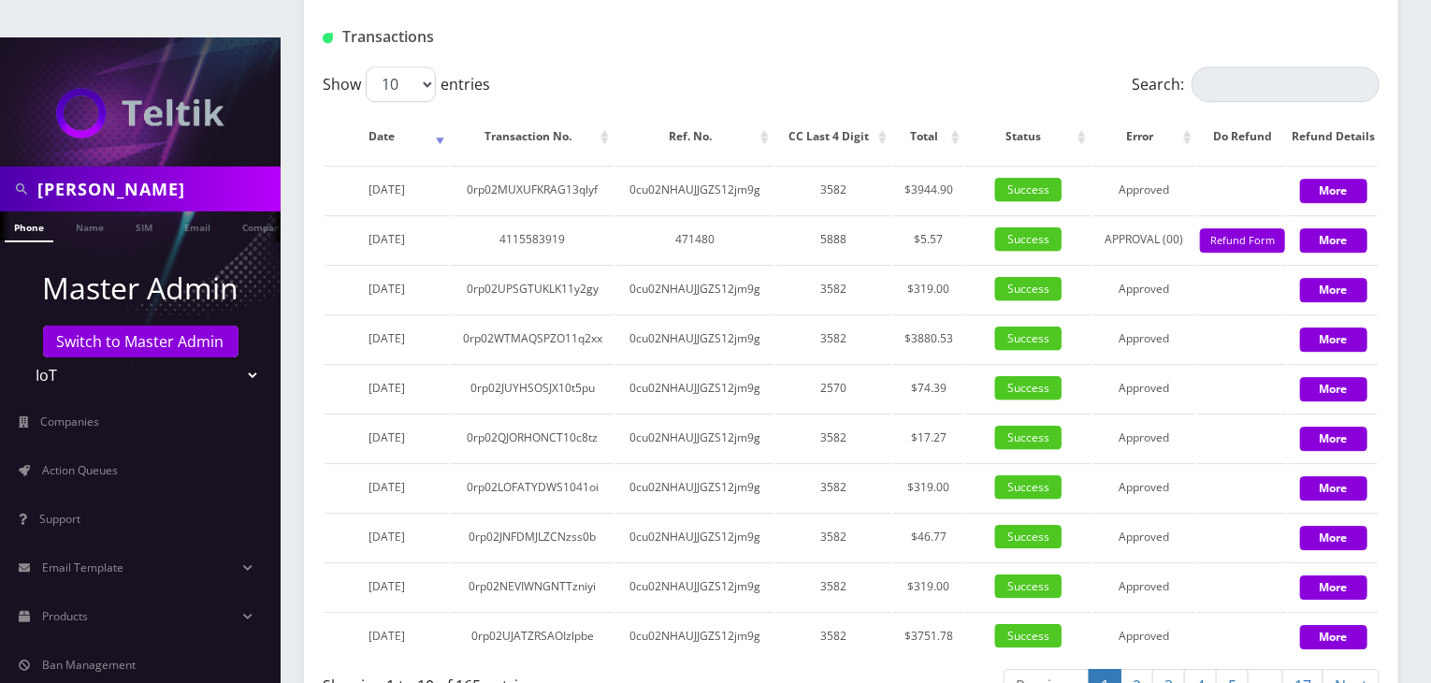
click at [239, 357] on select "Teltik Production My Link Mobile VennMobile Unlimited Advanced LTE Rexing Inc D…" at bounding box center [141, 375] width 238 height 36
select select "1"
click at [22, 357] on select "Teltik Production My Link Mobile VennMobile Unlimited Advanced LTE Rexing Inc D…" at bounding box center [141, 375] width 238 height 36
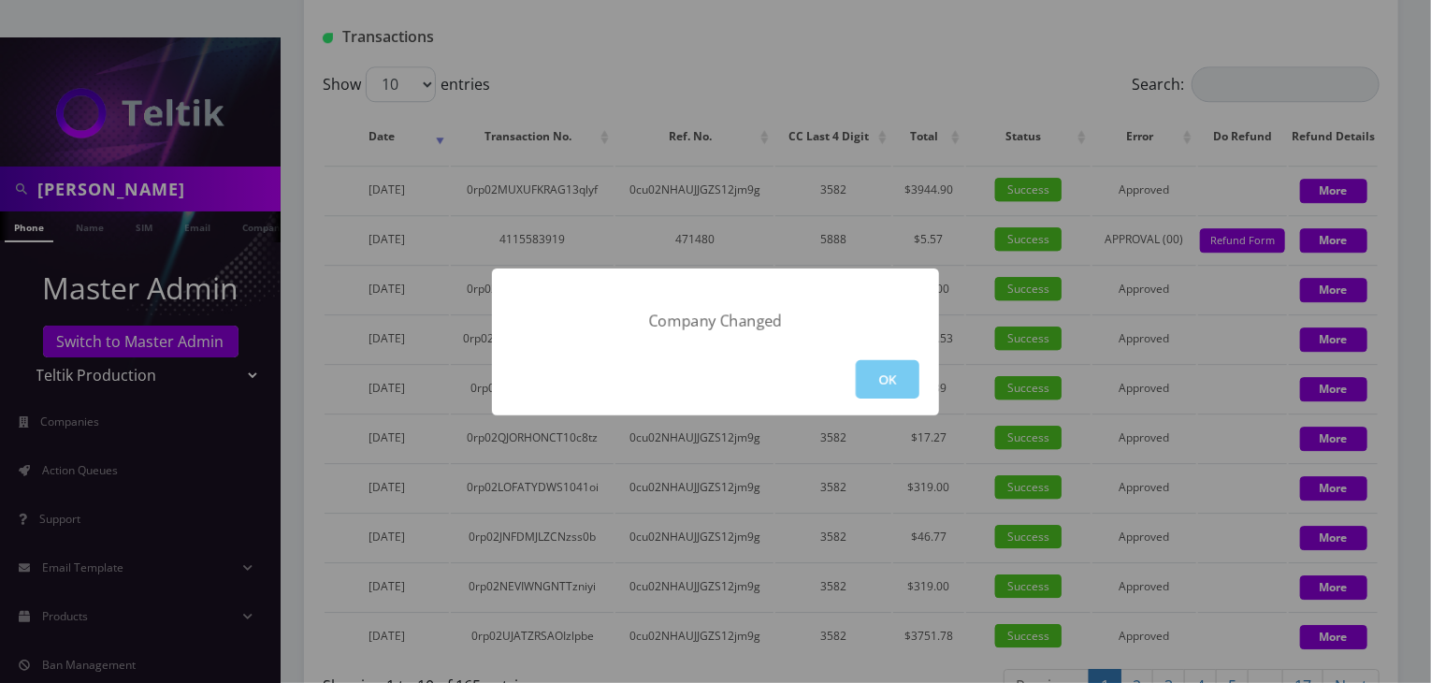
click at [905, 379] on button "OK" at bounding box center [888, 379] width 64 height 38
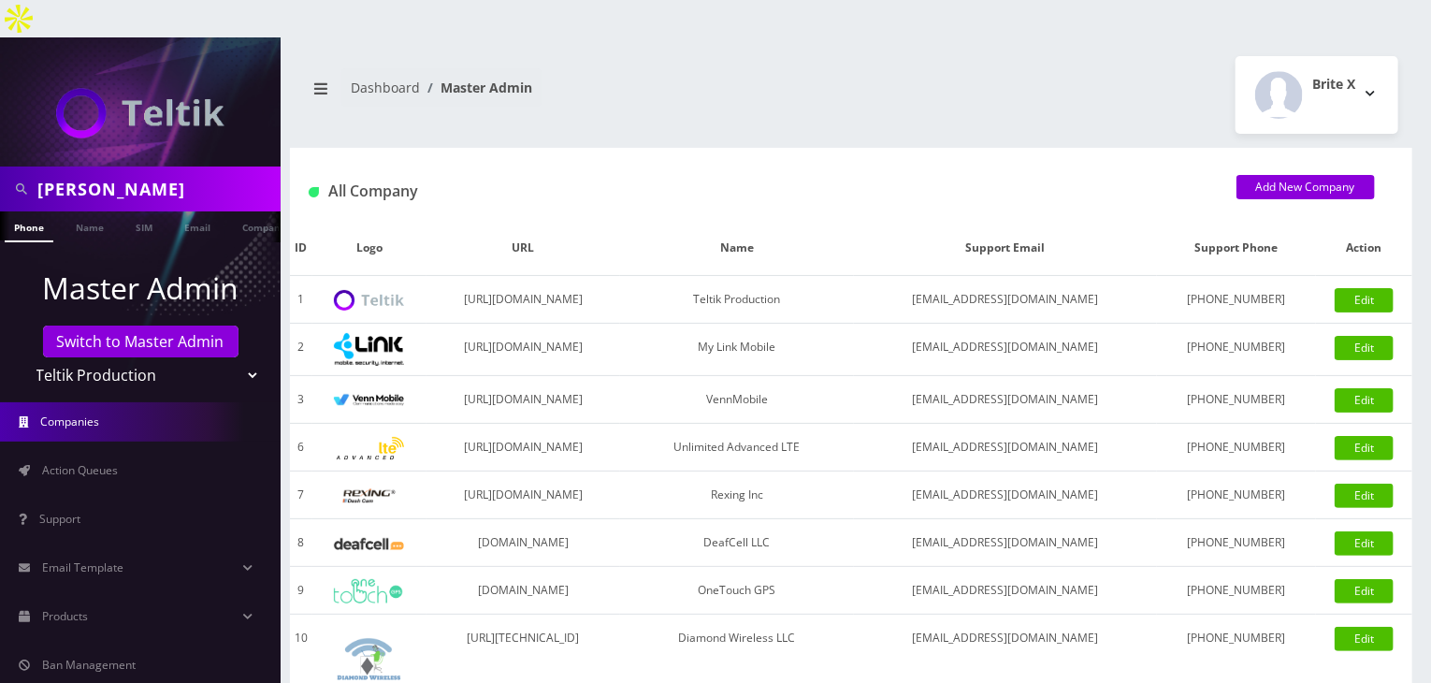
drag, startPoint x: 139, startPoint y: 154, endPoint x: 1, endPoint y: 154, distance: 138.4
click at [1, 166] on div "[PERSON_NAME]" at bounding box center [140, 188] width 281 height 45
type input "monitex"
click at [82, 211] on link "Name" at bounding box center [89, 226] width 47 height 31
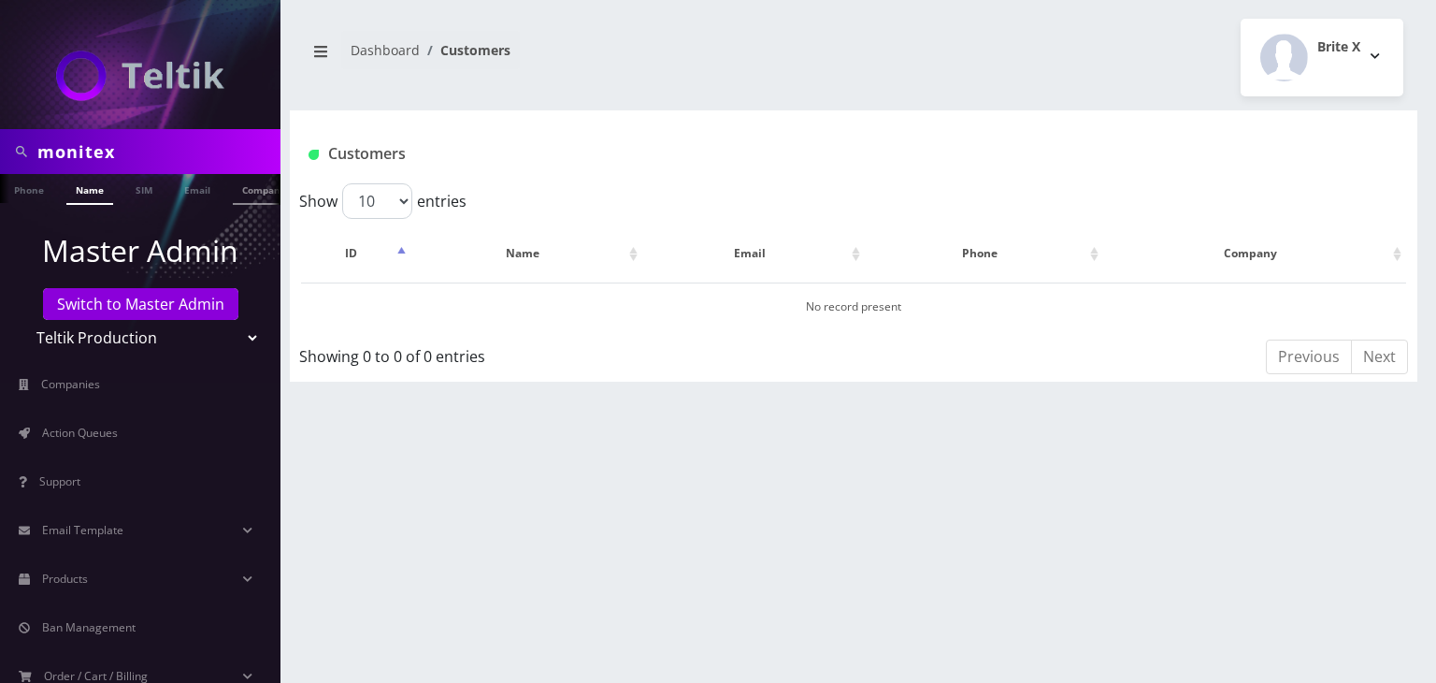
click at [231, 189] on li "Company" at bounding box center [264, 189] width 72 height 31
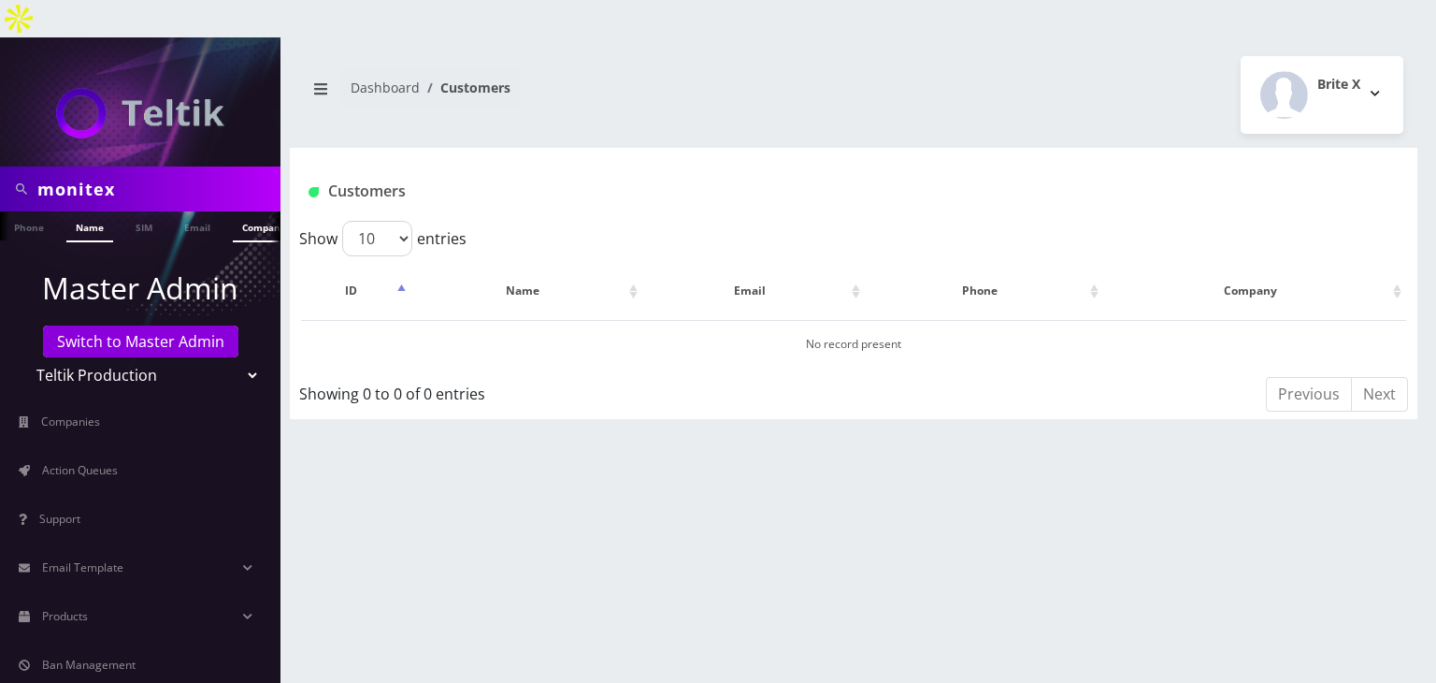
click at [255, 211] on link "Company" at bounding box center [264, 226] width 63 height 31
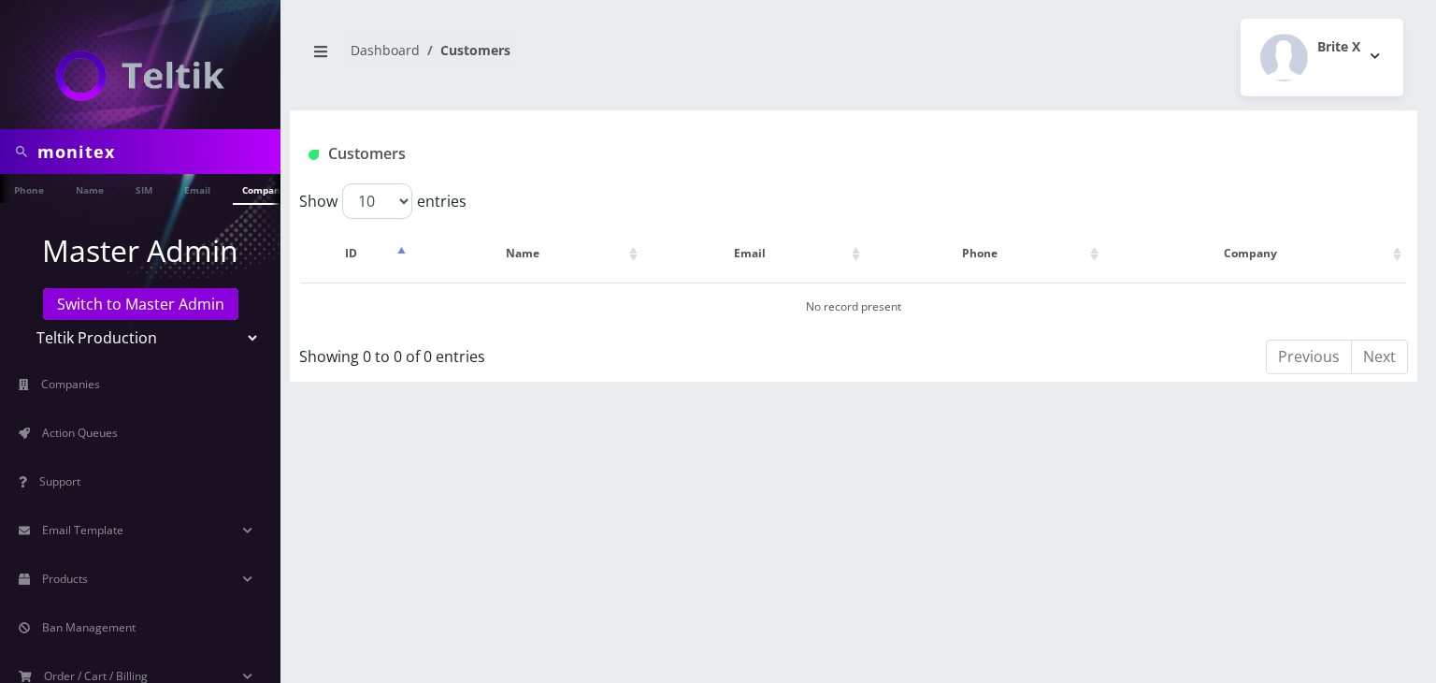
scroll to position [0, 9]
drag, startPoint x: 187, startPoint y: 150, endPoint x: 0, endPoint y: 152, distance: 187.0
click at [0, 152] on div "monitex" at bounding box center [140, 151] width 281 height 45
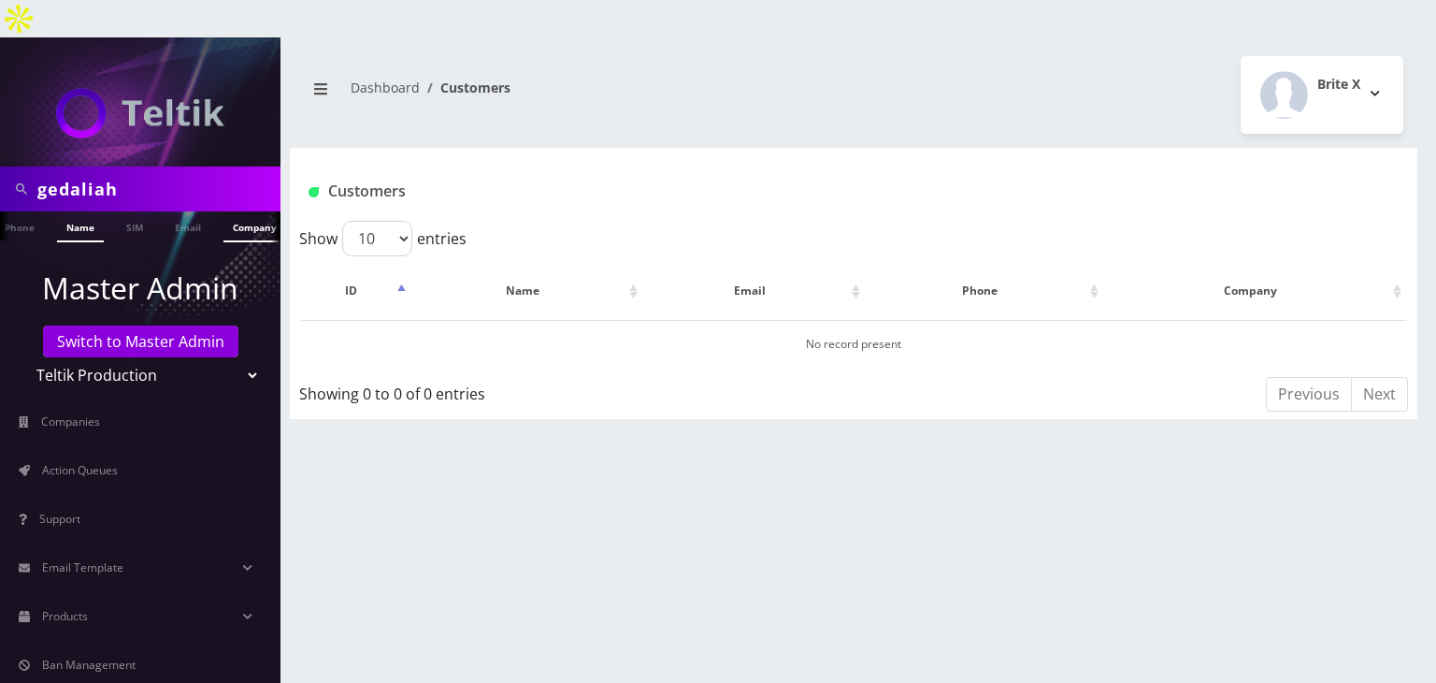
type input "gedaliah"
click at [86, 211] on link "Name" at bounding box center [80, 226] width 47 height 31
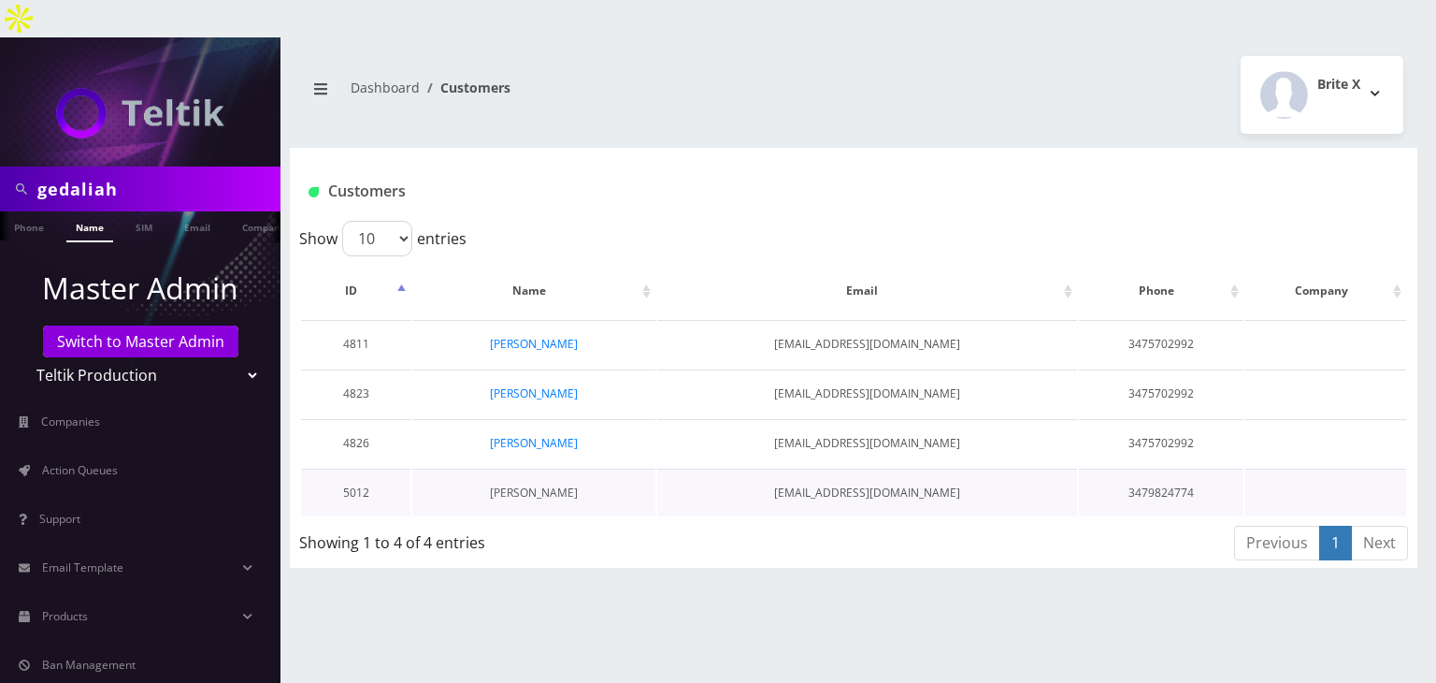
click at [554, 484] on link "[PERSON_NAME]" at bounding box center [534, 492] width 88 height 16
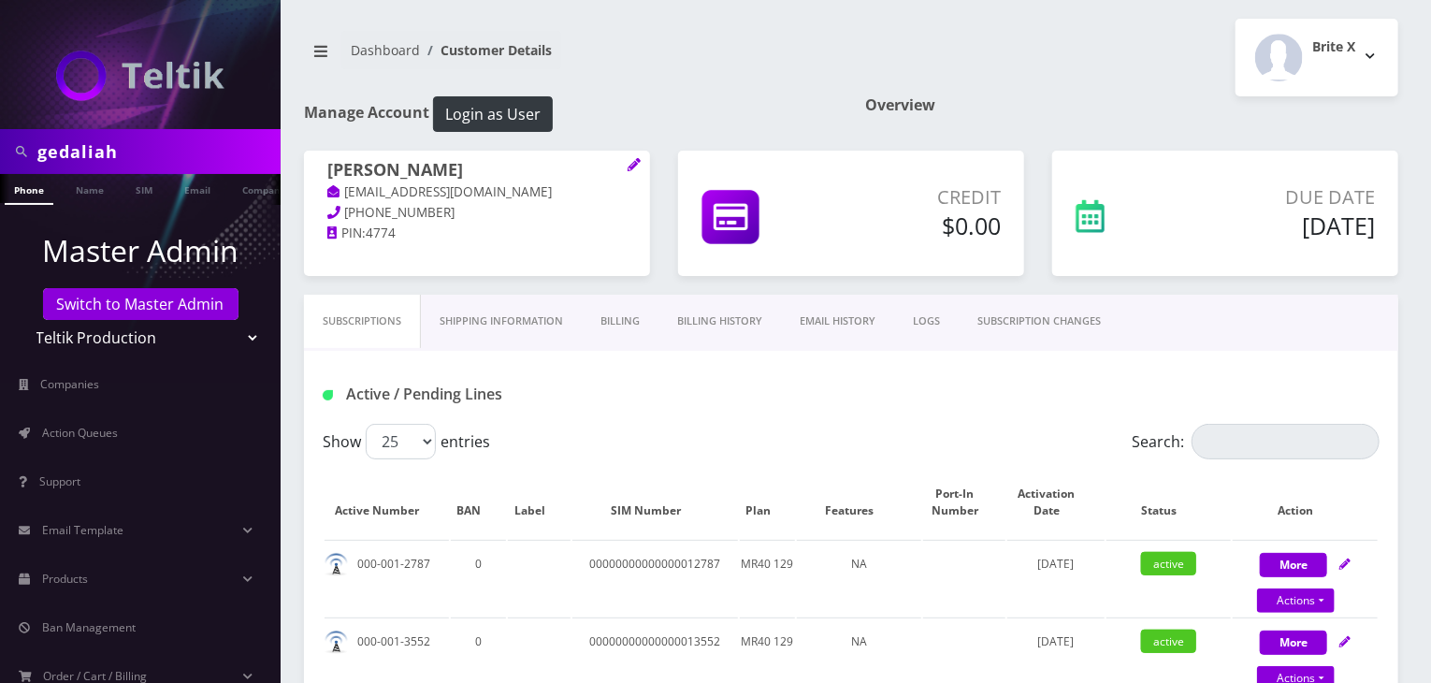
click at [713, 322] on link "Billing History" at bounding box center [719, 321] width 122 height 53
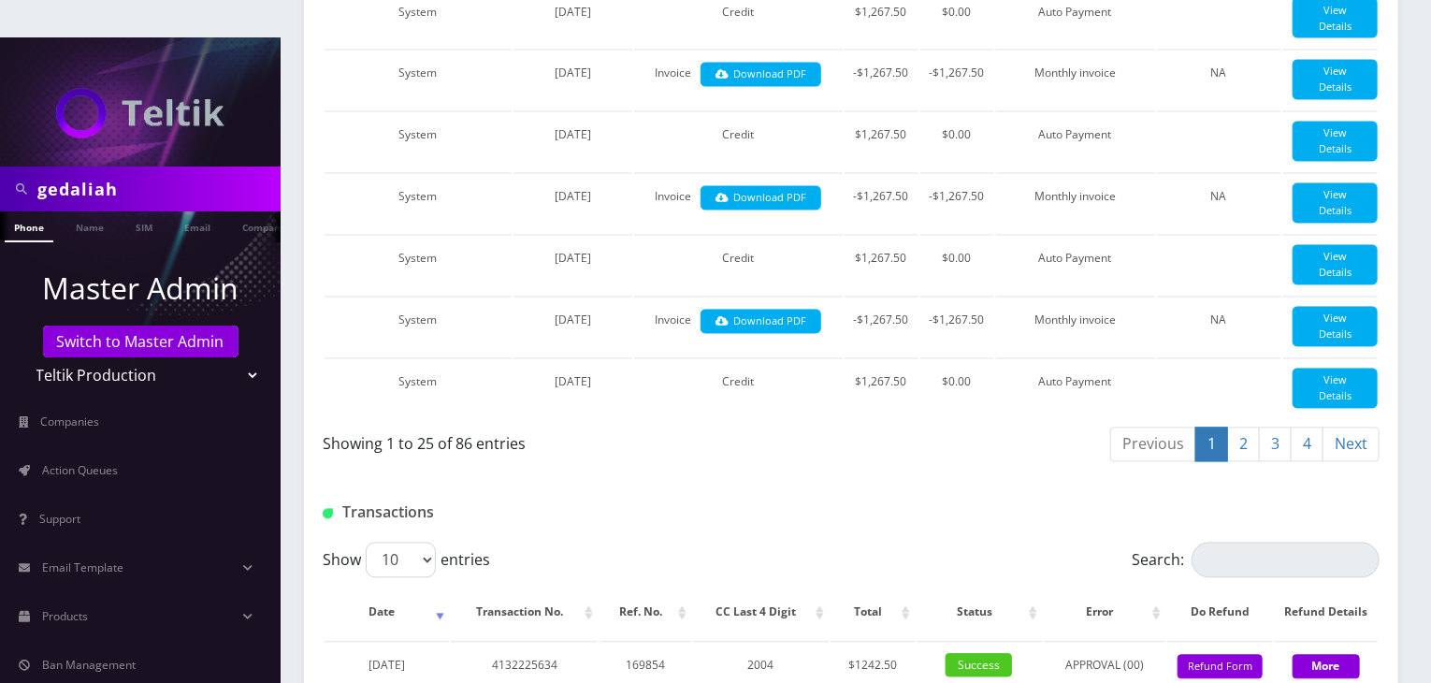
scroll to position [2325, 0]
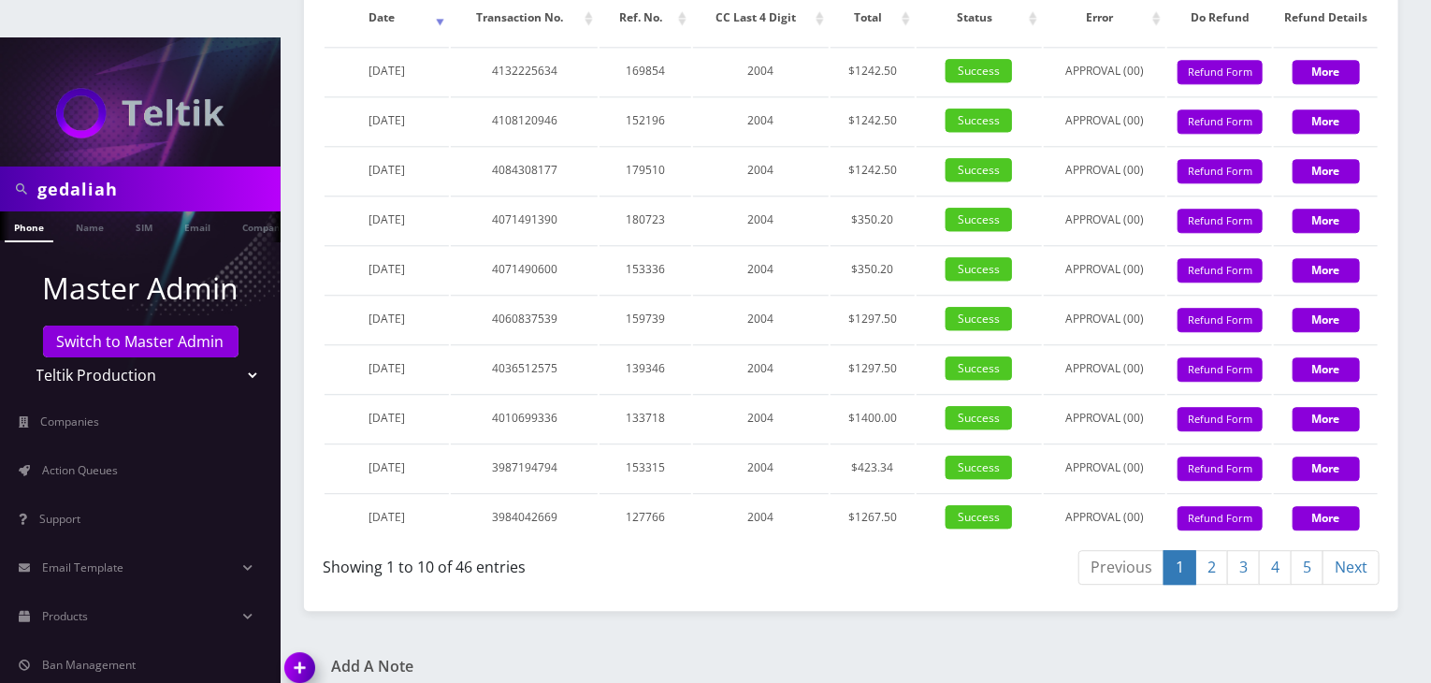
click at [1311, 550] on link "5" at bounding box center [1306, 567] width 33 height 35
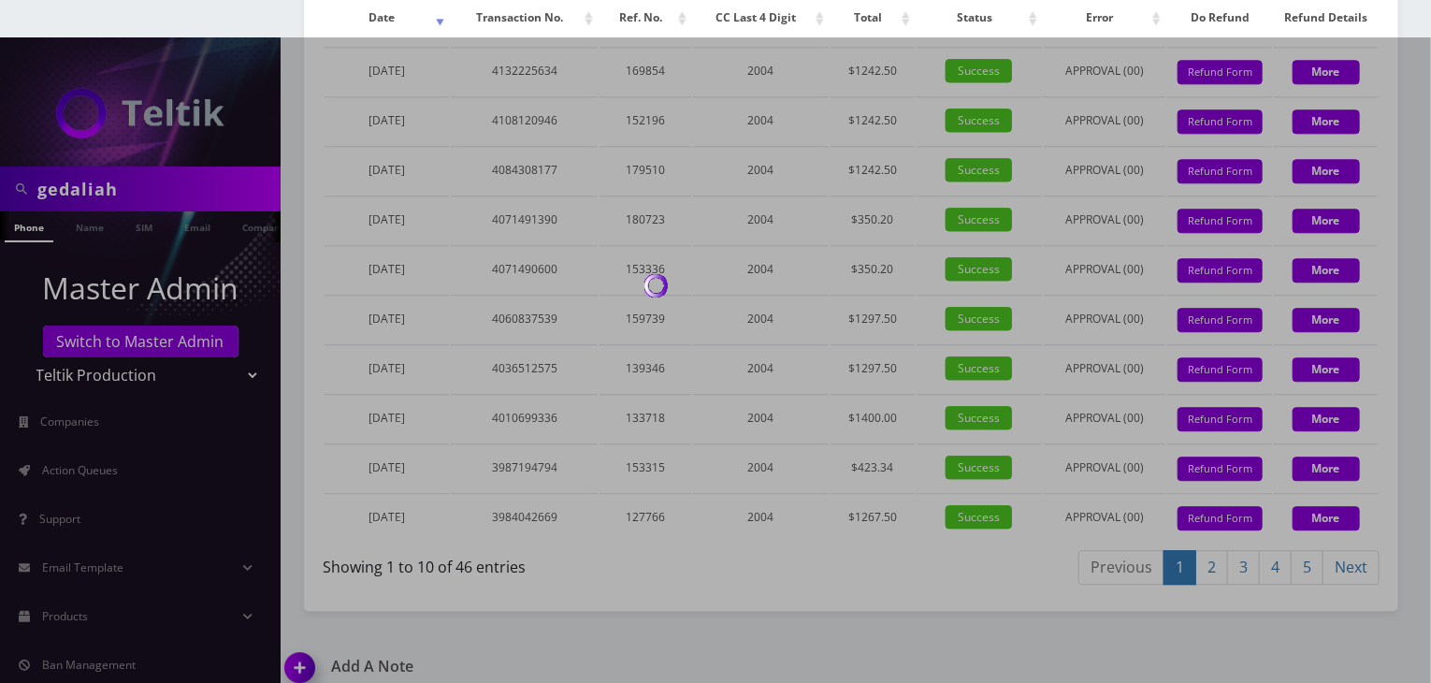
scroll to position [2129, 0]
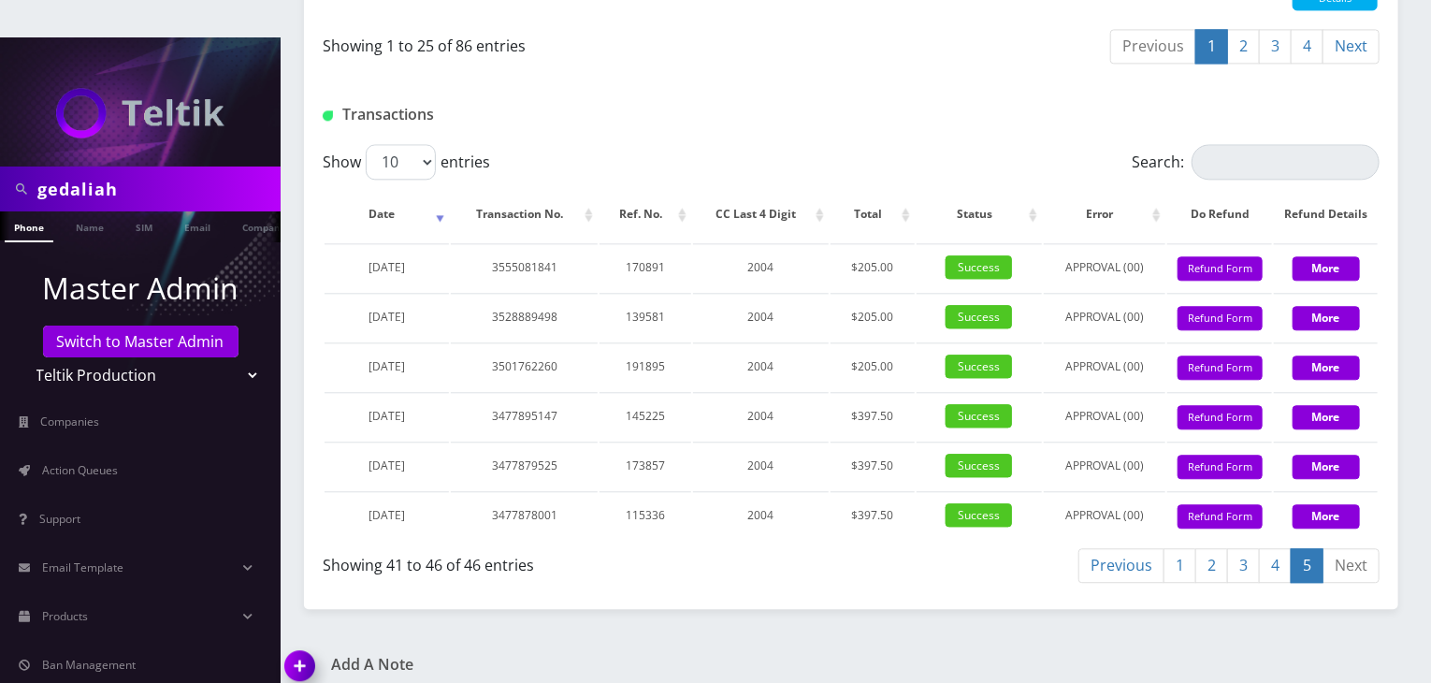
click at [1279, 553] on link "4" at bounding box center [1275, 565] width 33 height 35
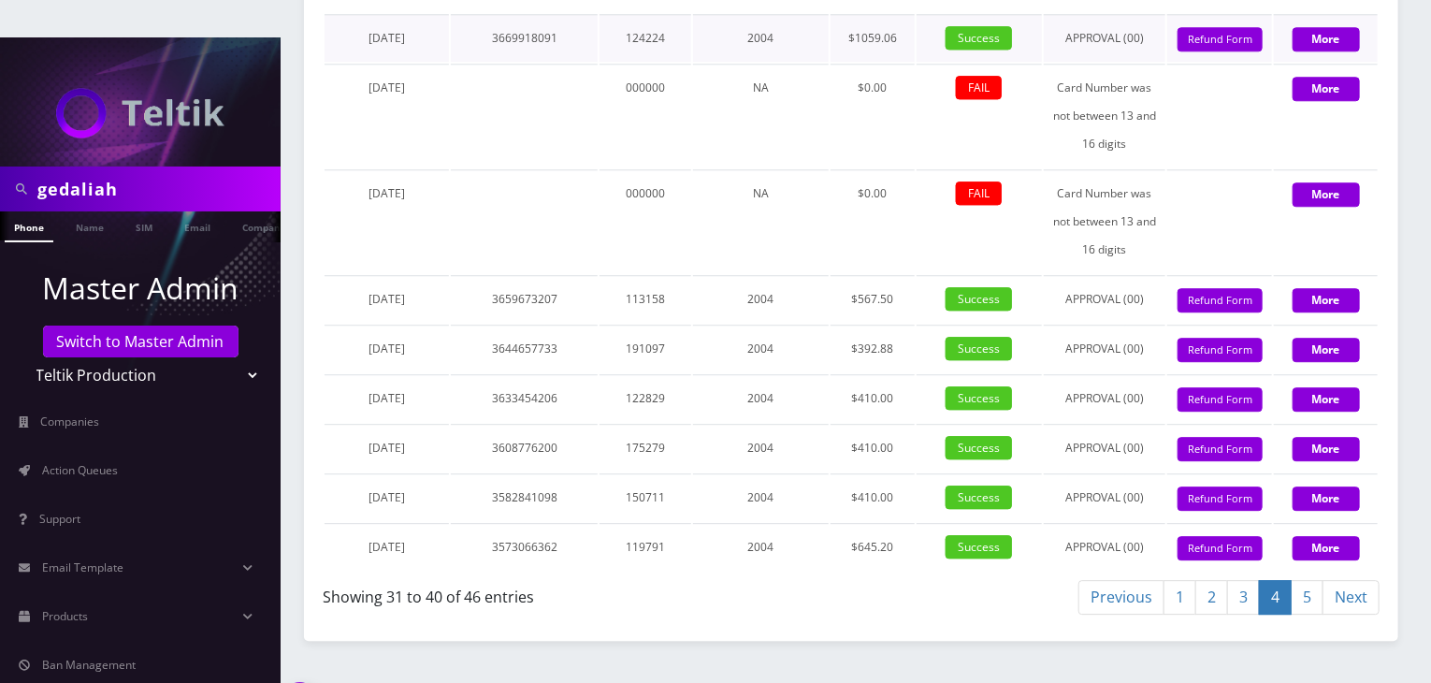
scroll to position [2494, 0]
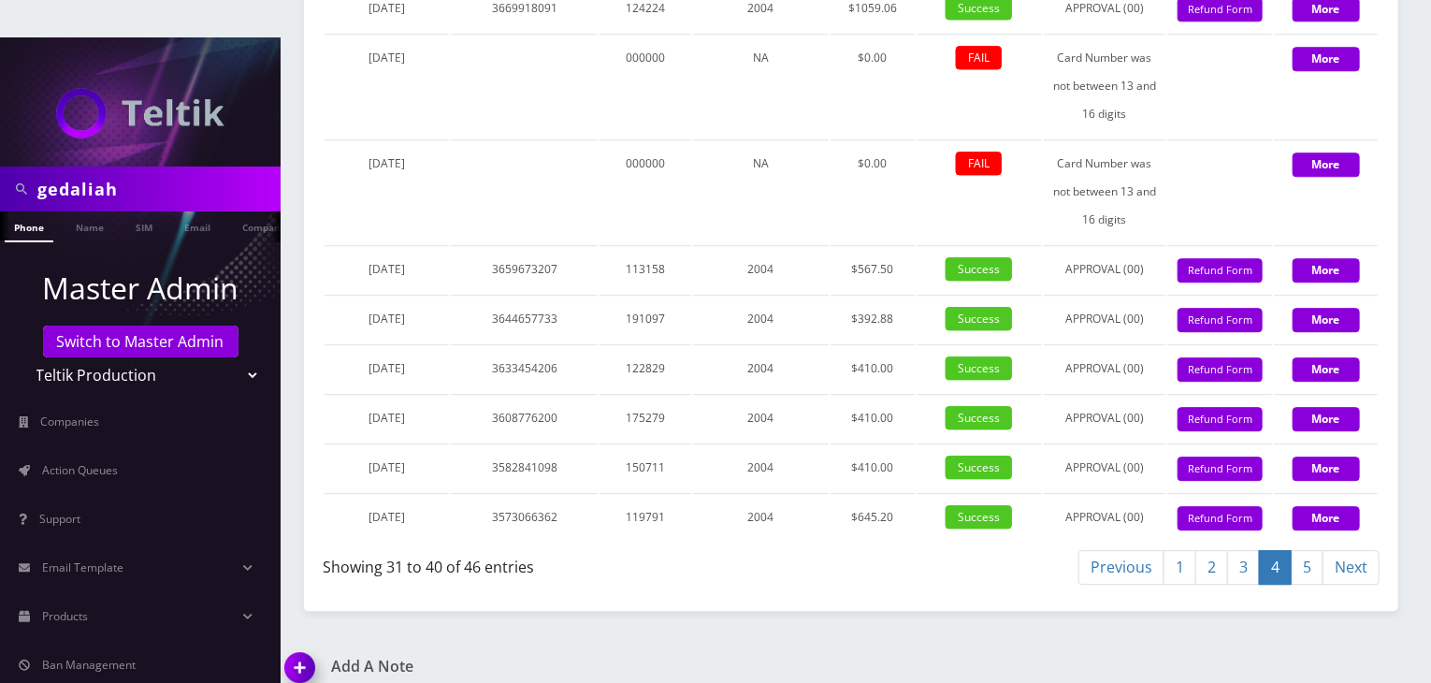
click at [1250, 551] on link "3" at bounding box center [1243, 567] width 33 height 35
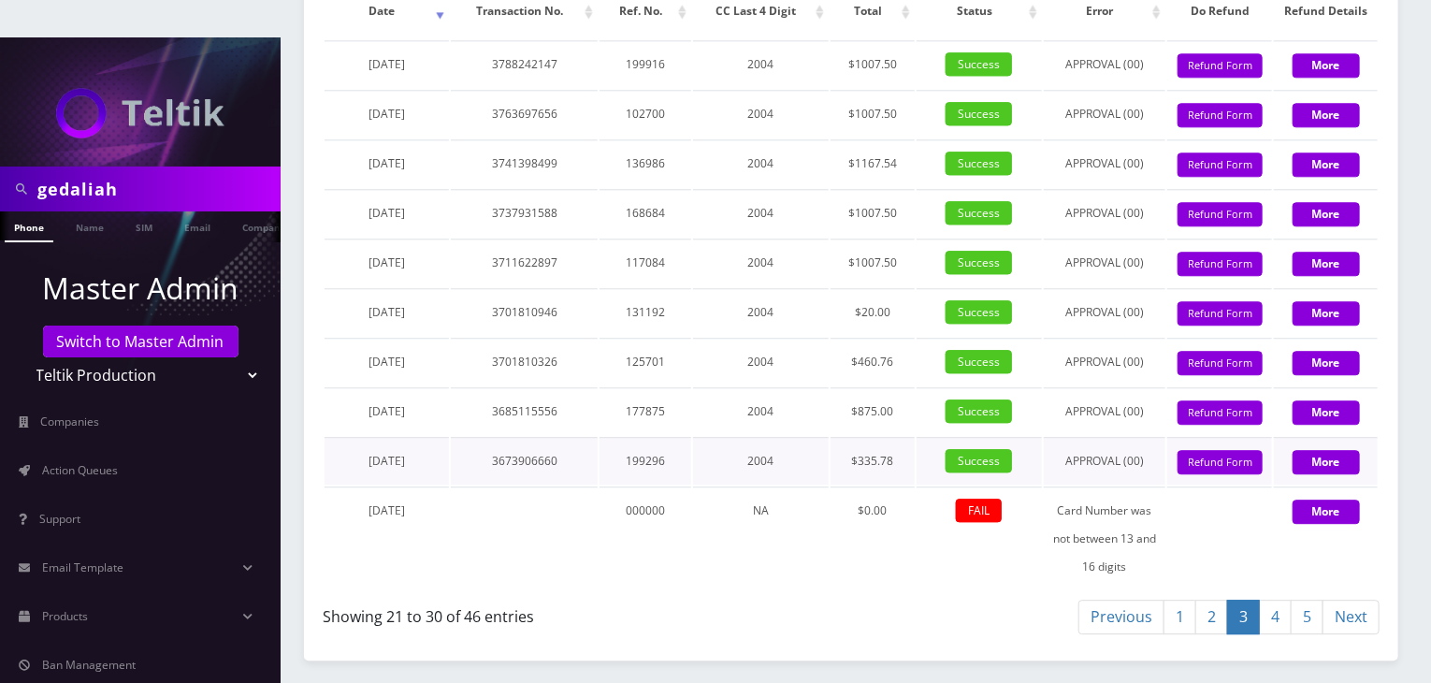
scroll to position [2381, 0]
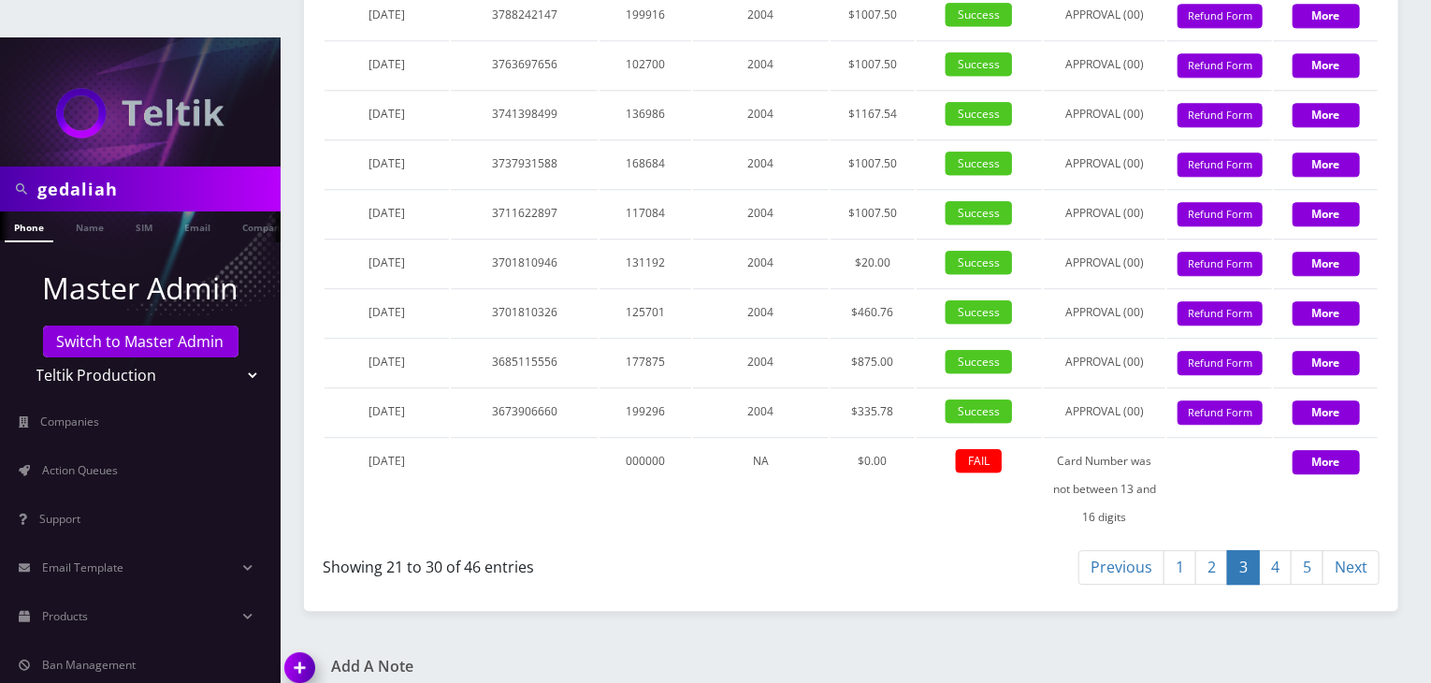
click at [1211, 552] on link "2" at bounding box center [1211, 567] width 33 height 35
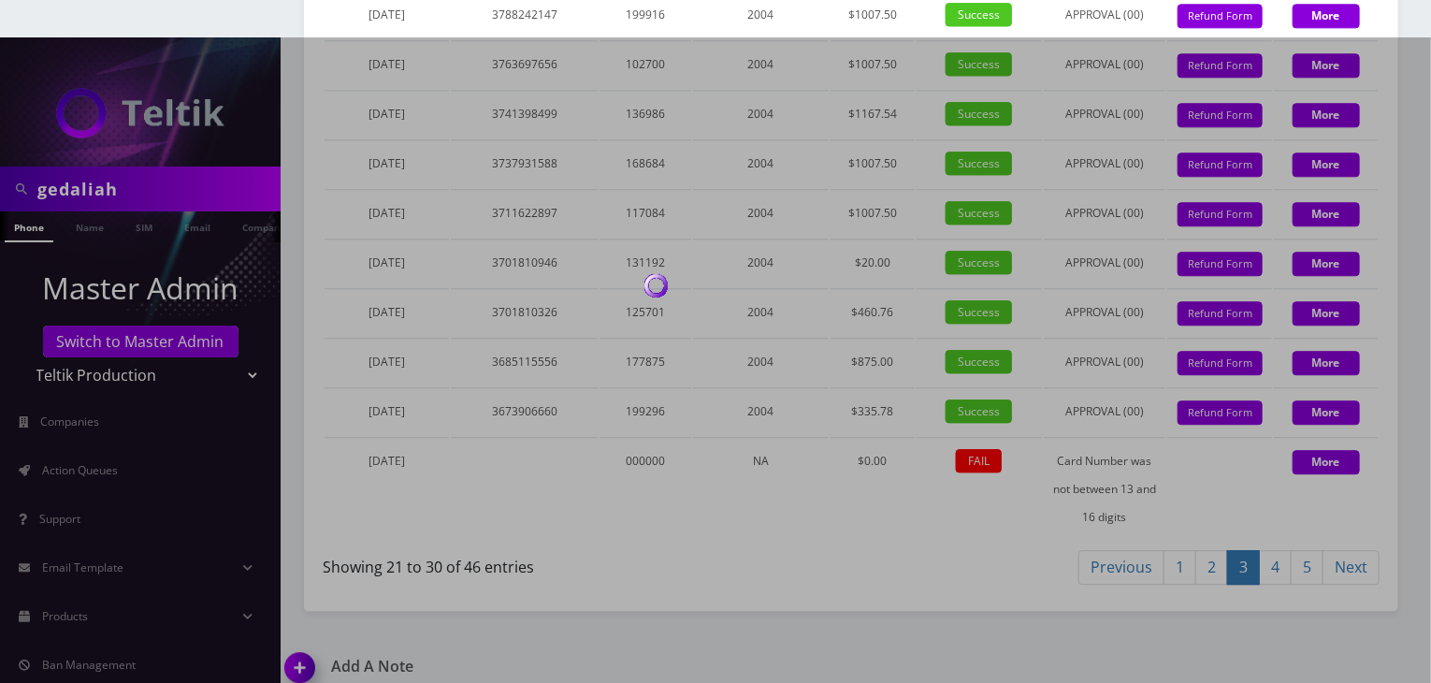
scroll to position [2325, 0]
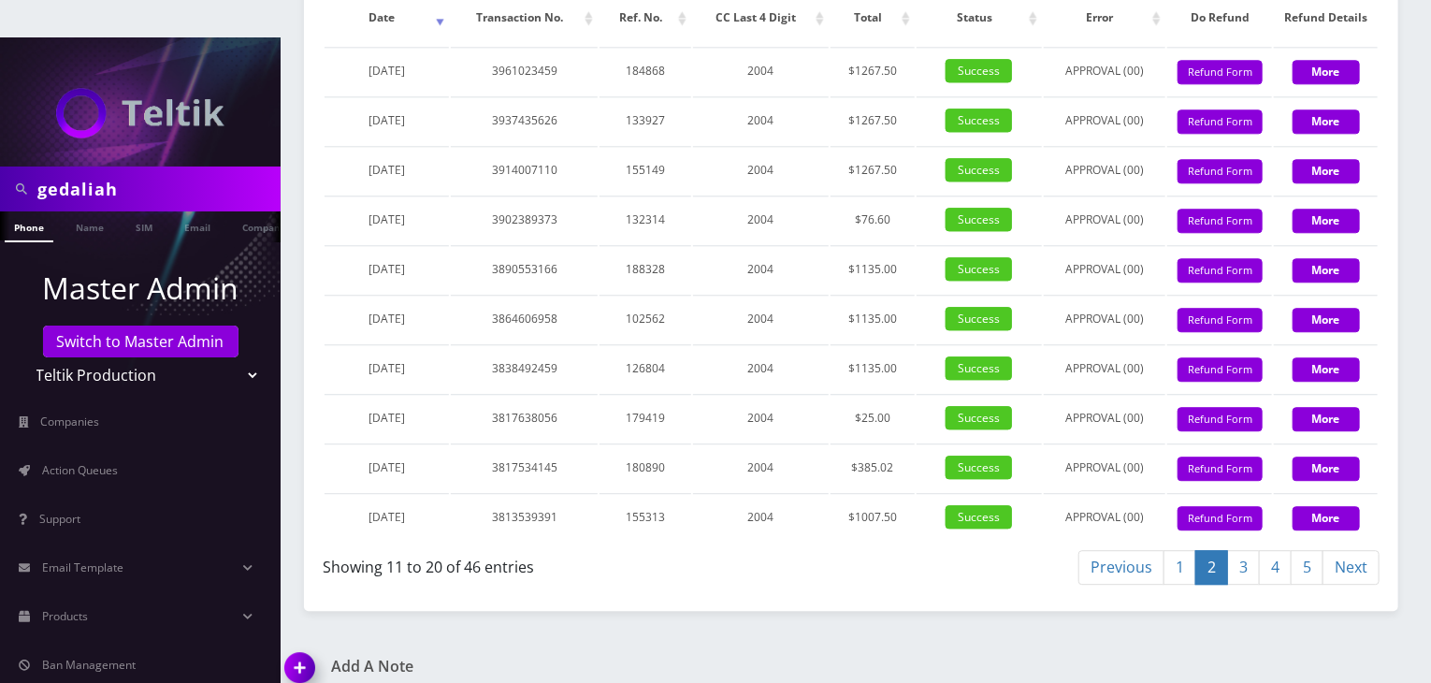
click at [1182, 550] on link "1" at bounding box center [1179, 567] width 33 height 35
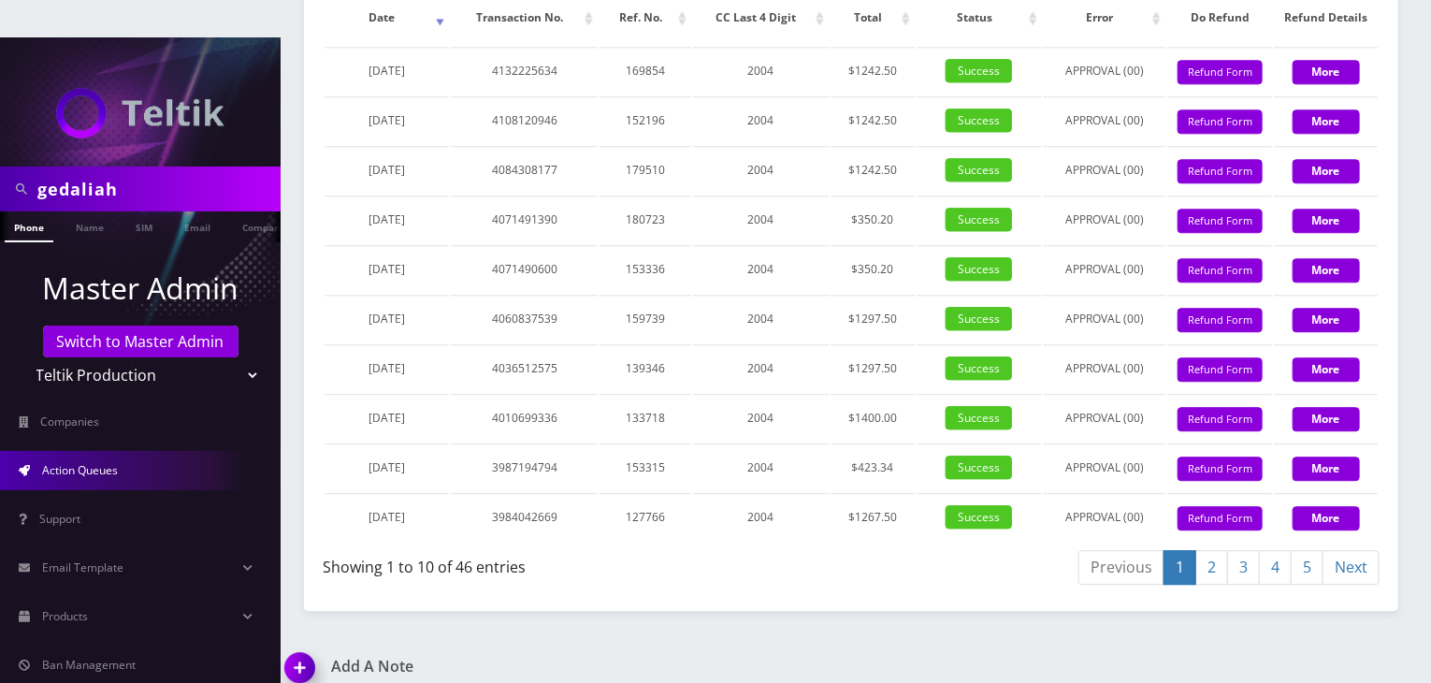
click at [48, 462] on span "Action Queues" at bounding box center [80, 470] width 76 height 16
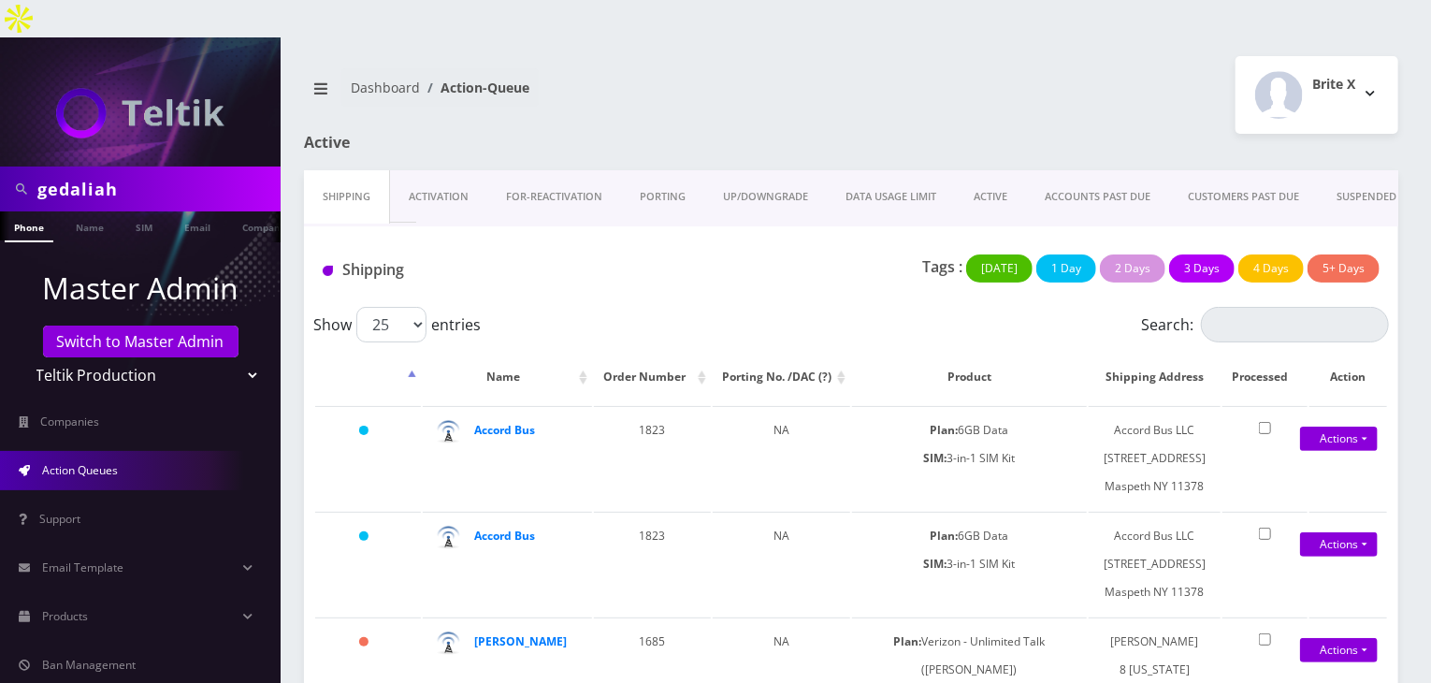
drag, startPoint x: 0, startPoint y: 0, endPoint x: 140, endPoint y: 348, distance: 375.0
click at [140, 357] on select "Teltik Production My Link Mobile VennMobile Unlimited Advanced LTE [PERSON_NAME…" at bounding box center [141, 375] width 238 height 36
select select "13"
click at [22, 357] on select "Teltik Production My Link Mobile VennMobile Unlimited Advanced LTE [PERSON_NAME…" at bounding box center [141, 375] width 238 height 36
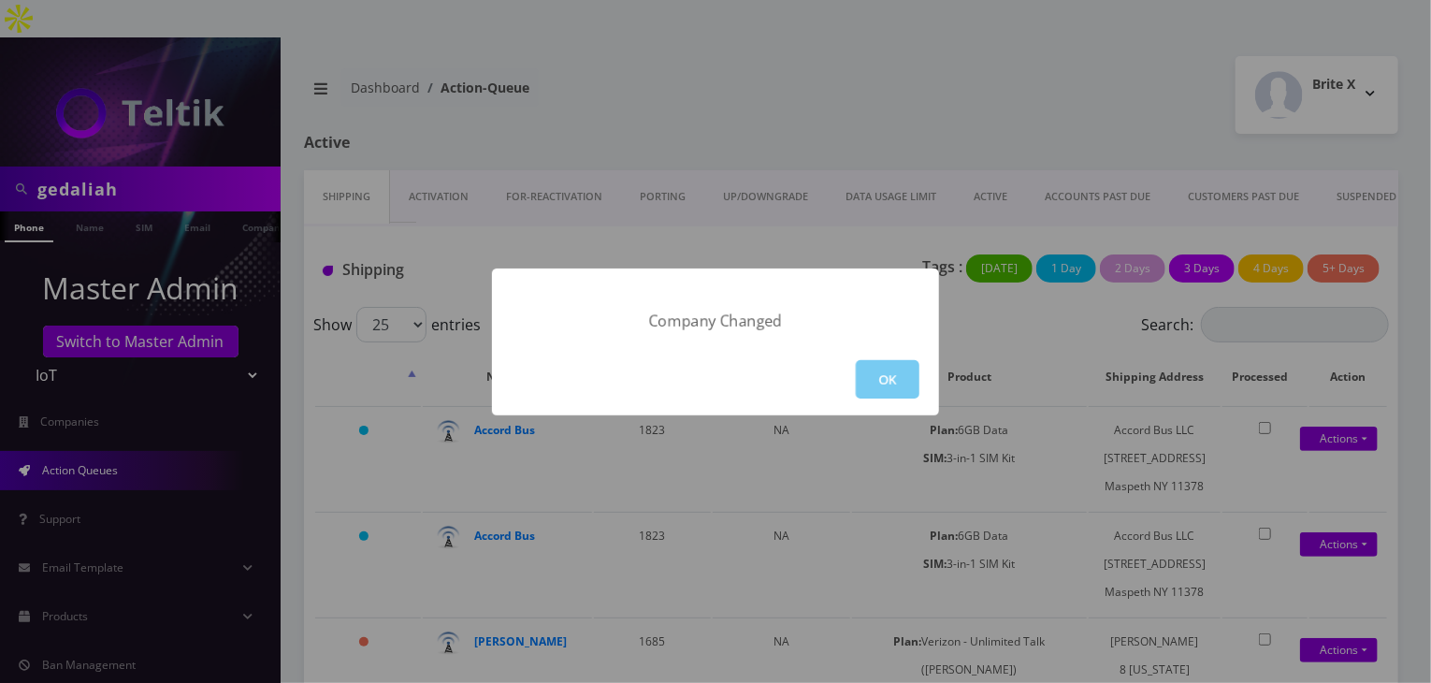
click at [892, 390] on button "OK" at bounding box center [888, 379] width 64 height 38
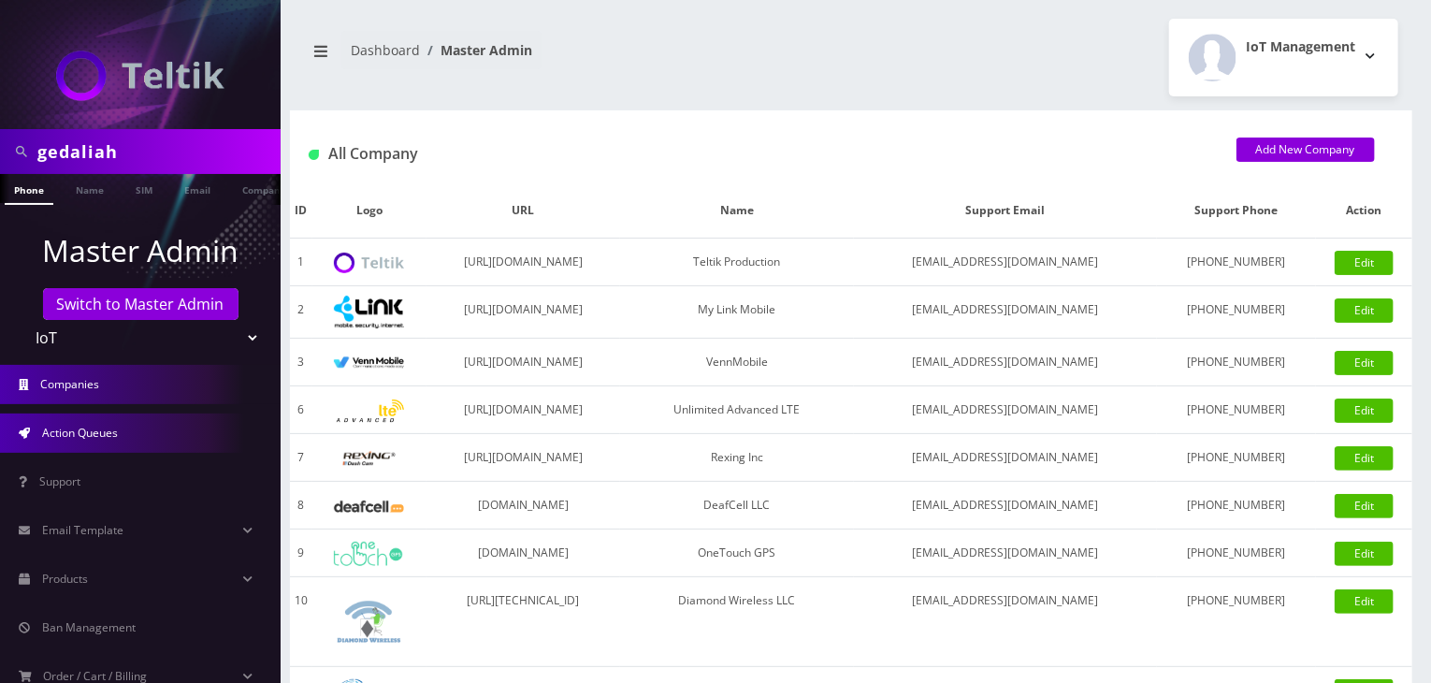
click at [161, 439] on link "Action Queues" at bounding box center [140, 432] width 281 height 39
